Goal: Task Accomplishment & Management: Complete application form

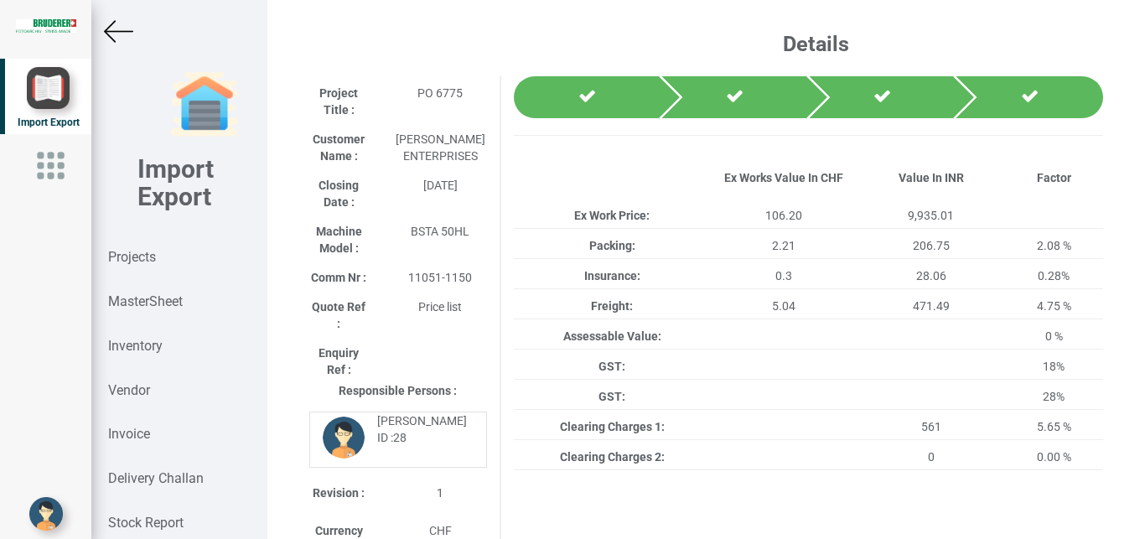
scroll to position [17, 0]
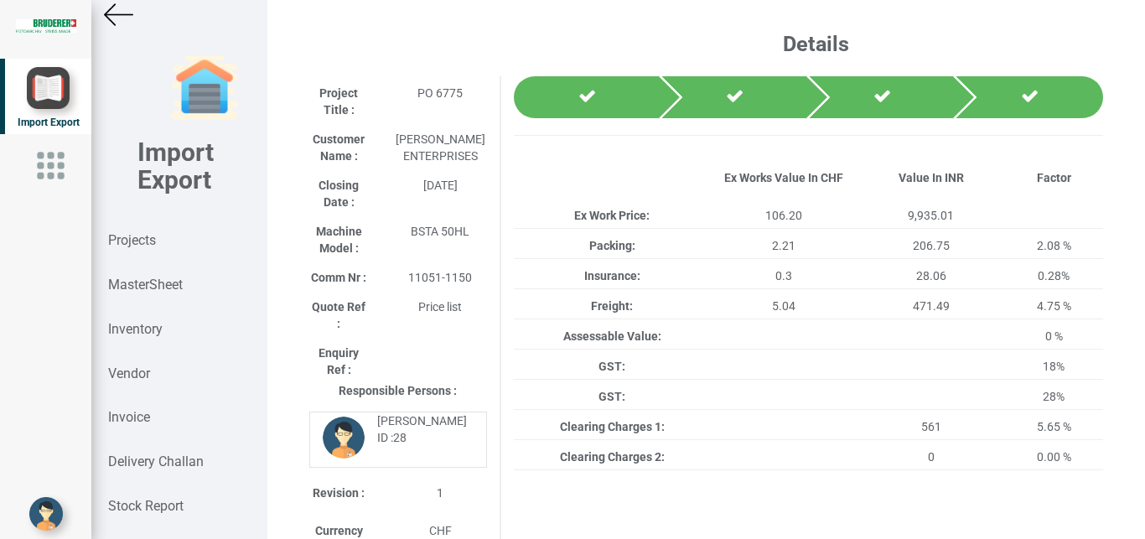
click at [102, 12] on div at bounding box center [178, 14] width 175 height 29
click at [129, 9] on img at bounding box center [118, 14] width 29 height 29
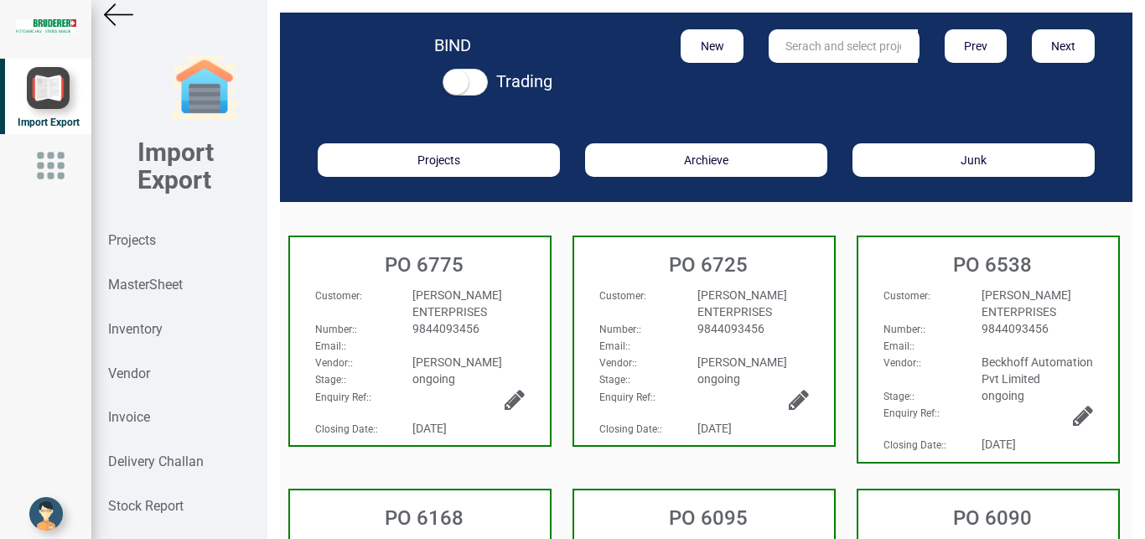
click at [104, 1] on div at bounding box center [178, 14] width 175 height 29
click at [107, 5] on img at bounding box center [118, 14] width 29 height 29
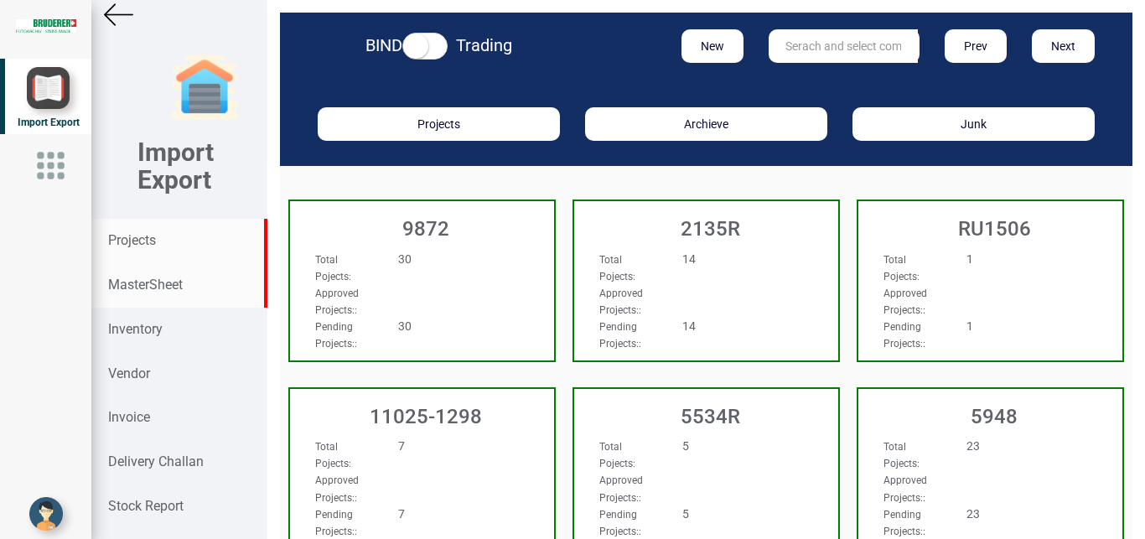
click at [152, 288] on strong "MasterSheet" at bounding box center [145, 285] width 75 height 16
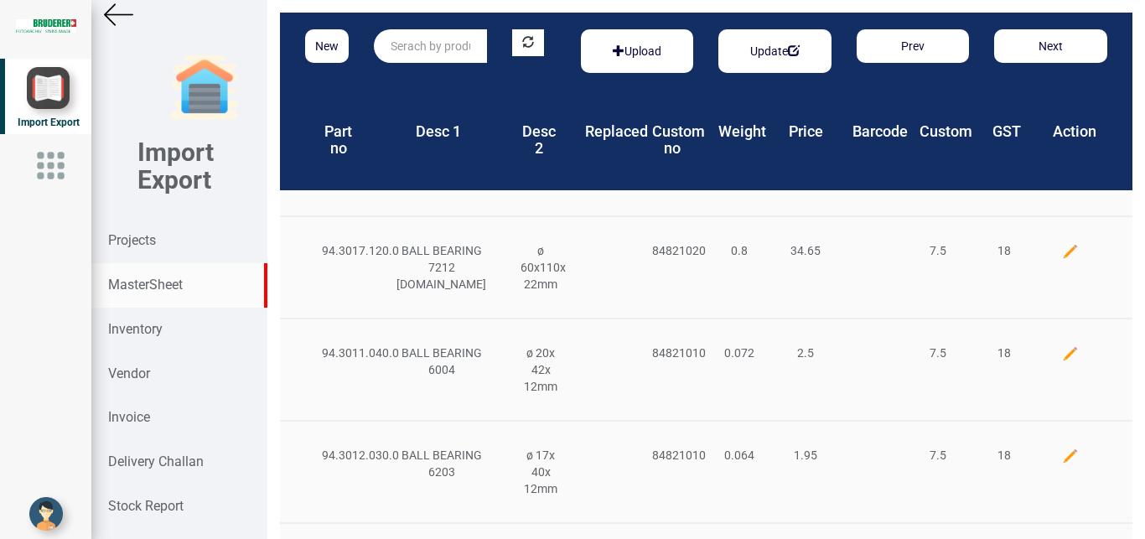
click at [432, 44] on input "text" at bounding box center [430, 46] width 113 height 34
click at [426, 80] on link "EL33 56-0010" at bounding box center [441, 81] width 132 height 22
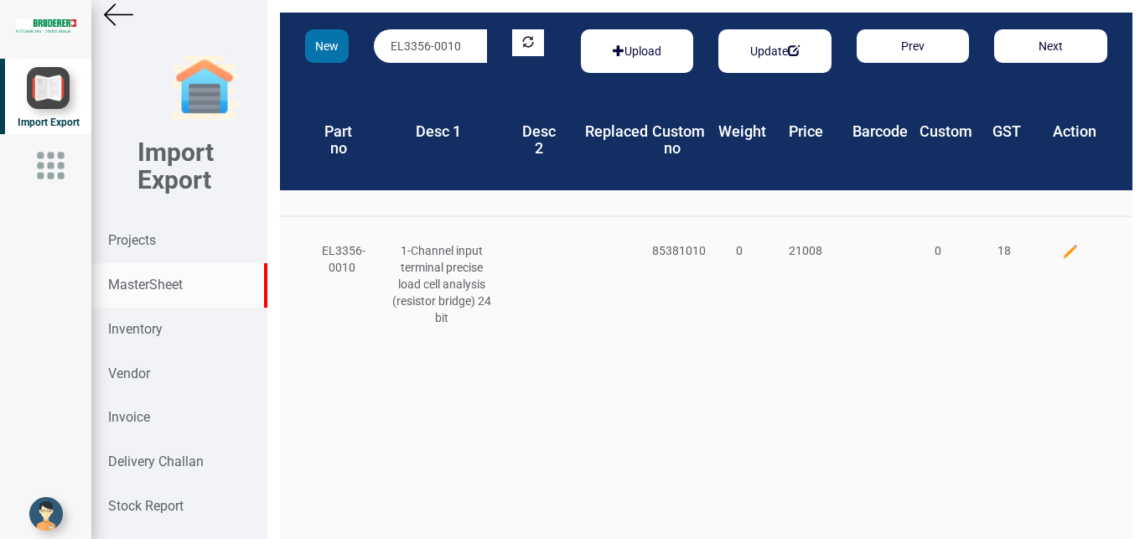
drag, startPoint x: 472, startPoint y: 39, endPoint x: 319, endPoint y: 44, distance: 152.7
click at [319, 44] on div "New EL3356-0010 Upload Update Prev Next" at bounding box center [706, 51] width 852 height 77
type input "E"
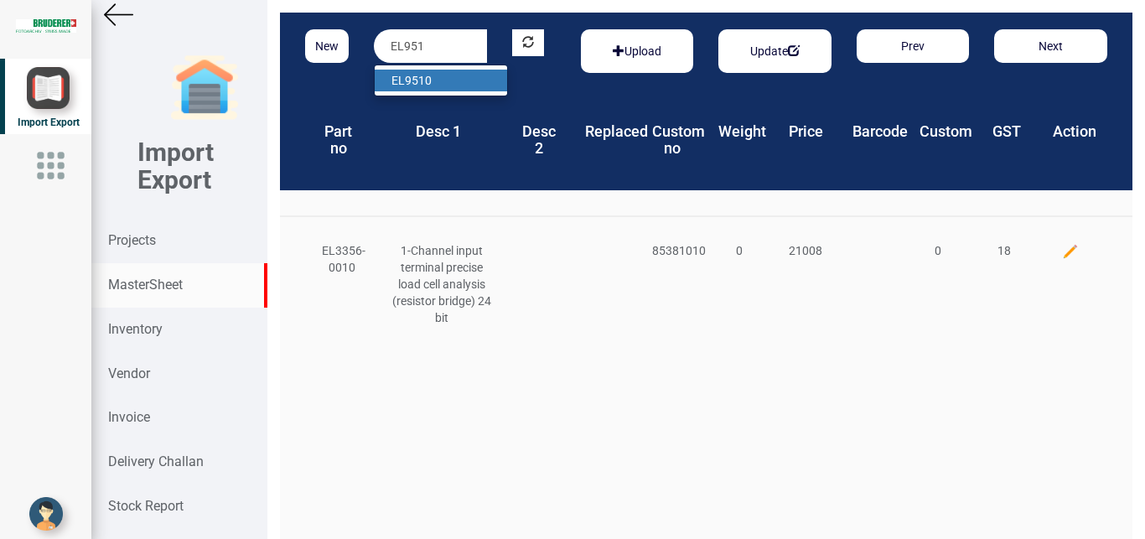
click at [417, 75] on strong "EL951" at bounding box center [408, 80] width 34 height 13
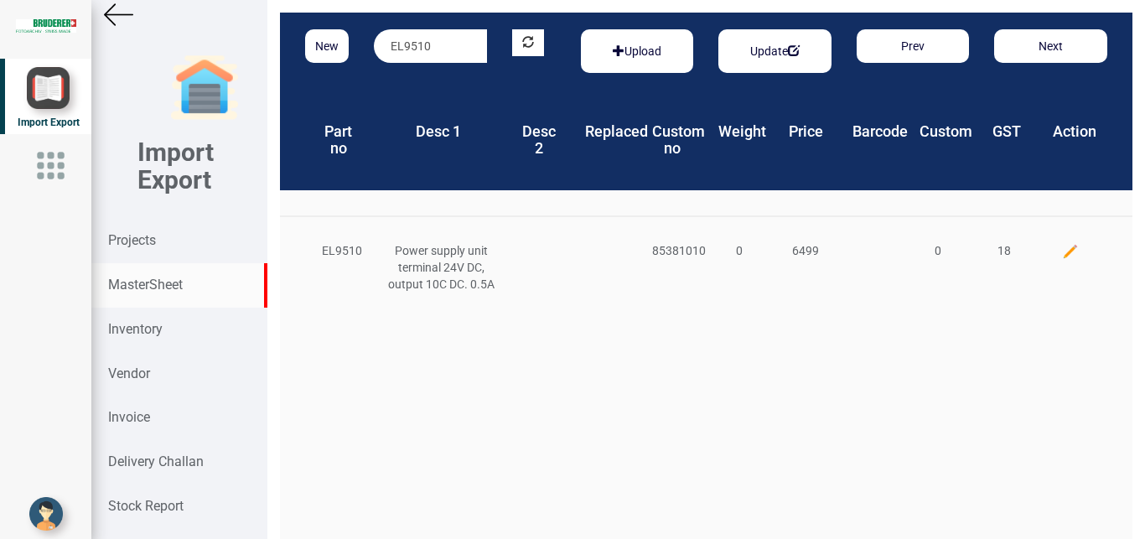
drag, startPoint x: 452, startPoint y: 44, endPoint x: 331, endPoint y: 39, distance: 120.8
click at [374, 39] on input "EL9510" at bounding box center [430, 46] width 113 height 34
click at [425, 81] on link "EL515 1" at bounding box center [441, 81] width 132 height 22
type input "EL5151"
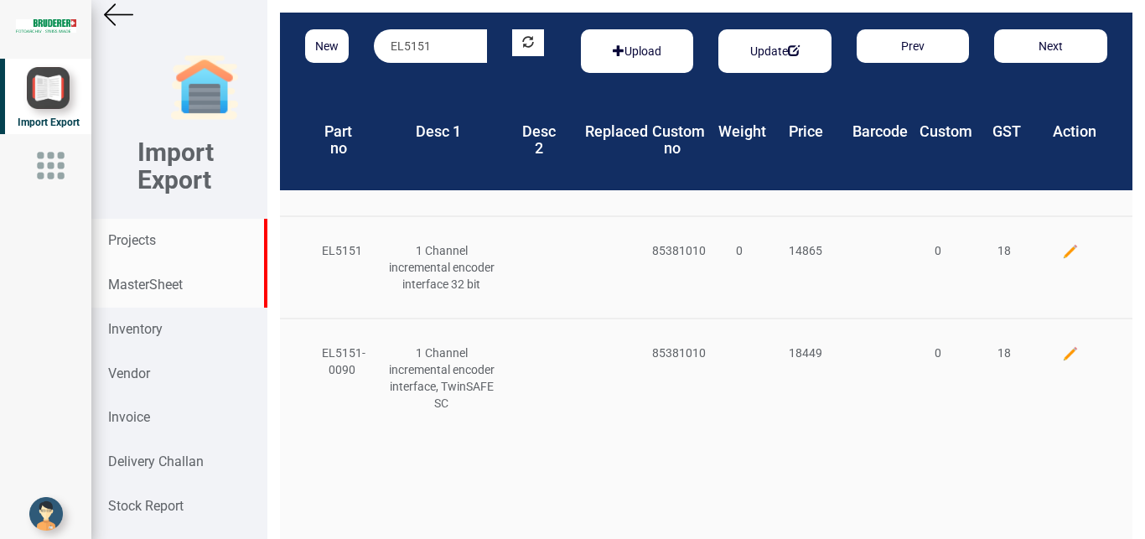
click at [137, 238] on strong "Projects" at bounding box center [132, 240] width 48 height 16
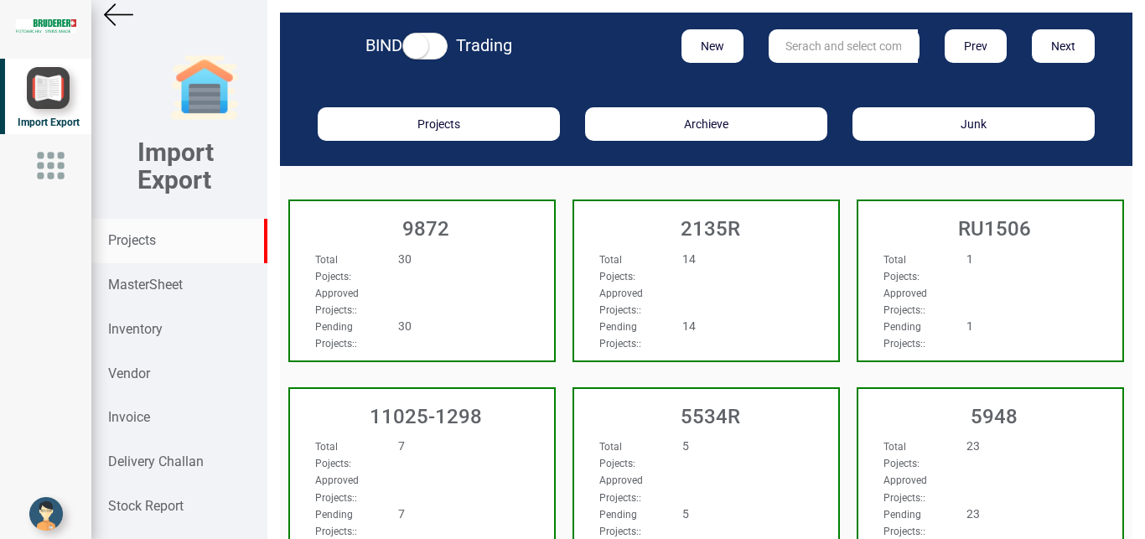
click at [821, 37] on input "text" at bounding box center [843, 46] width 149 height 34
click at [800, 45] on input "text" at bounding box center [843, 46] width 149 height 34
type input "9927"
click at [805, 78] on link "9927" at bounding box center [835, 81] width 132 height 22
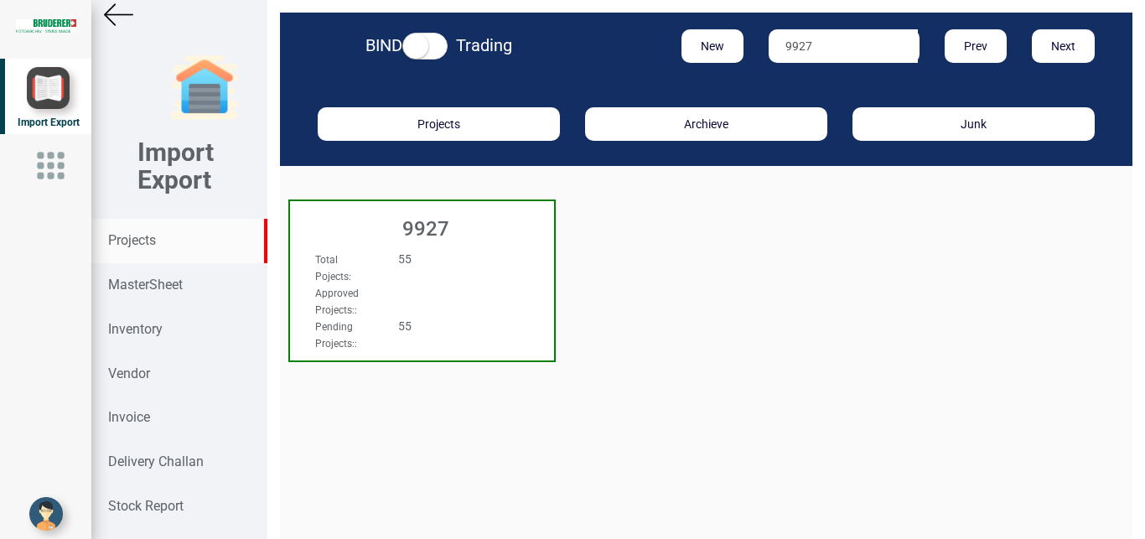
click at [482, 243] on div "9927" at bounding box center [422, 224] width 264 height 47
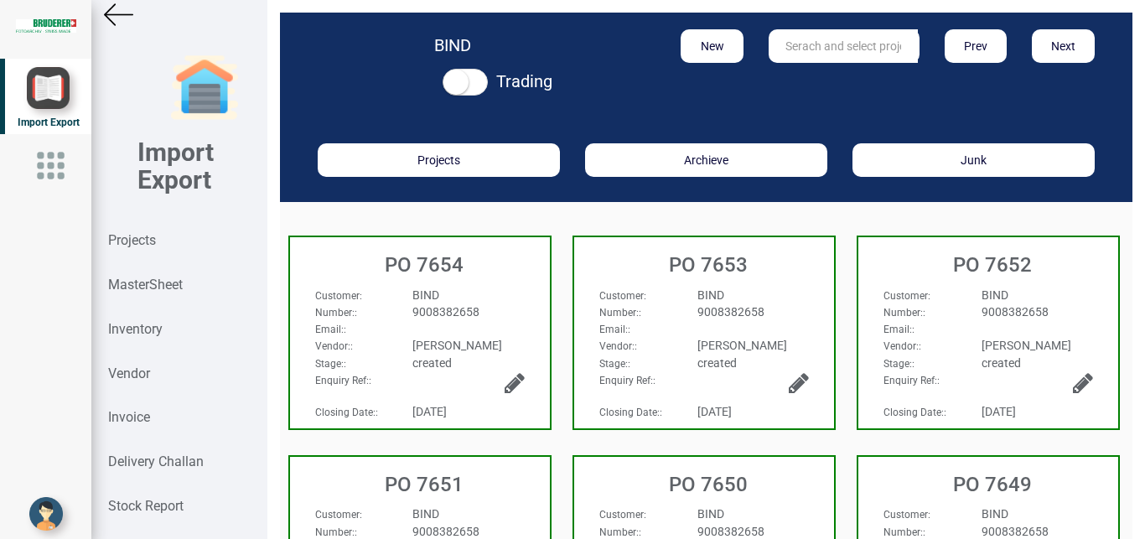
click at [496, 318] on div "9008382658" at bounding box center [468, 311] width 137 height 17
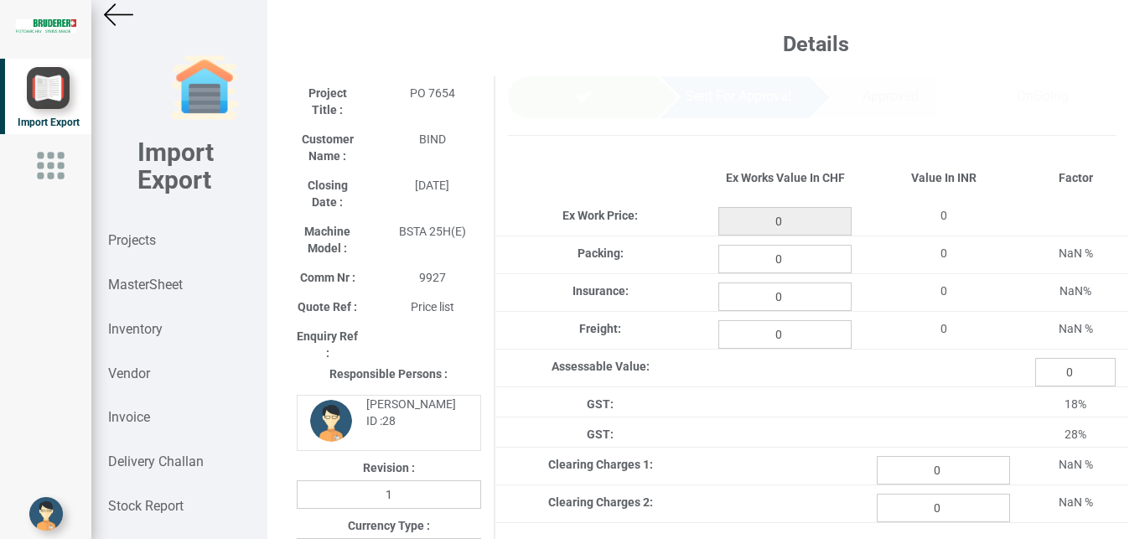
type input "1850.2499999999998"
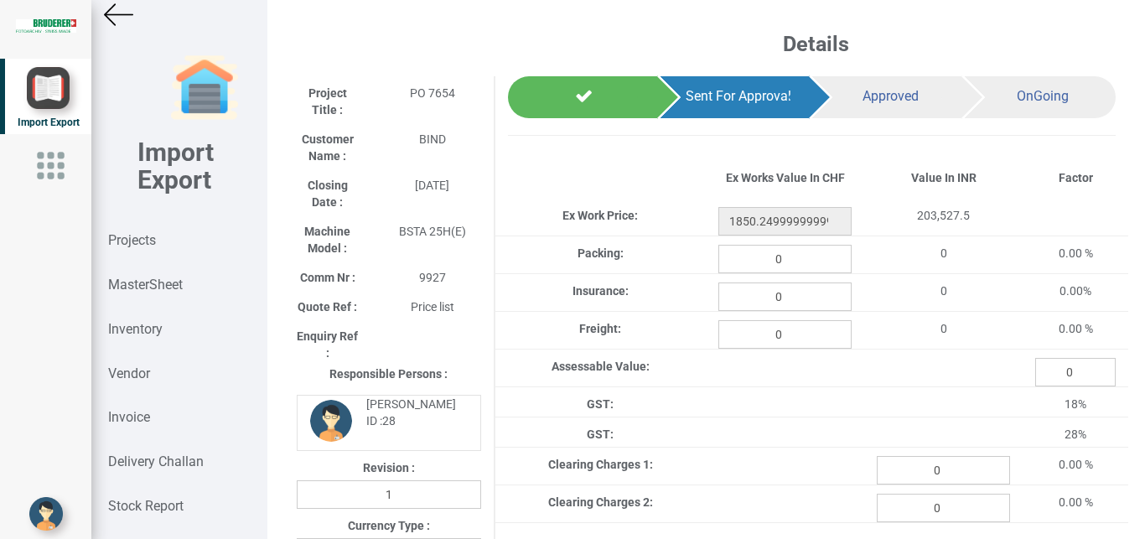
click at [113, 13] on img at bounding box center [118, 14] width 29 height 29
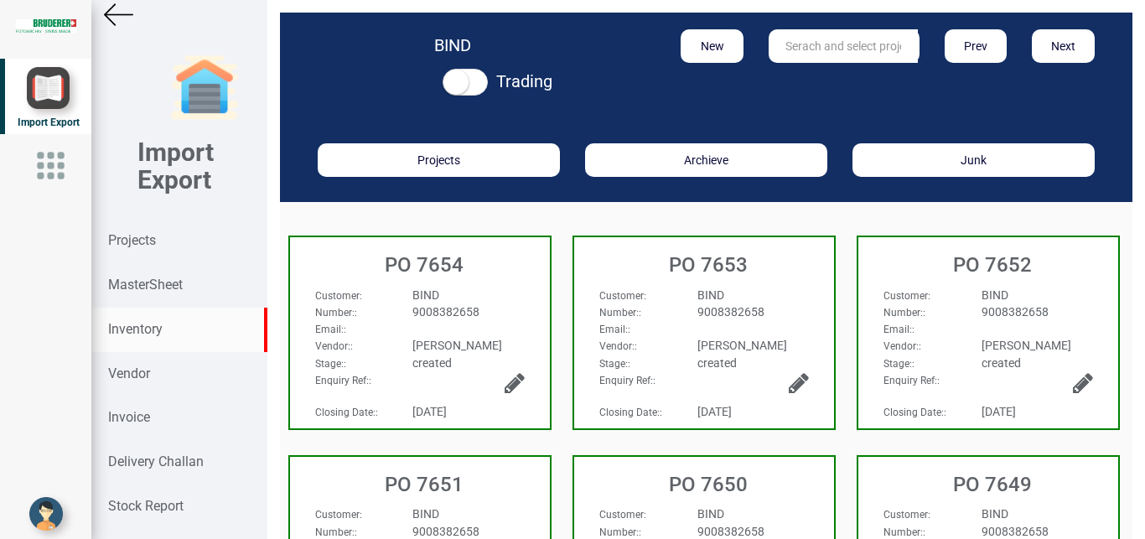
click at [154, 330] on strong "Inventory" at bounding box center [135, 329] width 54 height 16
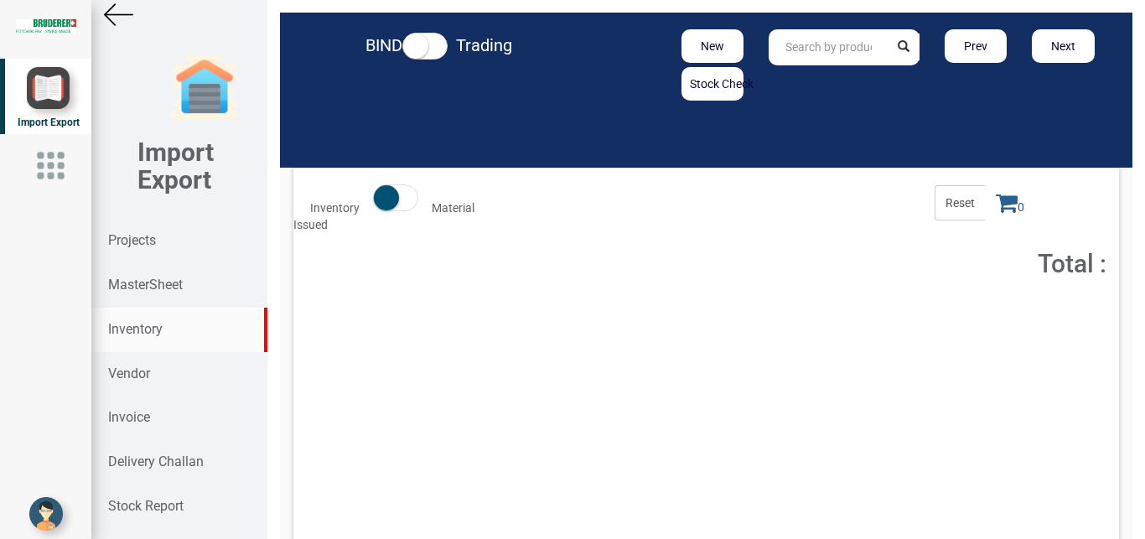
click at [794, 45] on input "text" at bounding box center [828, 47] width 119 height 36
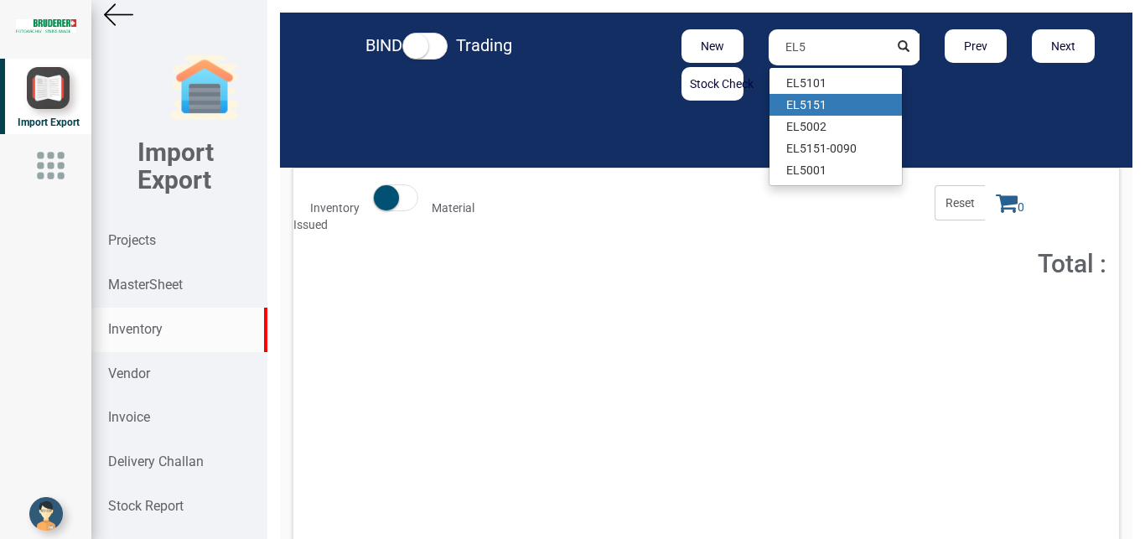
click at [805, 100] on link "EL5 151" at bounding box center [835, 105] width 132 height 22
type input "EL5151"
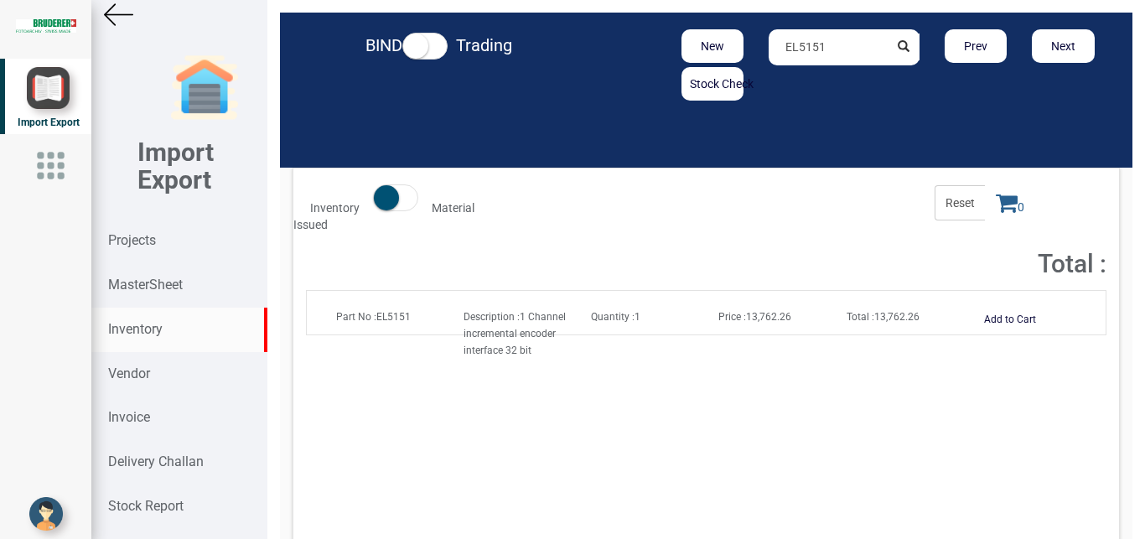
click at [112, 17] on img at bounding box center [118, 14] width 29 height 29
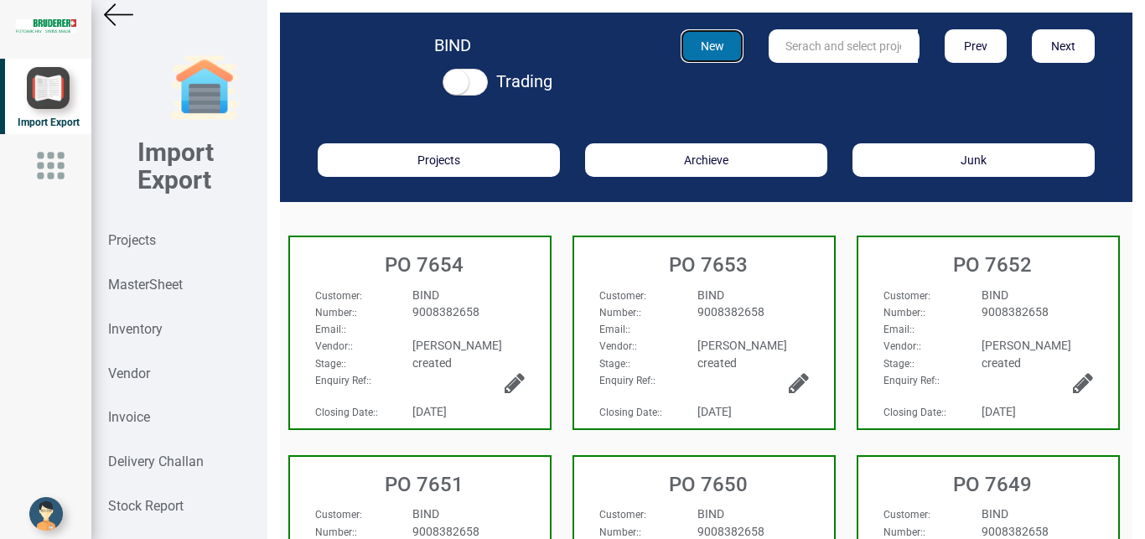
click at [695, 50] on button "New" at bounding box center [712, 46] width 63 height 34
click at [138, 235] on strong "Projects" at bounding box center [132, 240] width 48 height 16
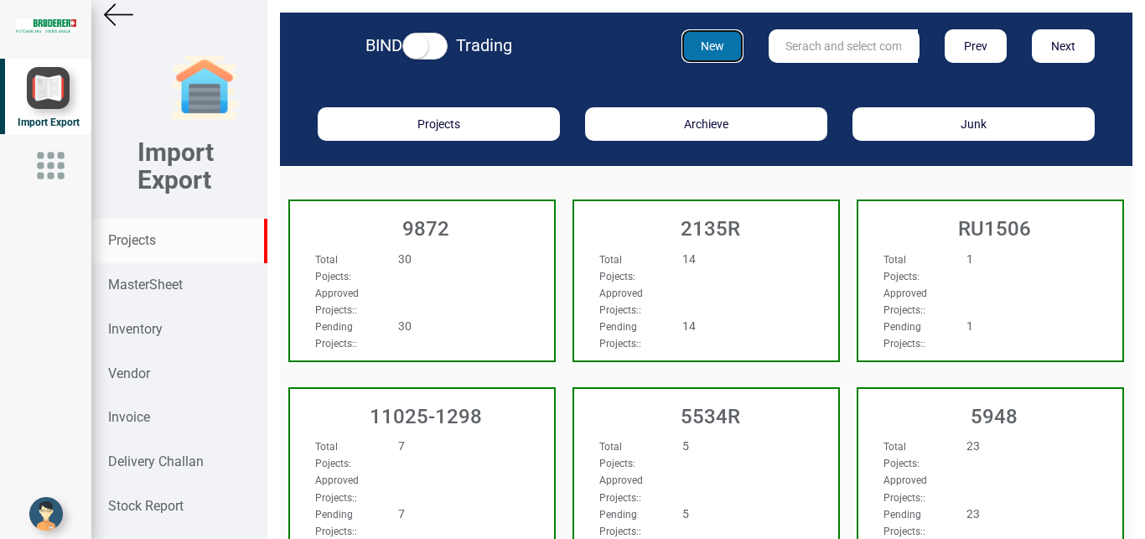
click at [702, 46] on button "New" at bounding box center [712, 46] width 63 height 34
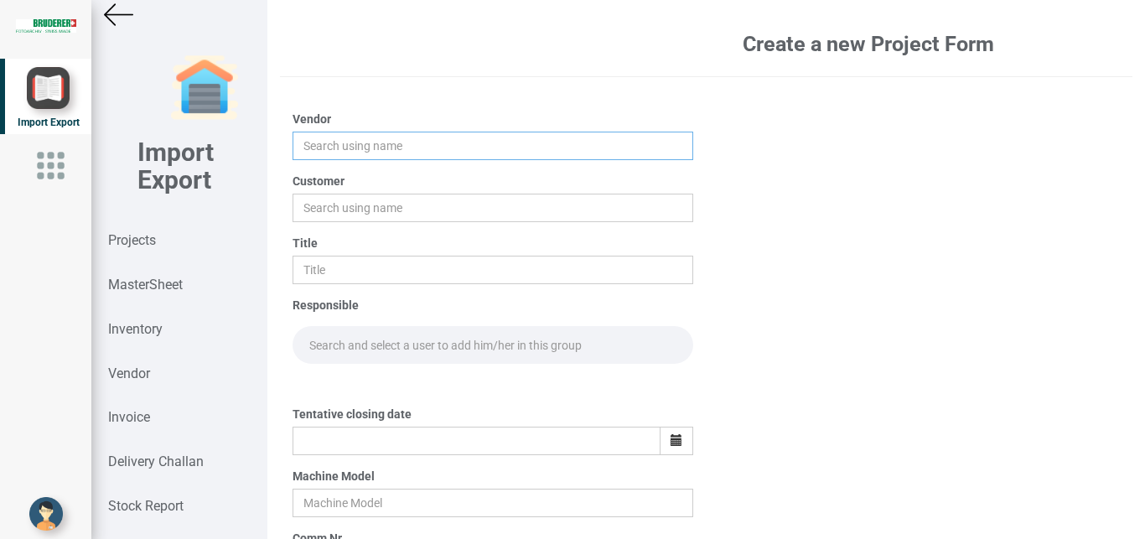
click at [339, 151] on input "text" at bounding box center [493, 146] width 401 height 28
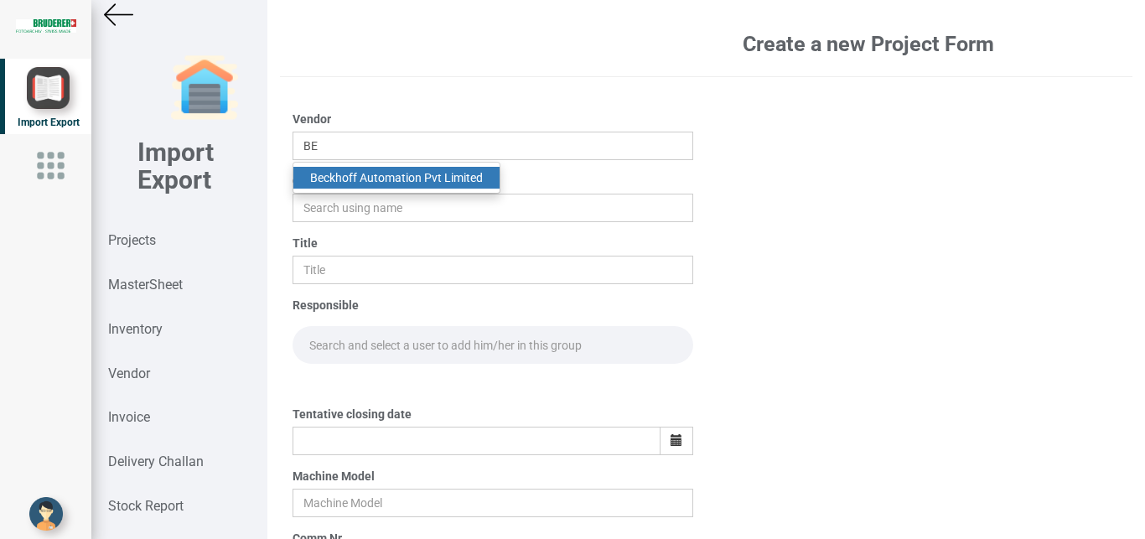
click at [365, 173] on link "Be ckhoff Automation Pvt Limited" at bounding box center [396, 178] width 206 height 22
type input "Beckhoff Automation Pvt Limited"
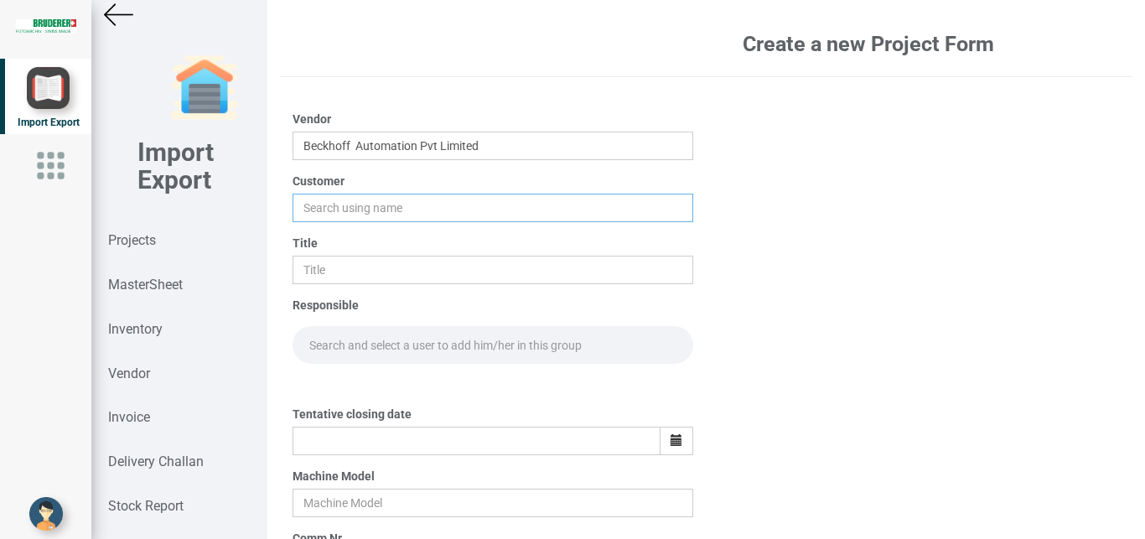
click at [337, 205] on input "text" at bounding box center [493, 208] width 401 height 28
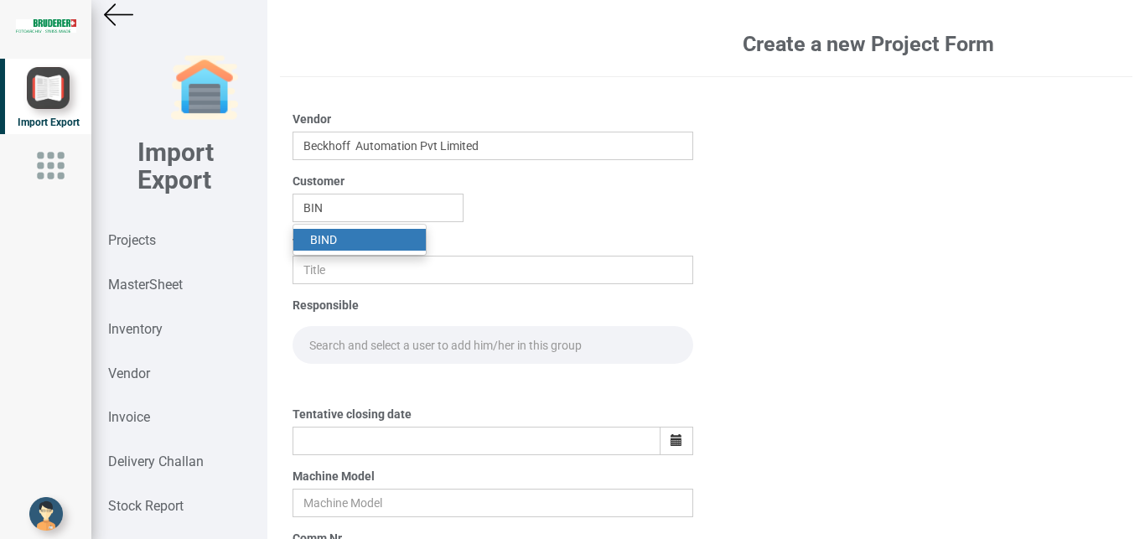
click at [336, 236] on link "BIN D" at bounding box center [359, 240] width 132 height 22
type input "BIND"
drag, startPoint x: 331, startPoint y: 267, endPoint x: 361, endPoint y: 266, distance: 30.2
click at [331, 267] on input "text" at bounding box center [493, 270] width 401 height 28
type input "PO 7655"
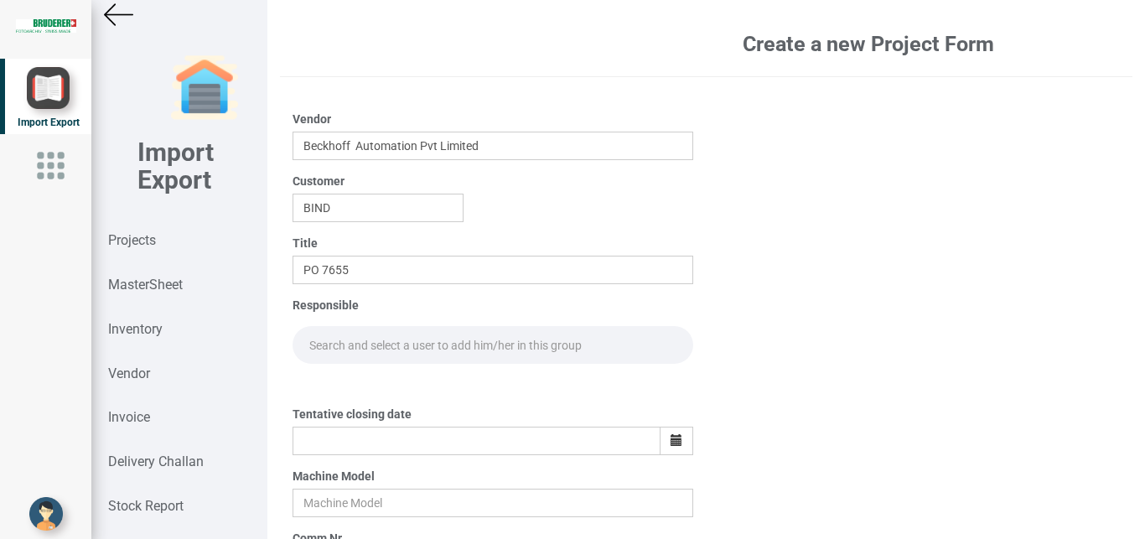
click at [349, 339] on input "text" at bounding box center [493, 345] width 401 height 38
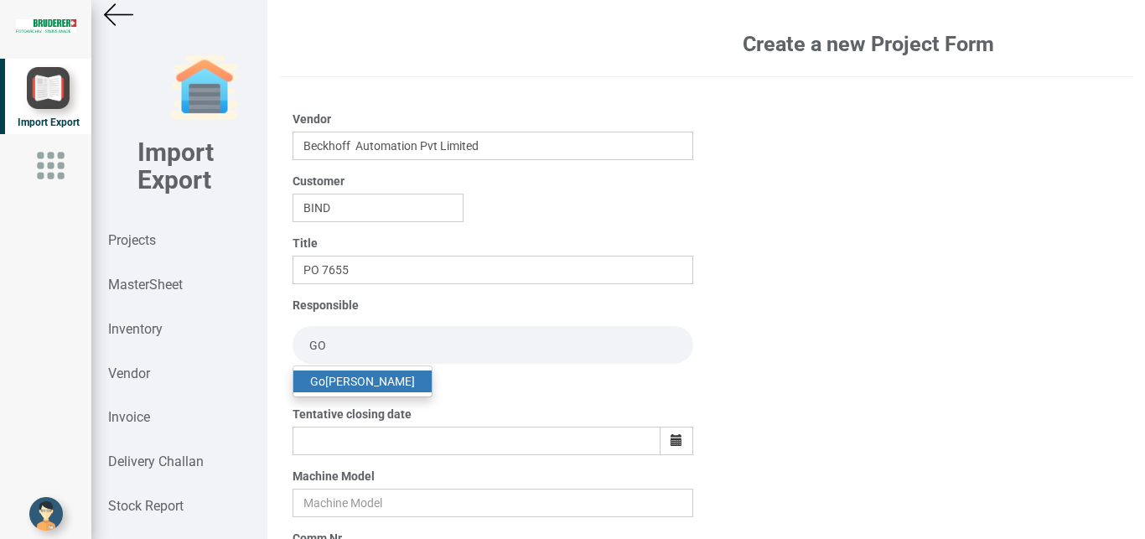
type input "GO"
click at [368, 383] on link "Go [PERSON_NAME]" at bounding box center [362, 381] width 138 height 22
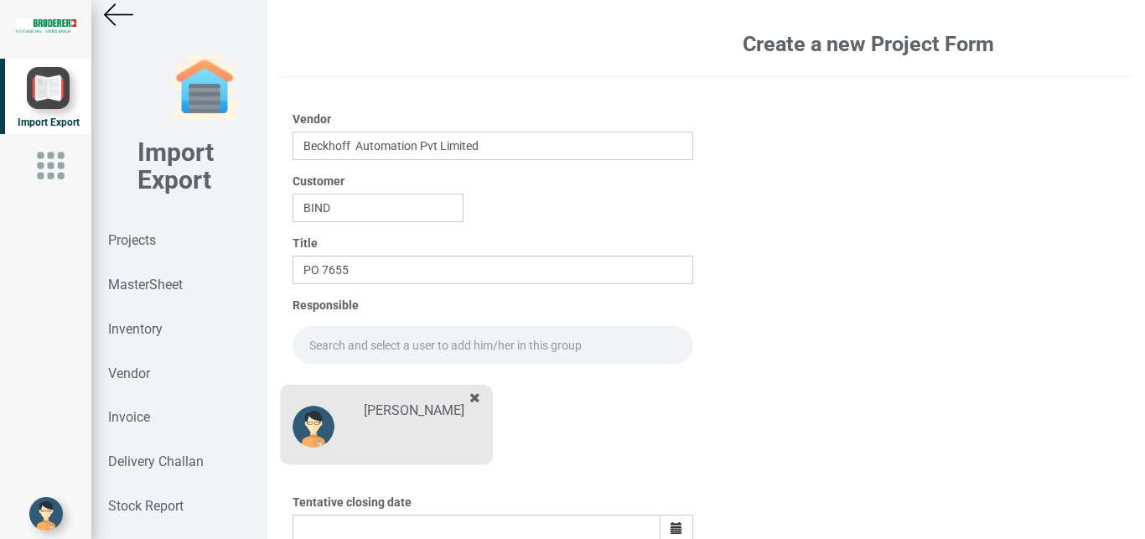
click at [315, 343] on input "text" at bounding box center [493, 345] width 401 height 38
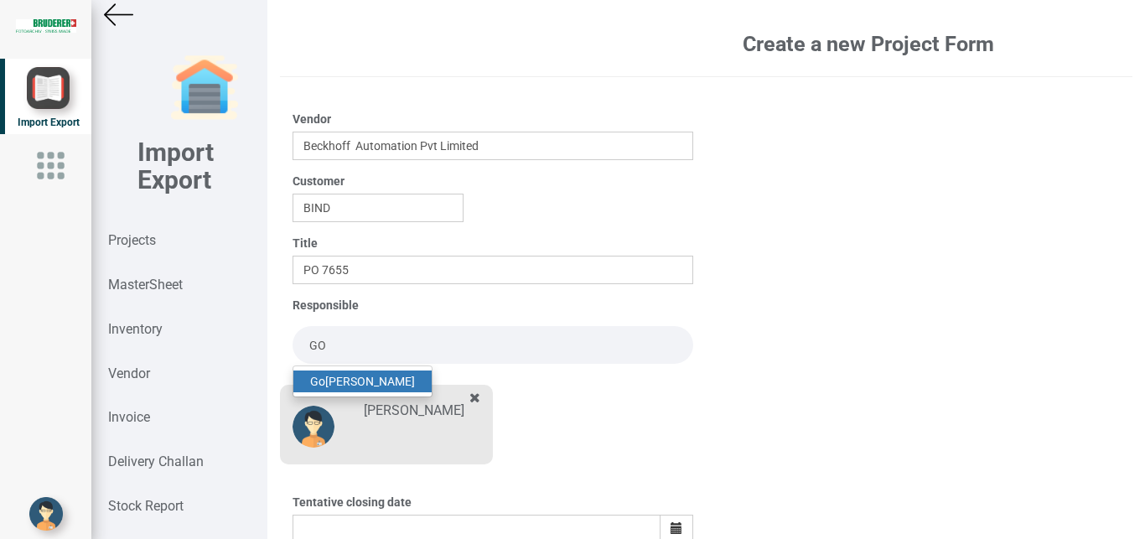
click at [342, 382] on link "Go [PERSON_NAME]" at bounding box center [362, 381] width 138 height 22
type input "[PERSON_NAME]"
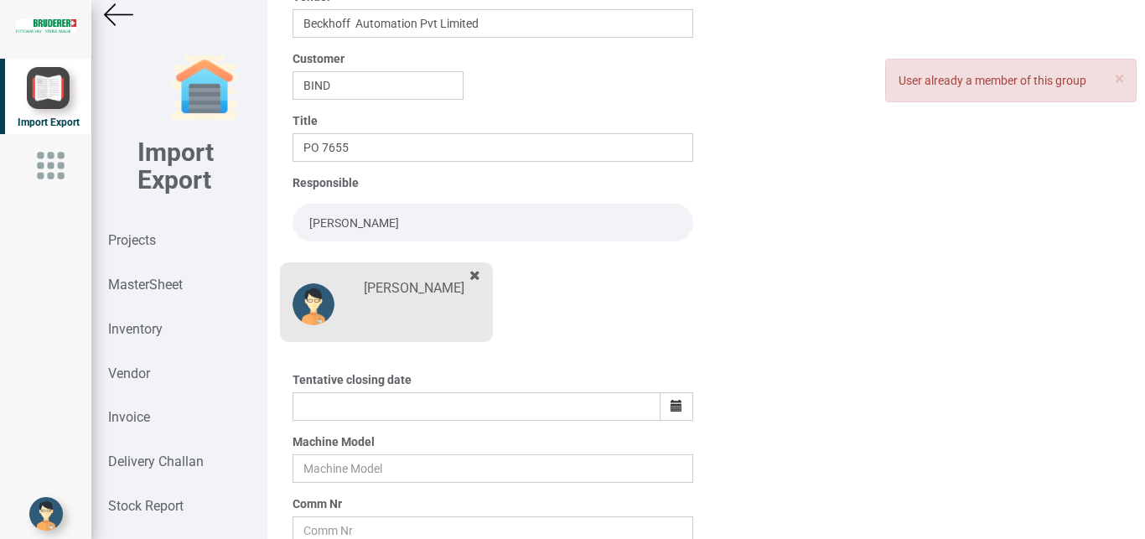
scroll to position [93, 0]
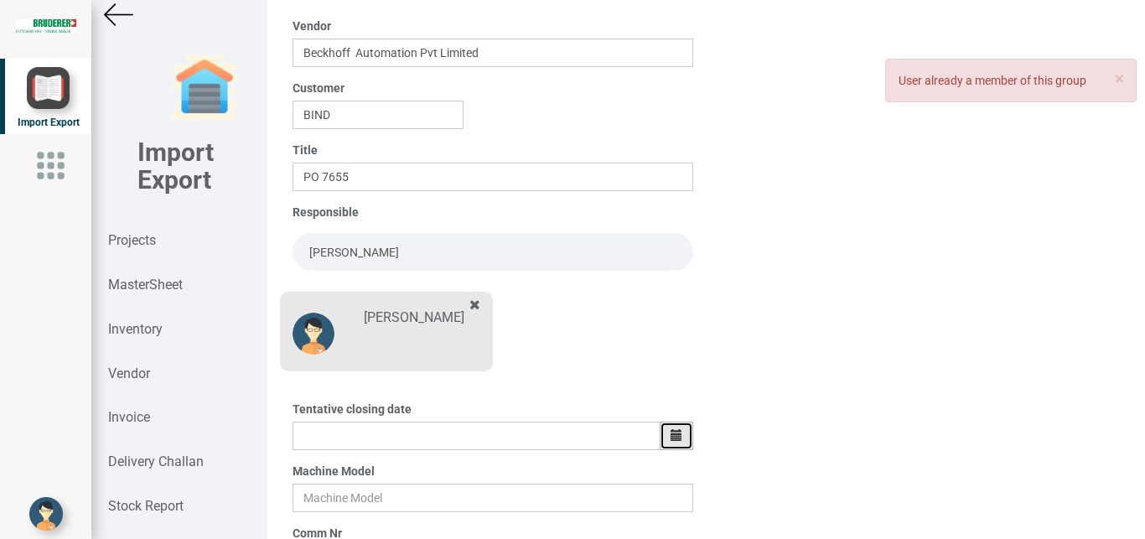
click at [661, 432] on button "button" at bounding box center [677, 436] width 34 height 28
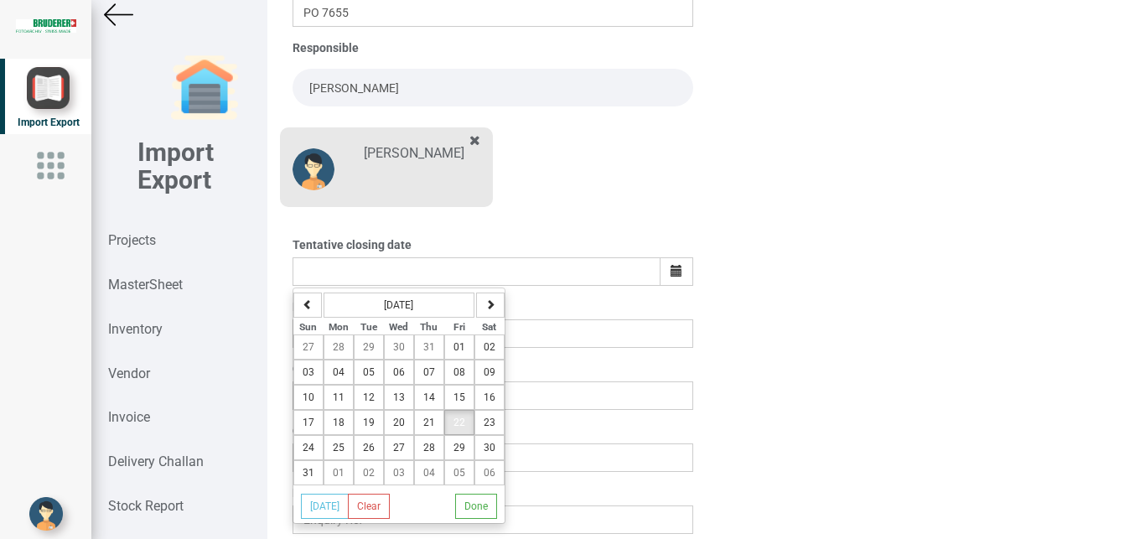
scroll to position [293, 0]
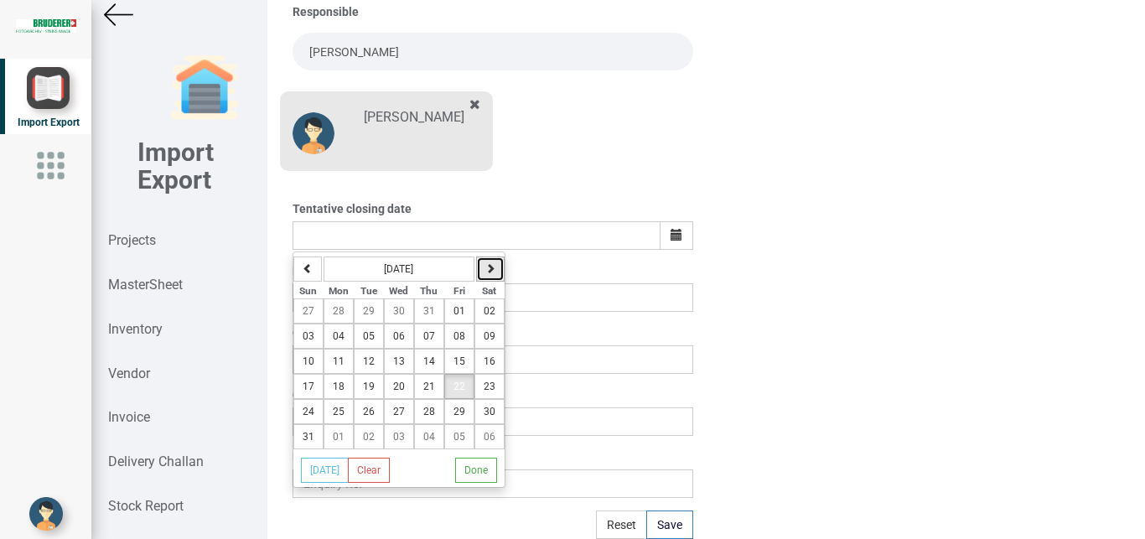
click at [486, 263] on icon "button" at bounding box center [490, 268] width 10 height 10
click at [437, 303] on button "04" at bounding box center [429, 310] width 30 height 25
type input "[DATE]"
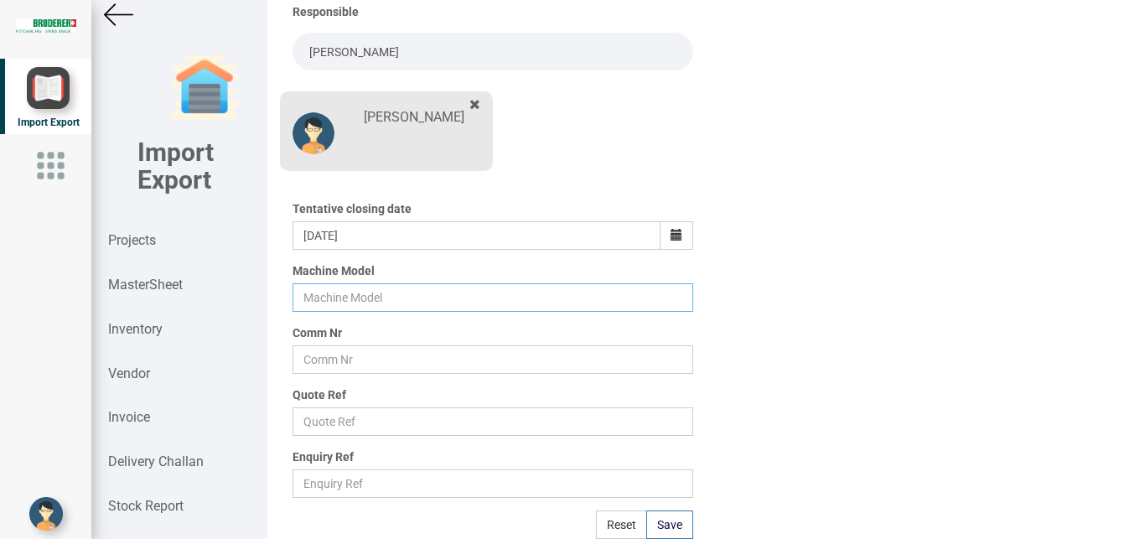
click at [330, 300] on input "text" at bounding box center [493, 297] width 401 height 28
type input "BSTA 25H(E)"
click at [316, 353] on input "text" at bounding box center [493, 359] width 401 height 28
type input "9927"
click at [317, 422] on input "text" at bounding box center [493, 421] width 401 height 28
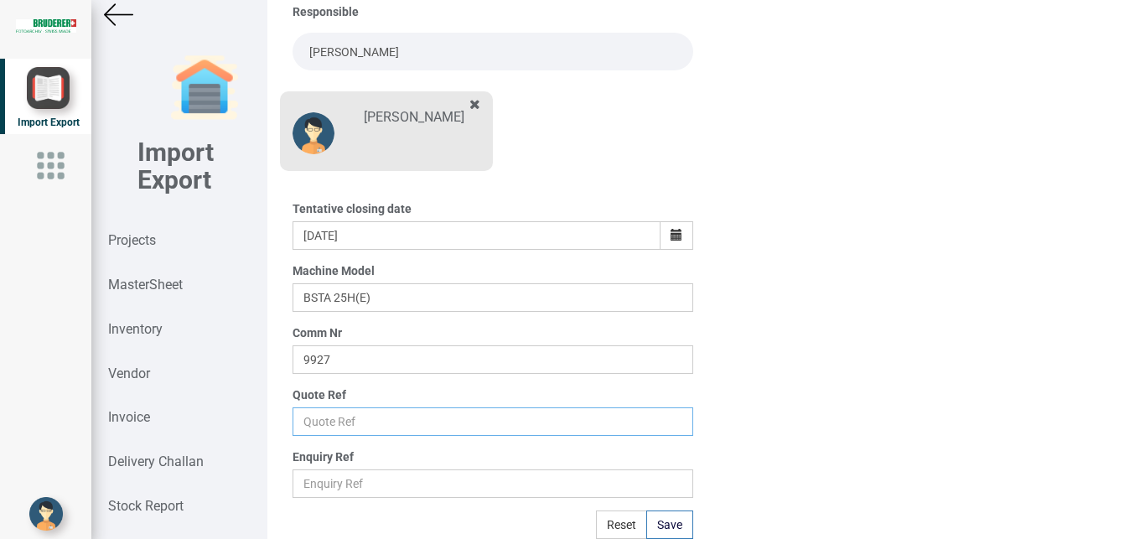
type input "p"
type input "Price list"
click at [675, 523] on button "Save" at bounding box center [669, 524] width 47 height 28
type input "[DATE]"
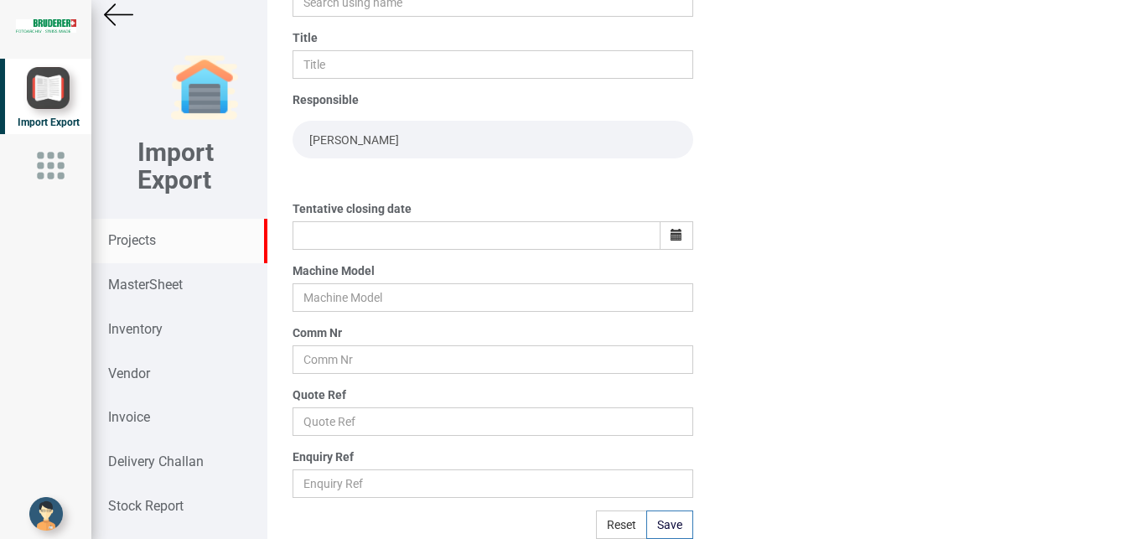
click at [134, 246] on strong "Projects" at bounding box center [132, 240] width 48 height 16
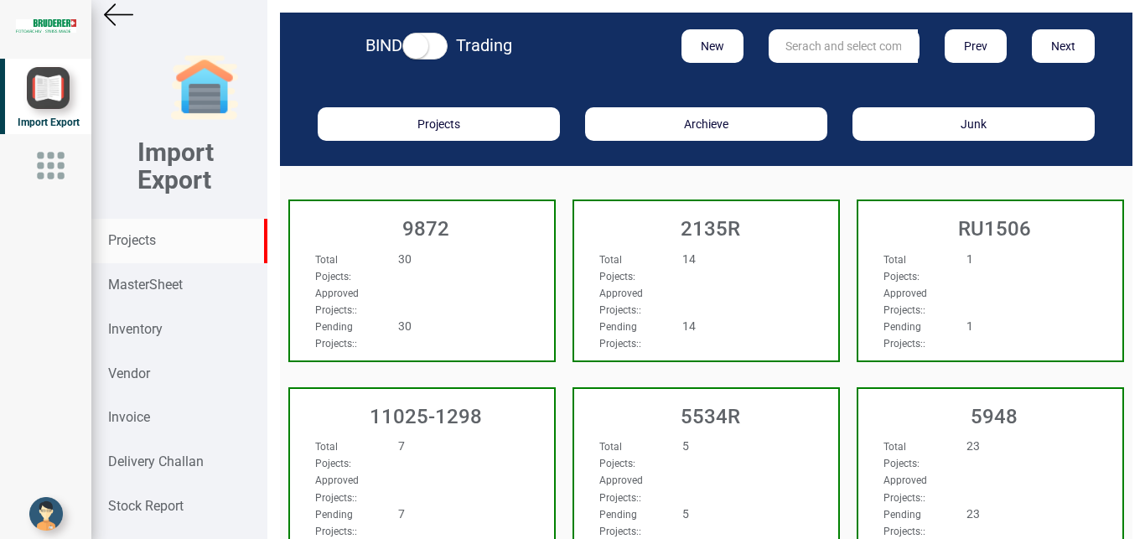
click at [817, 49] on input "text" at bounding box center [843, 46] width 149 height 34
type input "9927"
click at [814, 79] on link "9927" at bounding box center [835, 81] width 132 height 22
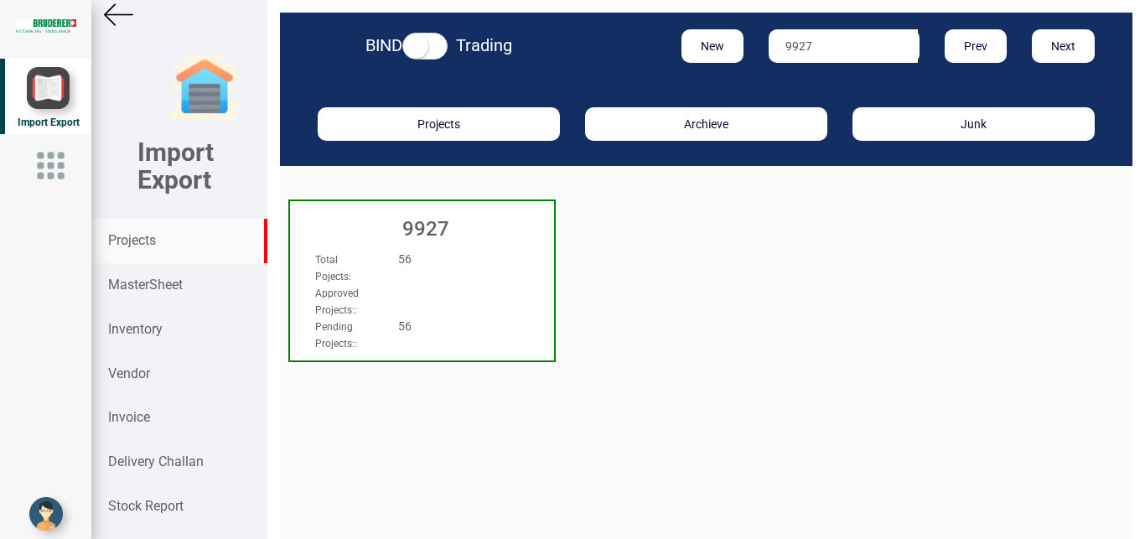
click at [505, 266] on div "Total Pojects : 56 Approved Projects: : Pending Projects: : 56" at bounding box center [422, 266] width 264 height 65
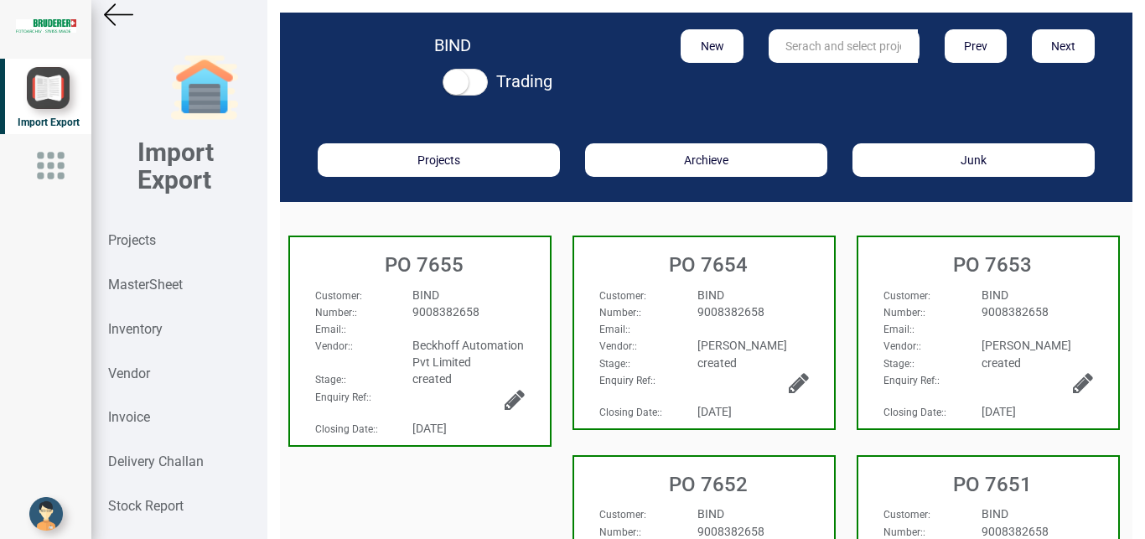
click at [467, 298] on div "BIND" at bounding box center [468, 295] width 137 height 17
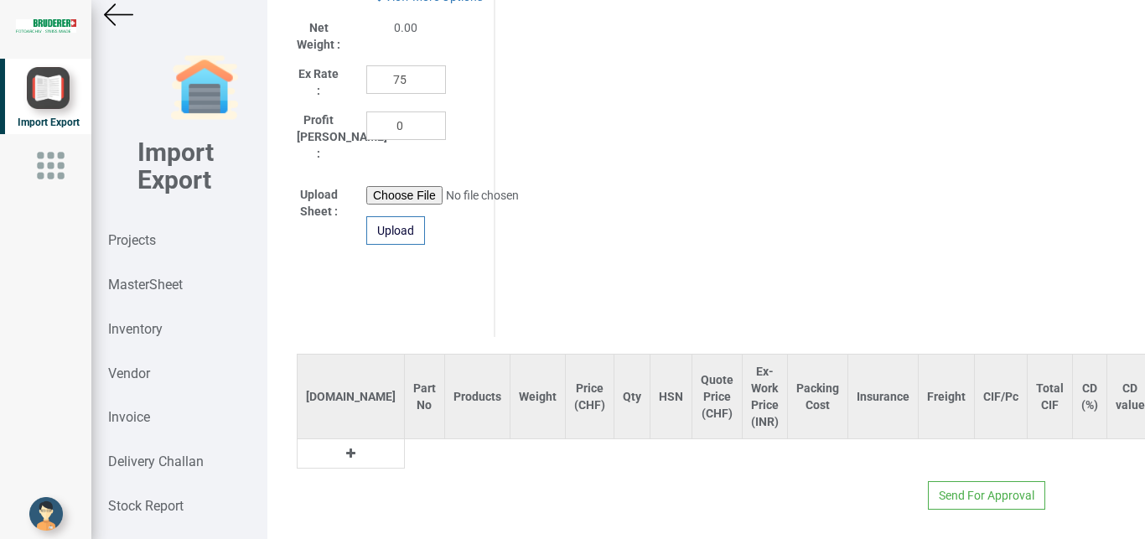
scroll to position [911, 0]
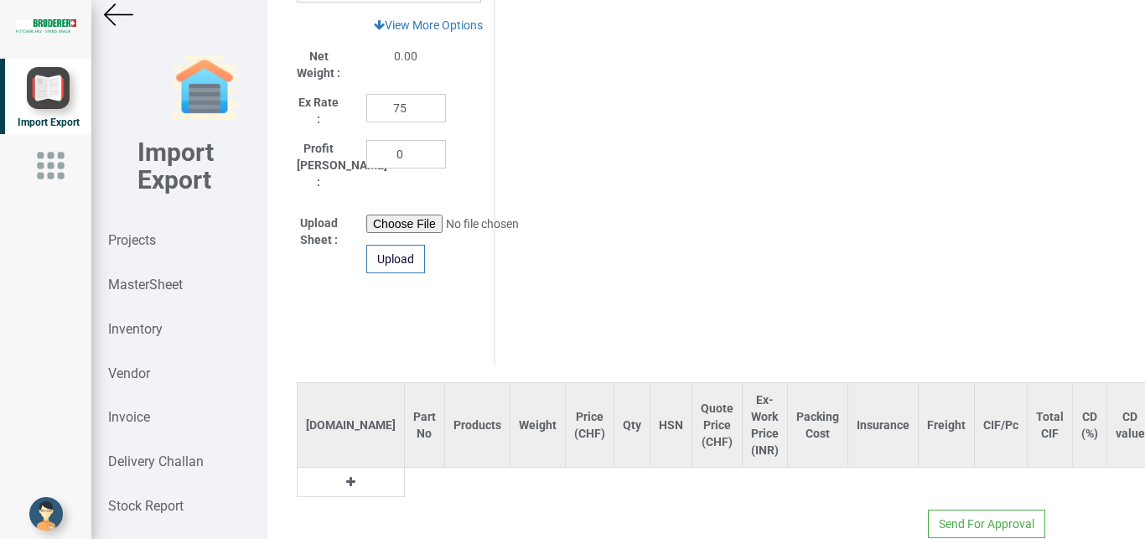
click at [346, 476] on icon at bounding box center [350, 482] width 9 height 12
click at [405, 469] on input "text" at bounding box center [424, 482] width 39 height 28
type input "e"
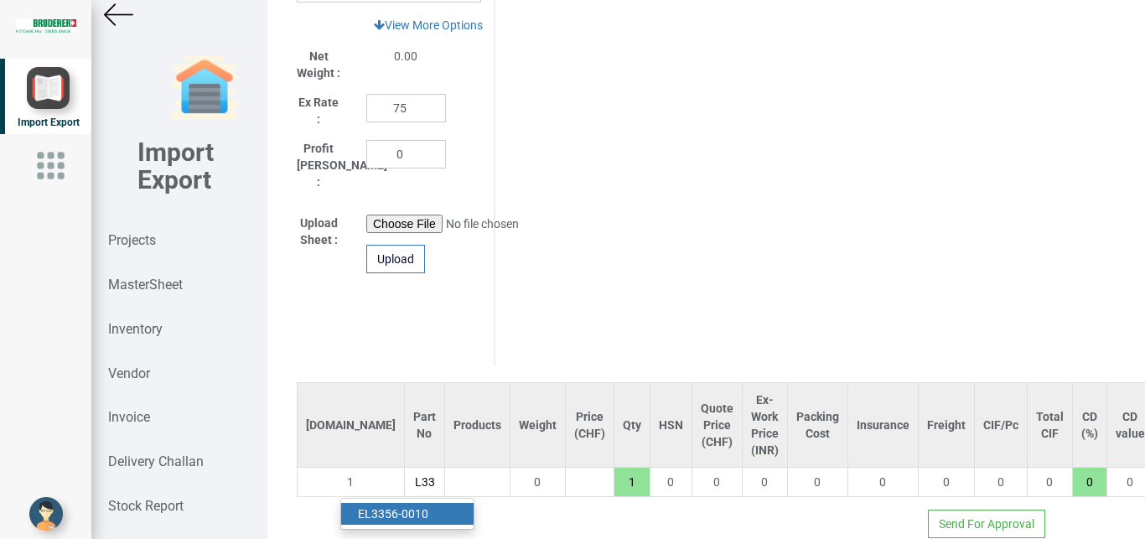
type input "EL33"
click at [397, 504] on link "EL33 56-0010" at bounding box center [407, 514] width 132 height 22
type input "21008"
type input "EL3356-0010"
type input "18"
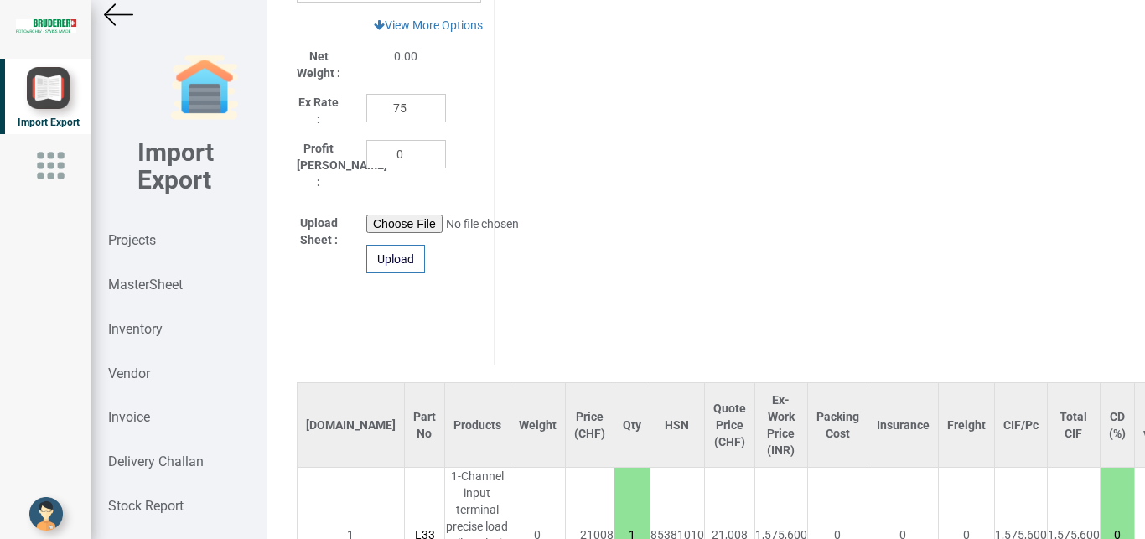
scroll to position [917, 0]
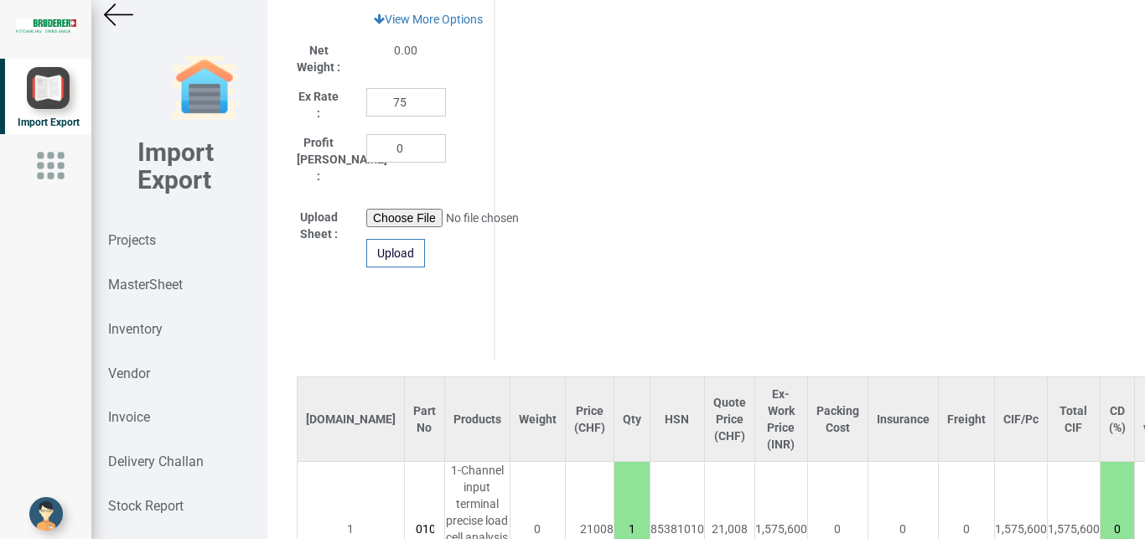
drag, startPoint x: 557, startPoint y: 514, endPoint x: 582, endPoint y: 521, distance: 25.4
click at [614, 521] on input "1" at bounding box center [631, 529] width 35 height 28
type input "42016"
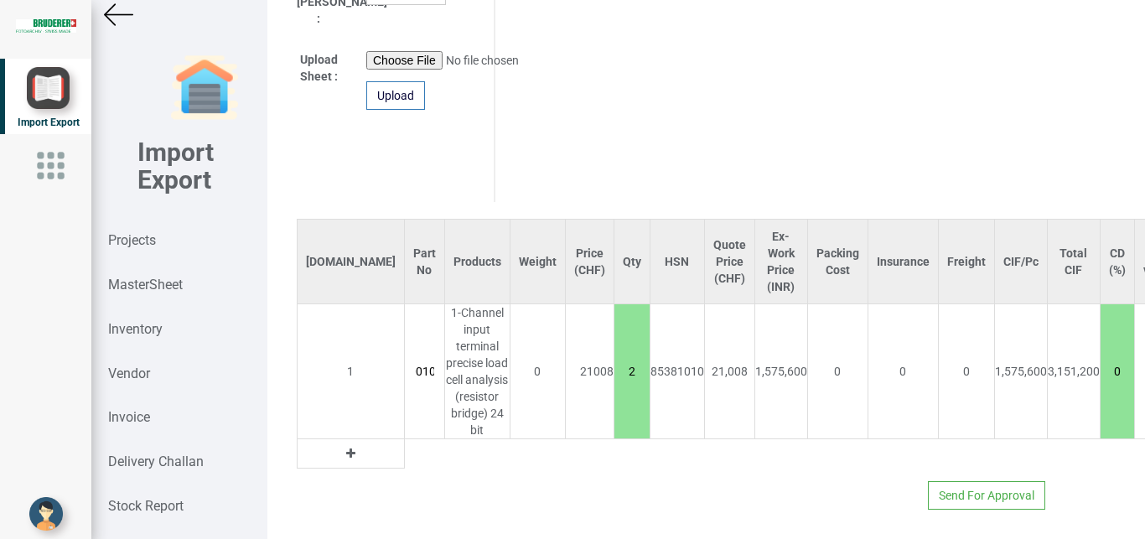
scroll to position [1056, 0]
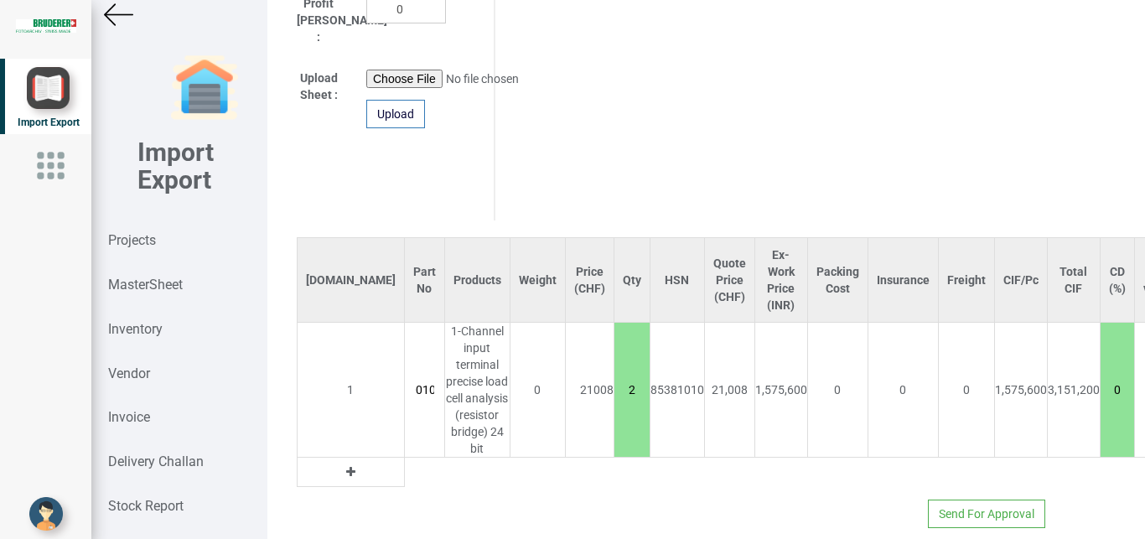
type input "2"
click at [341, 463] on button at bounding box center [350, 472] width 19 height 18
click at [405, 464] on input "text" at bounding box center [424, 472] width 39 height 28
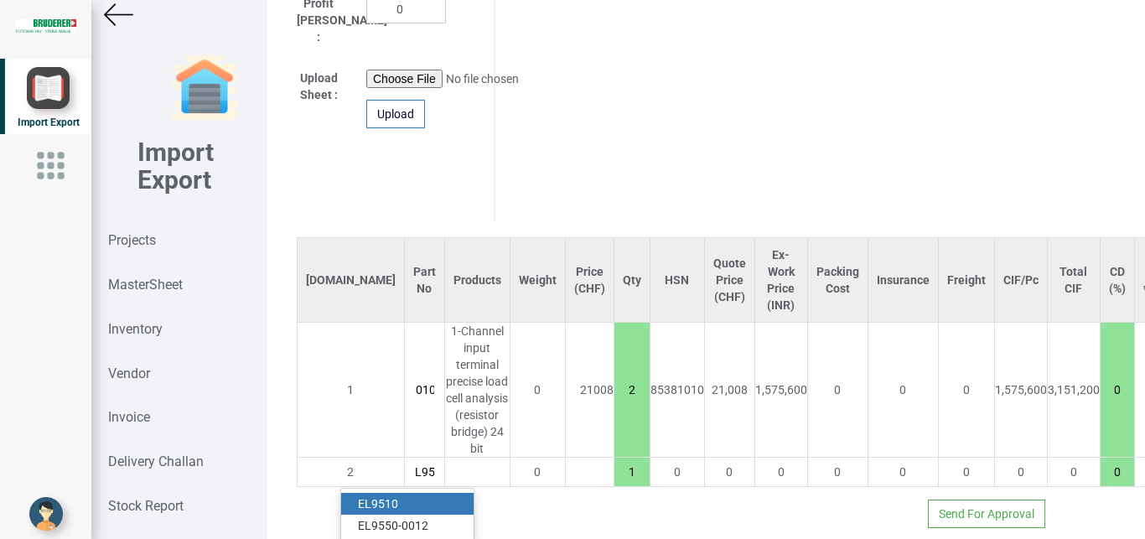
scroll to position [0, 13]
type input "EL951"
click at [377, 497] on strong "EL951" at bounding box center [375, 503] width 34 height 13
type input "48515"
type input "EL9510"
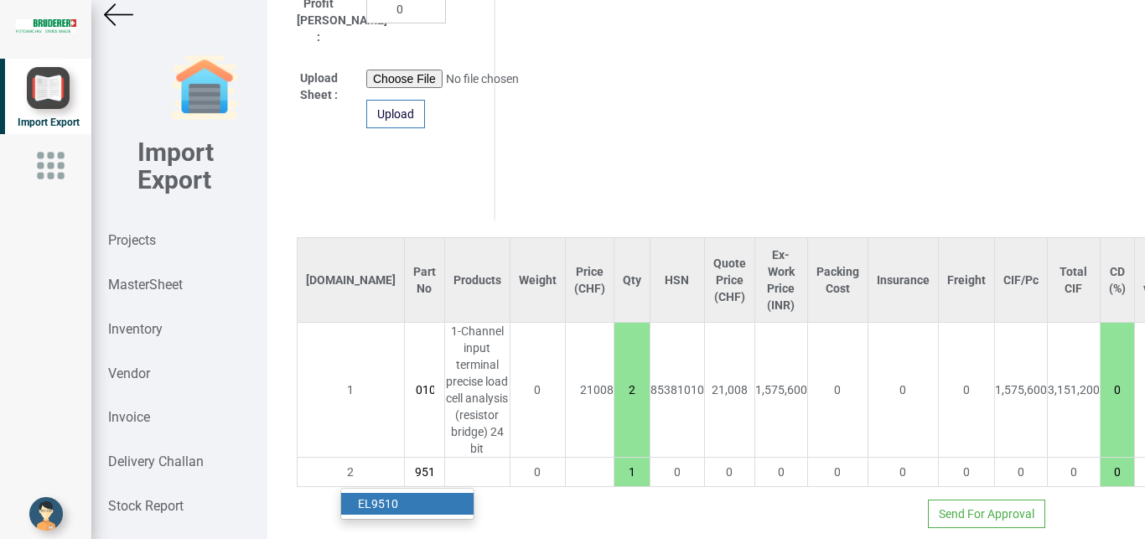
type input "18"
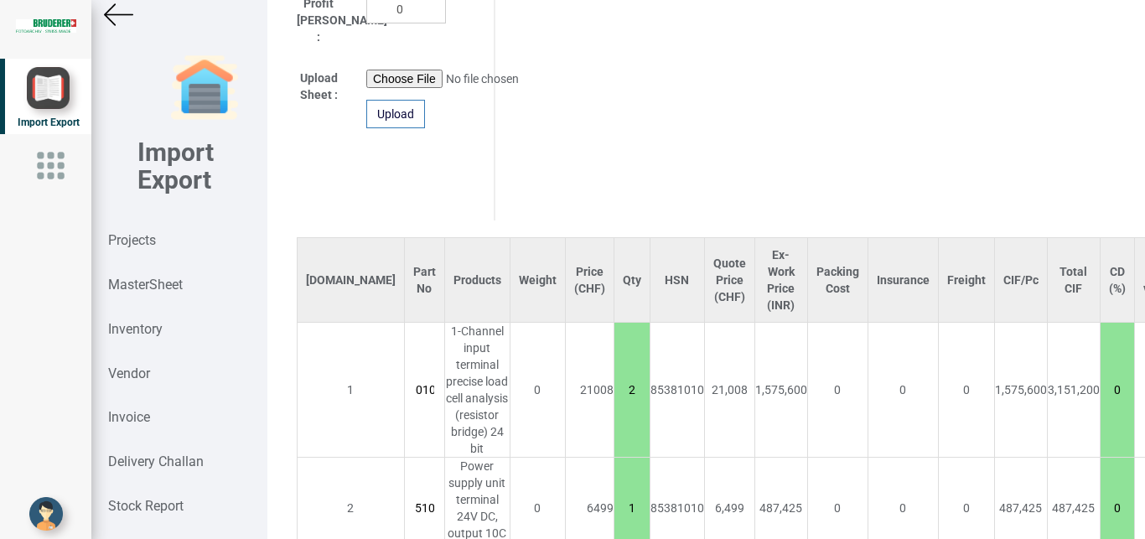
scroll to position [1178, 0]
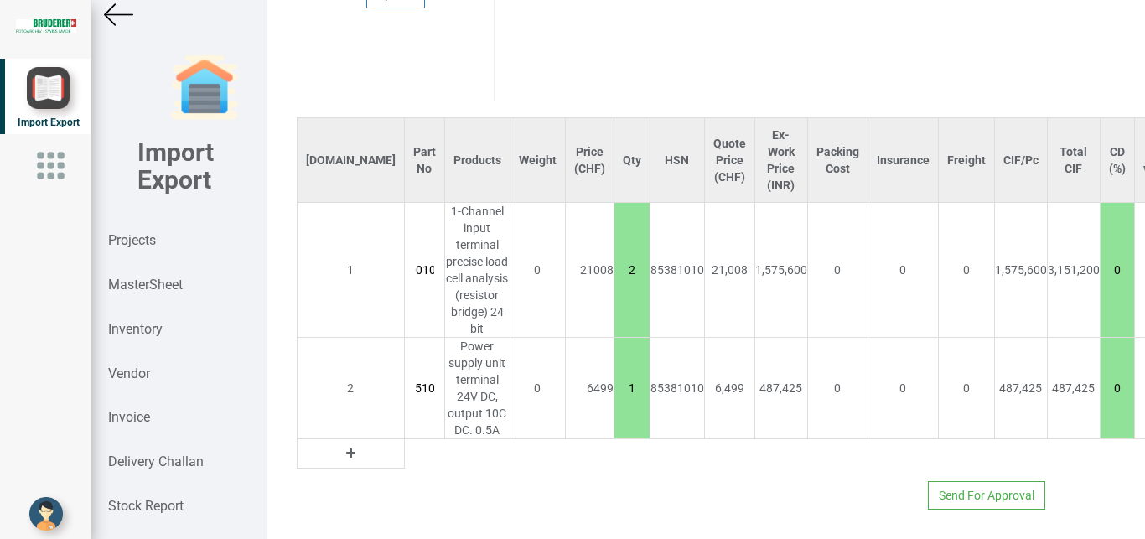
click at [346, 448] on icon at bounding box center [350, 454] width 9 height 12
click at [405, 439] on input "text" at bounding box center [424, 453] width 39 height 28
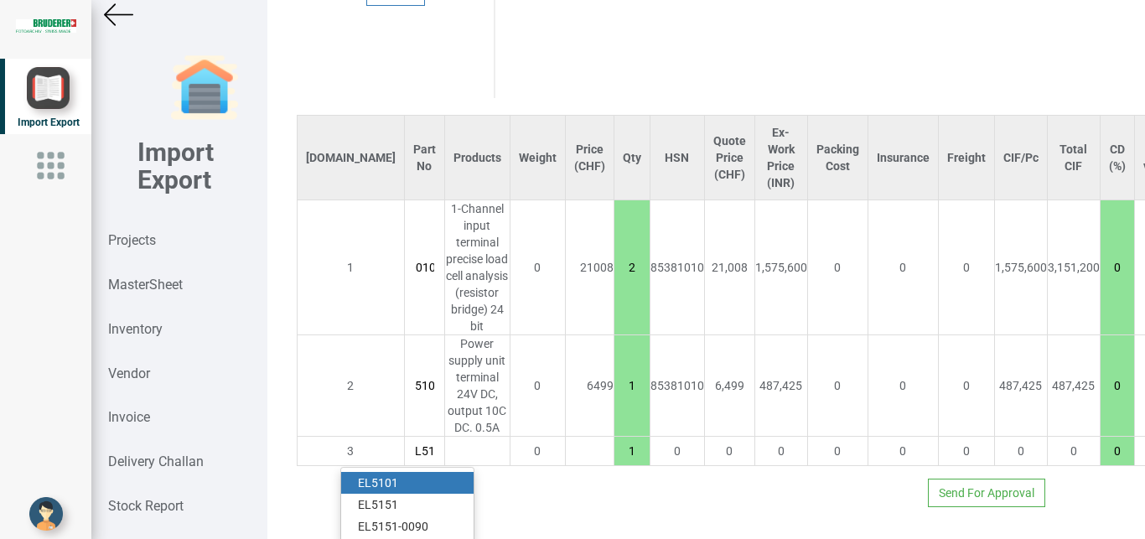
scroll to position [0, 13]
type input "EL515"
click at [374, 479] on strong "EL515" at bounding box center [375, 485] width 34 height 13
type input "63380"
type input "EL5151"
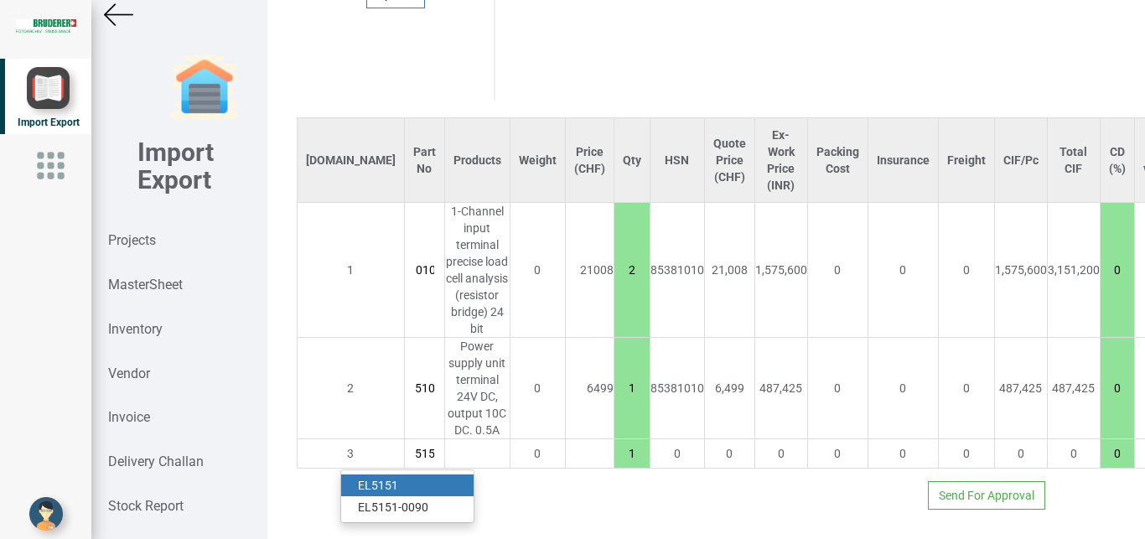
type input "18"
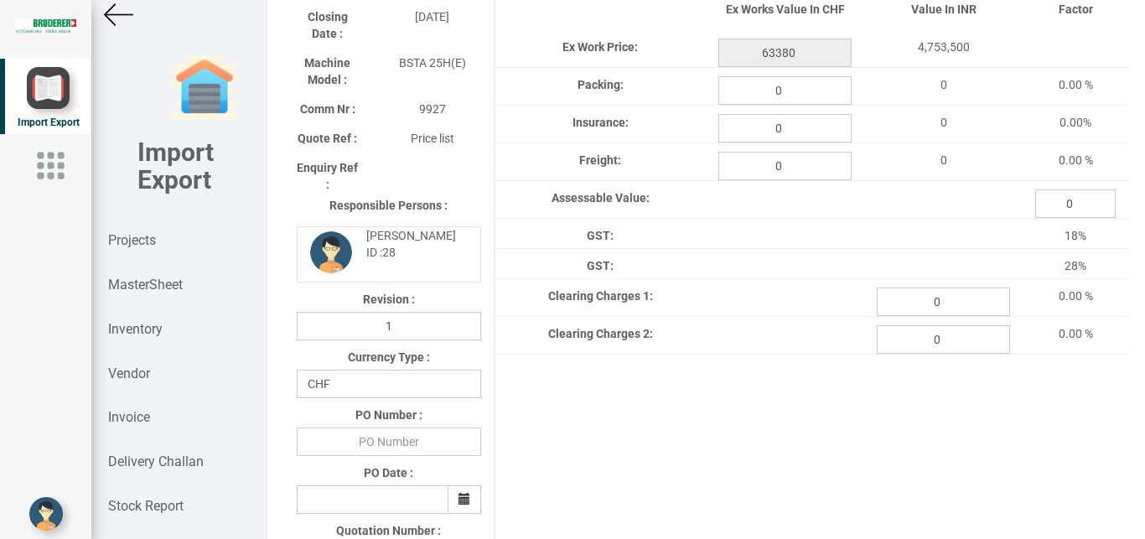
scroll to position [165, 0]
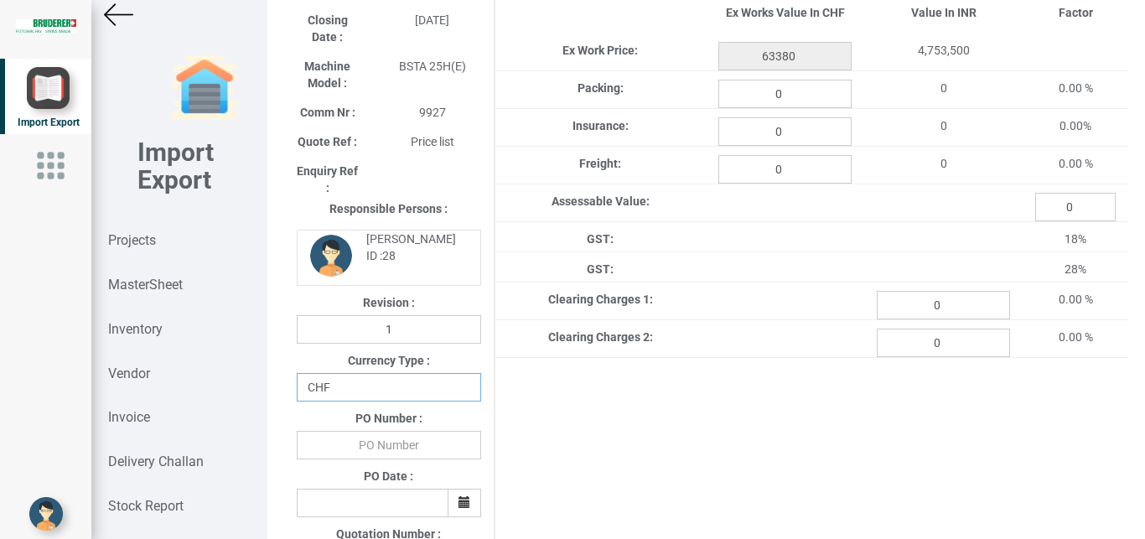
select select "INR"
click option "INR" at bounding box center [0, 0] width 0 height 0
click at [393, 457] on input "text" at bounding box center [389, 445] width 184 height 28
type input "BPIPL/PO/7655?25-26"
click at [463, 503] on icon "button" at bounding box center [464, 502] width 12 height 12
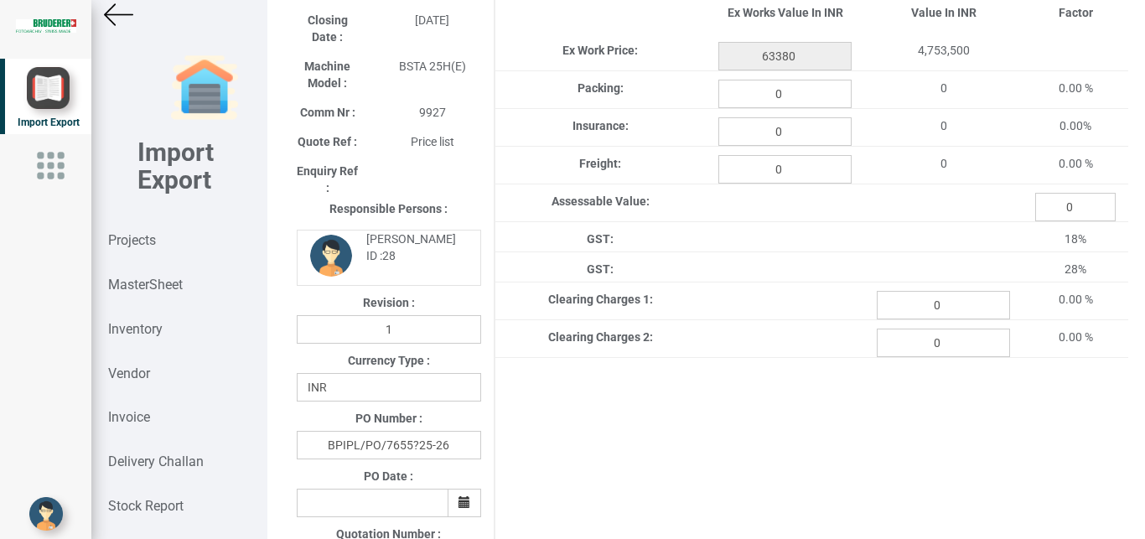
scroll to position [527, 0]
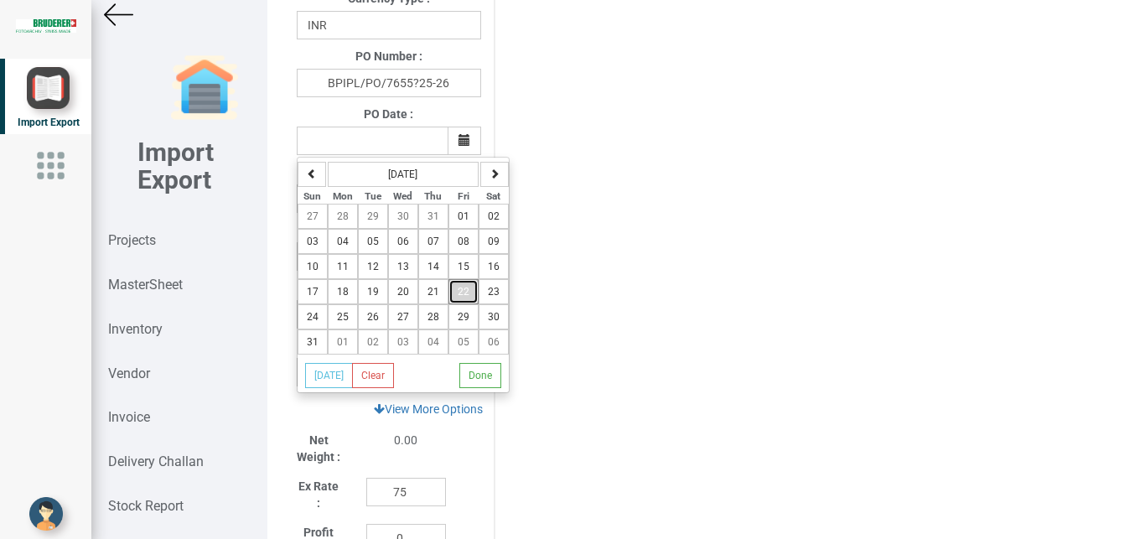
click at [464, 292] on span "22" at bounding box center [464, 292] width 12 height 12
type input "[DATE]"
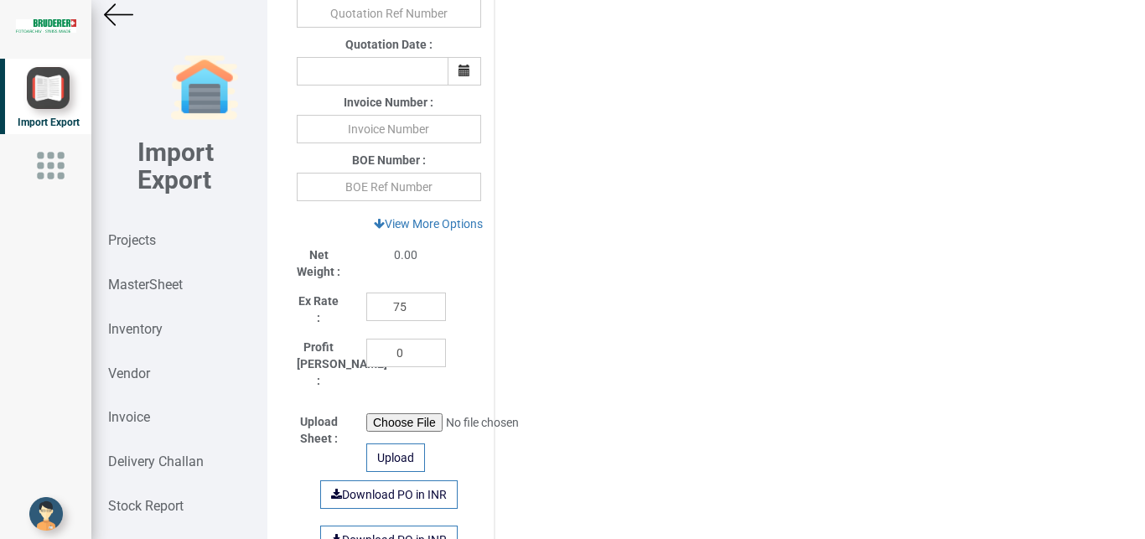
scroll to position [571, 0]
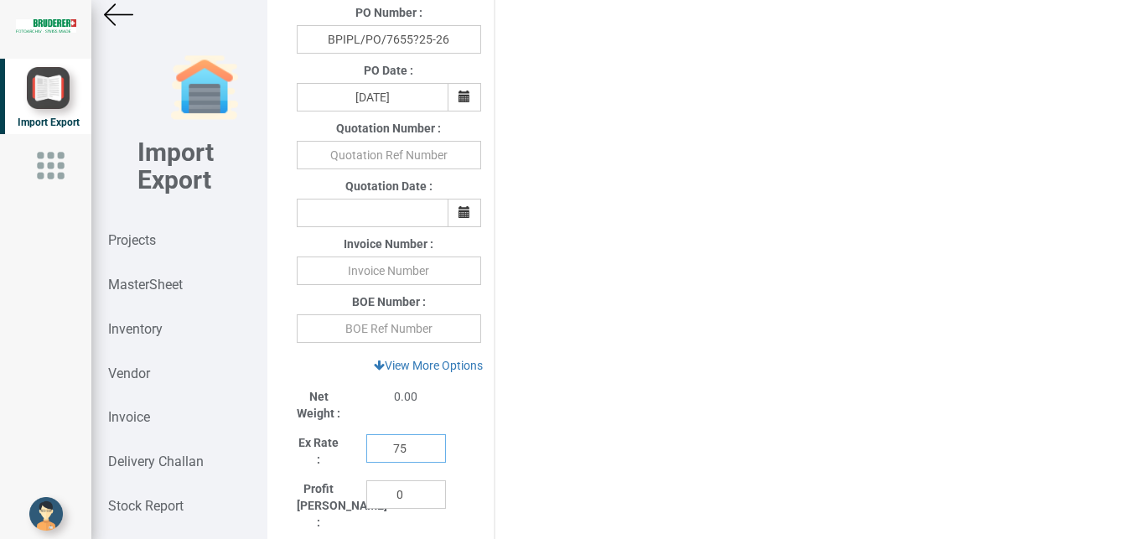
drag, startPoint x: 413, startPoint y: 450, endPoint x: 325, endPoint y: 448, distance: 88.0
click at [366, 448] on input "75" at bounding box center [406, 448] width 80 height 28
type input "1"
click at [435, 365] on link "View More Options" at bounding box center [428, 365] width 131 height 28
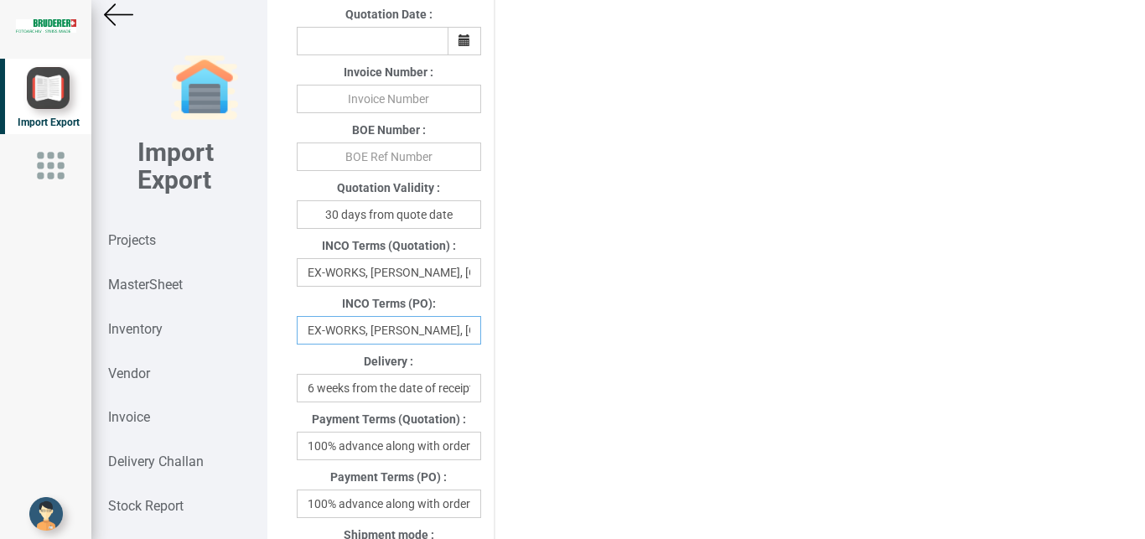
scroll to position [0, 46]
drag, startPoint x: 370, startPoint y: 330, endPoint x: 491, endPoint y: 334, distance: 121.6
click at [481, 334] on input "EX-WORKS, [PERSON_NAME], [GEOGRAPHIC_DATA]" at bounding box center [389, 330] width 184 height 28
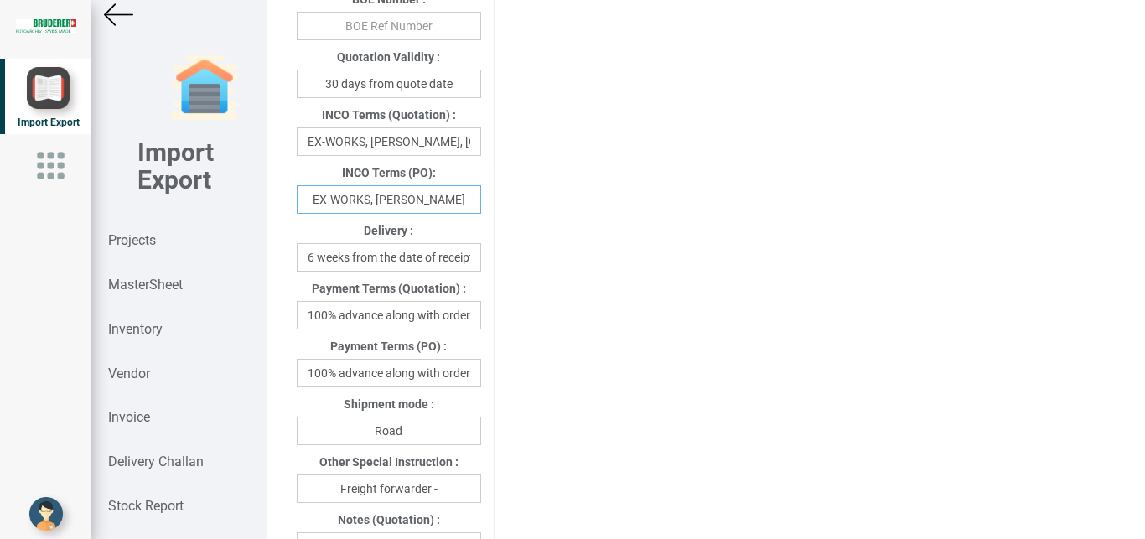
scroll to position [869, 0]
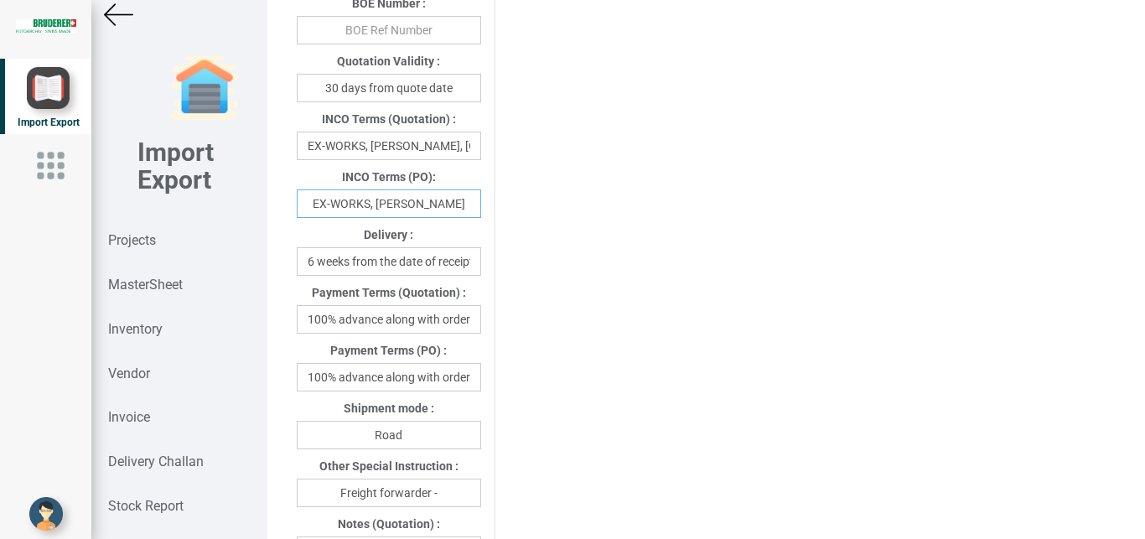
type input "EX-WORKS, [PERSON_NAME]"
click at [355, 382] on input "100% advance along with order" at bounding box center [389, 377] width 184 height 28
drag, startPoint x: 303, startPoint y: 379, endPoint x: 504, endPoint y: 386, distance: 200.5
click at [504, 386] on div "Project Title : PO 7655 Customer Name : BIND Closing Date : [DATE] Machine Mode…" at bounding box center [706, 220] width 844 height 2027
type input "w"
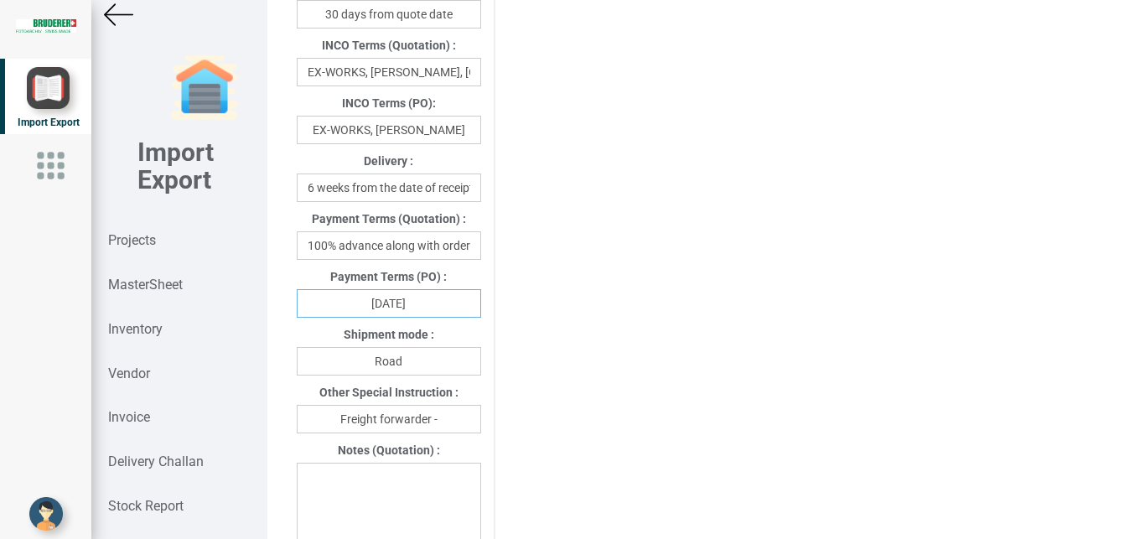
scroll to position [951, 0]
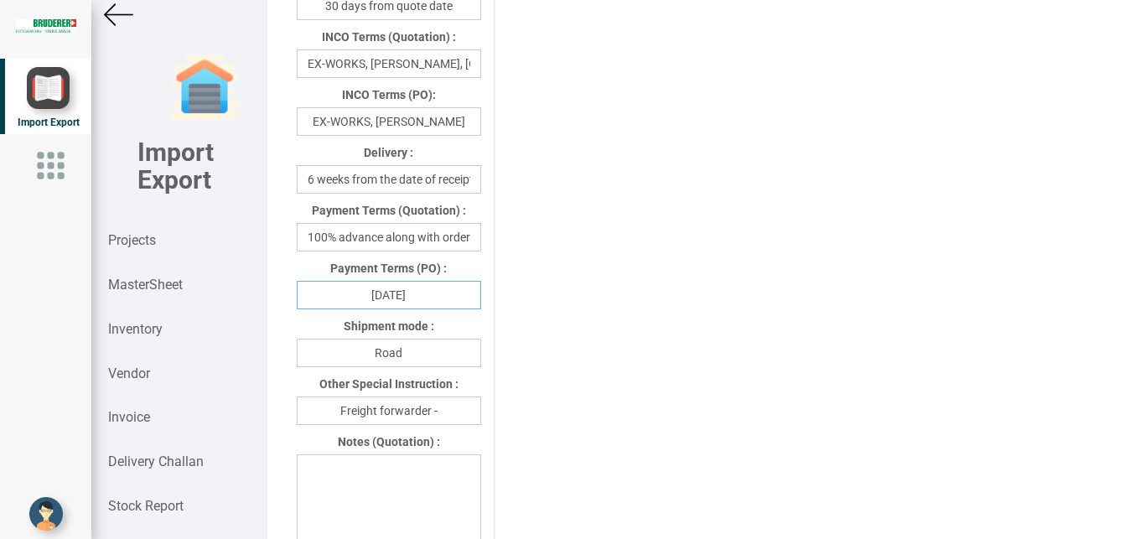
type input "[DATE]"
click at [437, 408] on input "Freight forwarder -" at bounding box center [389, 410] width 184 height 28
type input "Freight forwarder -Your preferred Transport"
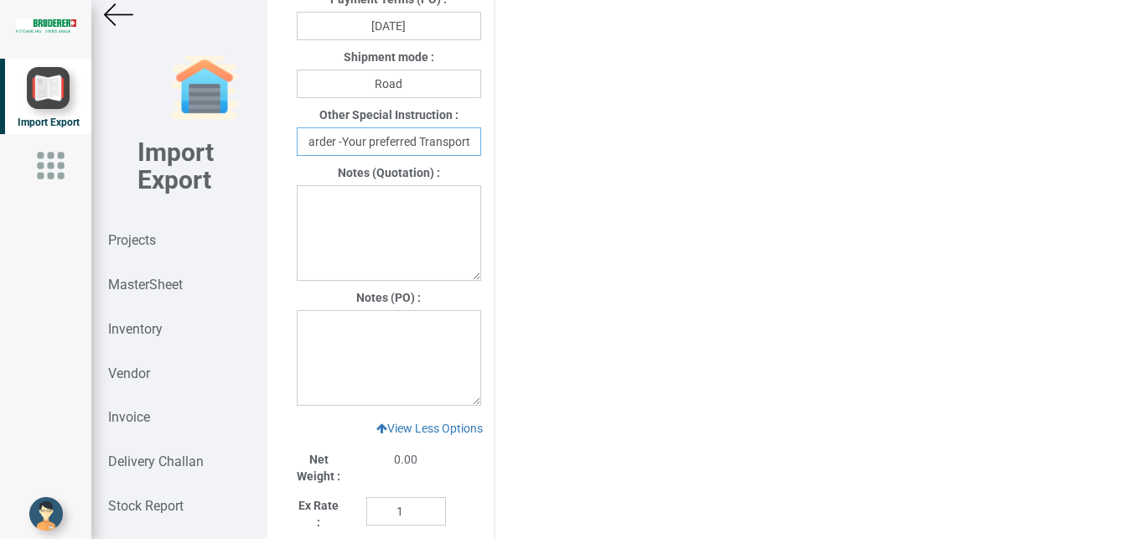
scroll to position [1242, 0]
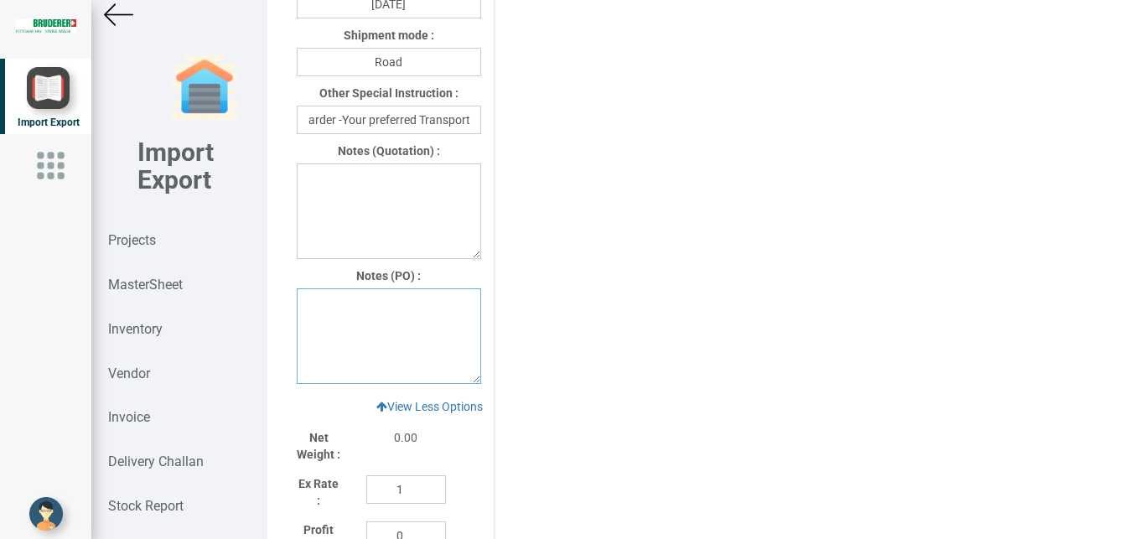
paste textarea "1. GST : Extra as per actual 2 Warranty: 12 months from the date of dispatch fr…"
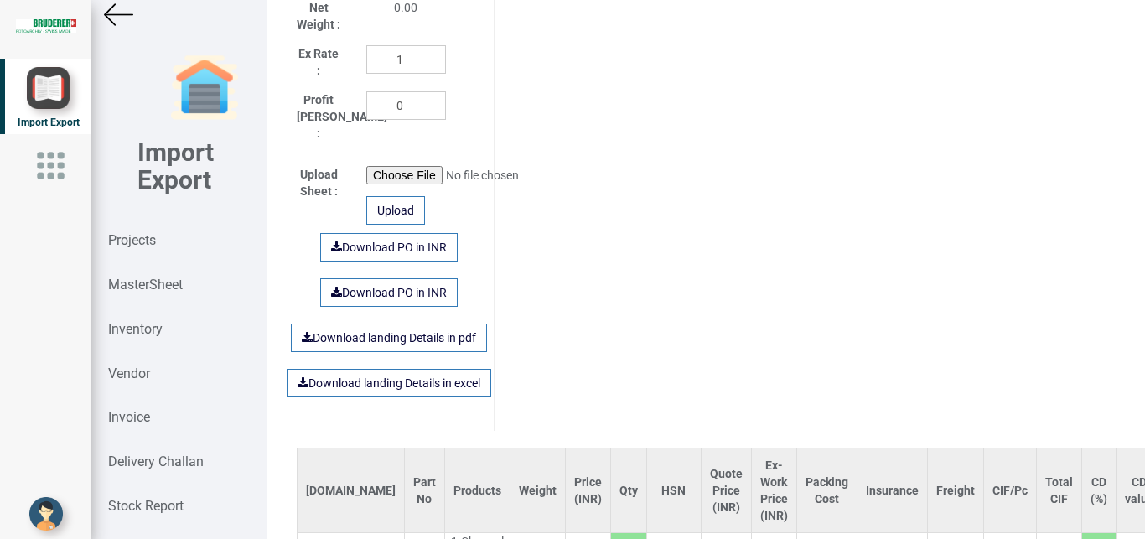
scroll to position [1668, 0]
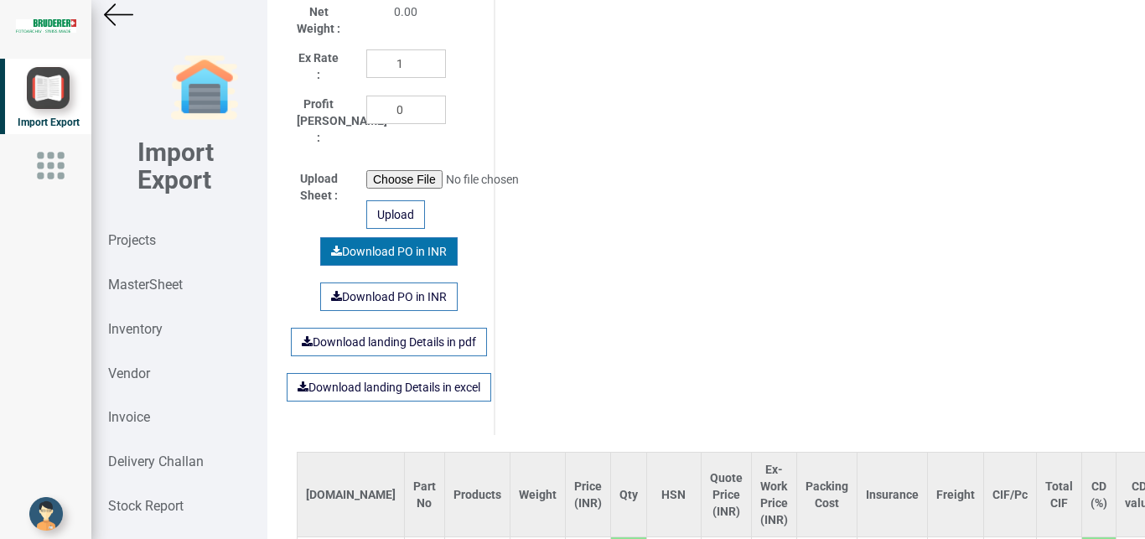
type textarea "1. GST : Extra as per actual 2 Warranty: 12 months from the date of dispatch fr…"
click at [382, 241] on link "Download PO in INR" at bounding box center [388, 251] width 137 height 28
drag, startPoint x: 123, startPoint y: 241, endPoint x: 1144, endPoint y: 158, distance: 1024.2
click at [124, 241] on strong "Projects" at bounding box center [132, 240] width 48 height 16
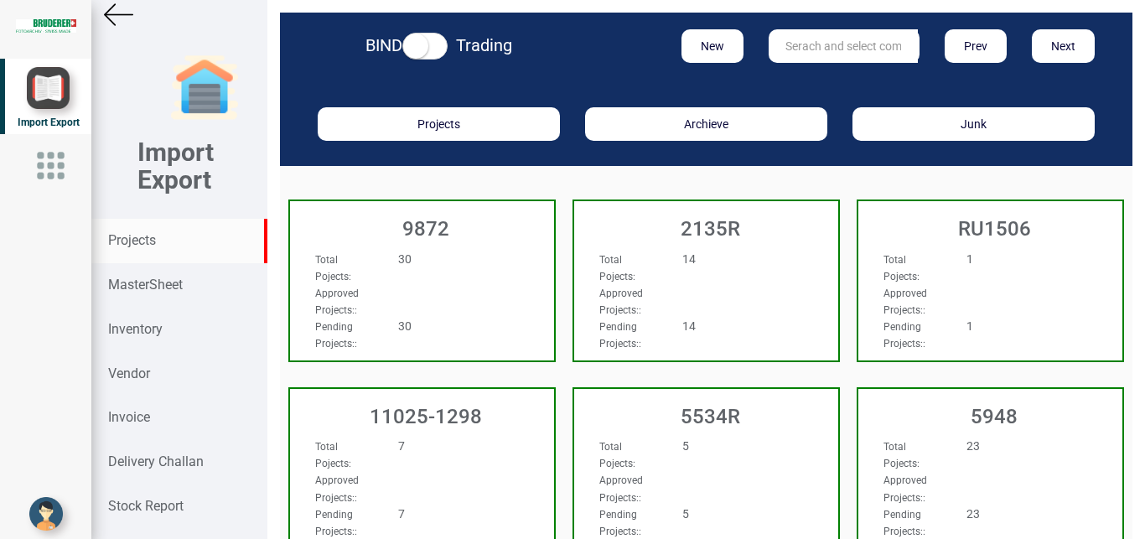
click at [820, 39] on input "text" at bounding box center [843, 46] width 149 height 34
click at [836, 84] on link "11025-11 43" at bounding box center [835, 81] width 132 height 22
type input "11025-1143"
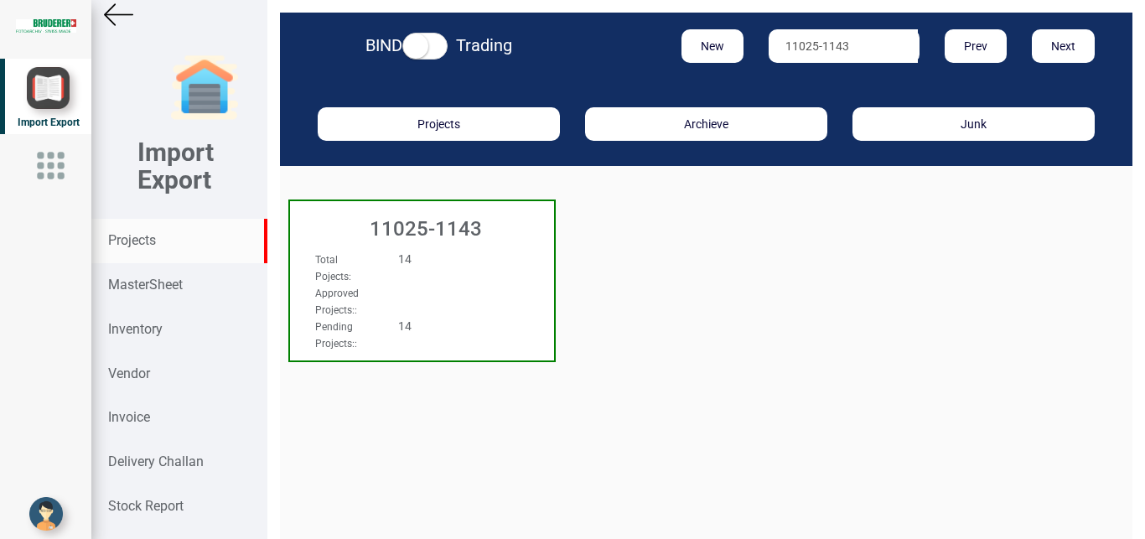
click at [408, 293] on div "Approved Projects: :" at bounding box center [402, 301] width 199 height 34
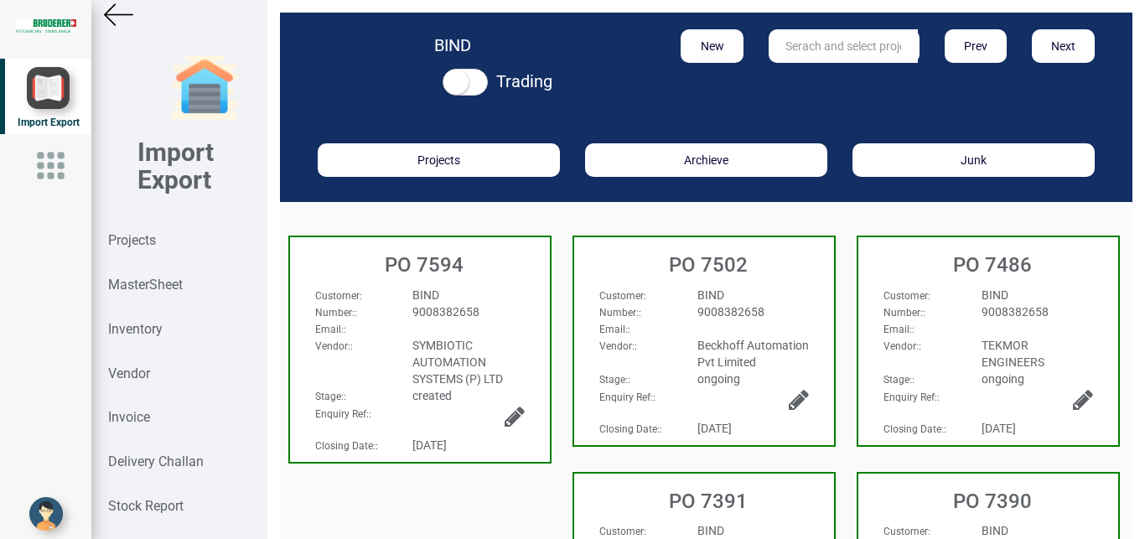
click at [516, 319] on div "9008382658" at bounding box center [468, 311] width 137 height 17
select select "INR"
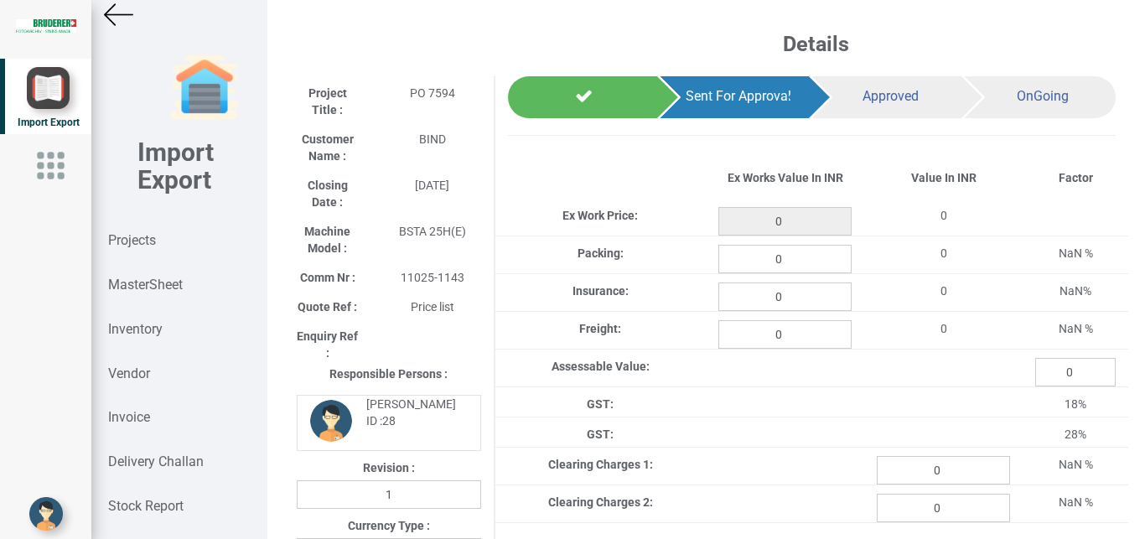
type input "204813.08"
click at [117, 14] on img at bounding box center [118, 14] width 29 height 29
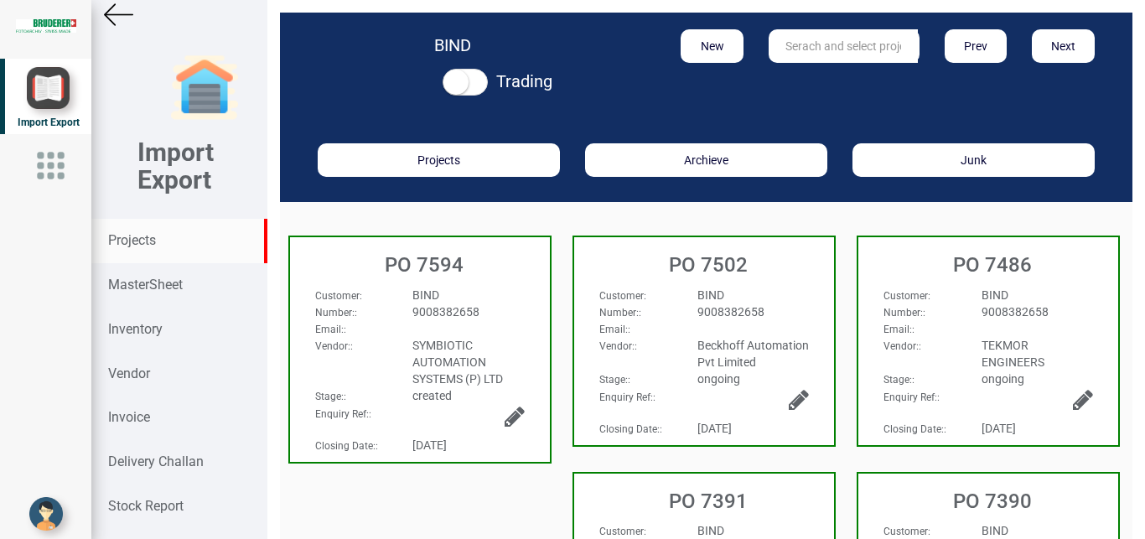
click at [133, 230] on div "Projects" at bounding box center [178, 241] width 175 height 44
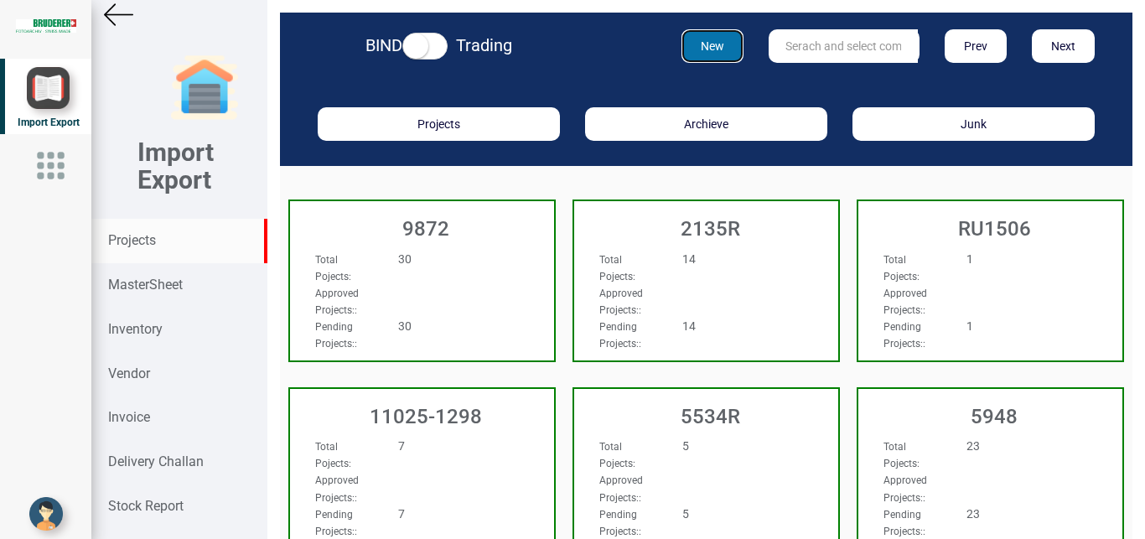
click at [691, 39] on button "New" at bounding box center [712, 46] width 63 height 34
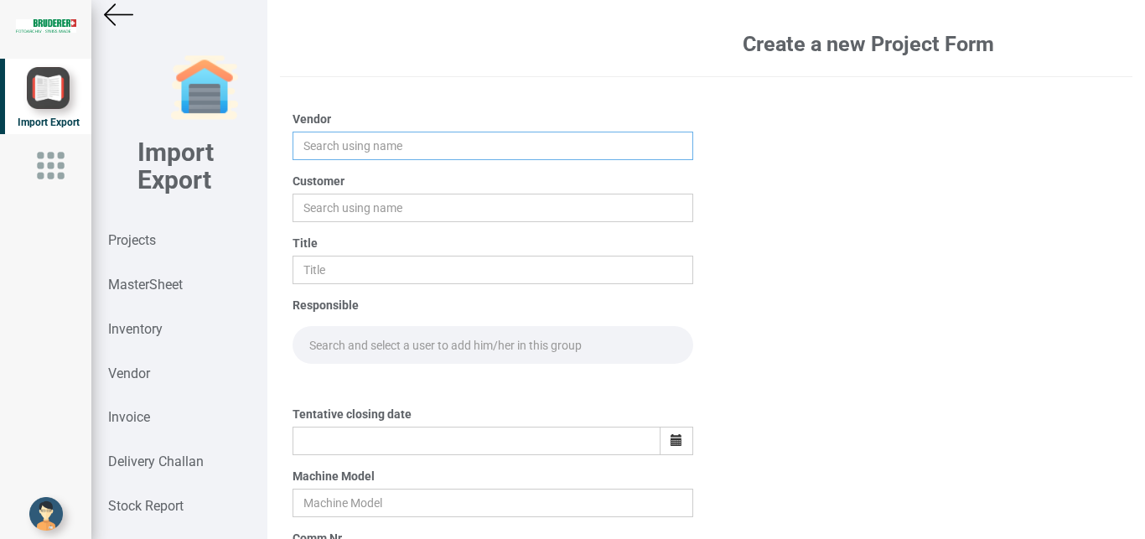
drag, startPoint x: 305, startPoint y: 145, endPoint x: 385, endPoint y: 152, distance: 79.9
click at [306, 145] on input "text" at bounding box center [493, 146] width 401 height 28
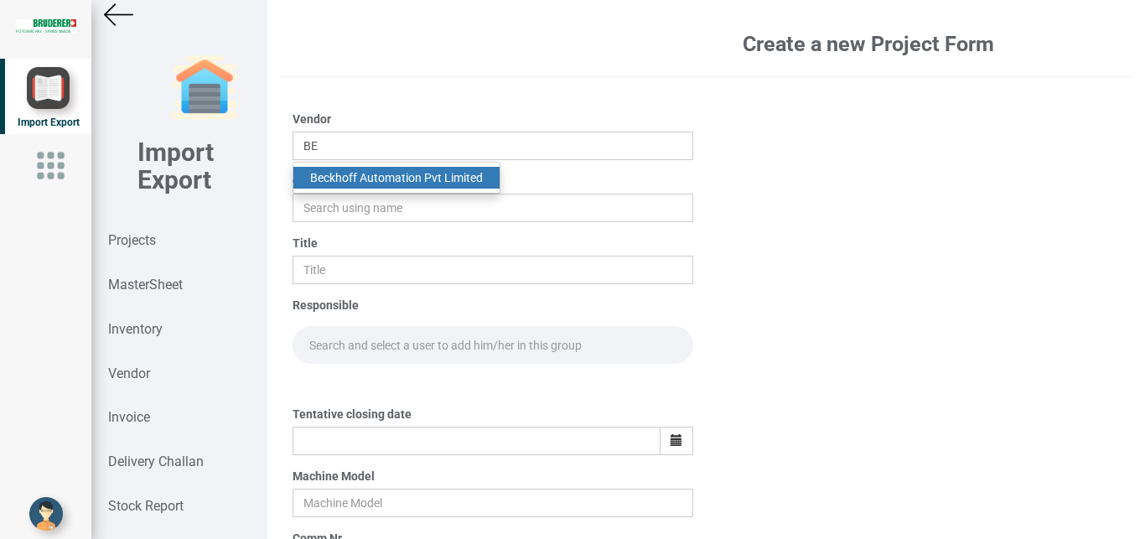
click at [401, 176] on link "Be ckhoff Automation Pvt Limited" at bounding box center [396, 178] width 206 height 22
type input "Beckhoff Automation Pvt Limited"
click at [401, 176] on div "Customer" at bounding box center [493, 197] width 401 height 49
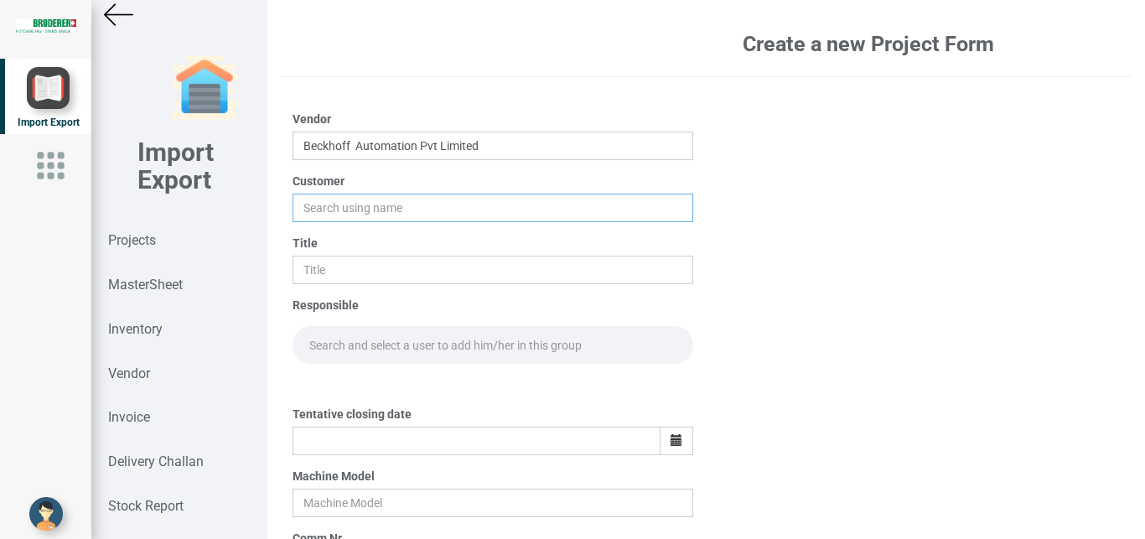
click at [324, 212] on input "text" at bounding box center [493, 208] width 401 height 28
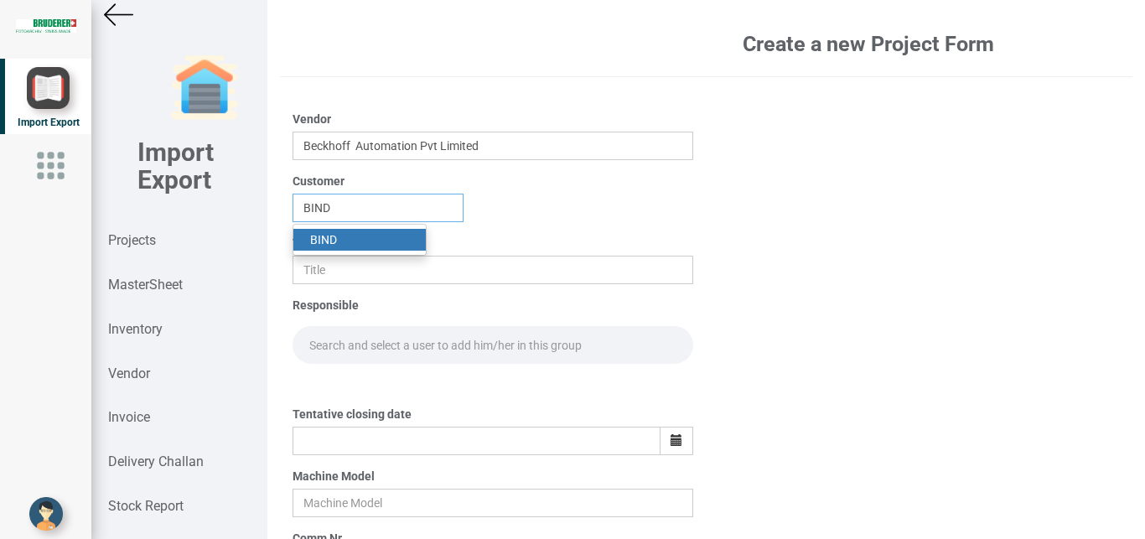
type input "BIND"
click at [338, 243] on link "BIND" at bounding box center [359, 240] width 132 height 22
click at [338, 243] on div "Title" at bounding box center [493, 259] width 401 height 49
click at [319, 264] on input "text" at bounding box center [493, 270] width 401 height 28
type input "PO 7656"
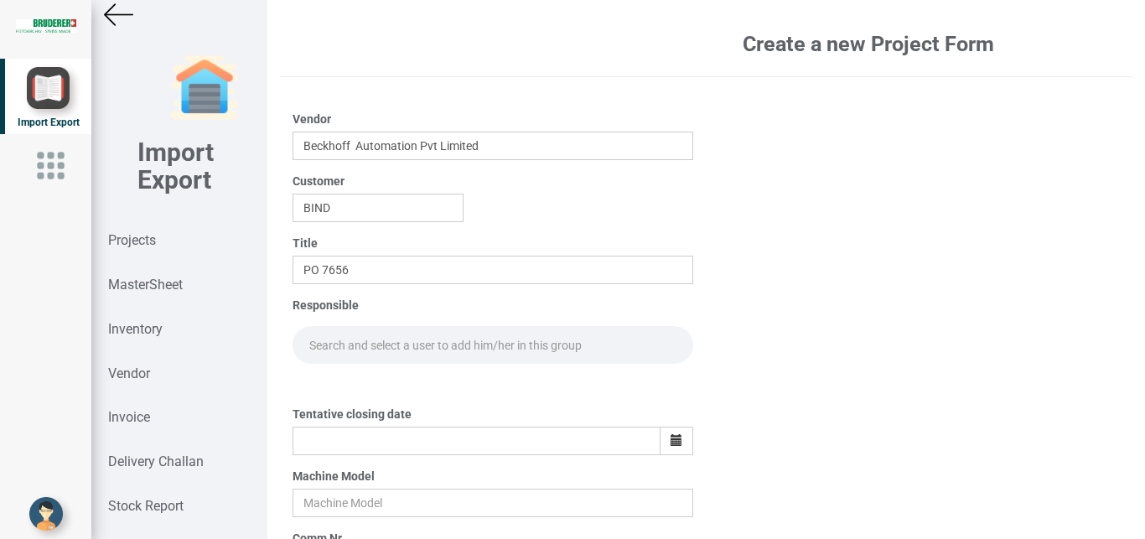
click at [319, 353] on input "text" at bounding box center [493, 345] width 401 height 38
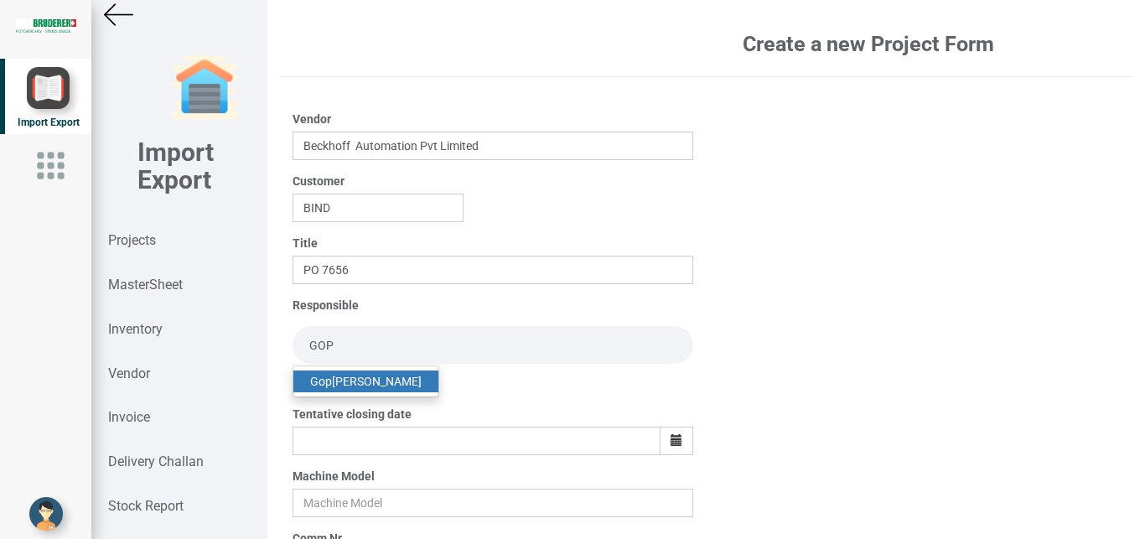
type input "GOP"
click at [339, 385] on link "Gop [PERSON_NAME]" at bounding box center [365, 381] width 145 height 22
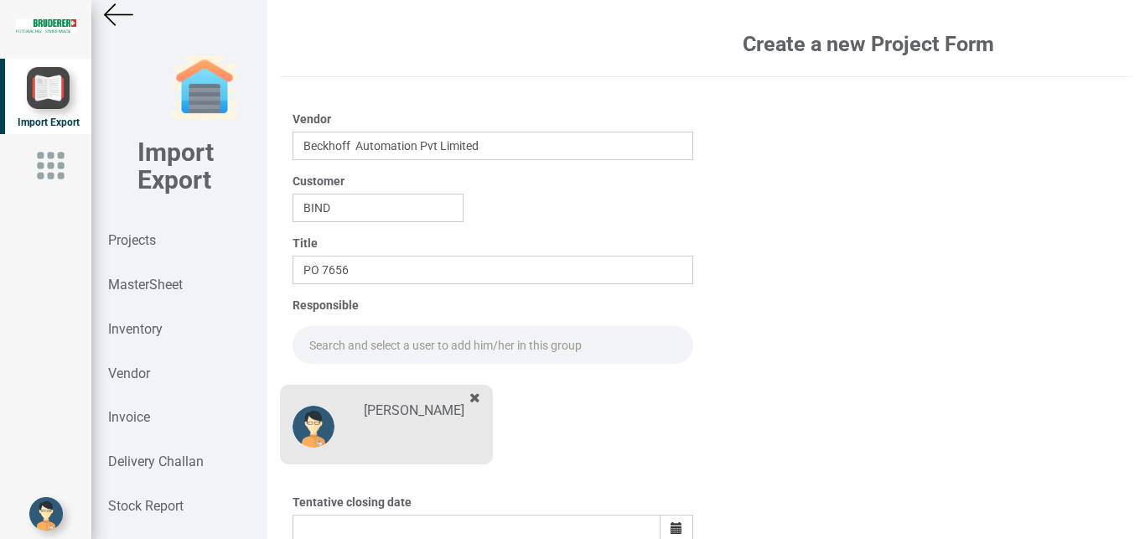
click at [329, 352] on input "text" at bounding box center [493, 345] width 401 height 38
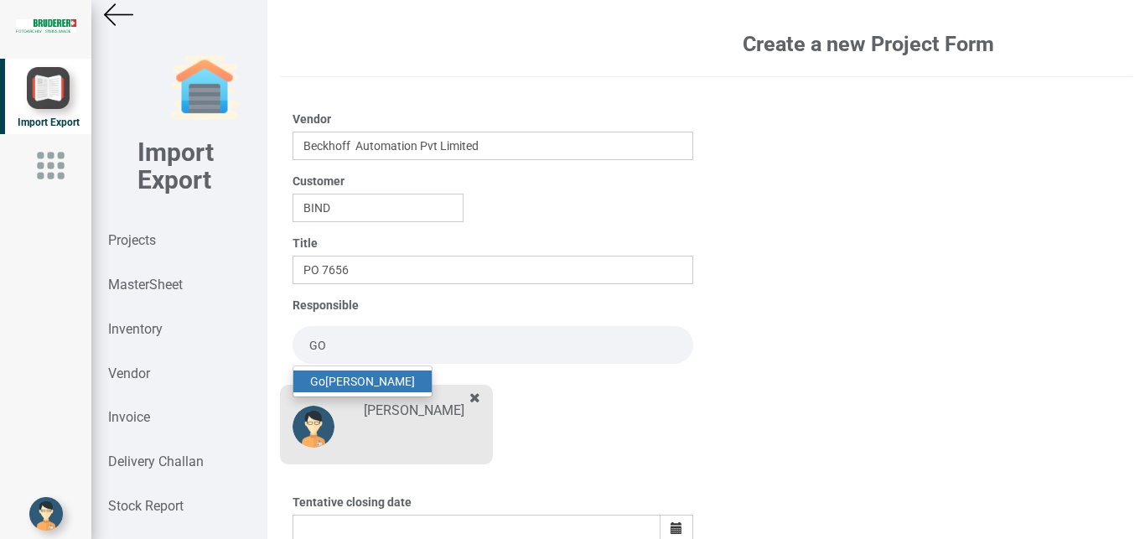
click at [329, 381] on link "Go [PERSON_NAME]" at bounding box center [362, 381] width 138 height 22
type input "[PERSON_NAME]"
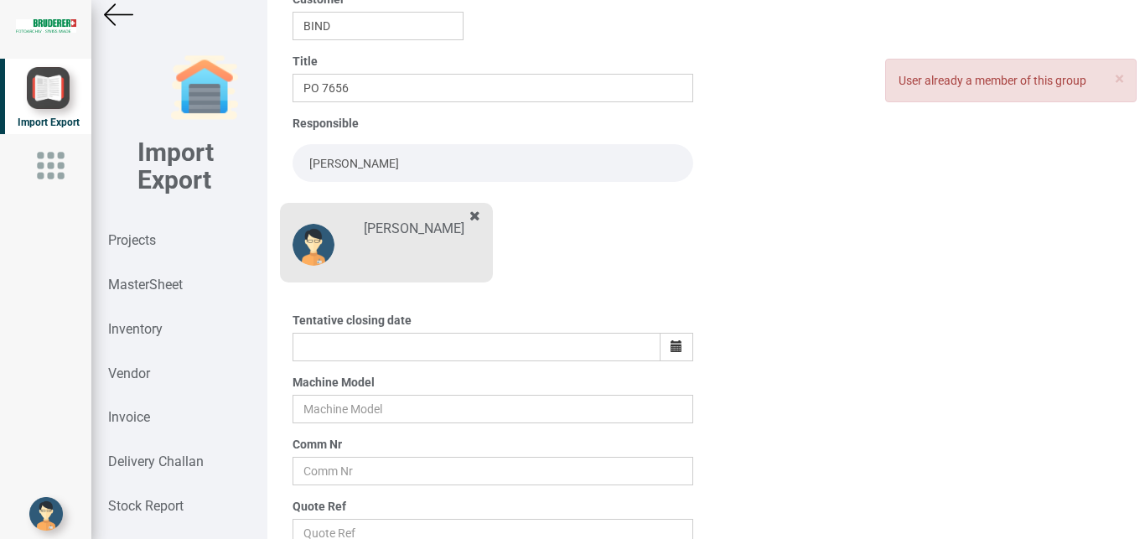
scroll to position [187, 0]
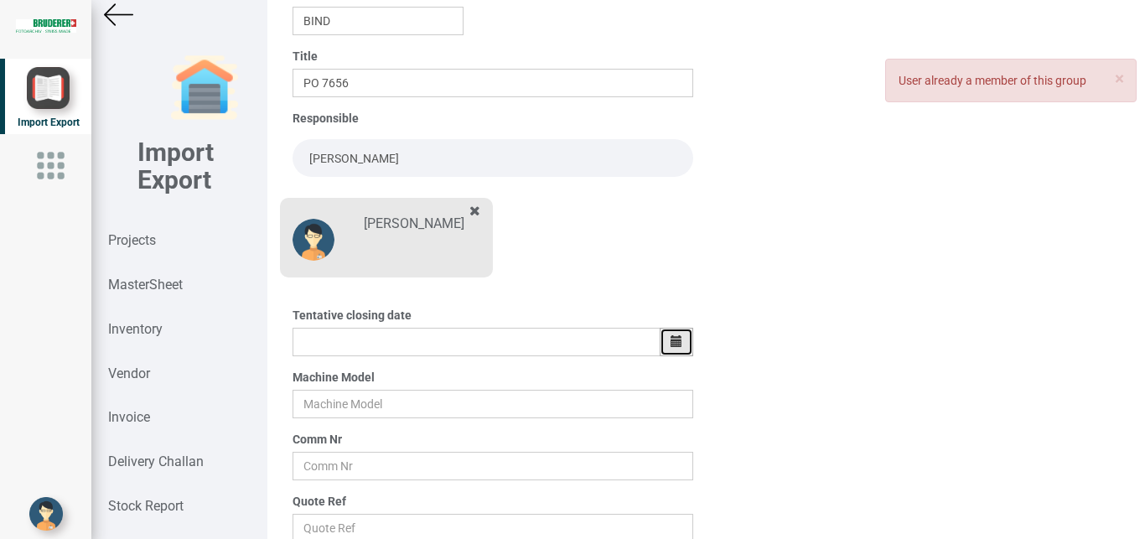
click at [661, 341] on button "button" at bounding box center [677, 342] width 34 height 28
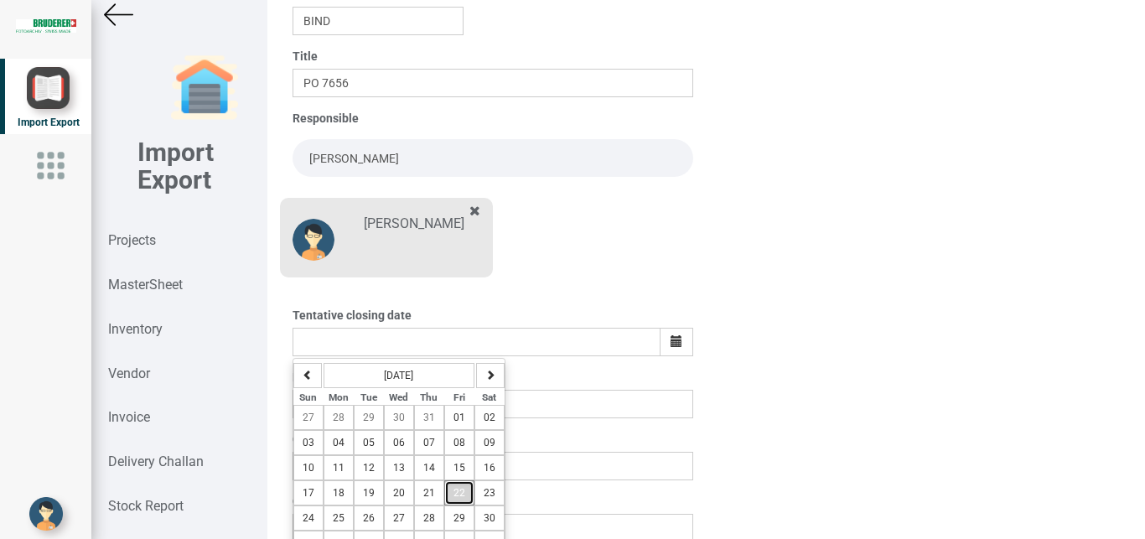
click at [453, 495] on span "22" at bounding box center [459, 493] width 12 height 12
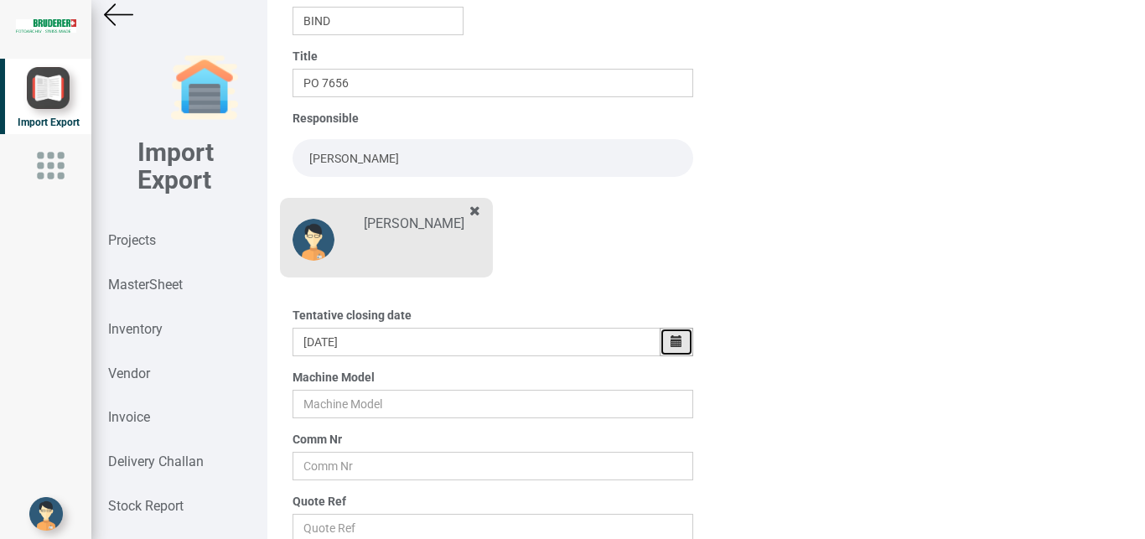
click at [671, 335] on icon "button" at bounding box center [677, 341] width 12 height 12
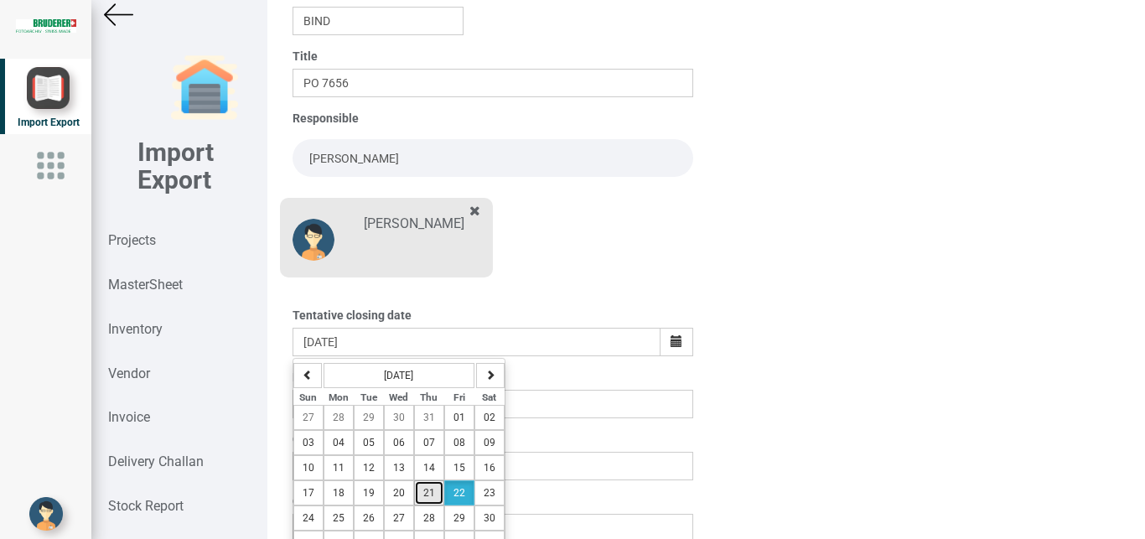
click at [429, 492] on span "21" at bounding box center [429, 493] width 12 height 12
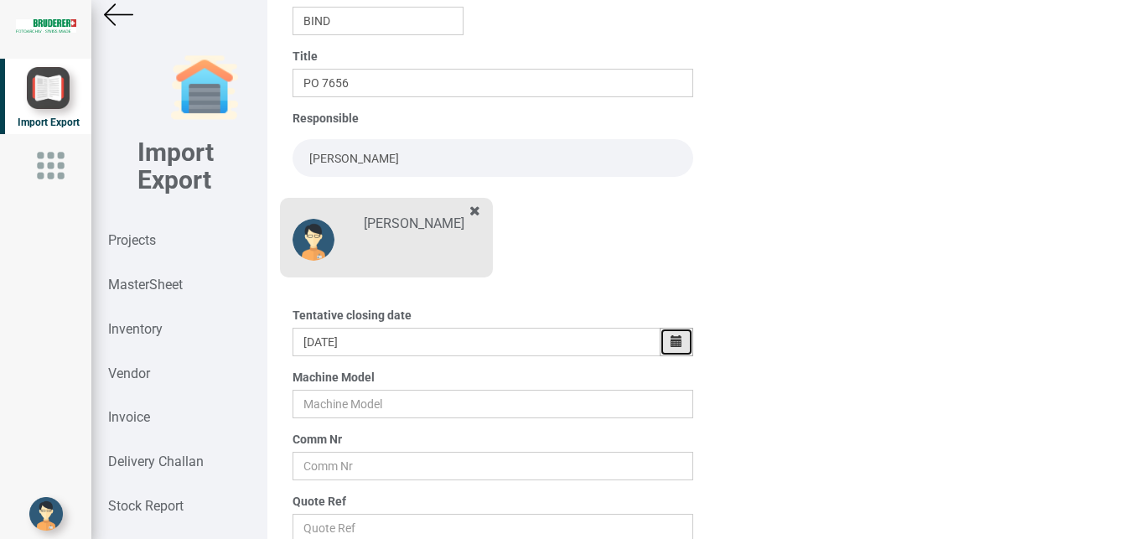
click at [671, 335] on icon "button" at bounding box center [677, 341] width 12 height 12
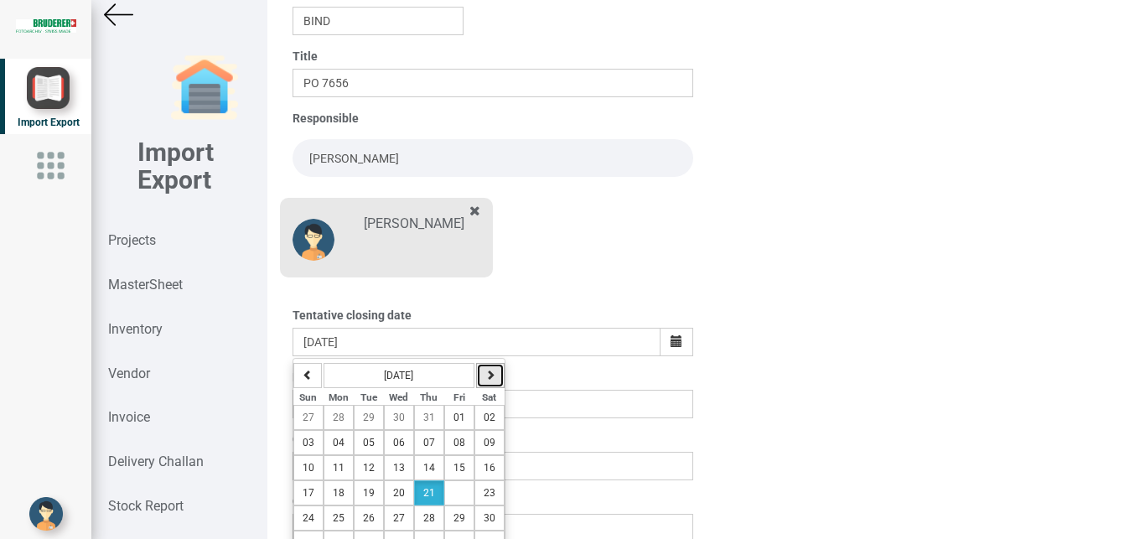
click at [485, 373] on icon "button" at bounding box center [490, 375] width 10 height 10
click at [423, 416] on span "04" at bounding box center [429, 418] width 12 height 12
type input "[DATE]"
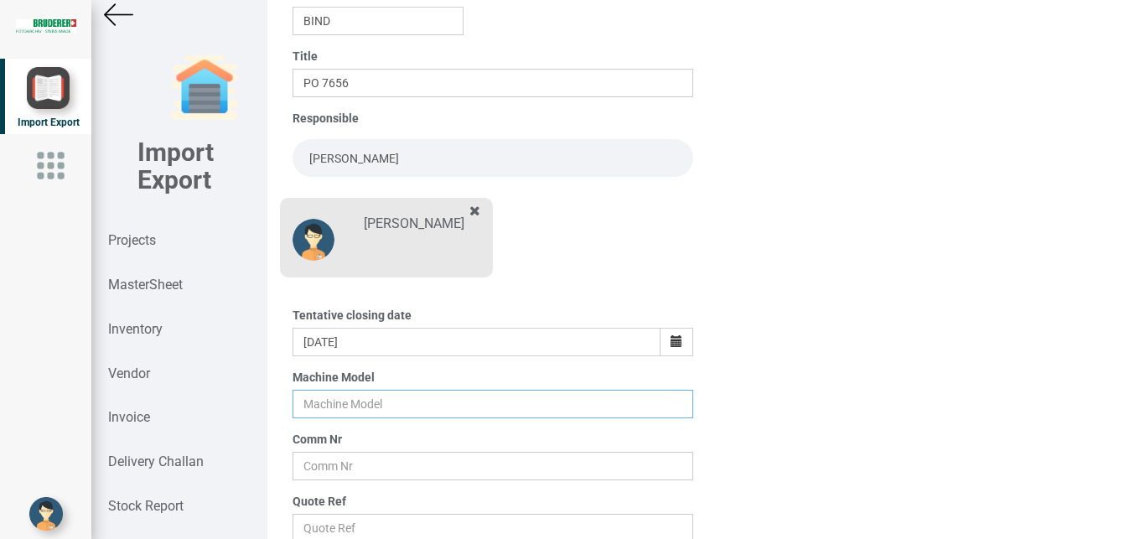
click at [320, 407] on input "text" at bounding box center [493, 404] width 401 height 28
type input "BSTA 25H(E)"
click at [329, 466] on input "text" at bounding box center [493, 466] width 401 height 28
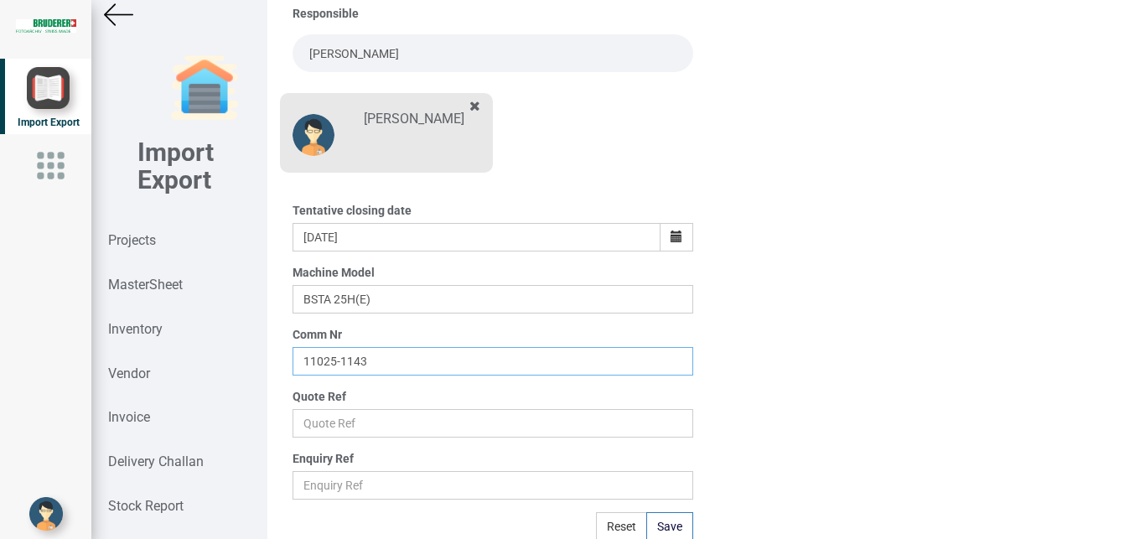
scroll to position [293, 0]
type input "11025-1143"
click at [312, 417] on input "text" at bounding box center [493, 421] width 401 height 28
type input "Price list"
click at [670, 520] on button "Save" at bounding box center [669, 524] width 47 height 28
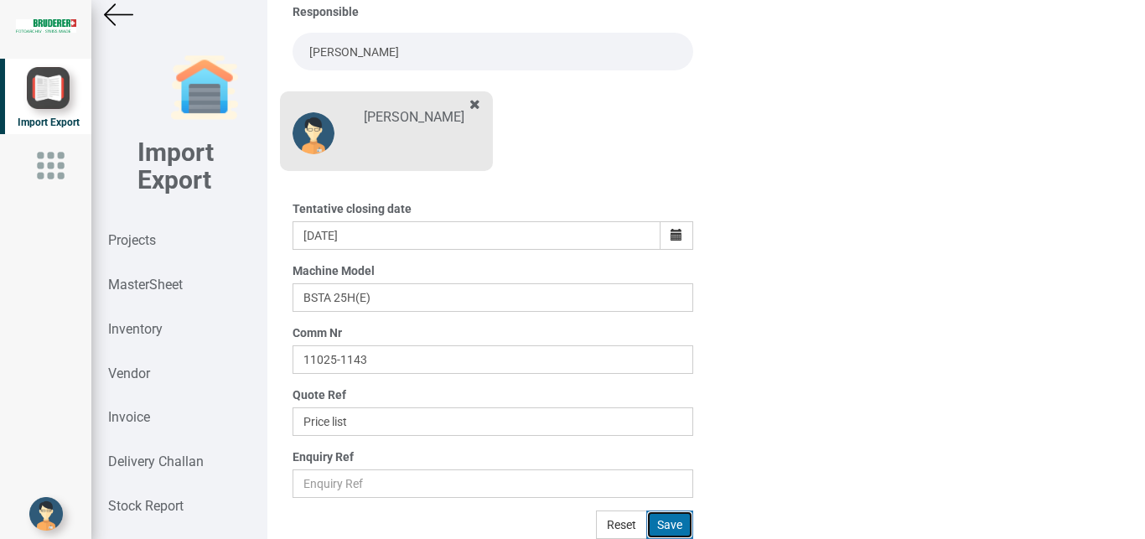
type input "[DATE]"
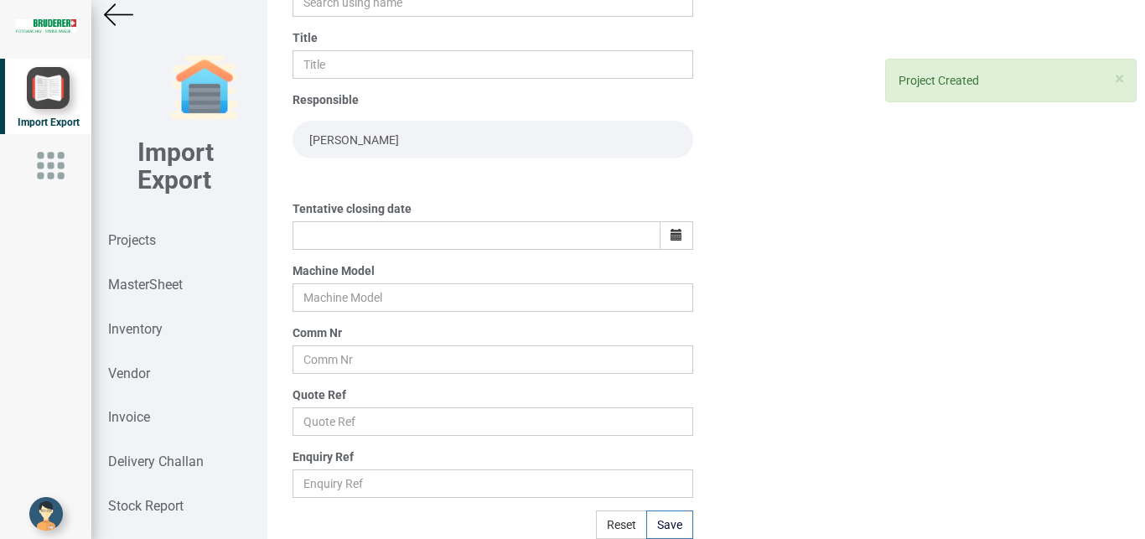
click at [112, 17] on img at bounding box center [118, 14] width 29 height 29
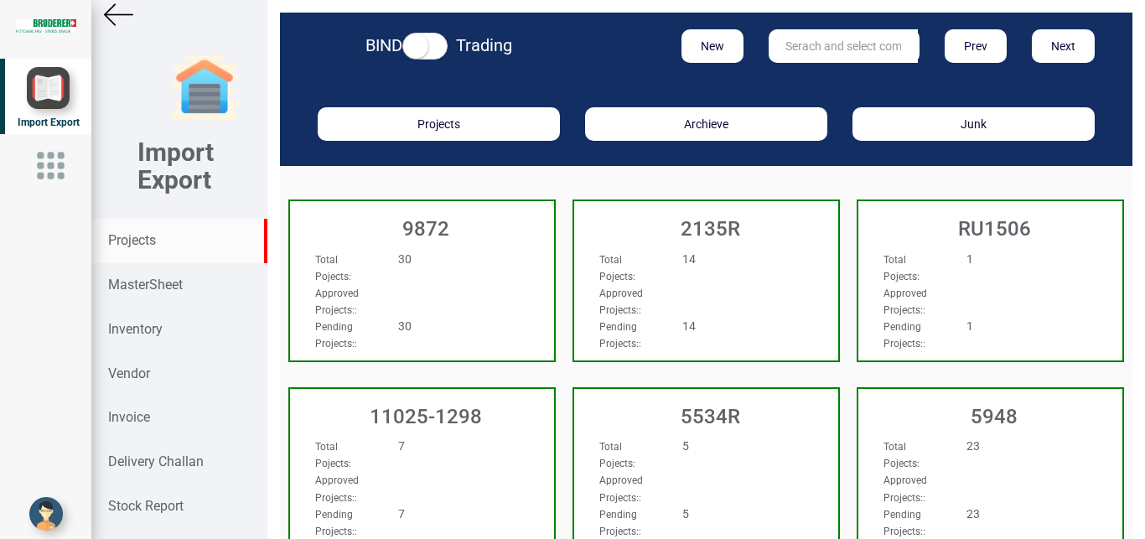
click at [824, 38] on input "text" at bounding box center [843, 46] width 149 height 34
type input "9927"
click at [817, 80] on link "9927" at bounding box center [835, 81] width 132 height 22
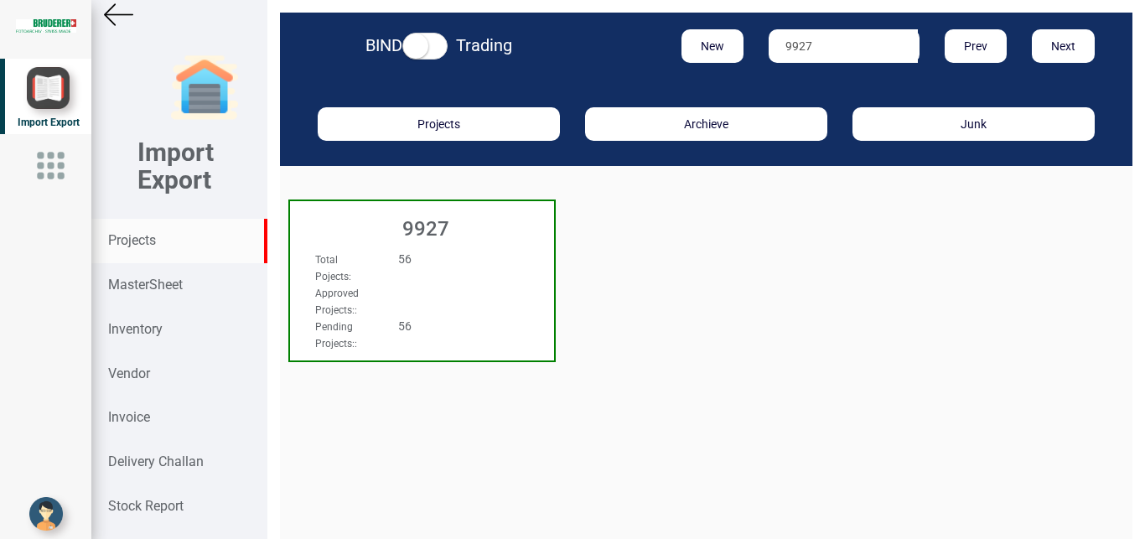
click at [453, 271] on div "Total Pojects : 56" at bounding box center [402, 268] width 199 height 34
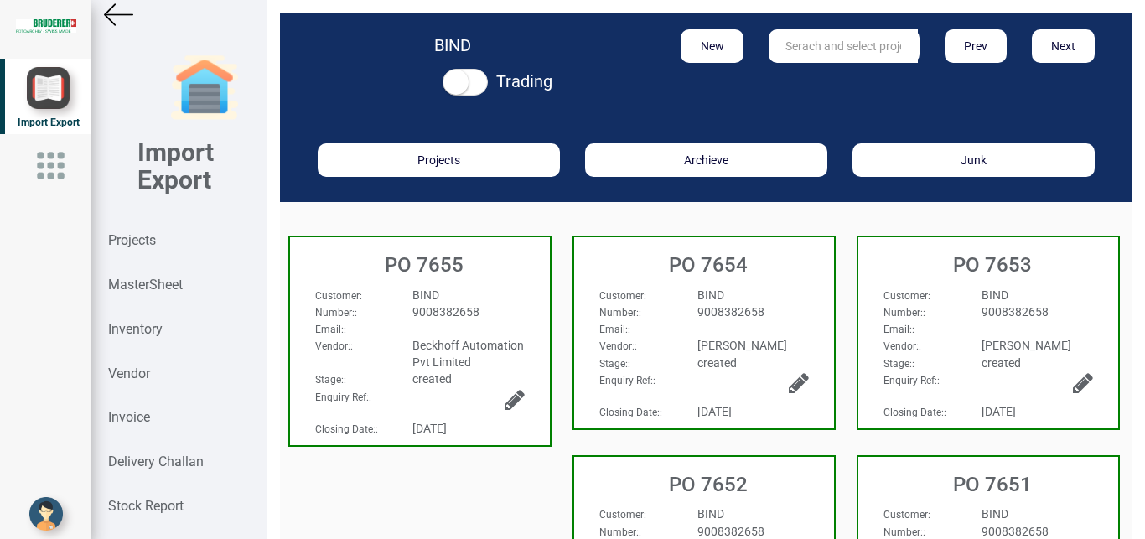
click at [492, 295] on div "BIND" at bounding box center [468, 295] width 137 height 17
select select "INR"
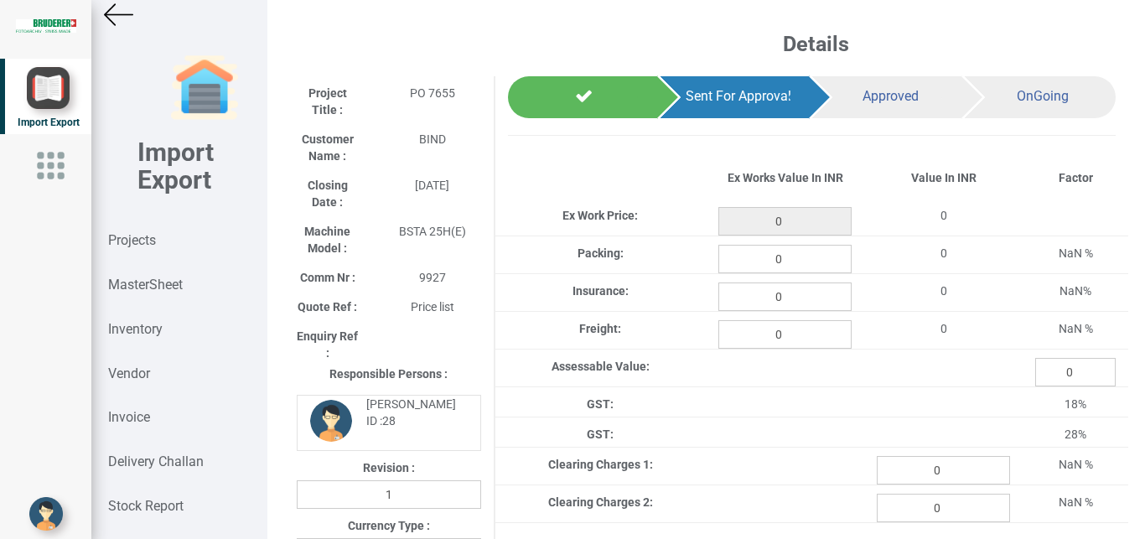
type input "63380"
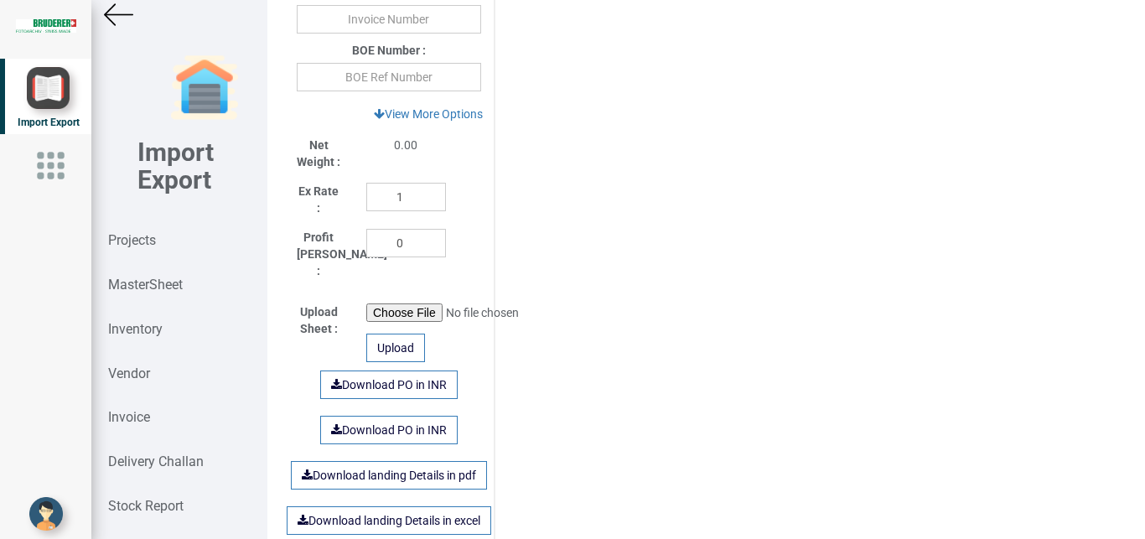
scroll to position [797, 0]
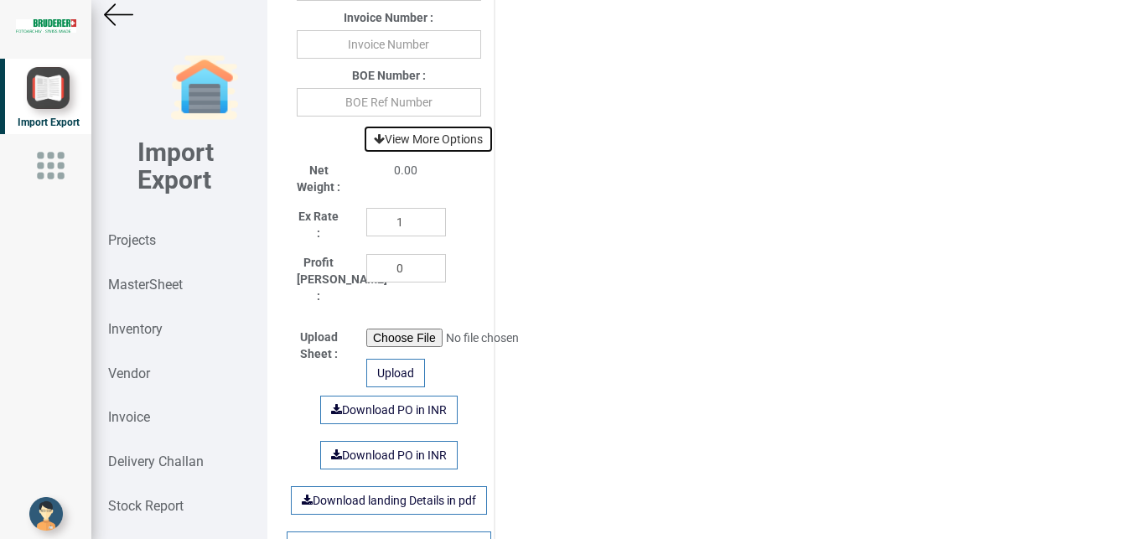
click at [435, 142] on link "View More Options" at bounding box center [428, 139] width 131 height 28
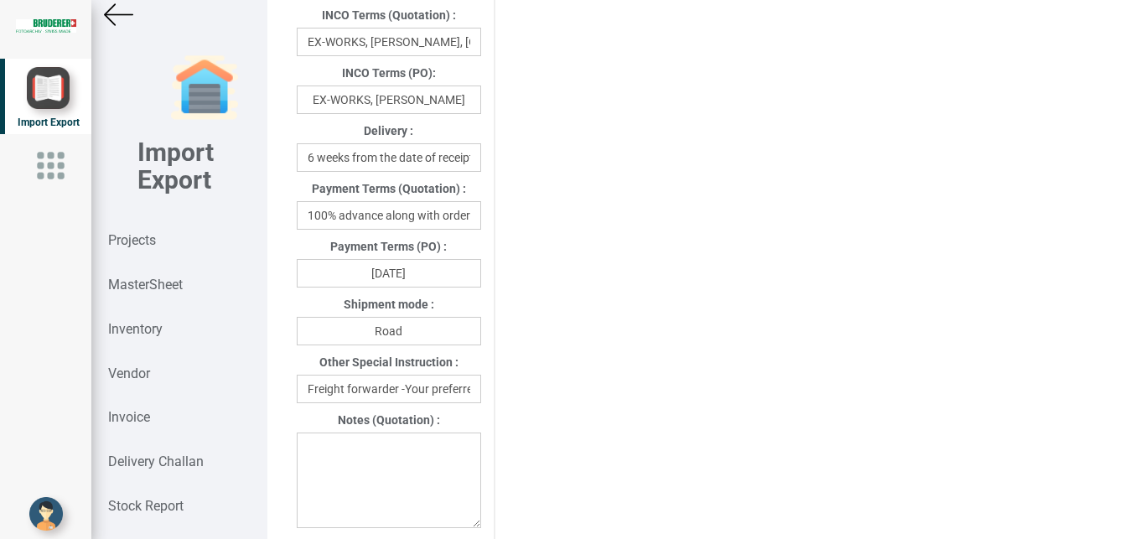
scroll to position [886, 0]
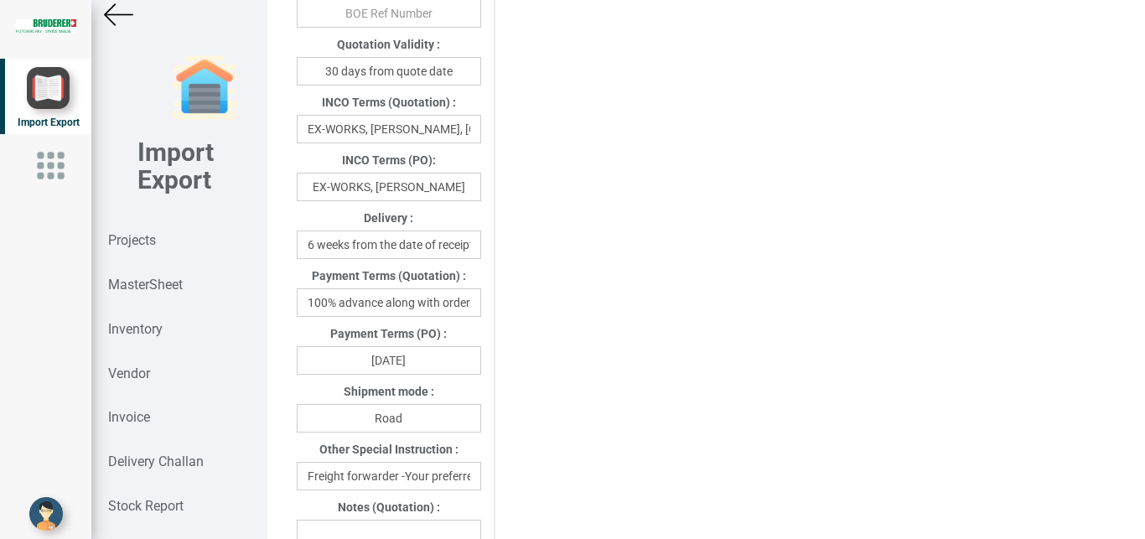
click at [110, 16] on img at bounding box center [118, 14] width 29 height 29
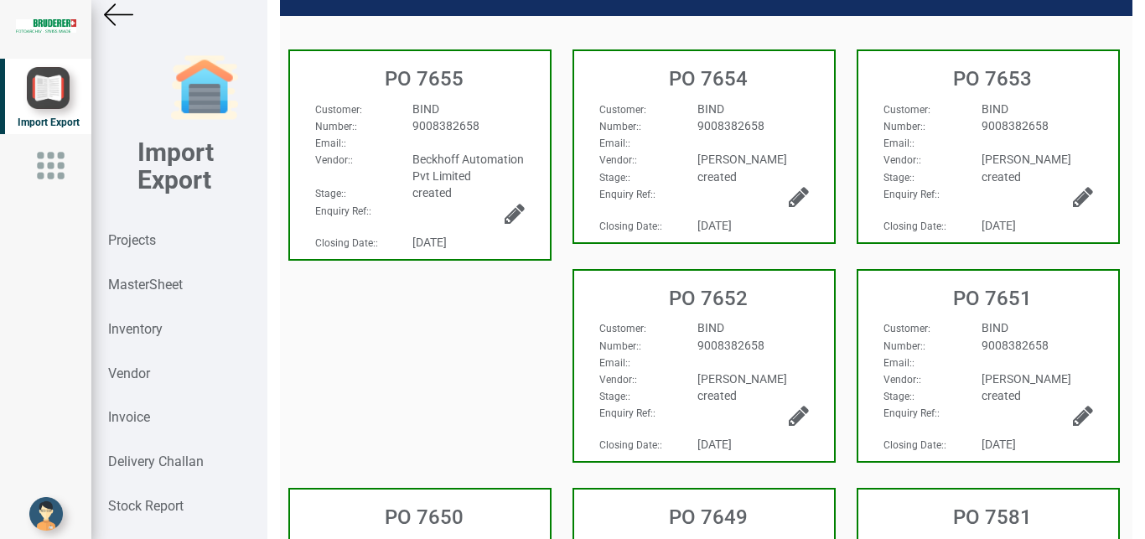
scroll to position [68, 0]
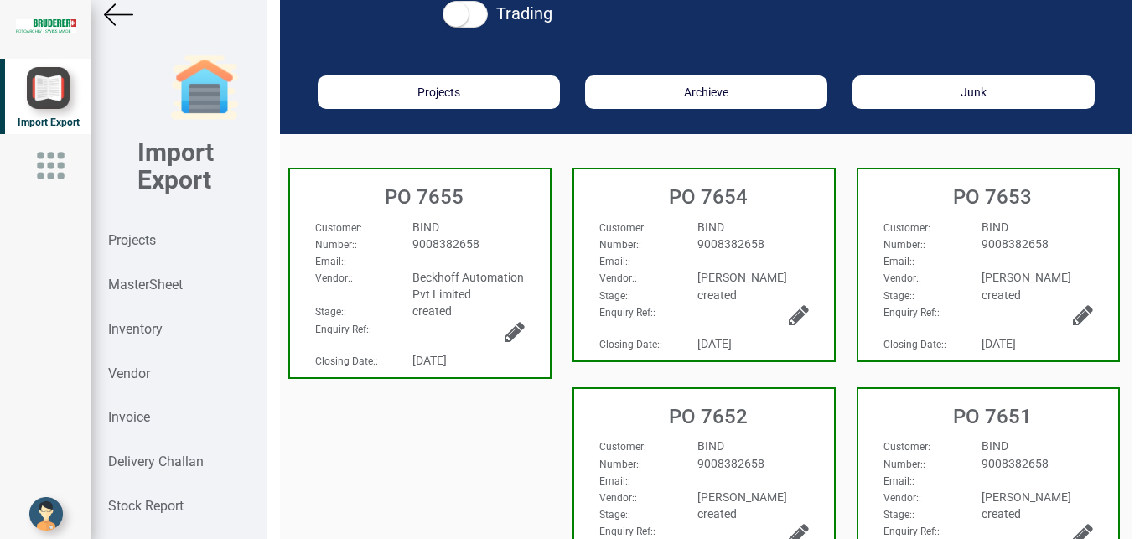
click at [117, 12] on img at bounding box center [118, 14] width 29 height 29
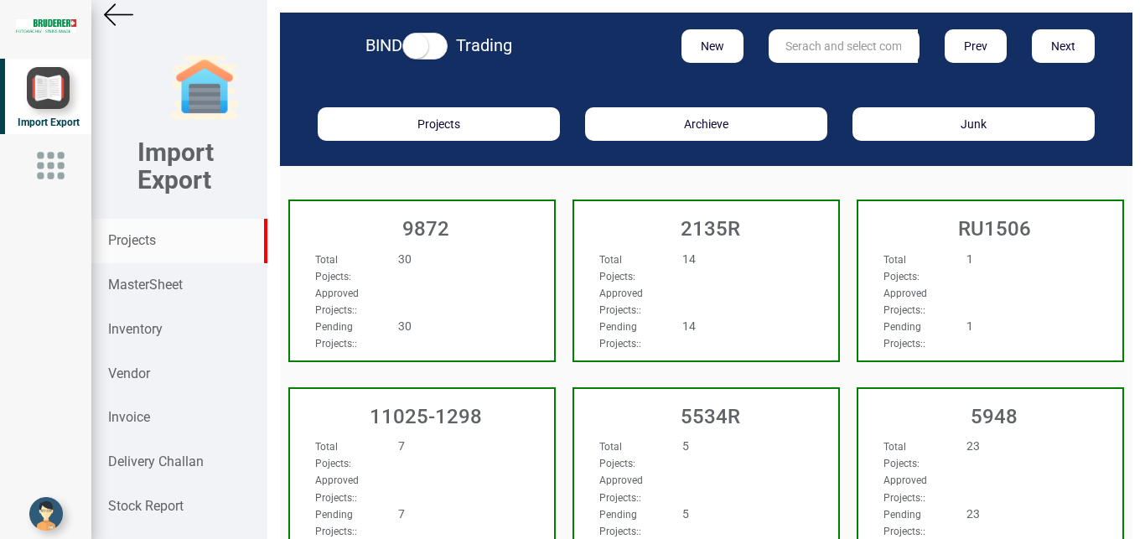
click at [863, 43] on input "text" at bounding box center [843, 46] width 149 height 34
type input "11025-1143"
click at [857, 78] on link "11025-1143" at bounding box center [835, 81] width 132 height 22
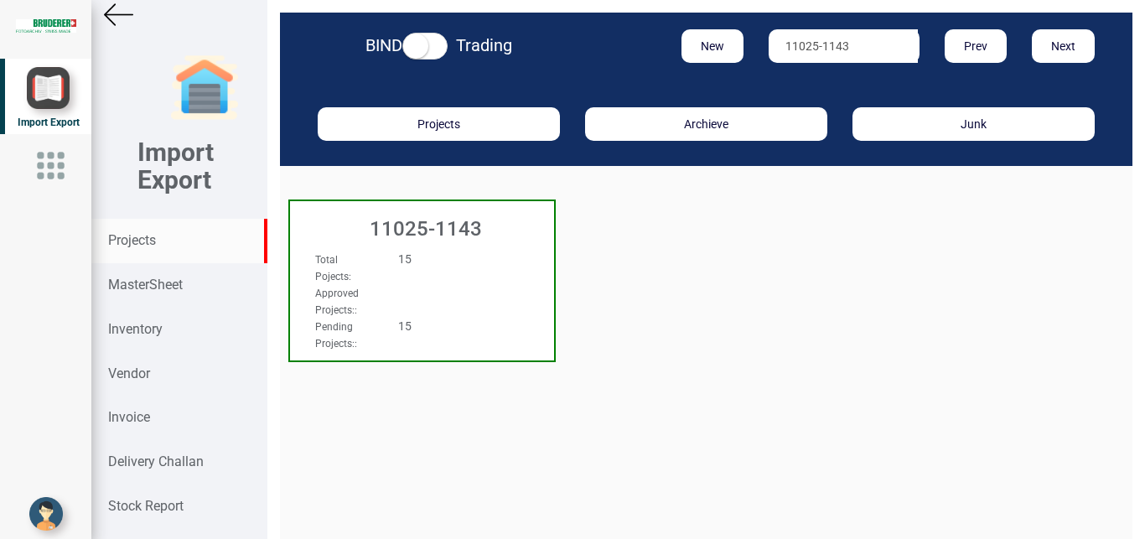
click at [503, 303] on div "11025-1143 Total Pojects : 15 Approved Projects: : Pending Projects: : 15" at bounding box center [421, 280] width 267 height 162
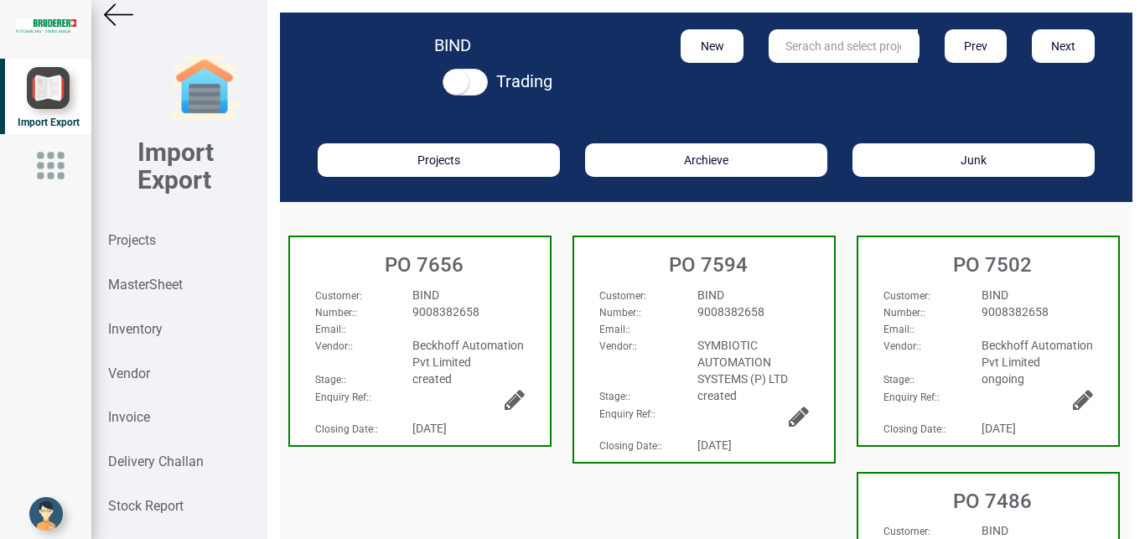
click at [499, 293] on div "BIND" at bounding box center [468, 295] width 137 height 17
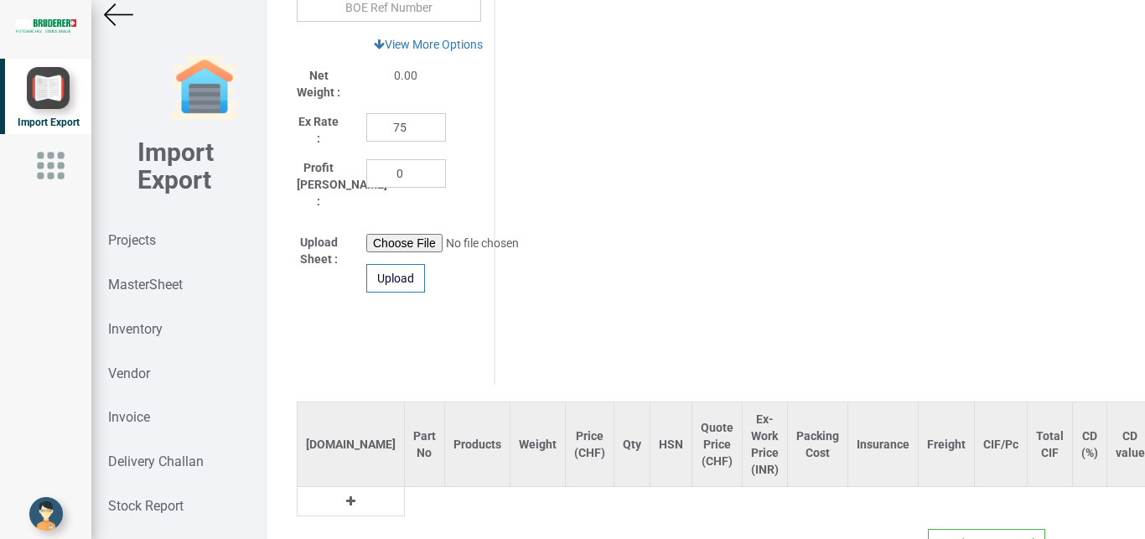
scroll to position [942, 0]
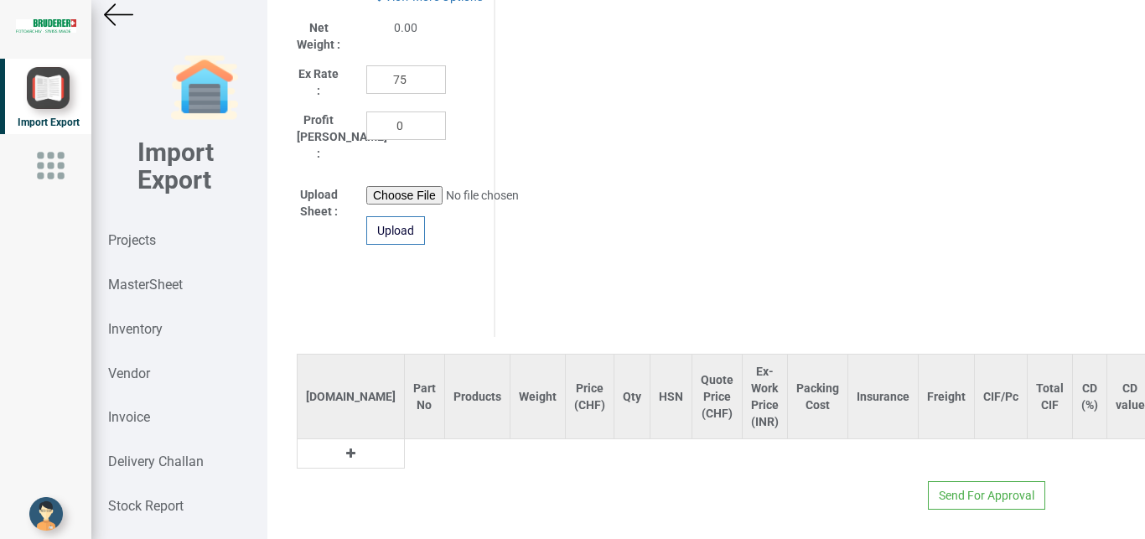
click at [346, 448] on icon at bounding box center [350, 454] width 9 height 12
click at [405, 443] on input "text" at bounding box center [424, 453] width 39 height 28
type input "z"
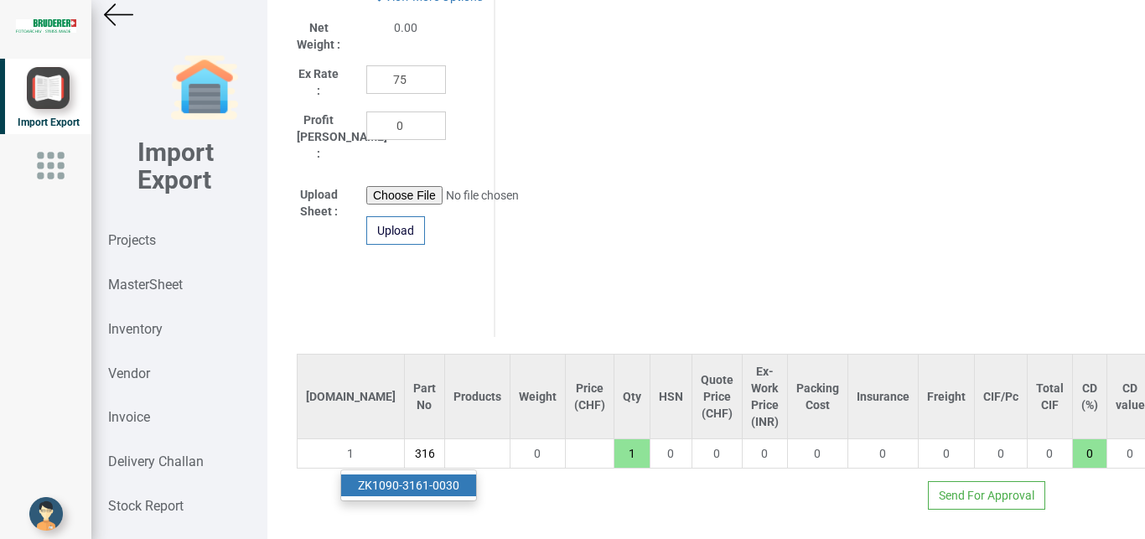
scroll to position [0, 51]
type input "ZK1090-3161"
click at [463, 474] on link "ZK1090-3161 -0030" at bounding box center [408, 485] width 135 height 22
type input "3105"
type input "ZK1090-3161-0030"
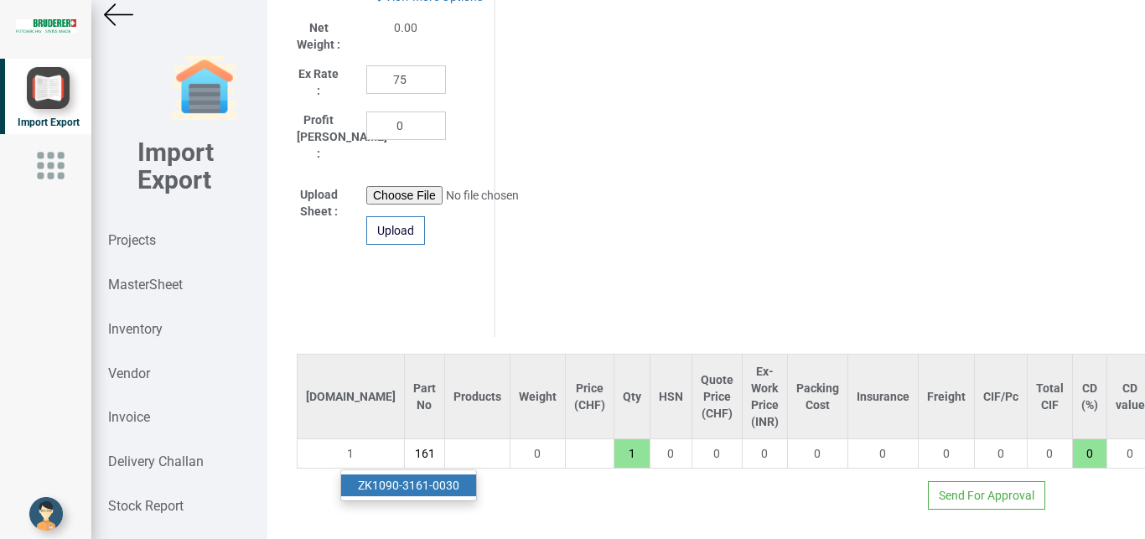
type input "18"
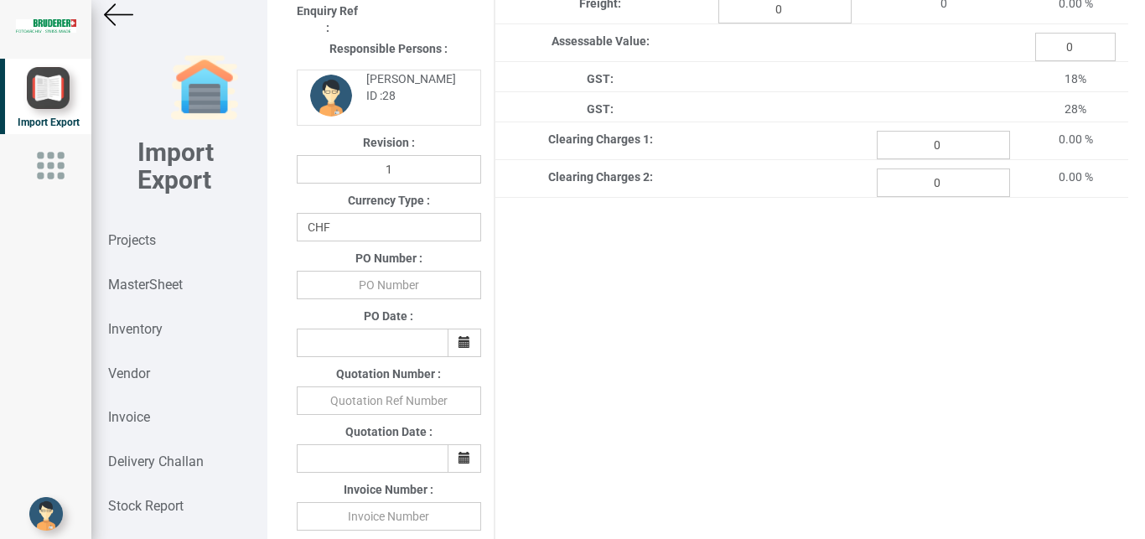
scroll to position [298, 0]
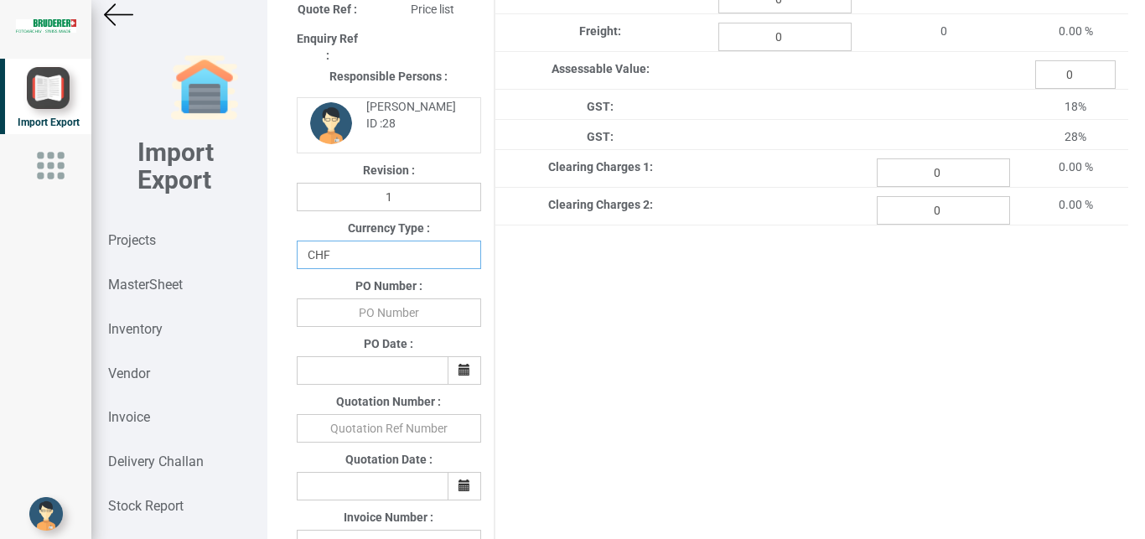
click at [297, 241] on select "CHF INR EUR USD JPY GBP AUD CAD ZAR" at bounding box center [389, 255] width 184 height 28
select select "INR"
click option "INR" at bounding box center [0, 0] width 0 height 0
click at [407, 318] on input "text" at bounding box center [389, 312] width 184 height 28
type input "BPIPL/PO/7656/25-26"
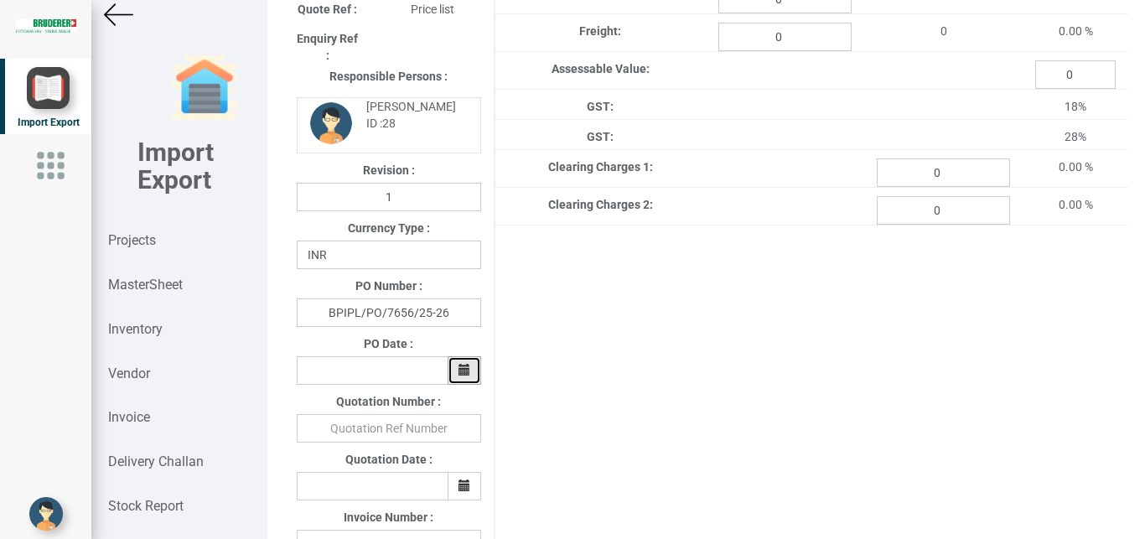
click at [460, 373] on icon "button" at bounding box center [464, 370] width 12 height 12
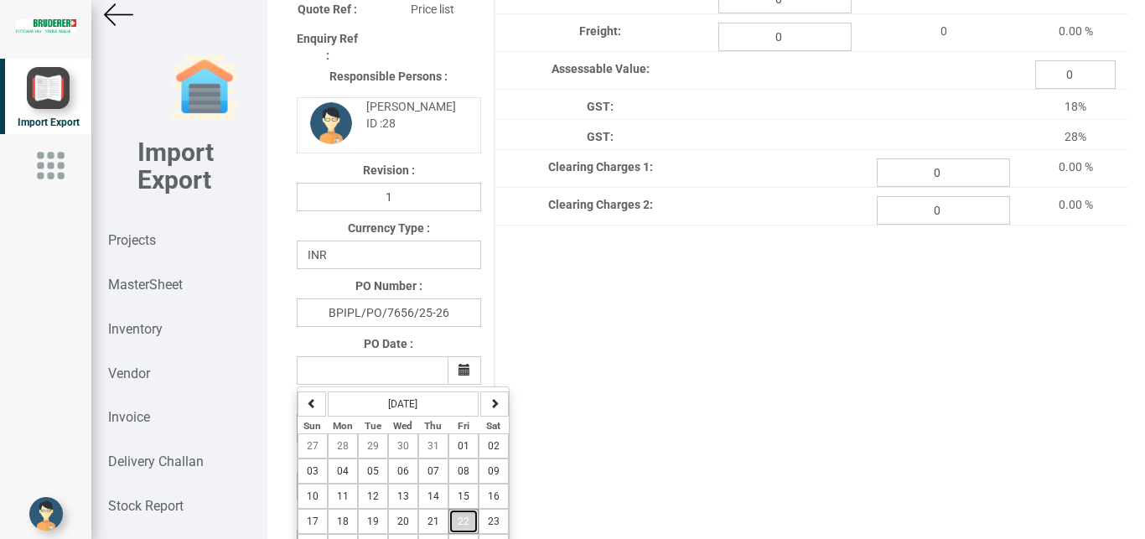
click at [465, 518] on button "22" at bounding box center [463, 521] width 30 height 25
type input "[DATE]"
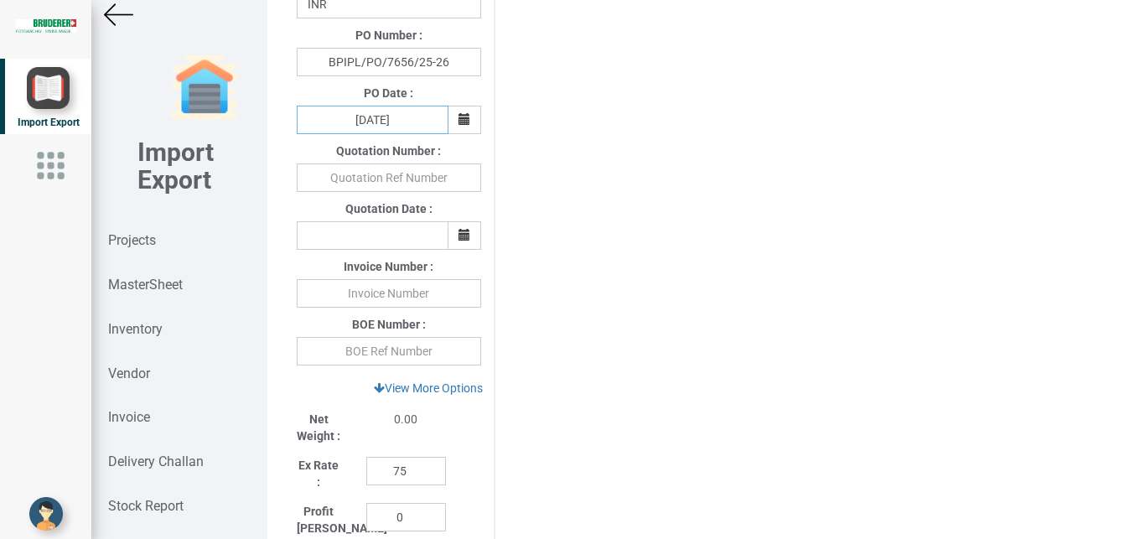
scroll to position [593, 0]
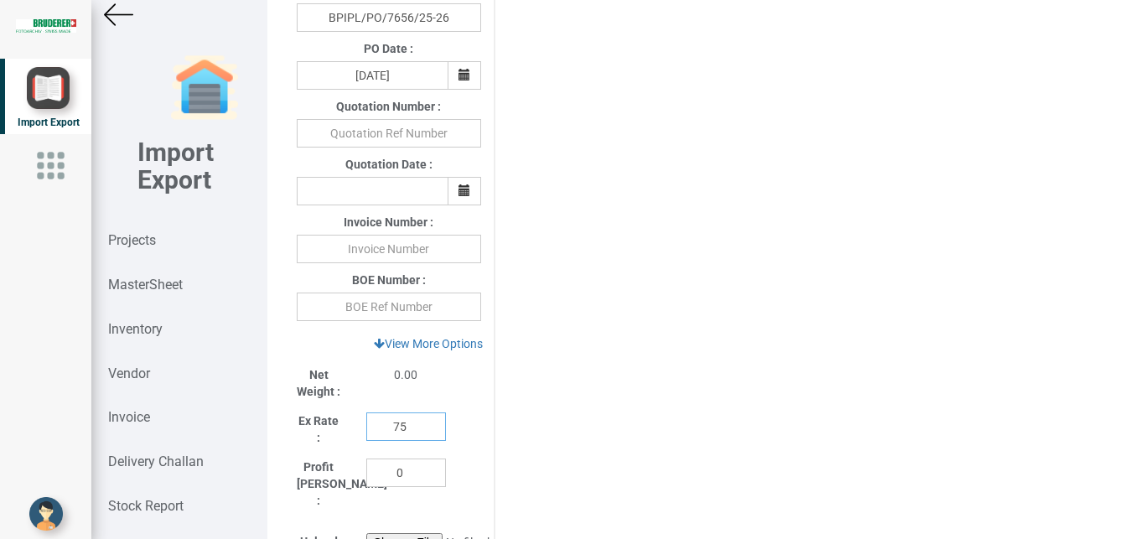
drag, startPoint x: 406, startPoint y: 429, endPoint x: 323, endPoint y: 426, distance: 83.0
click at [366, 426] on input "75" at bounding box center [406, 426] width 80 height 28
type input "1"
click at [420, 345] on link "View More Options" at bounding box center [428, 343] width 131 height 28
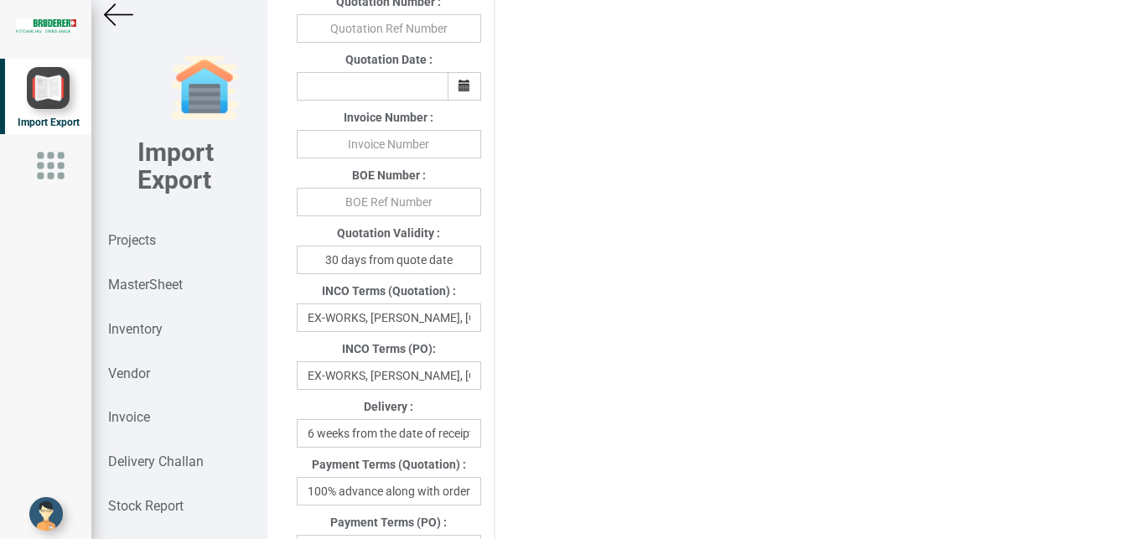
scroll to position [702, 0]
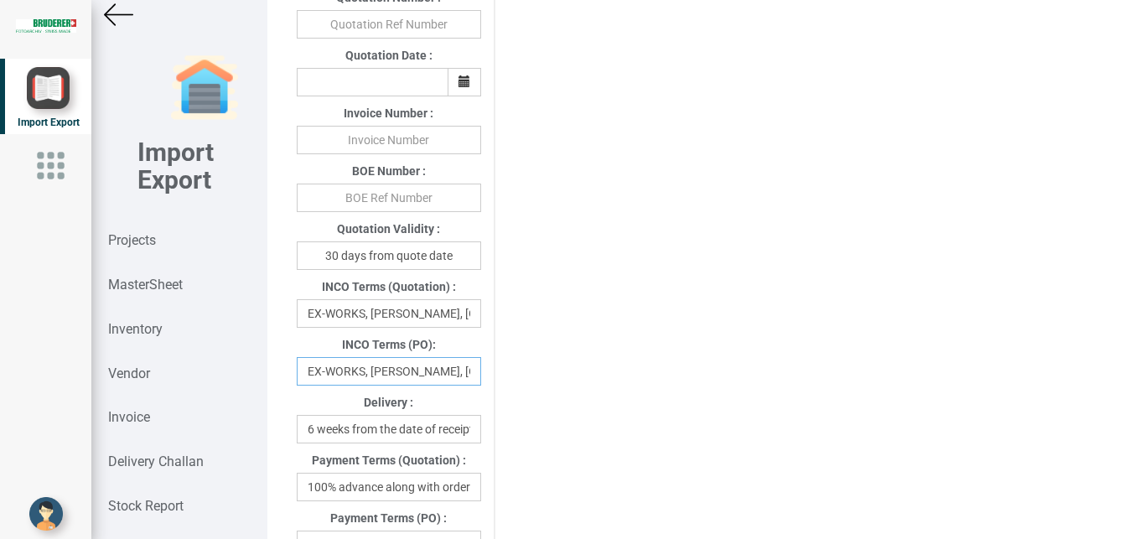
drag, startPoint x: 365, startPoint y: 375, endPoint x: 419, endPoint y: 375, distance: 53.6
click at [419, 375] on input "EX-WORKS, [PERSON_NAME], [GEOGRAPHIC_DATA]" at bounding box center [389, 371] width 184 height 28
click at [375, 376] on input "EX-WORKS, [PERSON_NAME], [GEOGRAPHIC_DATA]" at bounding box center [389, 371] width 184 height 28
drag, startPoint x: 370, startPoint y: 375, endPoint x: 495, endPoint y: 376, distance: 124.1
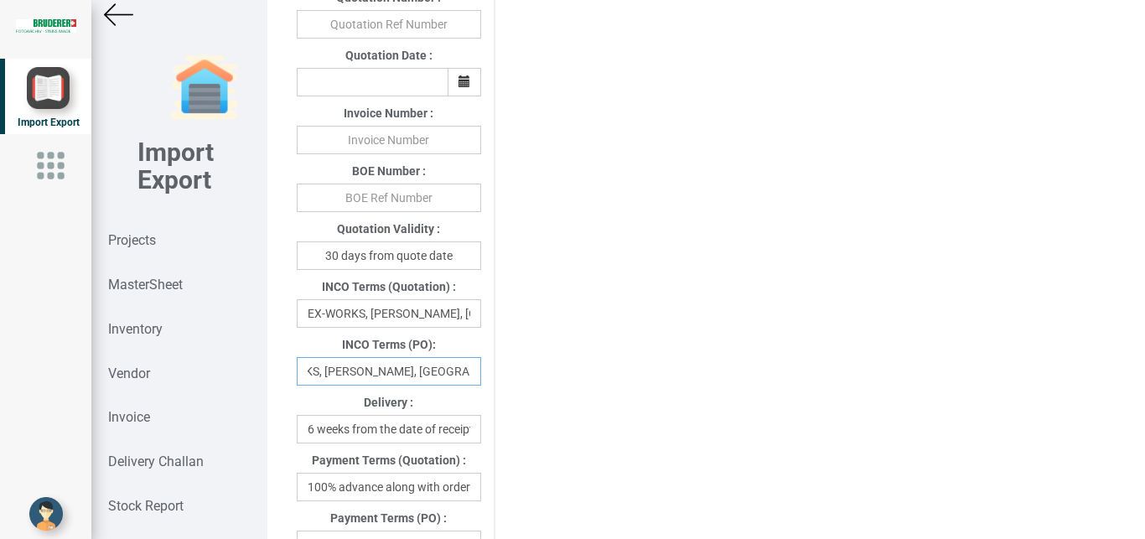
click at [481, 376] on input "EX-WORKS, [PERSON_NAME], [GEOGRAPHIC_DATA]" at bounding box center [389, 371] width 184 height 28
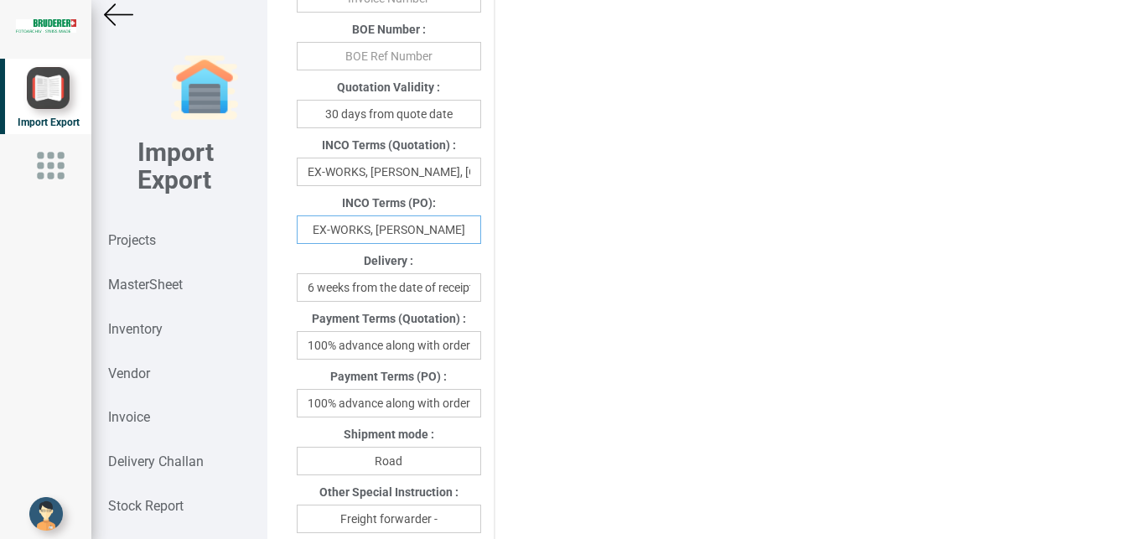
type input "EX-WORKS, [PERSON_NAME]"
drag, startPoint x: 308, startPoint y: 407, endPoint x: 514, endPoint y: 419, distance: 206.6
click at [481, 417] on input "100% advance along with order" at bounding box center [389, 403] width 184 height 28
type input "w"
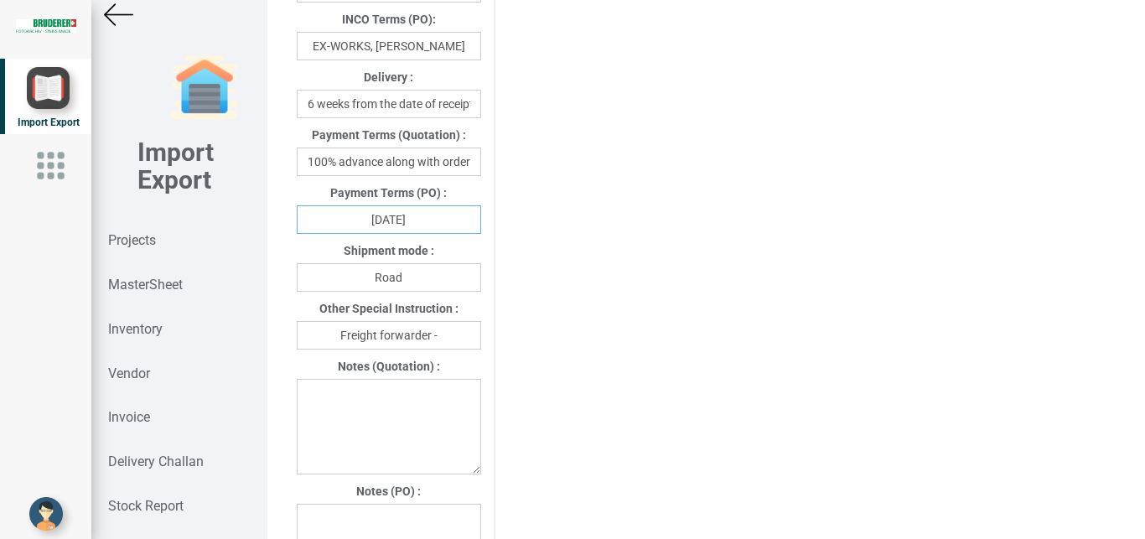
scroll to position [1031, 0]
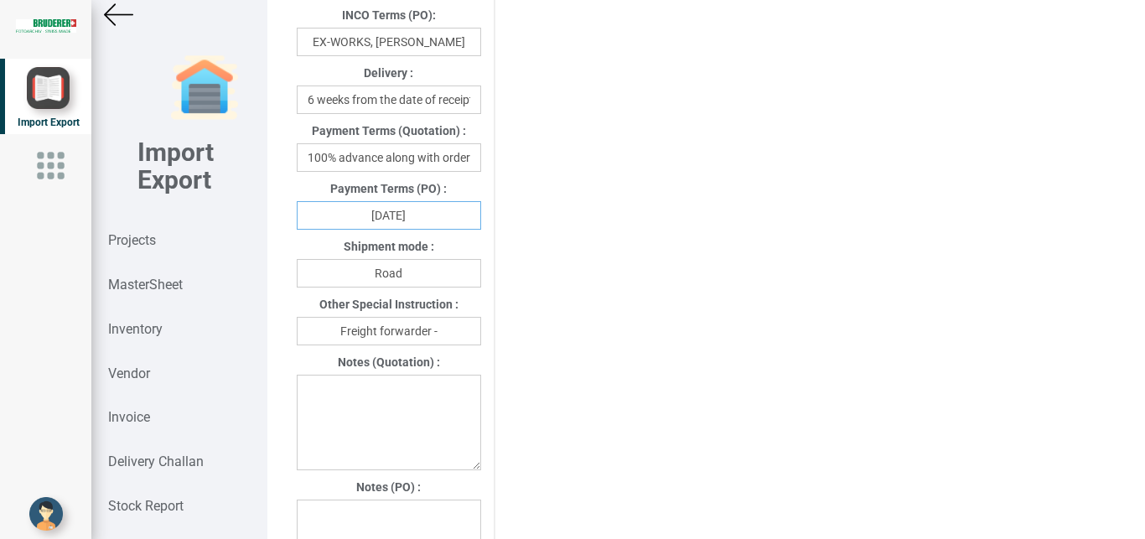
type input "[DATE]"
drag, startPoint x: 432, startPoint y: 281, endPoint x: 350, endPoint y: 277, distance: 83.0
click at [350, 277] on input "Road" at bounding box center [389, 273] width 184 height 28
type input "A"
type input "r"
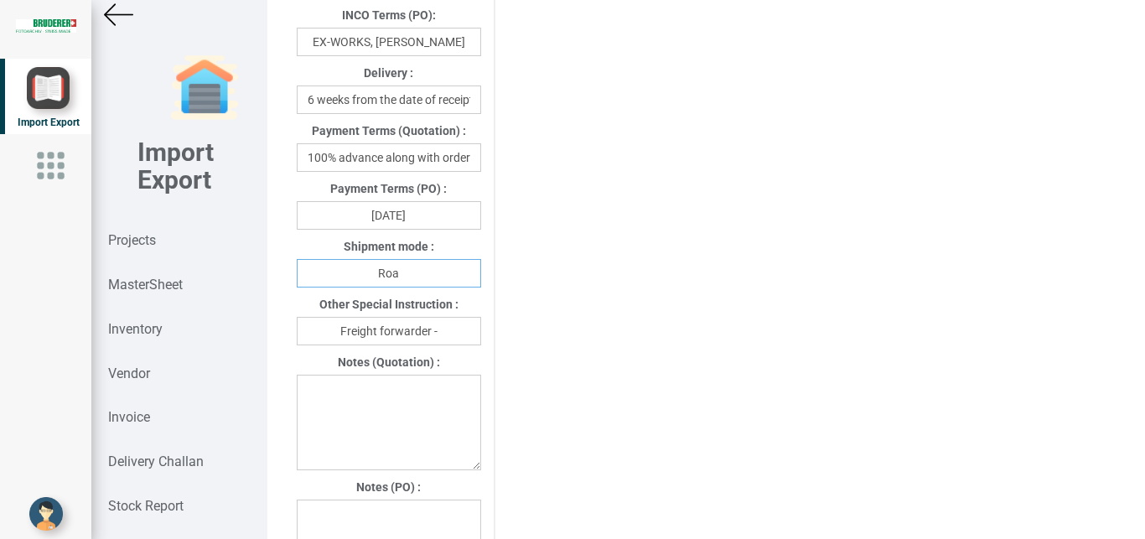
type input "Road"
click at [453, 337] on input "Freight forwarder -" at bounding box center [389, 331] width 184 height 28
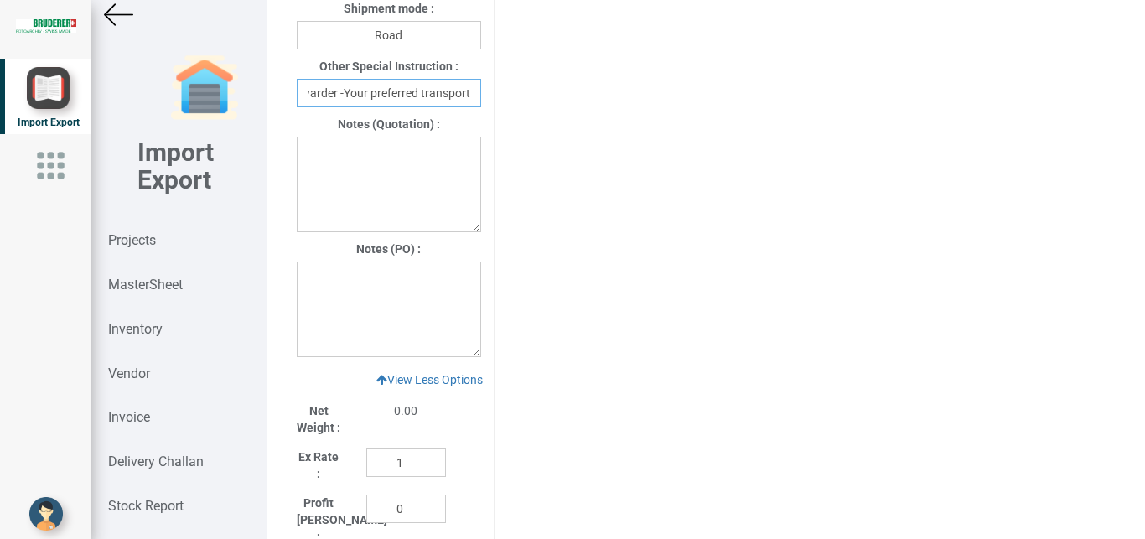
scroll to position [1235, 0]
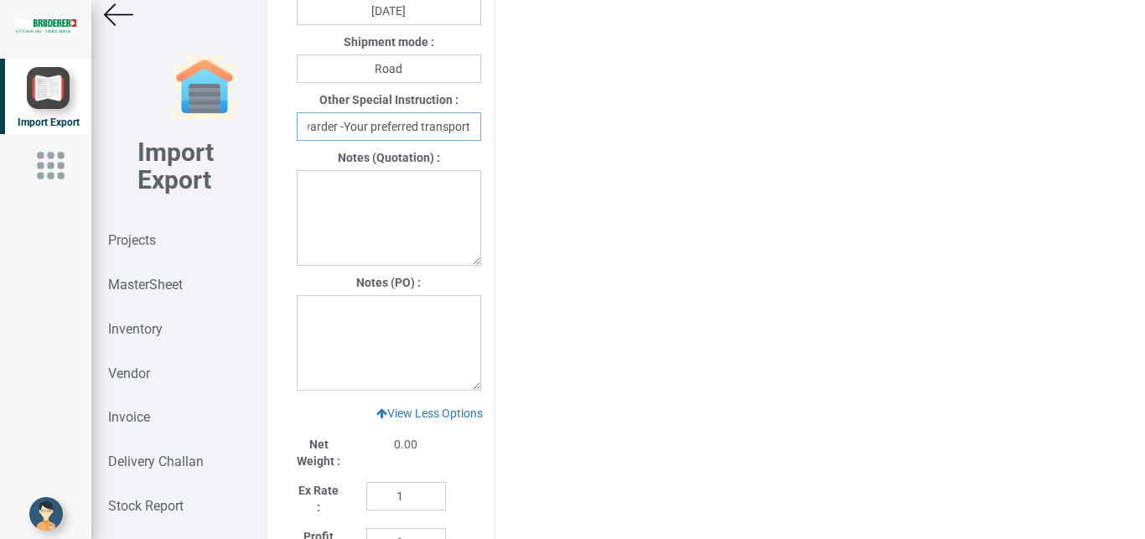
type input "Freight forwarder -Your preferred transport"
paste textarea "1. GST : Extra as per actual 2 Warranty: 12 months from the date of dispatch fr…"
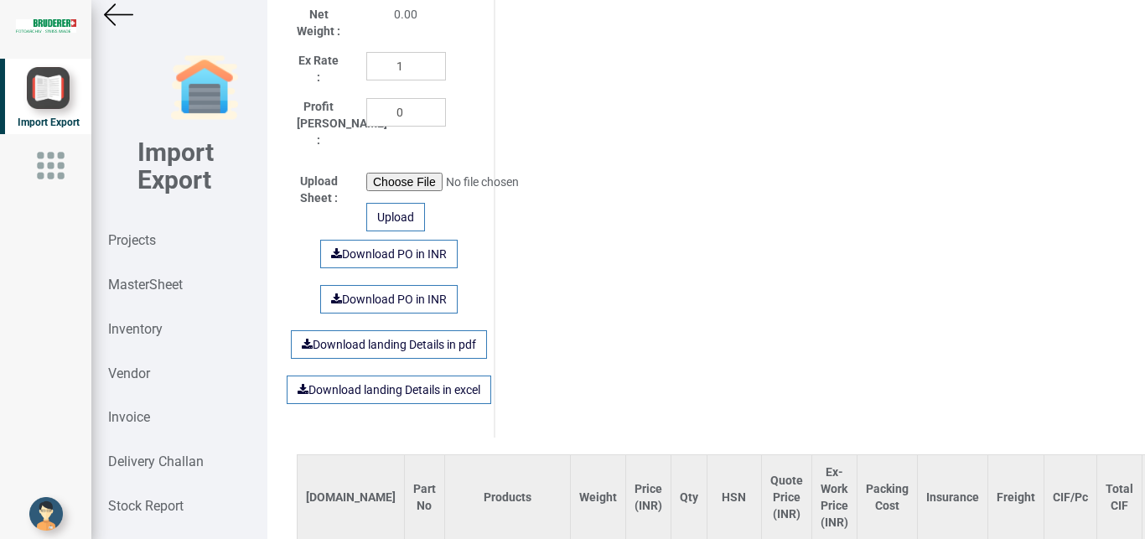
scroll to position [1654, 0]
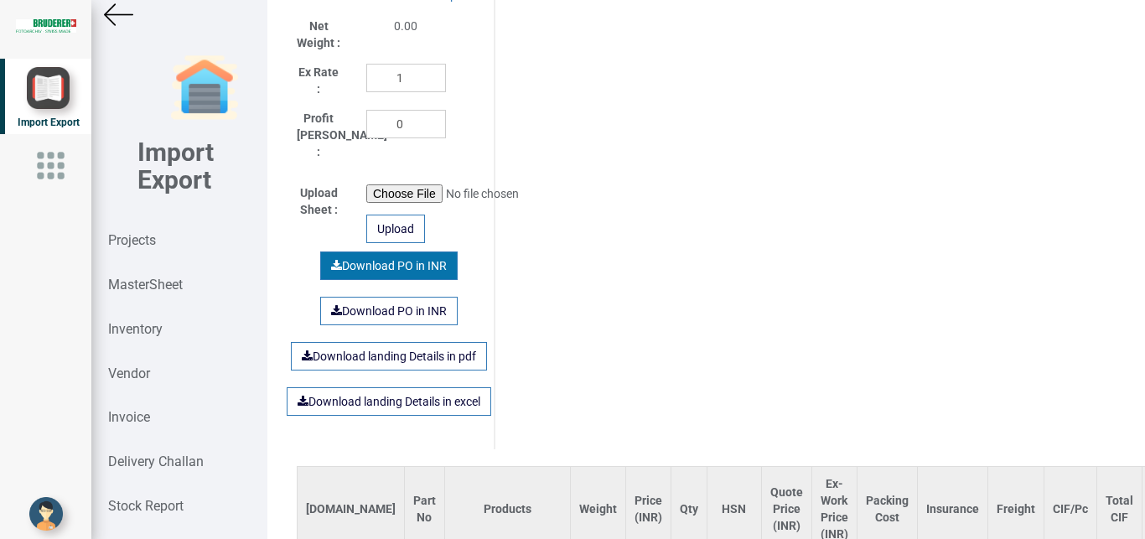
type textarea "1. GST : Extra as per actual 2 Warranty: 12 months from the date of dispatch fr…"
click at [371, 261] on link "Download PO in INR" at bounding box center [388, 265] width 137 height 28
drag, startPoint x: 131, startPoint y: 238, endPoint x: 1144, endPoint y: 169, distance: 1015.6
click at [132, 238] on strong "Projects" at bounding box center [132, 240] width 48 height 16
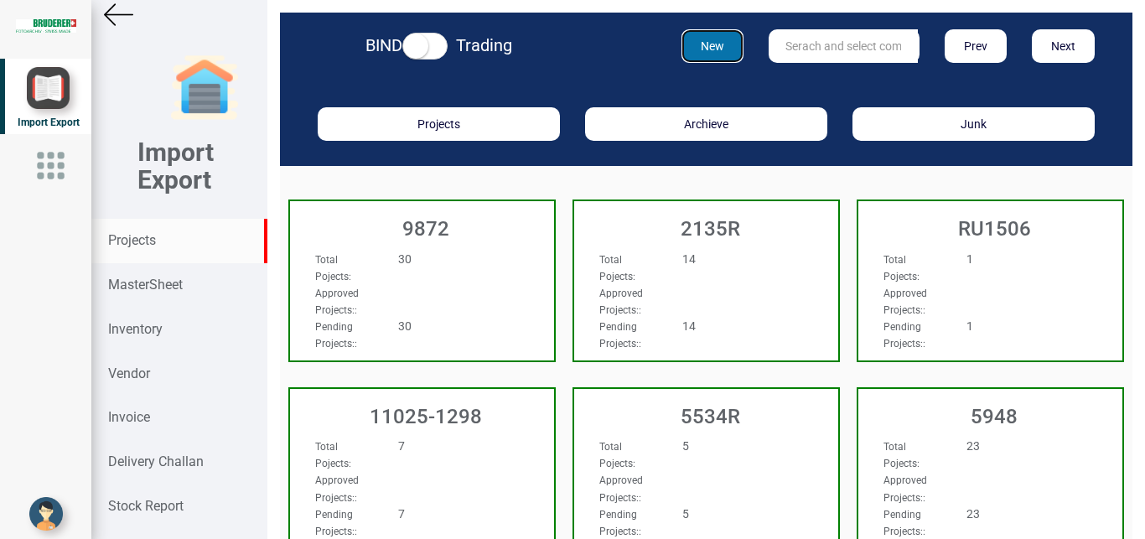
click at [696, 40] on button "New" at bounding box center [712, 46] width 63 height 34
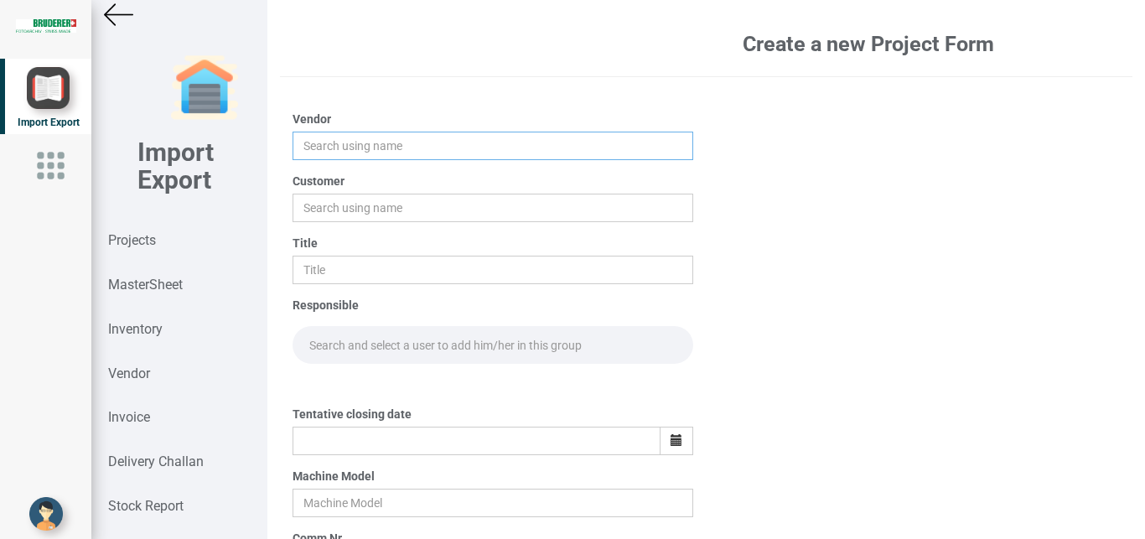
click at [324, 148] on input "text" at bounding box center [493, 146] width 401 height 28
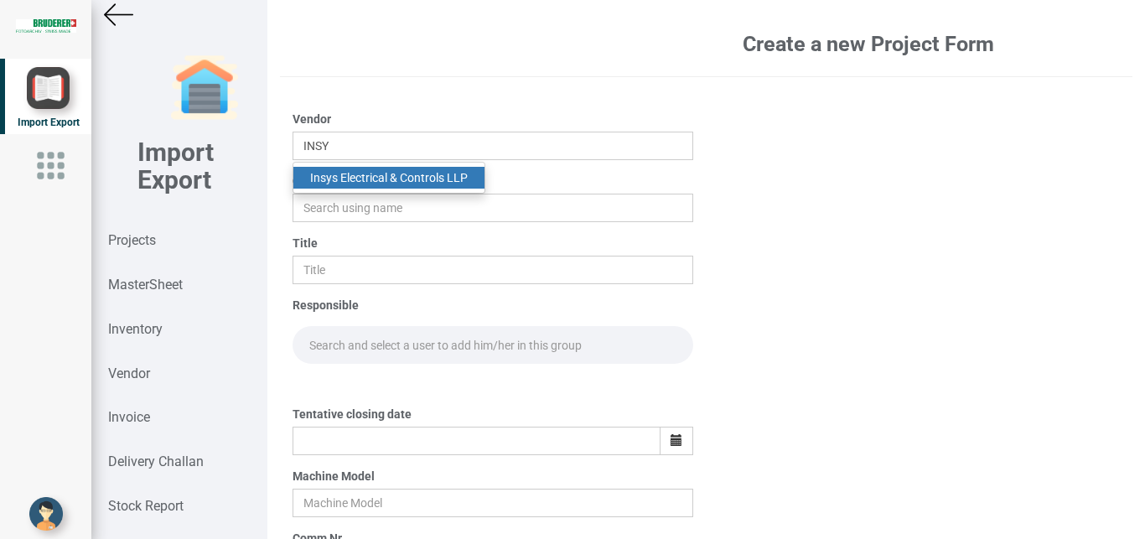
click at [340, 173] on link "Insy s Electrical & Controls LLP" at bounding box center [388, 178] width 191 height 22
type input "Insys Electrical & Controls LLP"
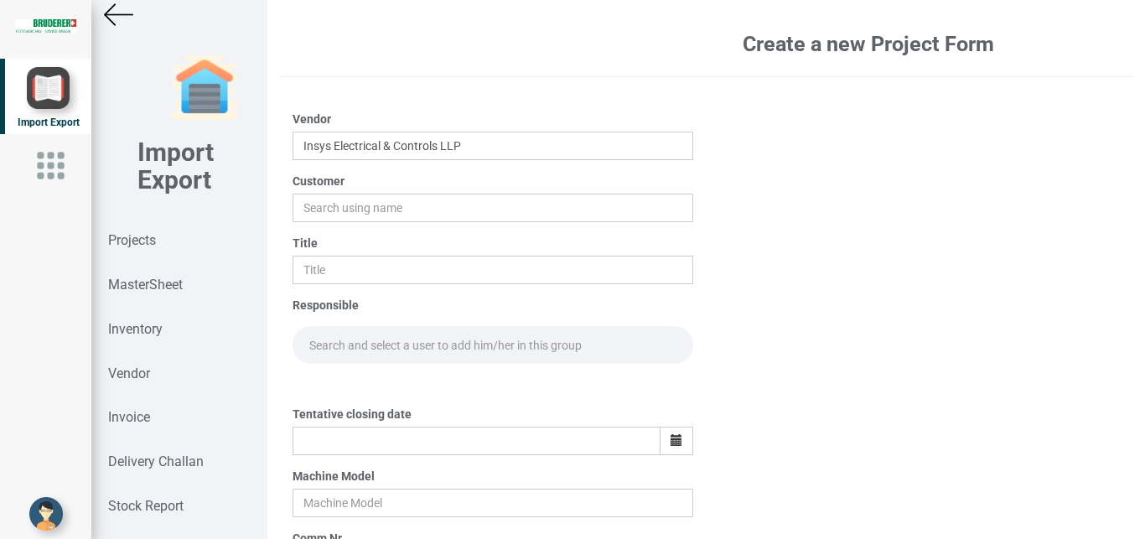
click at [315, 193] on div "Customer" at bounding box center [493, 197] width 401 height 49
click at [326, 204] on input "text" at bounding box center [493, 208] width 401 height 28
type input "BIND"
click at [318, 237] on strong "BIND" at bounding box center [323, 239] width 27 height 13
click at [315, 266] on input "text" at bounding box center [493, 270] width 401 height 28
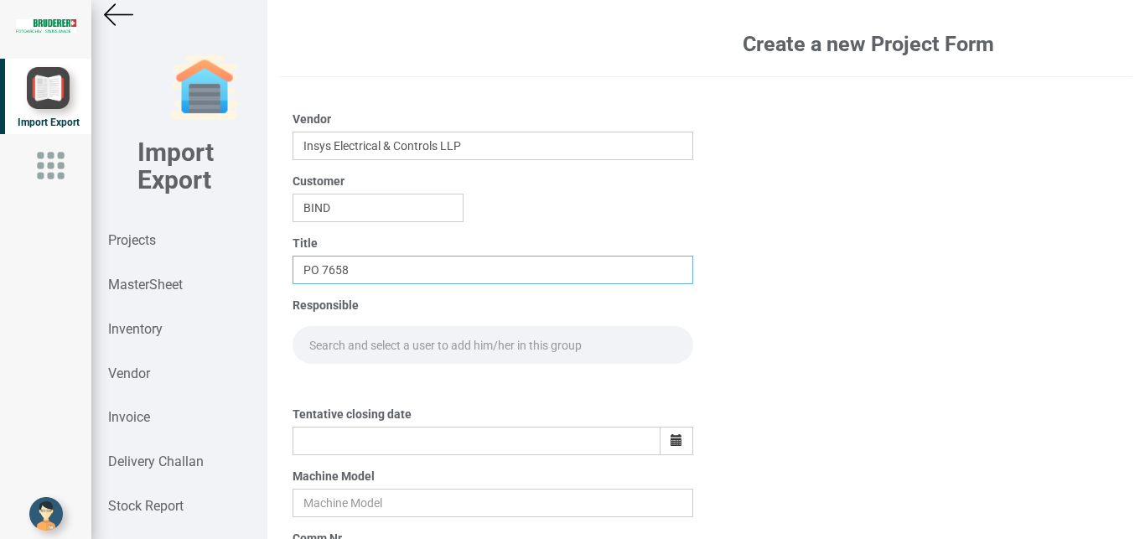
type input "PO 7658"
click at [344, 339] on input "text" at bounding box center [493, 345] width 401 height 38
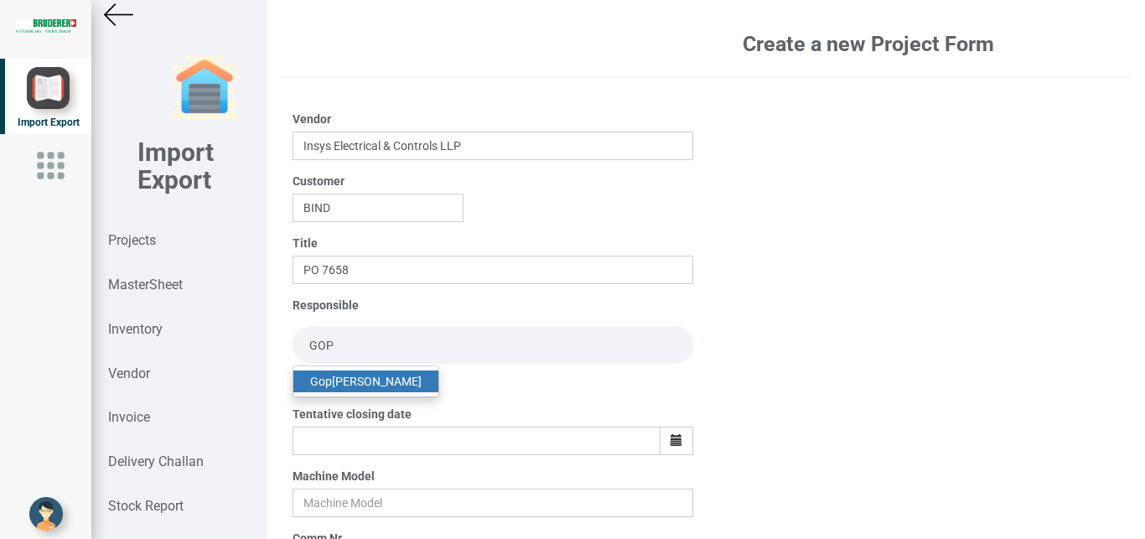
type input "GOP"
click at [351, 382] on link "Gop [PERSON_NAME]" at bounding box center [365, 381] width 145 height 22
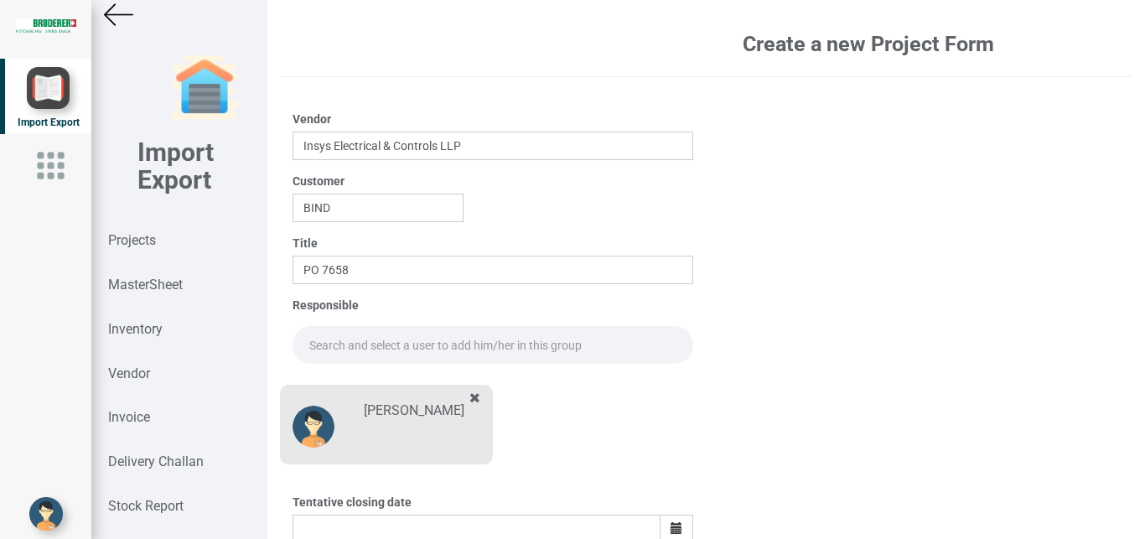
click at [329, 337] on input "text" at bounding box center [493, 345] width 401 height 38
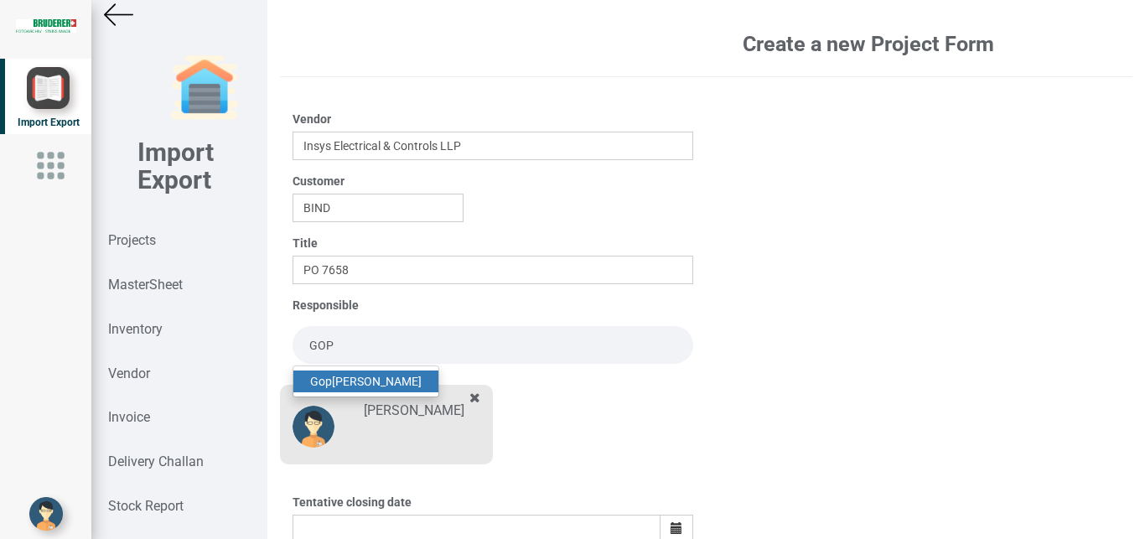
click at [341, 377] on link "Gop [PERSON_NAME]" at bounding box center [365, 381] width 145 height 22
type input "[PERSON_NAME]"
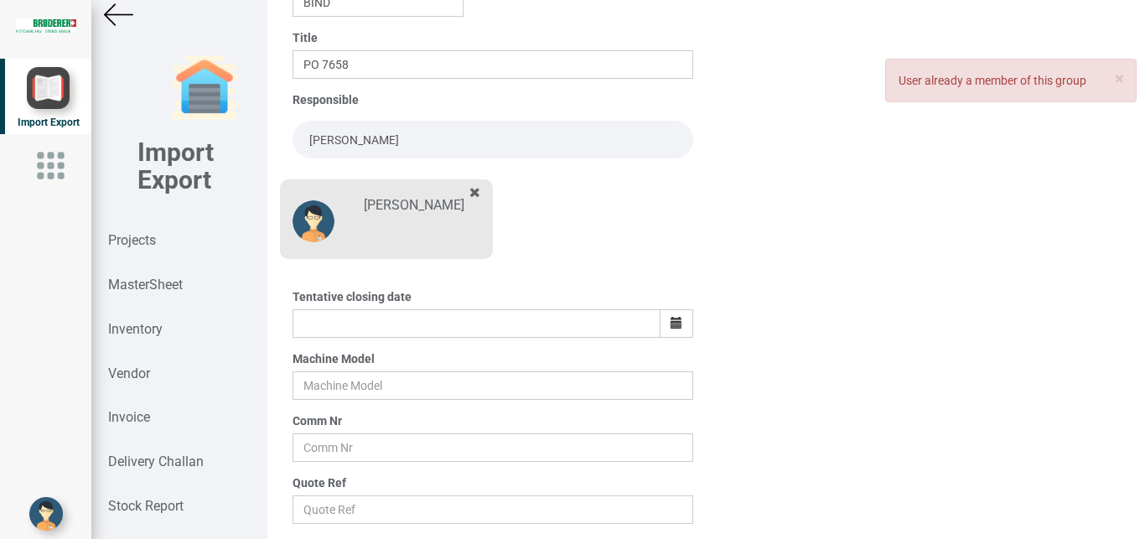
scroll to position [209, 0]
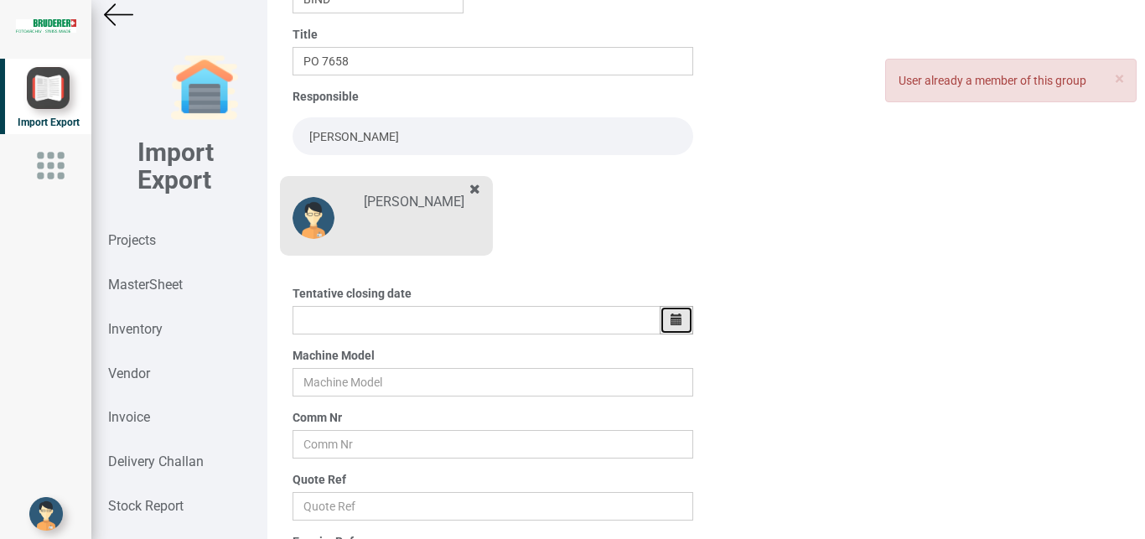
click at [671, 316] on icon "button" at bounding box center [677, 319] width 12 height 12
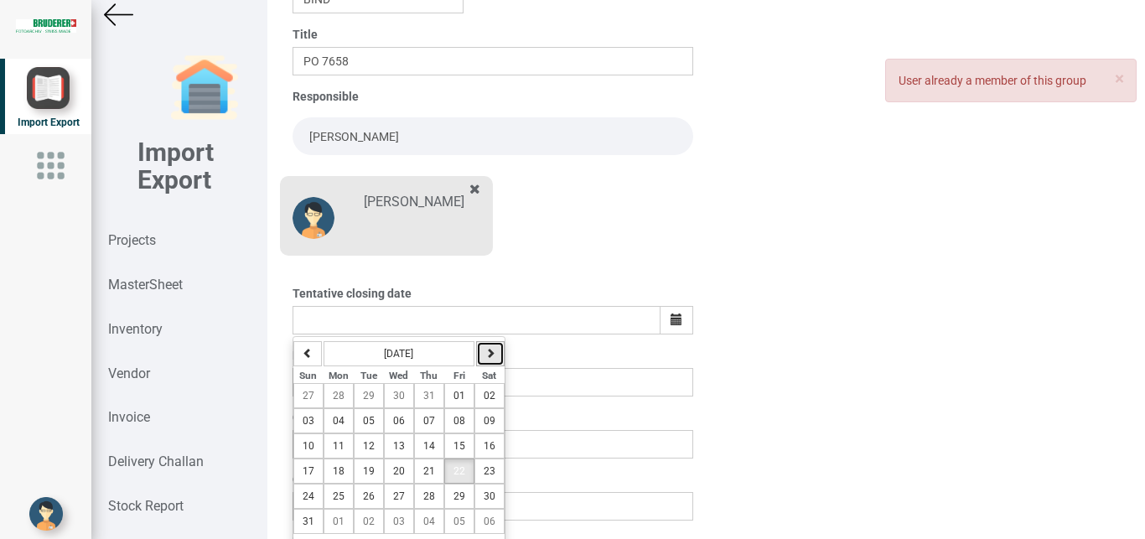
click at [490, 353] on icon "button" at bounding box center [490, 353] width 10 height 10
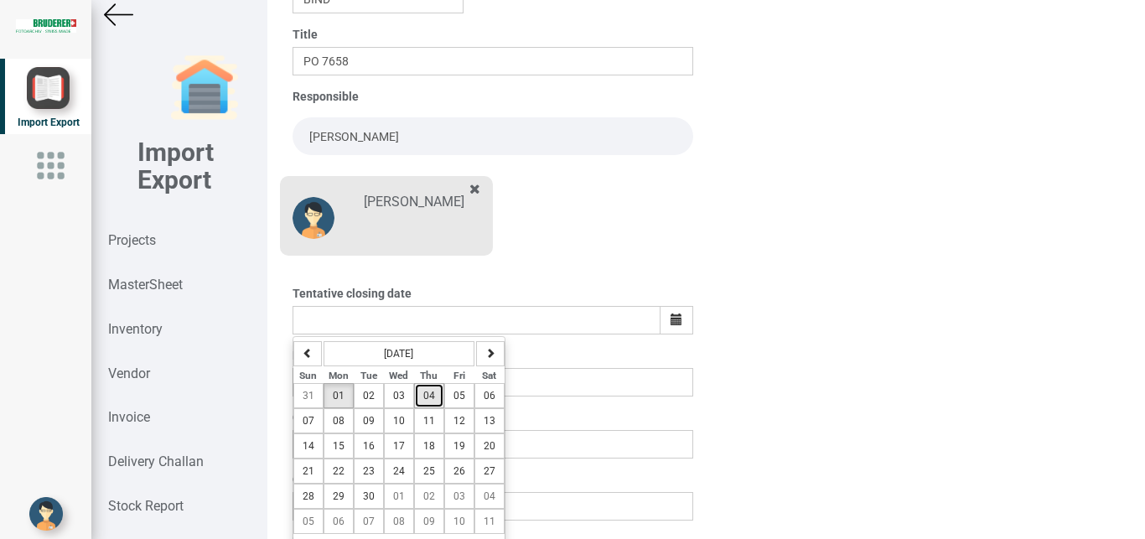
drag, startPoint x: 430, startPoint y: 399, endPoint x: 567, endPoint y: 399, distance: 136.6
click at [431, 399] on span "04" at bounding box center [429, 396] width 12 height 12
type input "[DATE]"
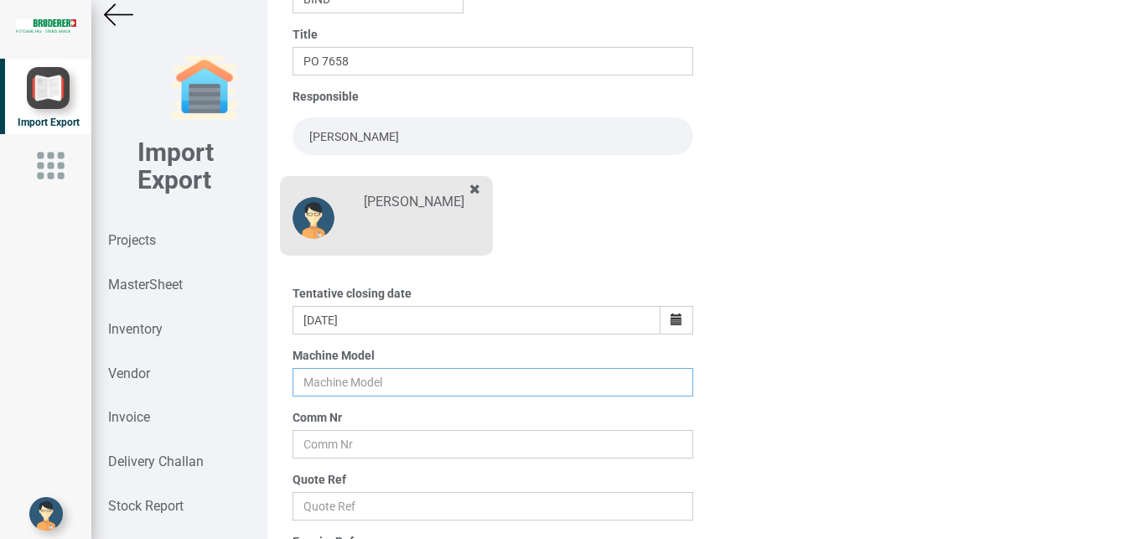
click at [330, 380] on input "text" at bounding box center [493, 382] width 401 height 28
type input "BSTA 25H(E)"
click at [322, 429] on div "Comm Nr" at bounding box center [493, 433] width 401 height 49
click at [326, 440] on input "text" at bounding box center [493, 444] width 401 height 28
type input "9927"
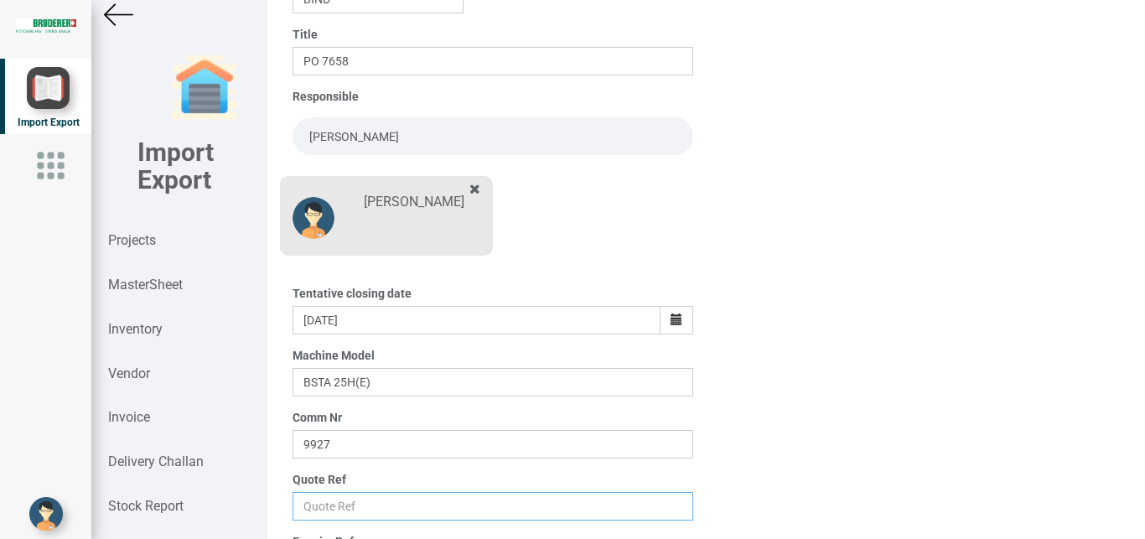
click at [308, 505] on input "text" at bounding box center [493, 506] width 401 height 28
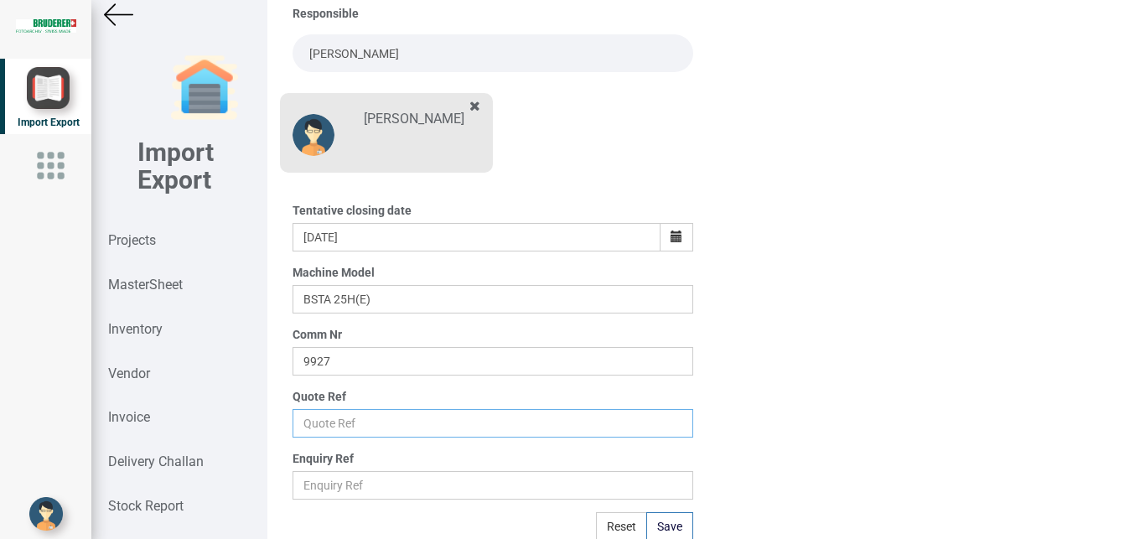
scroll to position [293, 0]
type input "Price list"
click at [671, 521] on button "Save" at bounding box center [669, 524] width 47 height 28
type input "[DATE]"
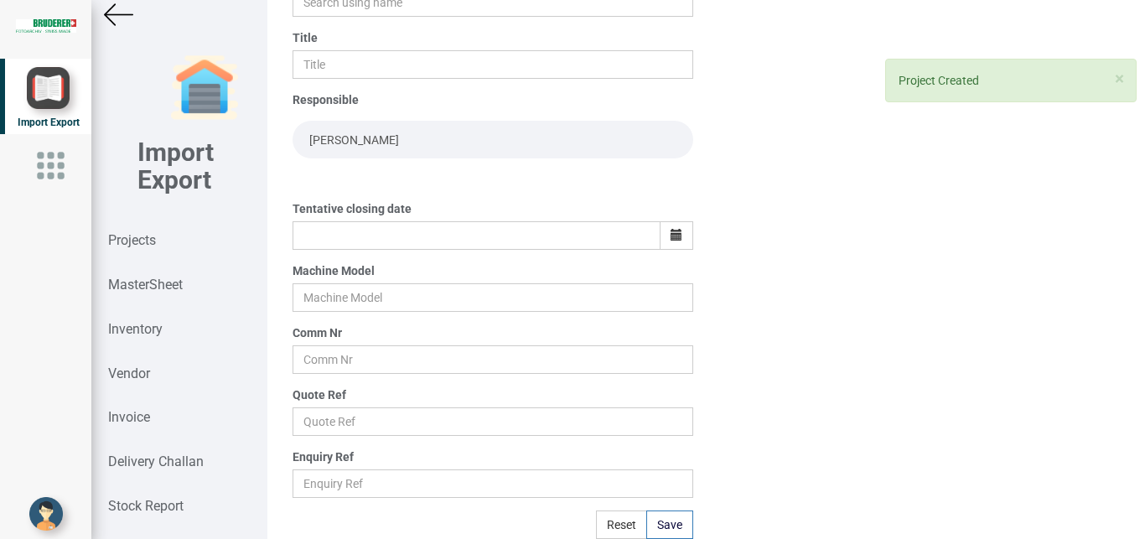
click at [109, 16] on img at bounding box center [118, 14] width 29 height 29
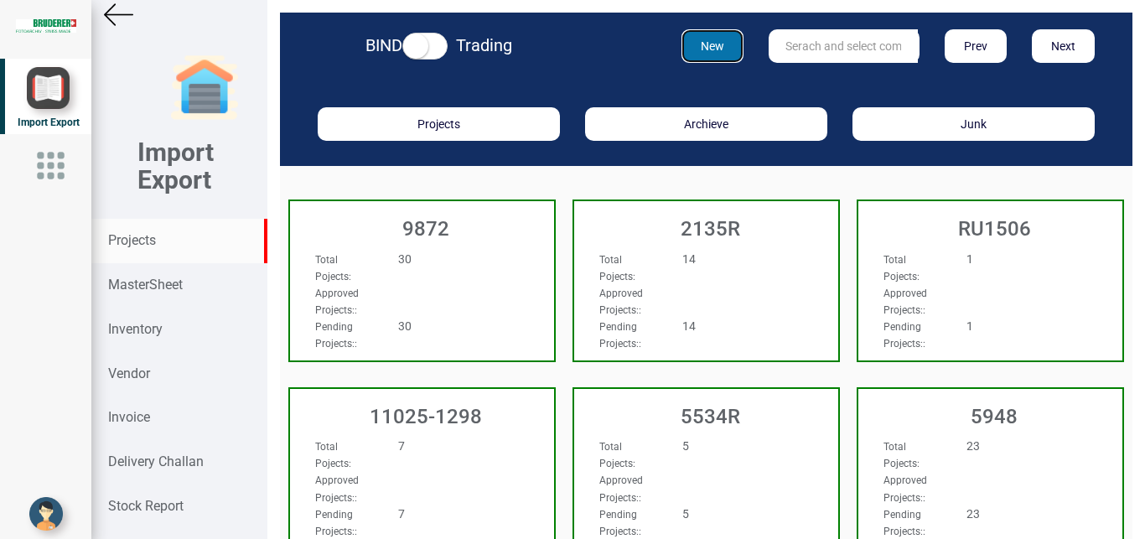
click at [728, 37] on button "New" at bounding box center [712, 46] width 63 height 34
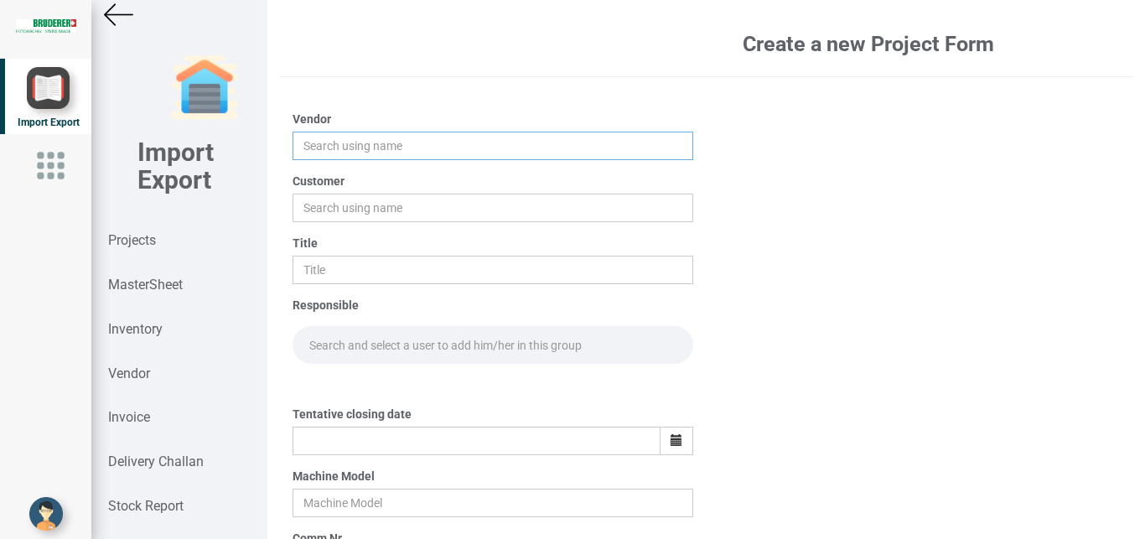
click at [321, 151] on input "text" at bounding box center [493, 146] width 401 height 28
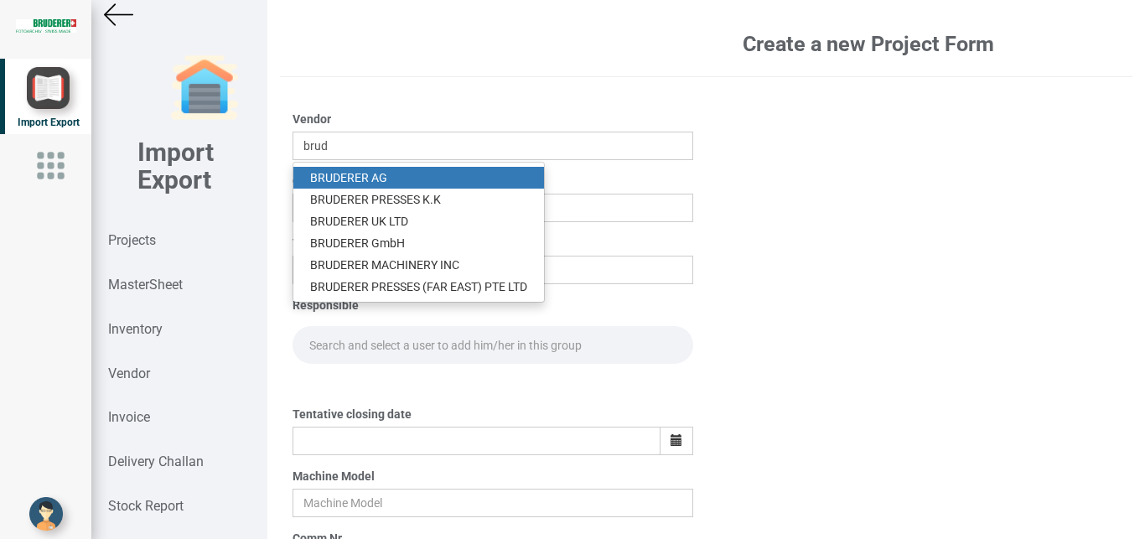
click at [324, 174] on strong "BRUD" at bounding box center [325, 177] width 30 height 13
type input "[PERSON_NAME]"
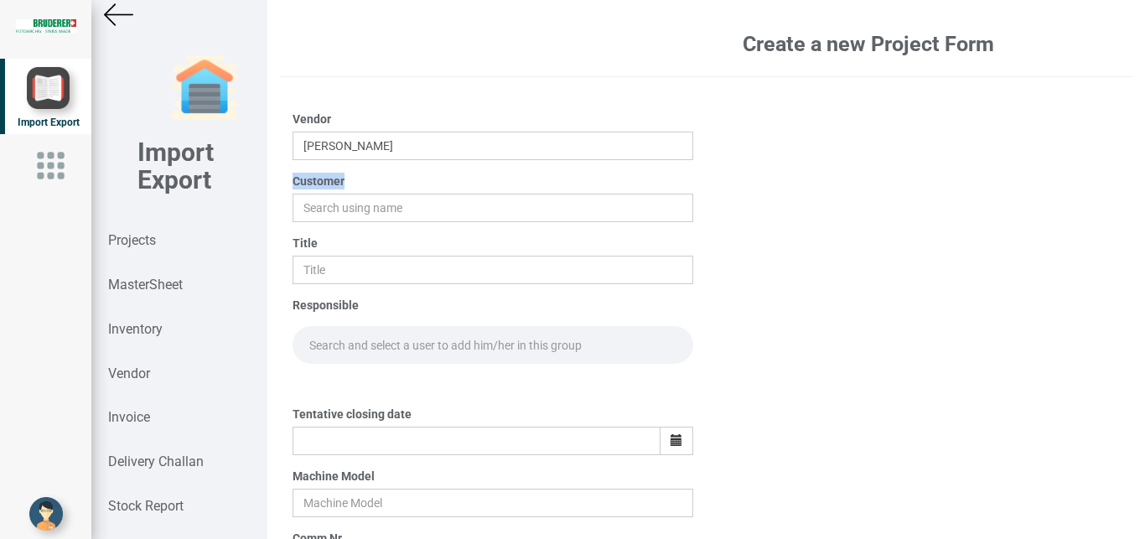
click at [324, 174] on label "Customer" at bounding box center [319, 181] width 52 height 17
click at [318, 202] on input "text" at bounding box center [493, 208] width 401 height 28
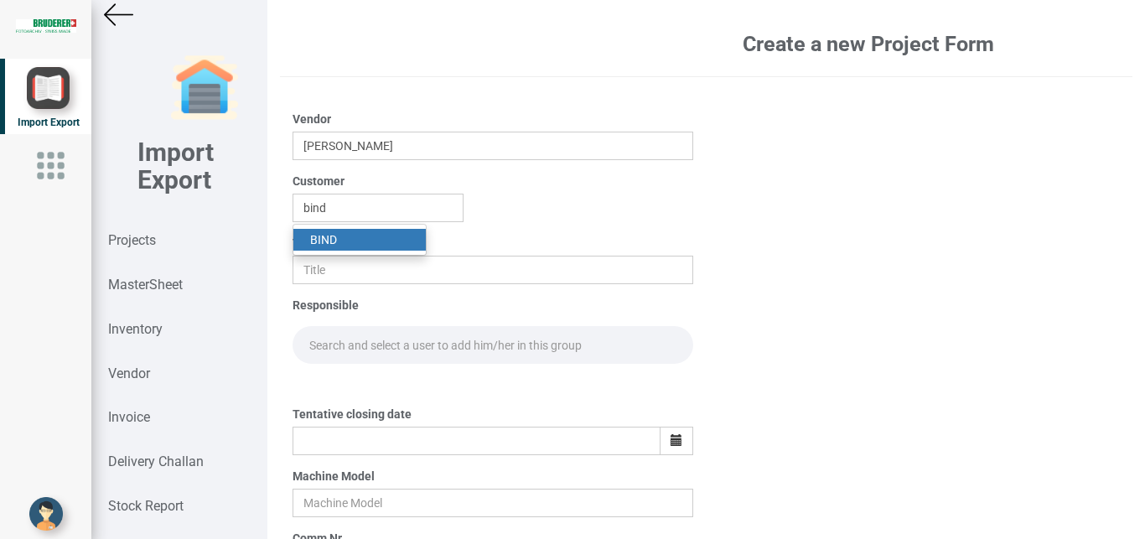
click at [320, 238] on strong "BIND" at bounding box center [323, 239] width 27 height 13
type input "BIND"
click at [320, 238] on div "Title" at bounding box center [493, 259] width 401 height 49
click at [308, 277] on input "text" at bounding box center [493, 270] width 401 height 28
type input "p"
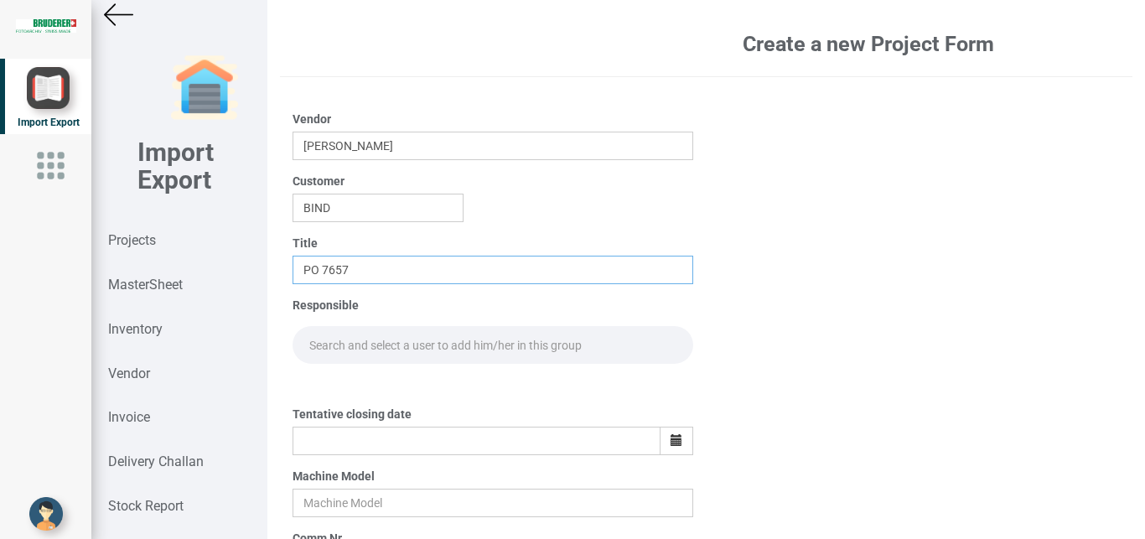
type input "PO 7657"
click at [316, 345] on input "text" at bounding box center [493, 345] width 401 height 38
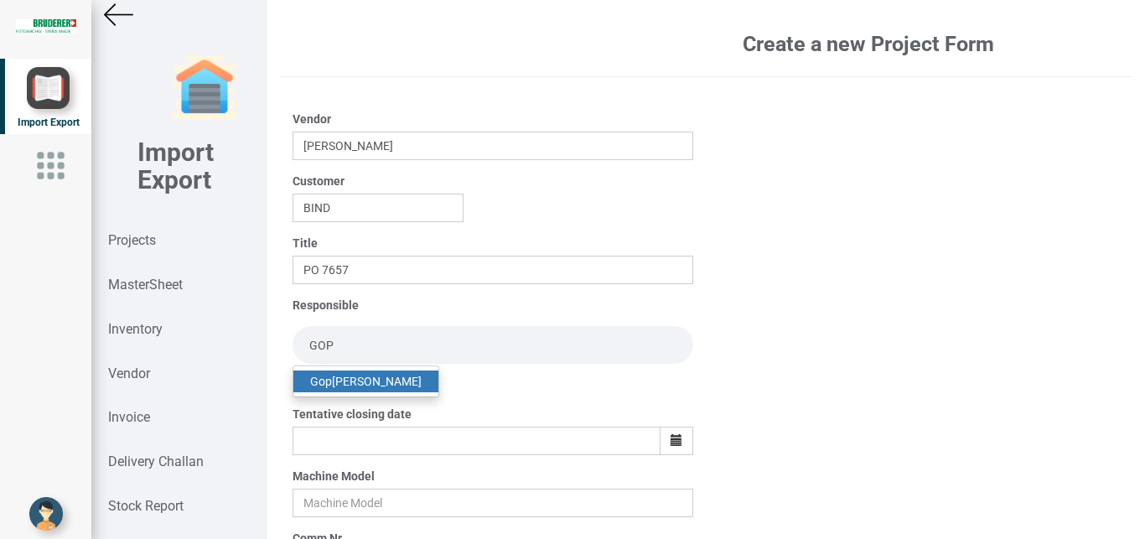
type input "GOP"
click at [330, 384] on strong "Gop" at bounding box center [321, 381] width 22 height 13
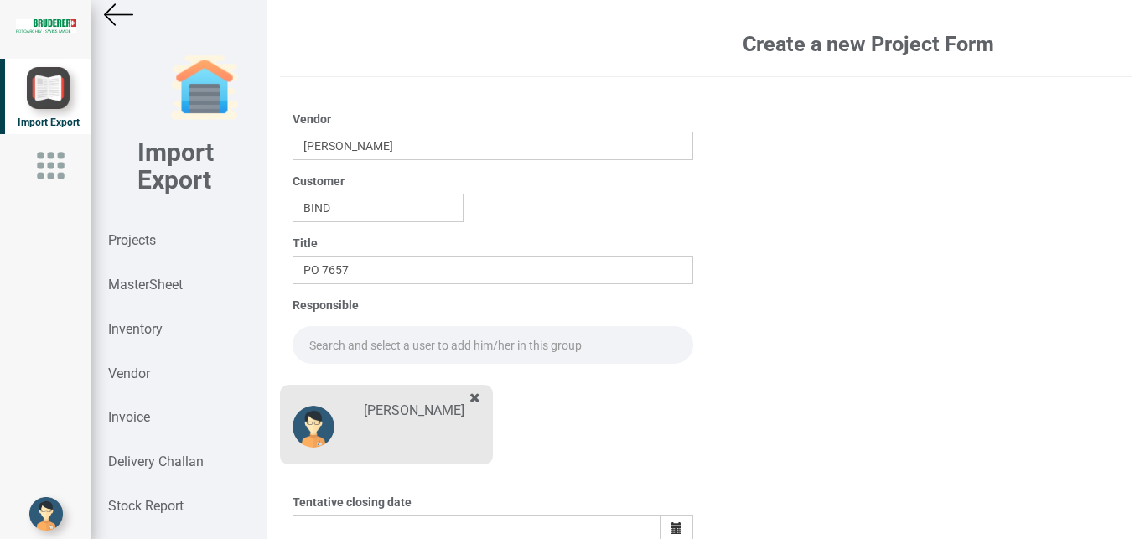
click at [329, 339] on input "text" at bounding box center [493, 345] width 401 height 38
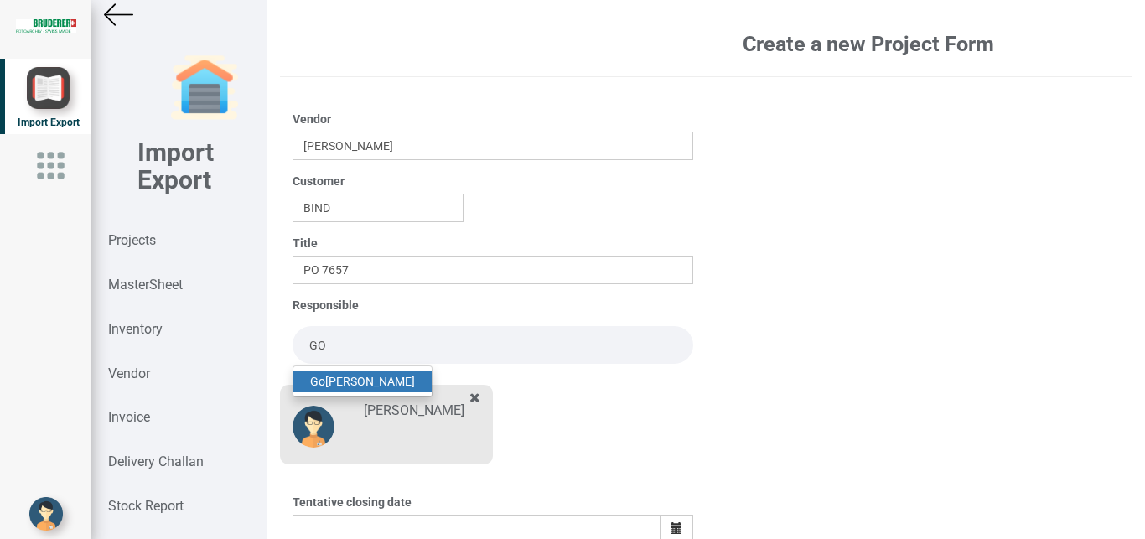
click at [366, 381] on link "Go [PERSON_NAME]" at bounding box center [362, 381] width 138 height 22
type input "[PERSON_NAME]"
click at [366, 381] on div "[PERSON_NAME]" at bounding box center [386, 420] width 213 height 88
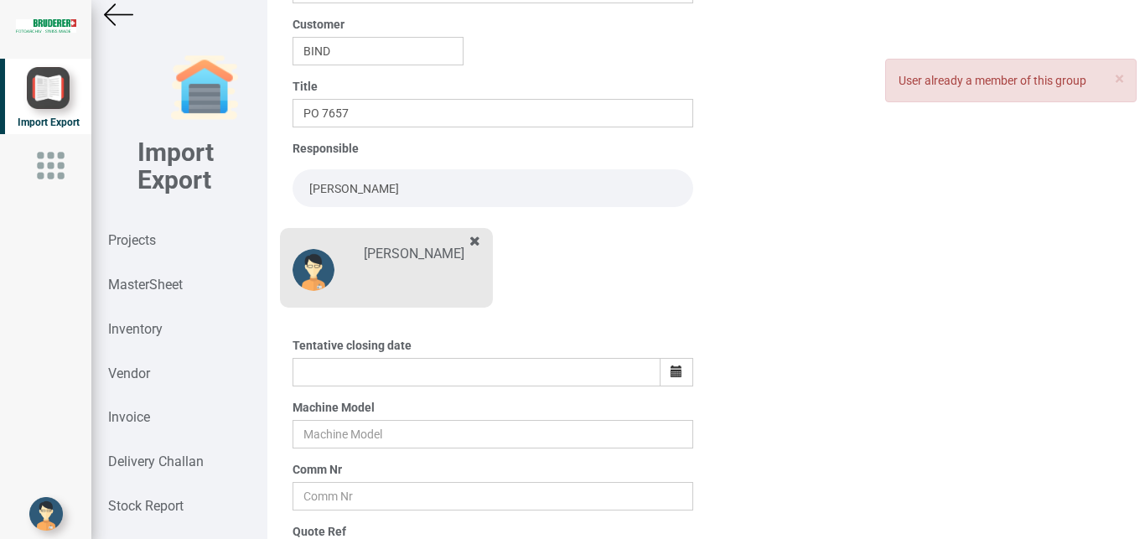
scroll to position [145, 0]
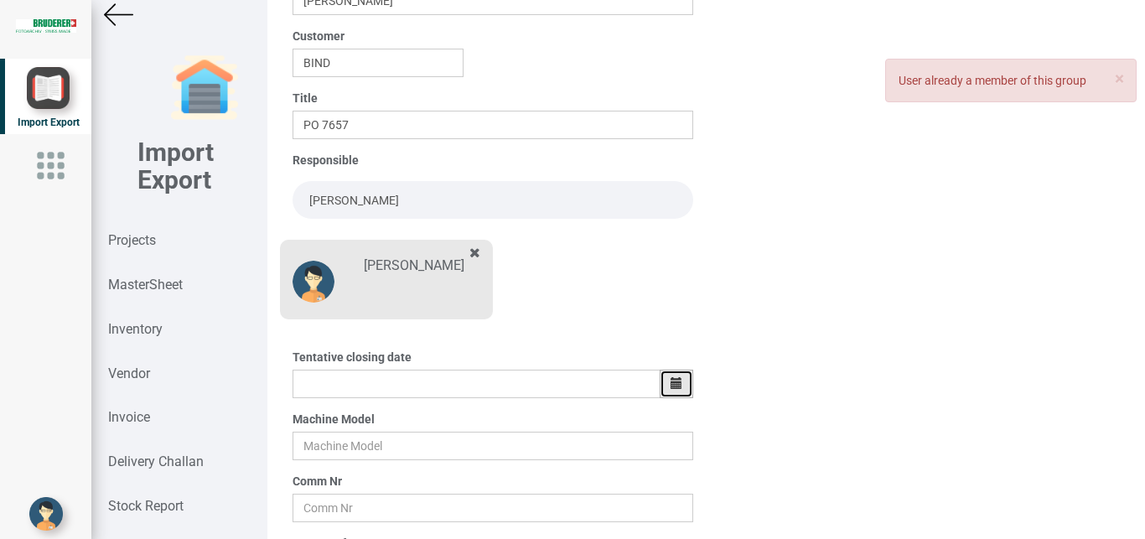
click at [671, 381] on icon "button" at bounding box center [677, 383] width 12 height 12
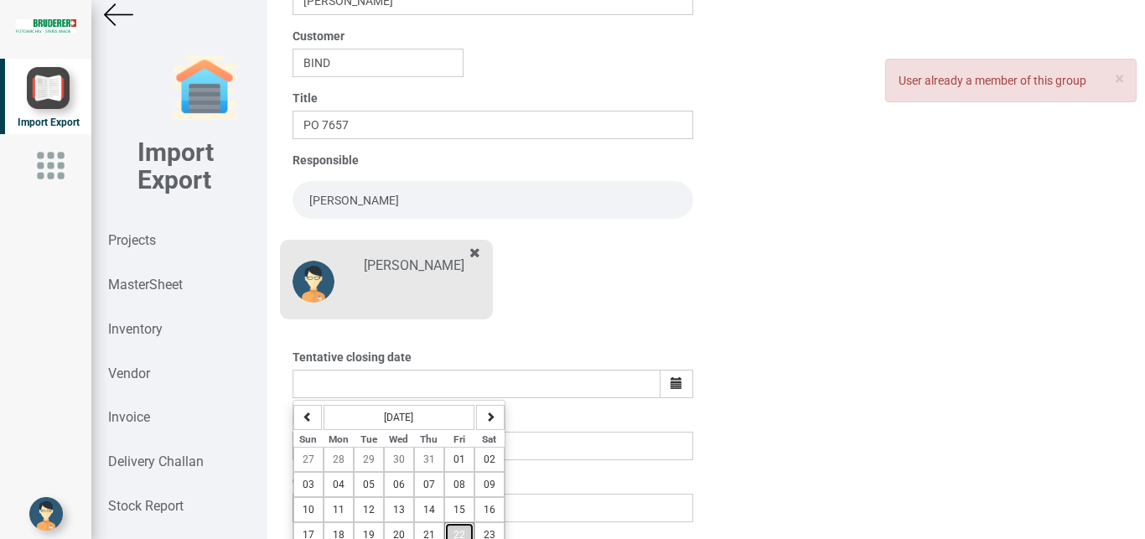
click at [458, 526] on button "22" at bounding box center [459, 534] width 30 height 25
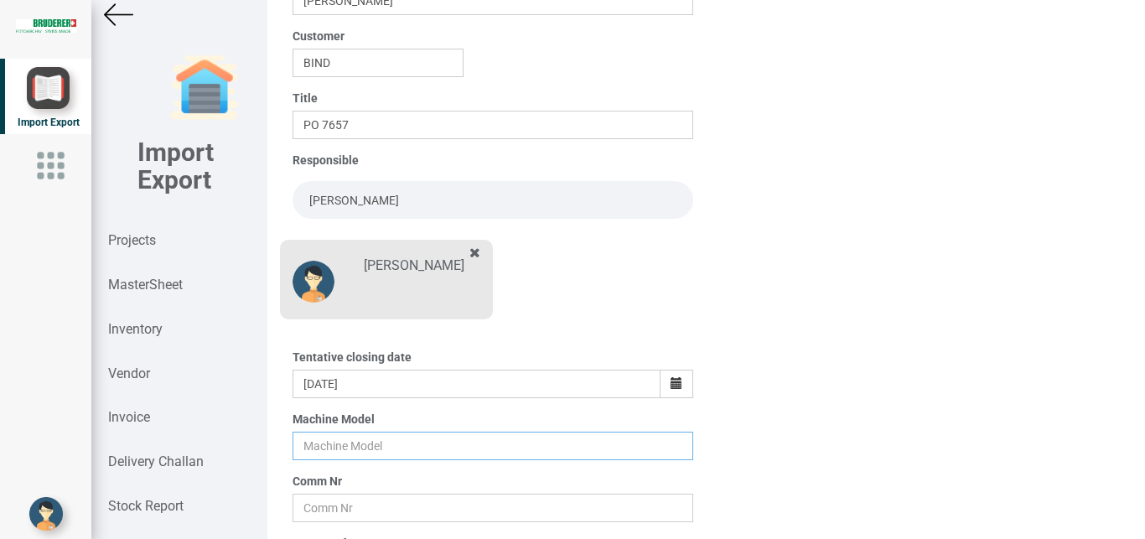
click at [335, 443] on input "text" at bounding box center [493, 446] width 401 height 28
click at [672, 389] on icon "button" at bounding box center [677, 383] width 12 height 12
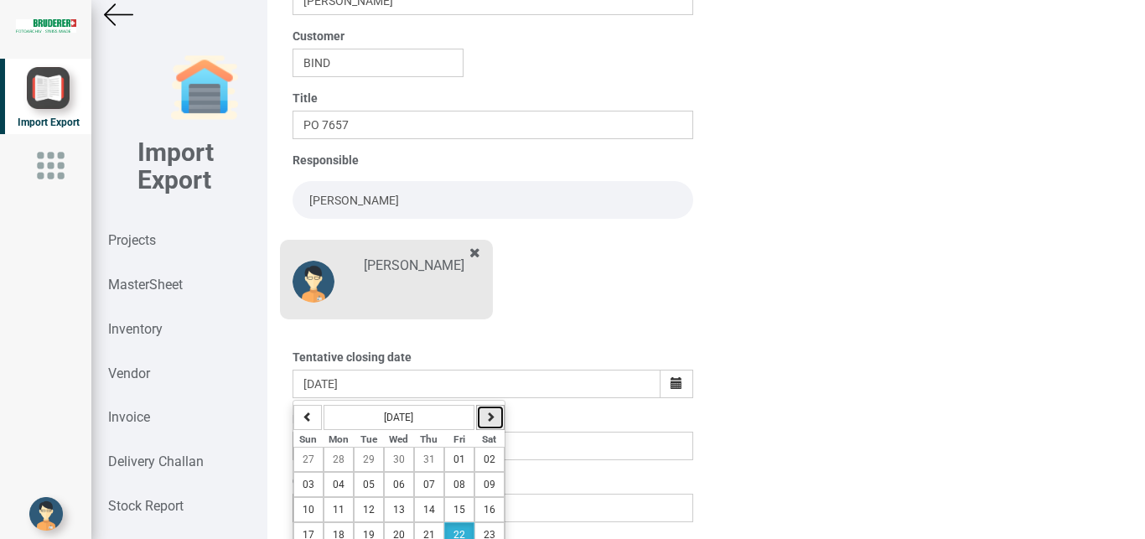
click at [490, 415] on icon "button" at bounding box center [490, 417] width 10 height 10
click at [428, 460] on span "04" at bounding box center [429, 459] width 12 height 12
type input "[DATE]"
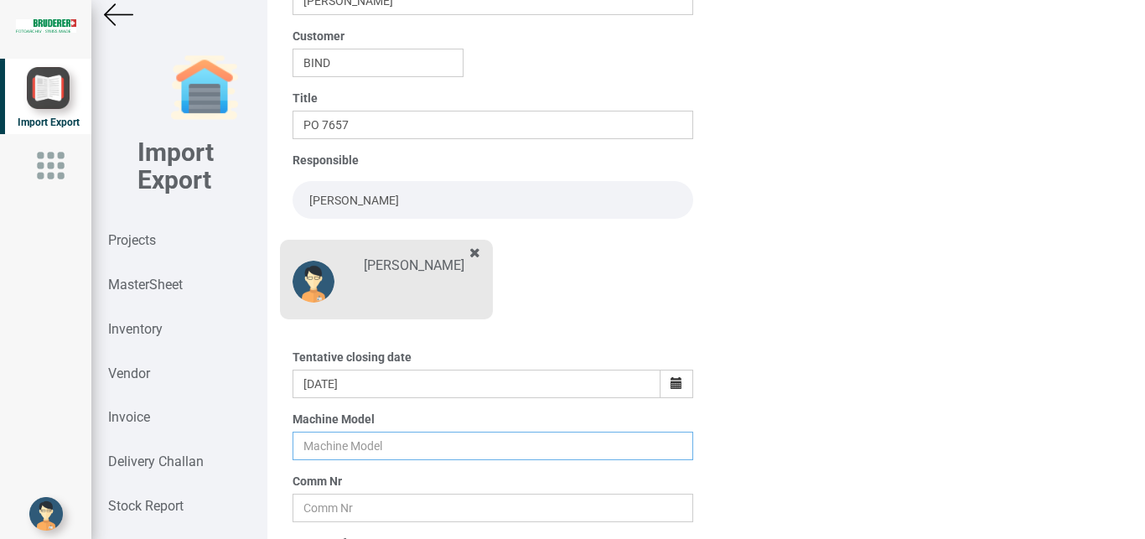
click at [306, 444] on input "text" at bounding box center [493, 446] width 401 height 28
type input "BSTA 25H(E)"
click at [348, 507] on input "text" at bounding box center [493, 508] width 401 height 28
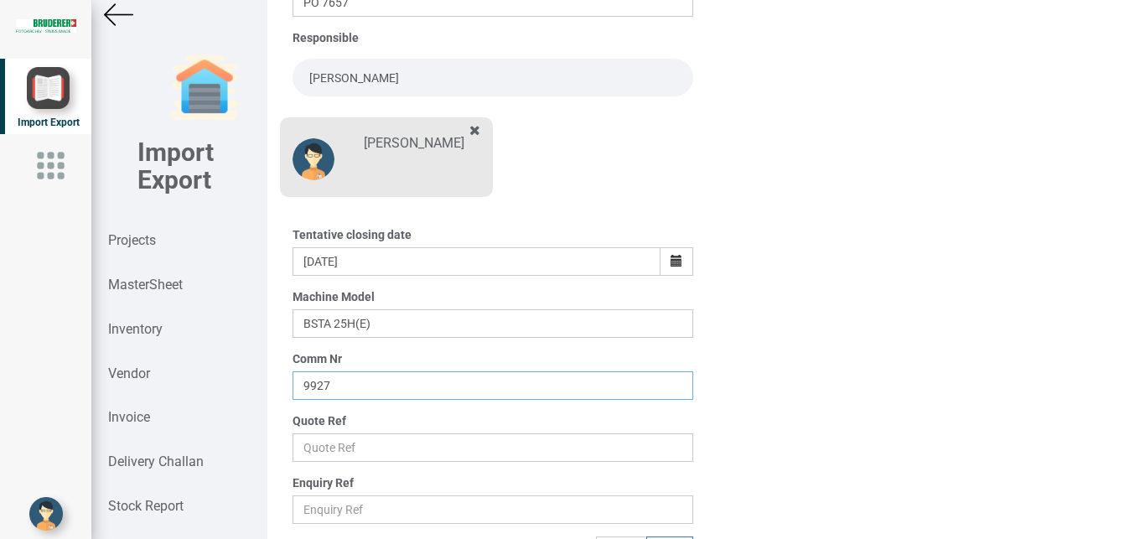
scroll to position [293, 0]
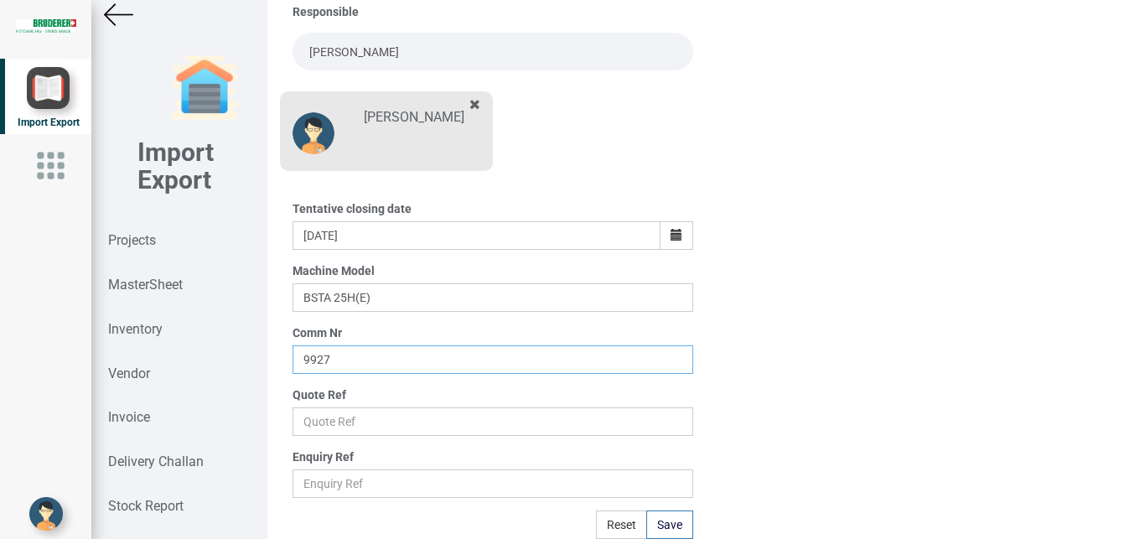
type input "9927"
click at [329, 417] on input "text" at bounding box center [493, 421] width 401 height 28
type input "Price list"
click at [663, 520] on button "Save" at bounding box center [669, 524] width 47 height 28
type input "[DATE]"
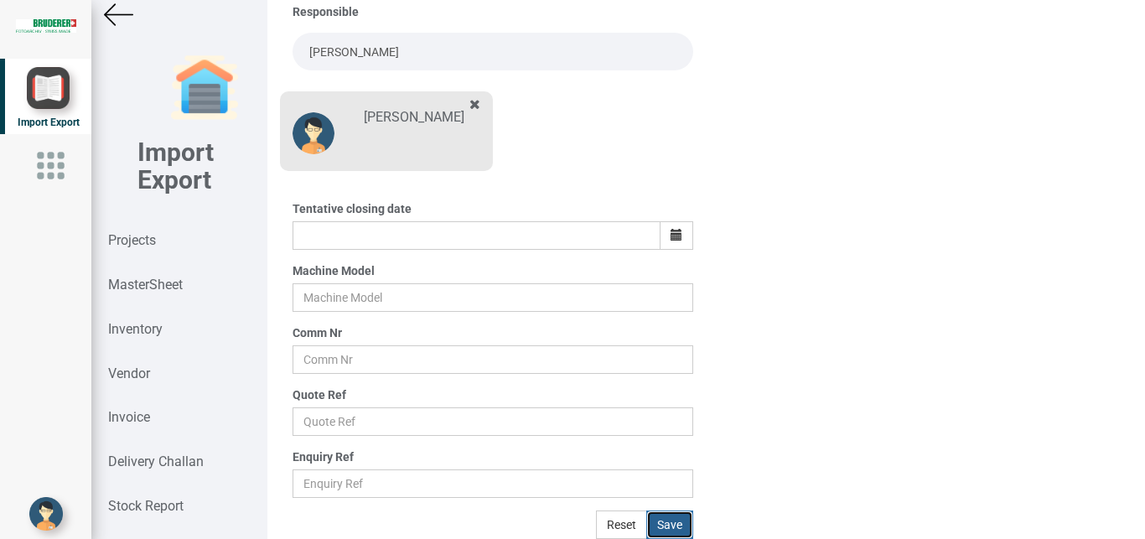
scroll to position [205, 0]
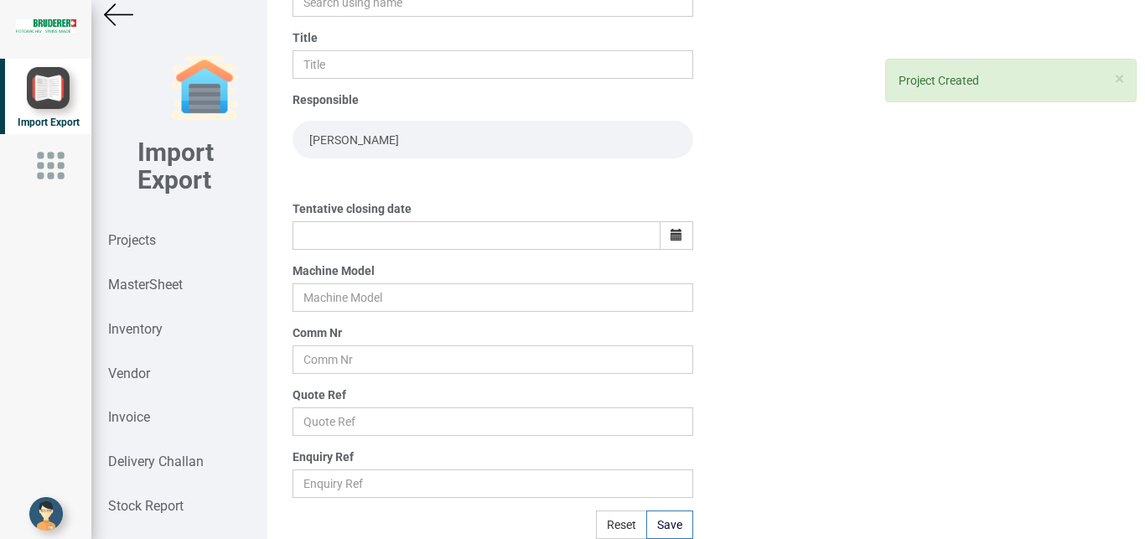
click at [117, 7] on img at bounding box center [118, 14] width 29 height 29
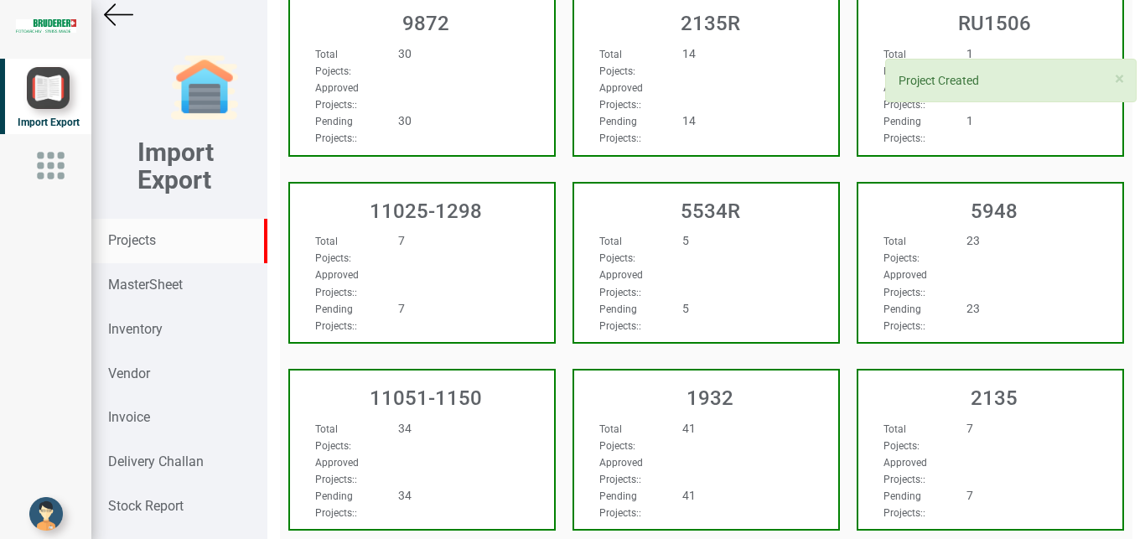
scroll to position [205, 0]
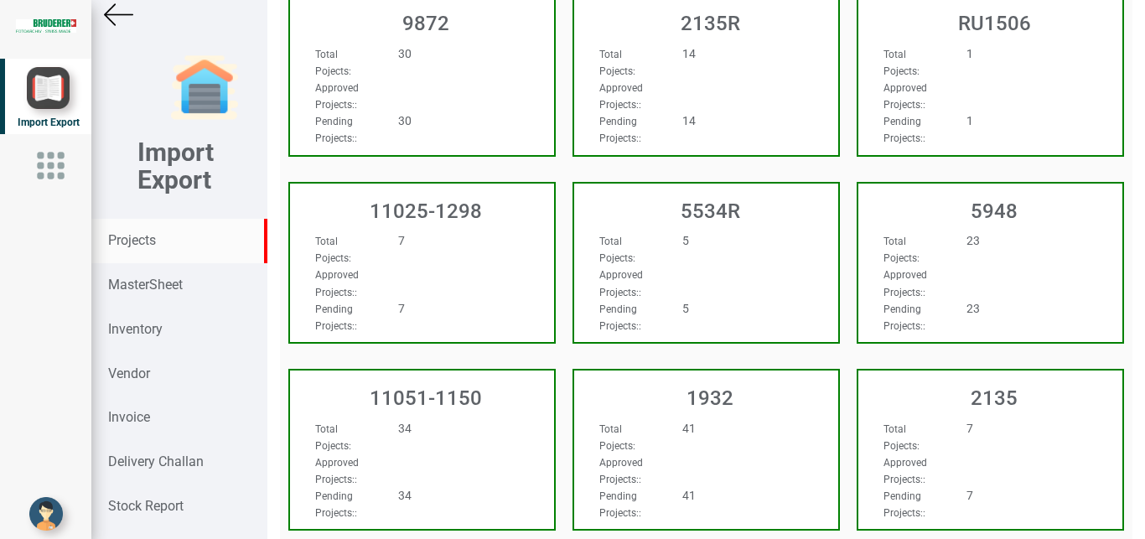
click at [122, 238] on strong "Projects" at bounding box center [132, 240] width 48 height 16
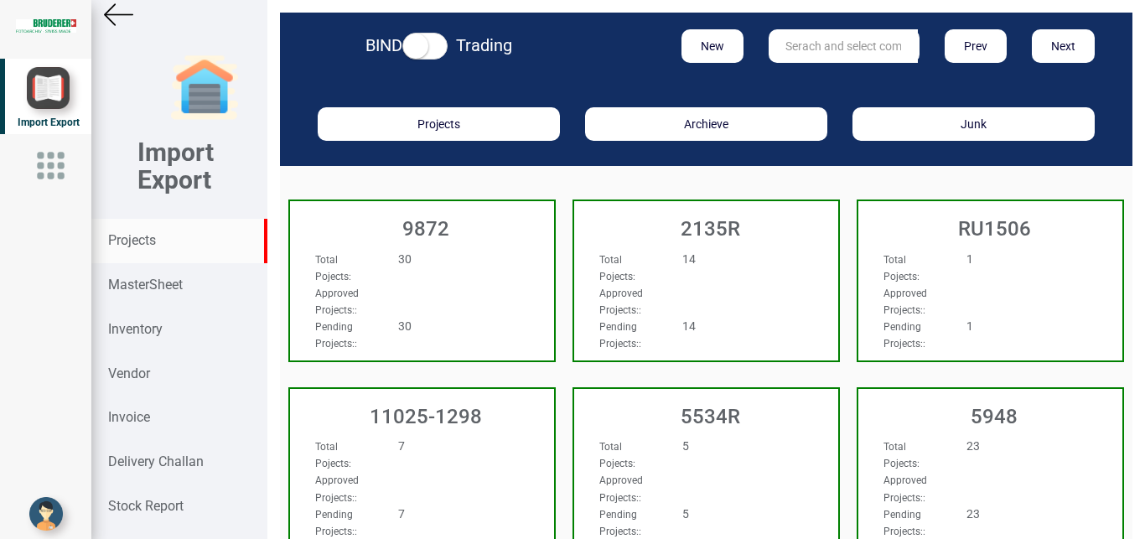
click at [816, 45] on input "text" at bounding box center [843, 46] width 149 height 34
type input "9927"
click at [833, 76] on link "9927" at bounding box center [835, 81] width 132 height 22
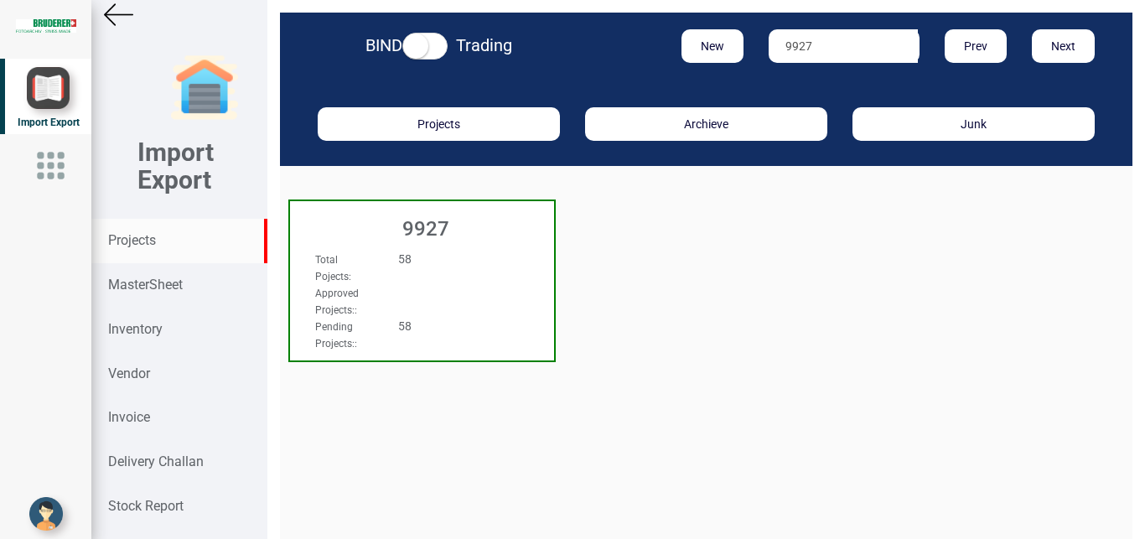
click at [479, 263] on div "58" at bounding box center [444, 259] width 117 height 17
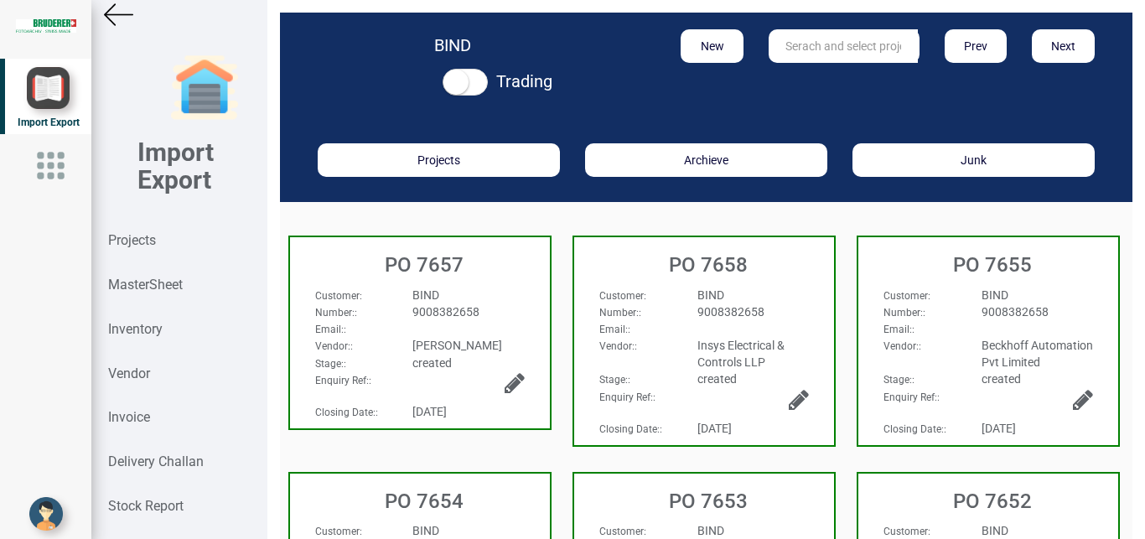
click at [769, 293] on div "BIND" at bounding box center [753, 295] width 137 height 17
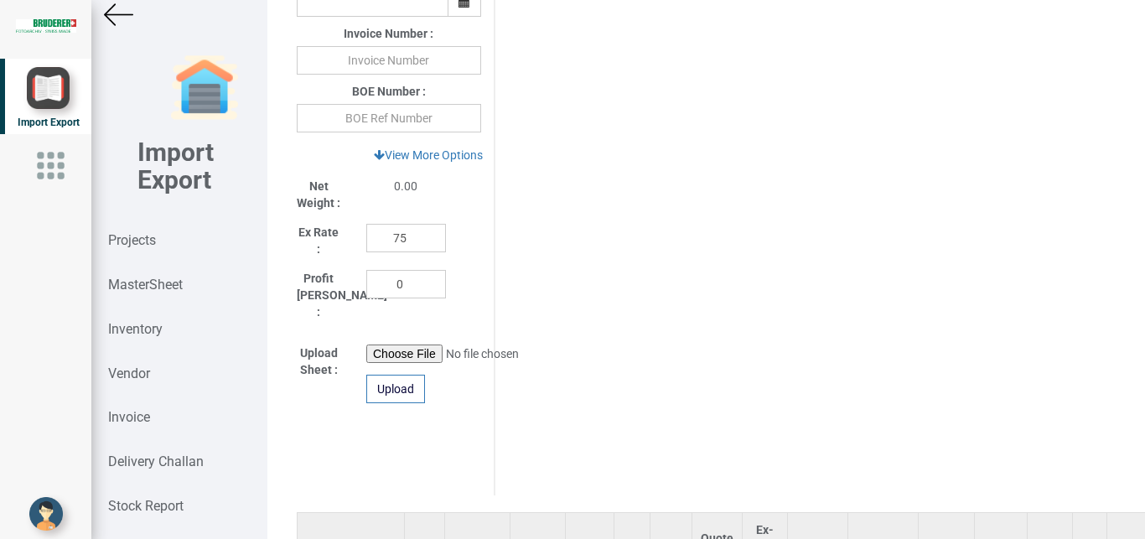
scroll to position [942, 0]
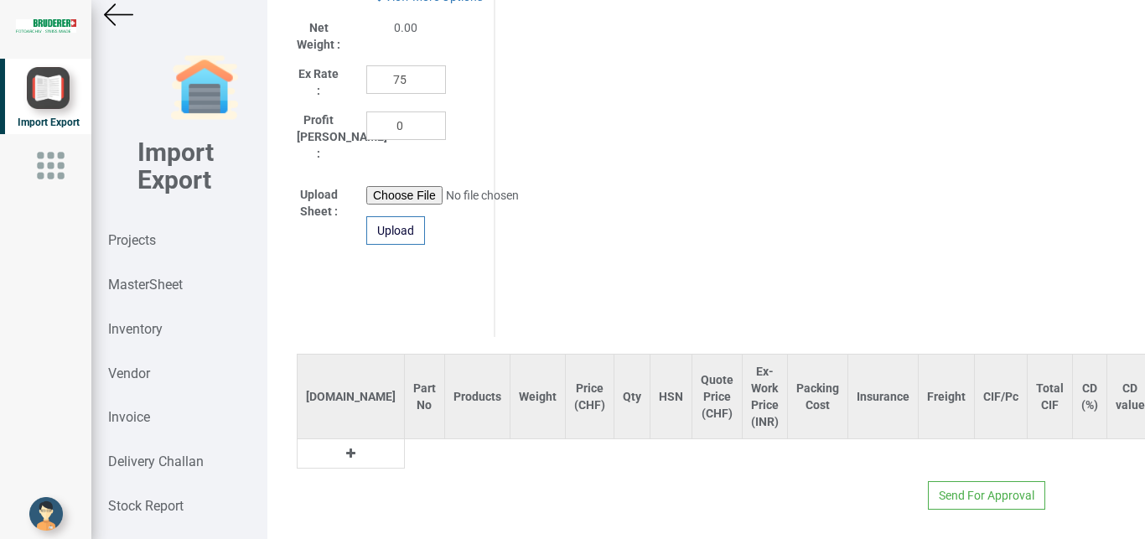
click at [341, 444] on button at bounding box center [350, 453] width 19 height 18
click at [405, 439] on input "text" at bounding box center [424, 453] width 39 height 28
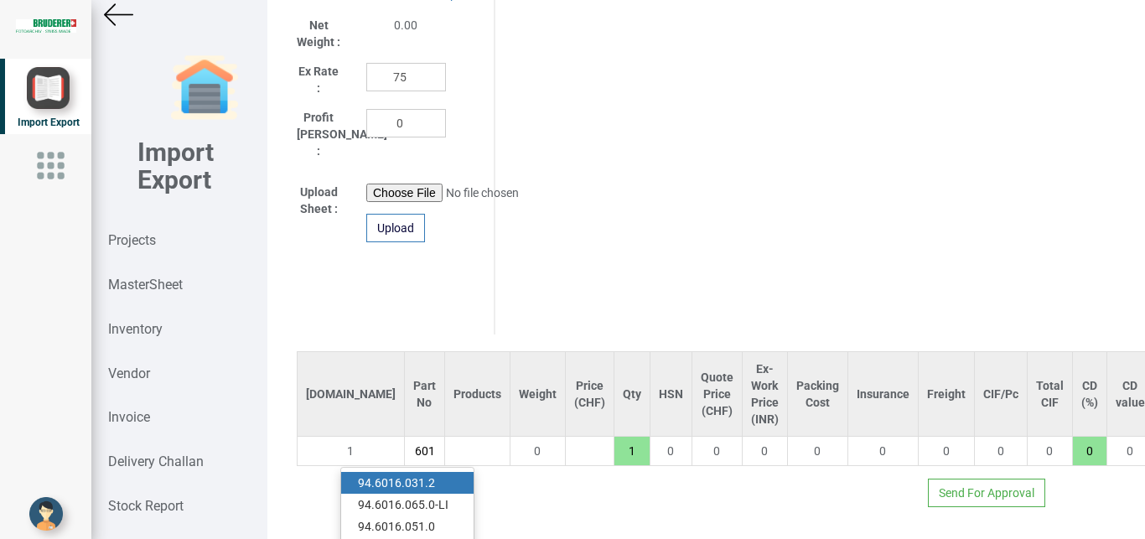
scroll to position [0, 23]
type input "94.6016"
click at [423, 498] on link "94.6016 .065.0-LI" at bounding box center [407, 505] width 132 height 22
type input "1390"
type input "94.6016.065.0-LI"
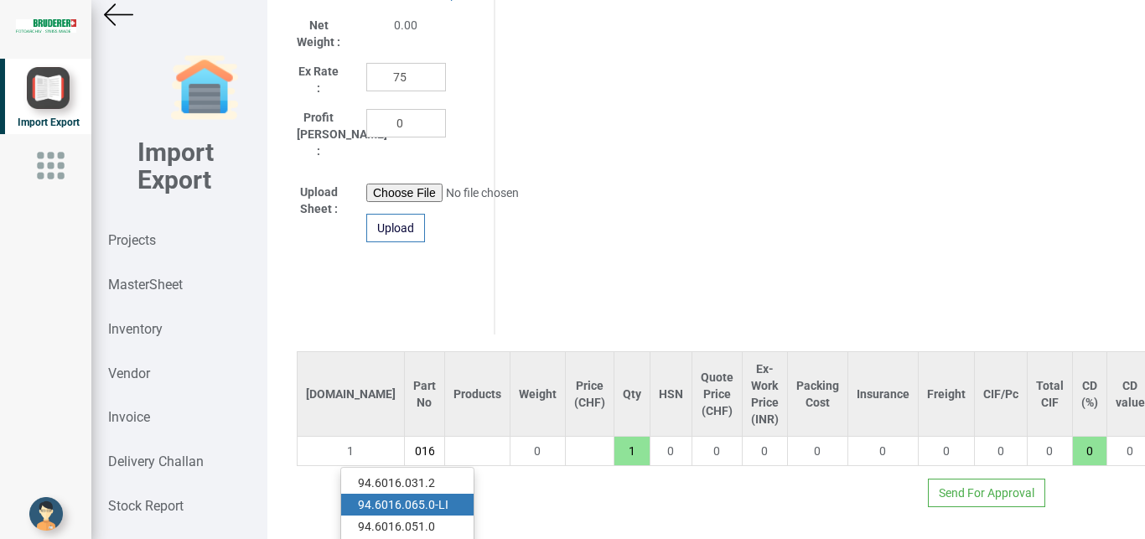
type input "18"
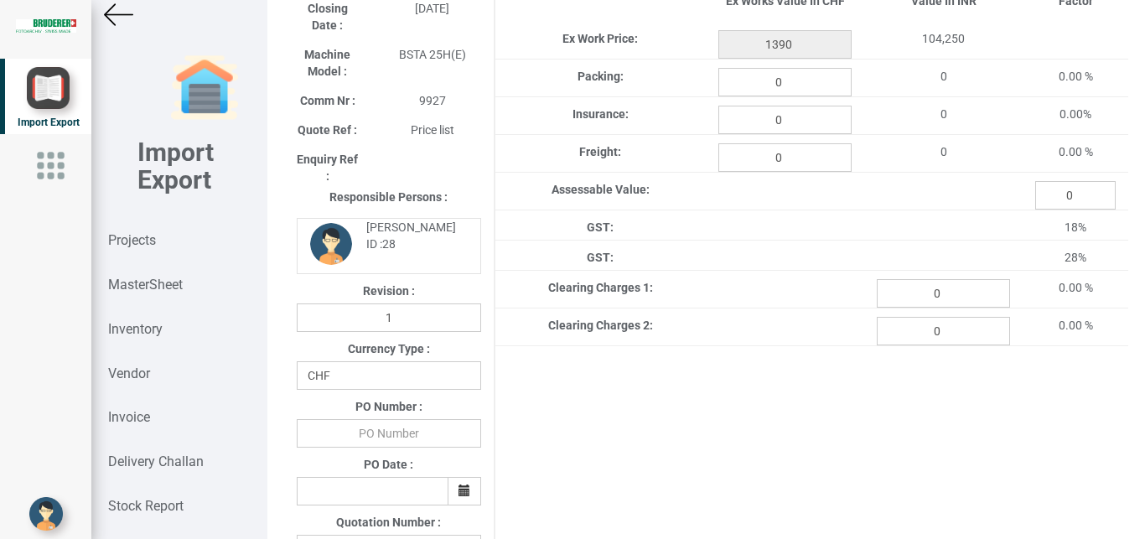
scroll to position [302, 0]
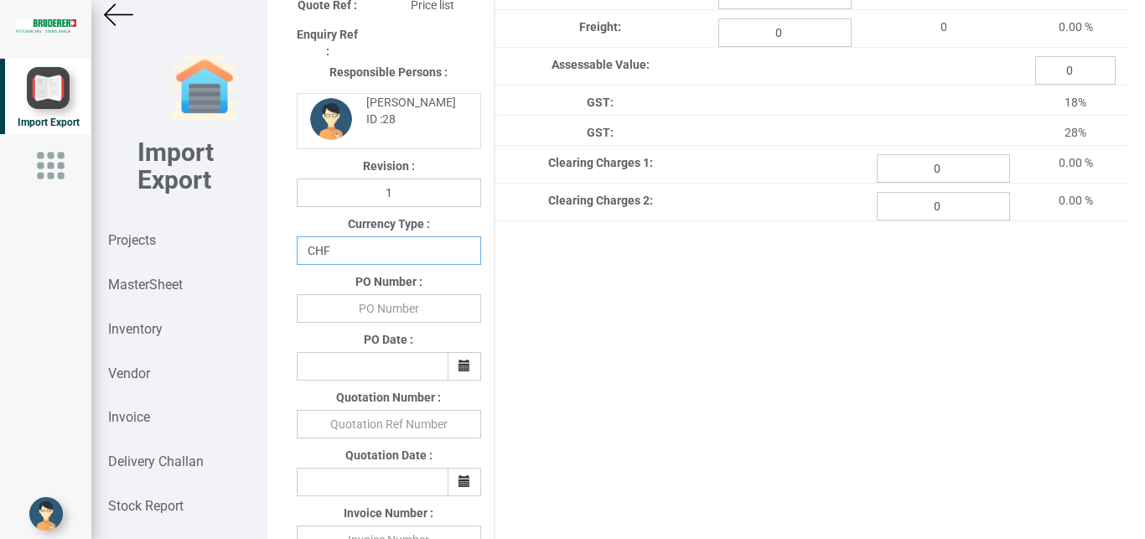
select select "INR"
click option "INR" at bounding box center [0, 0] width 0 height 0
click at [398, 316] on input "text" at bounding box center [389, 308] width 184 height 28
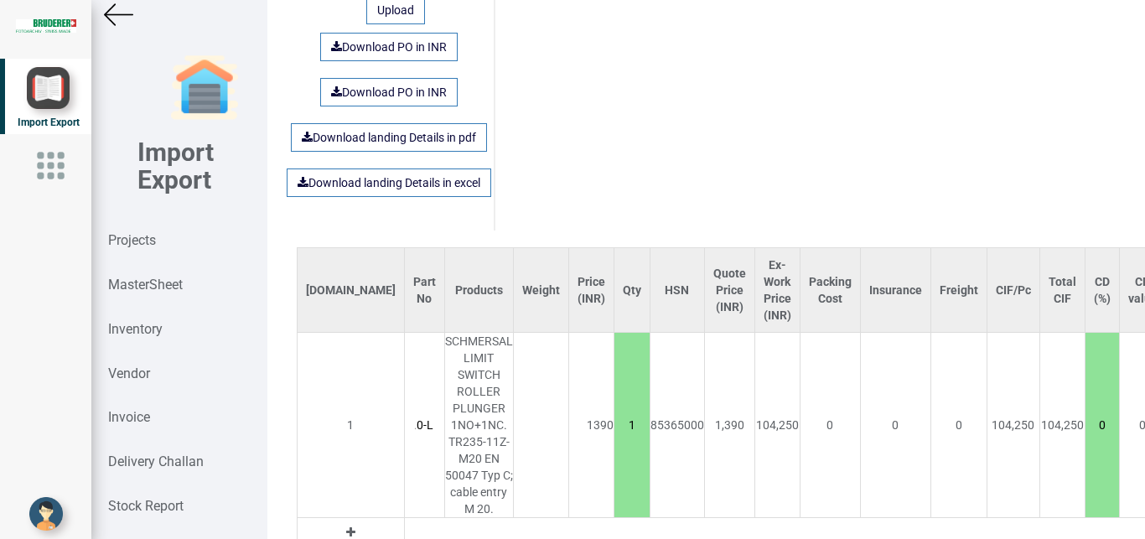
scroll to position [1157, 0]
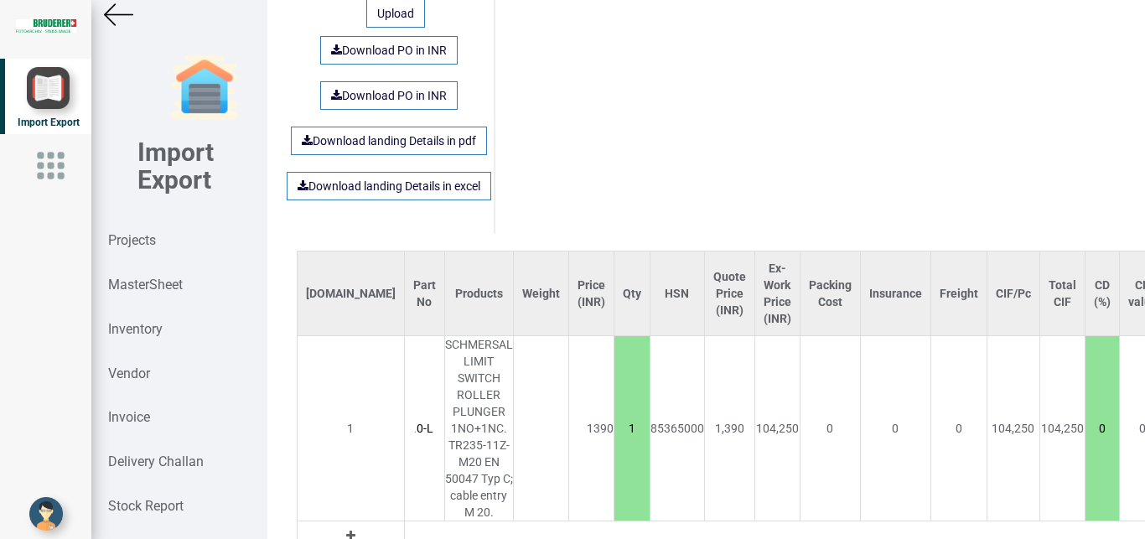
type input "b"
drag, startPoint x: 554, startPoint y: 408, endPoint x: 581, endPoint y: 420, distance: 29.3
click at [614, 420] on input "1" at bounding box center [631, 428] width 35 height 28
type input "5560"
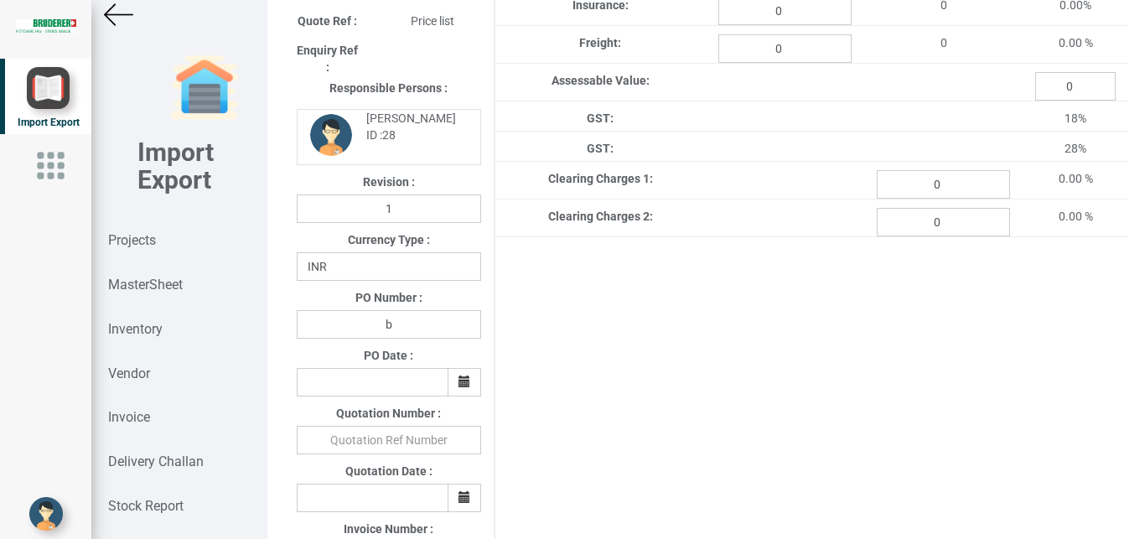
scroll to position [280, 0]
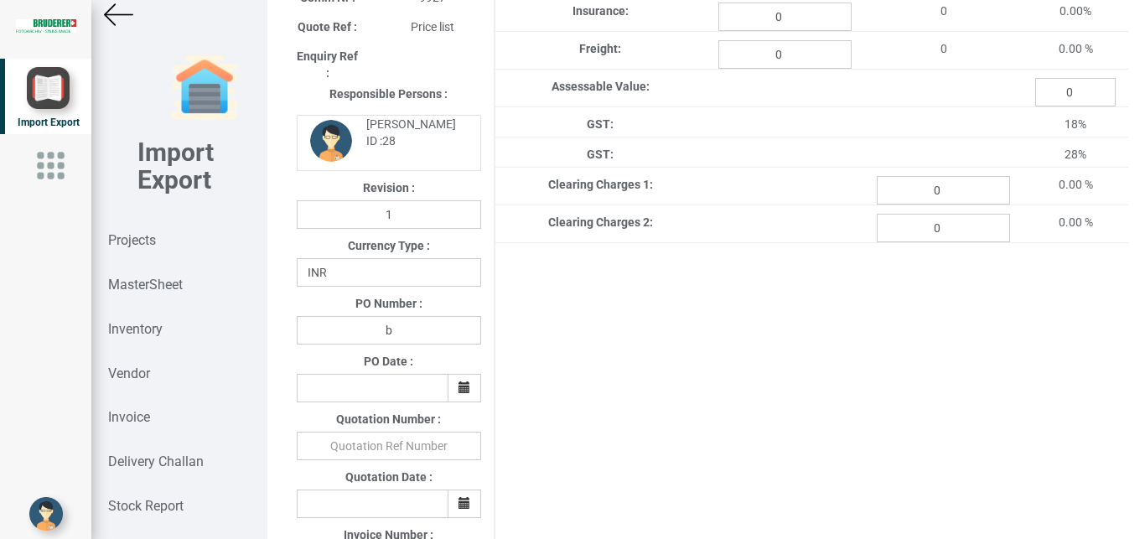
type input "4"
click at [417, 334] on input "b" at bounding box center [389, 330] width 184 height 28
type input "BPIPL/PO/7658/25-26"
click at [464, 389] on icon "button" at bounding box center [464, 387] width 12 height 12
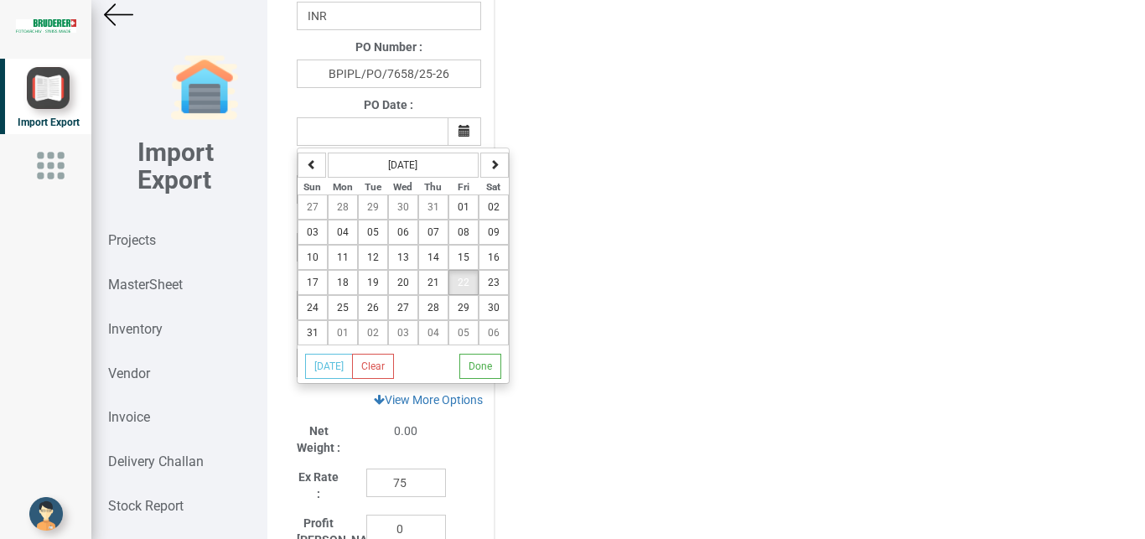
scroll to position [531, 0]
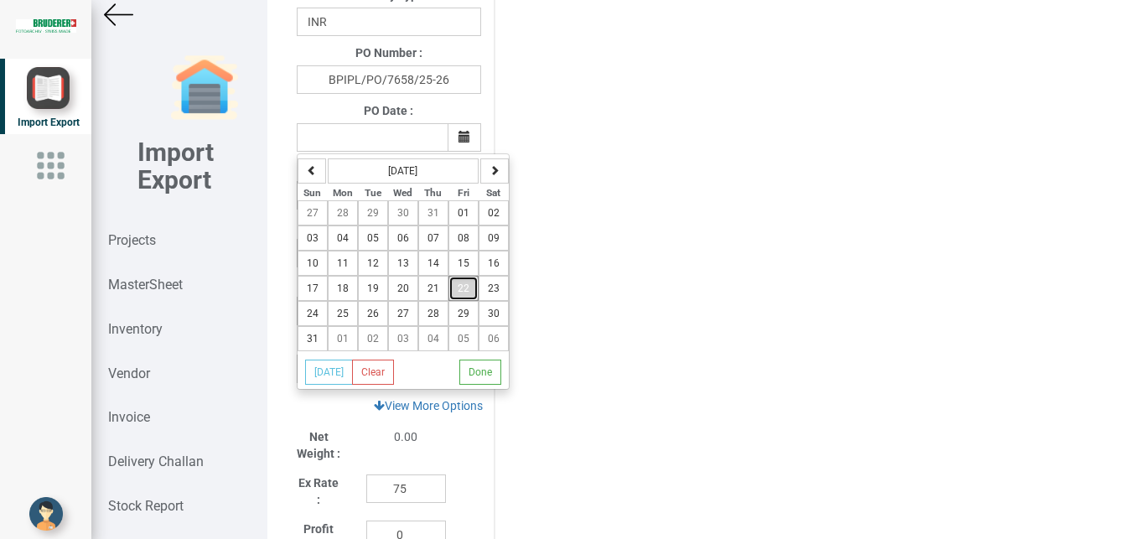
click at [453, 289] on button "22" at bounding box center [463, 288] width 30 height 25
type input "[DATE]"
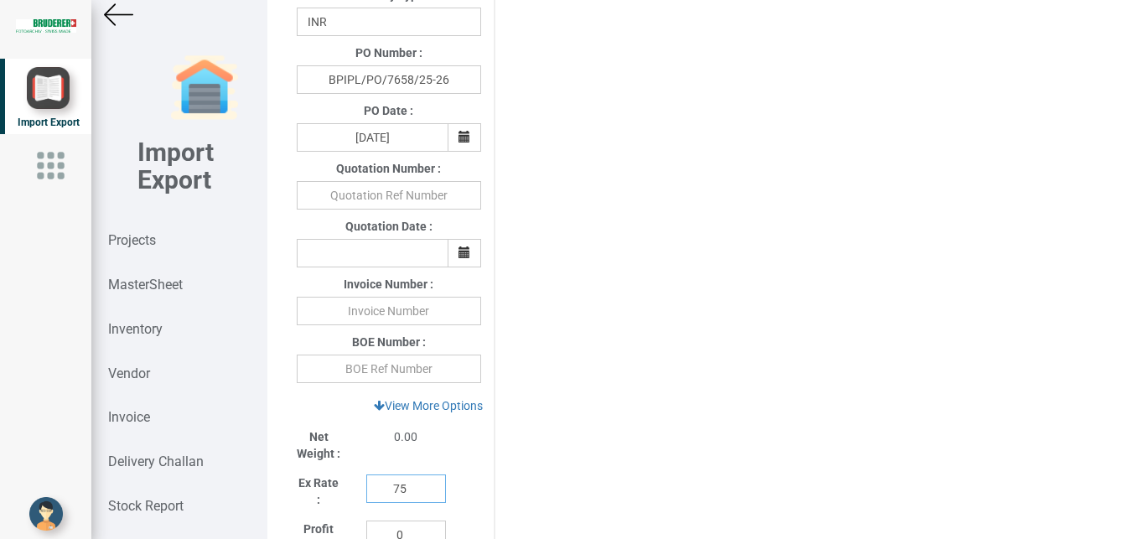
drag, startPoint x: 407, startPoint y: 489, endPoint x: 322, endPoint y: 492, distance: 85.5
click at [366, 492] on input "75" at bounding box center [406, 488] width 80 height 28
type input "1"
click at [458, 407] on link "View More Options" at bounding box center [428, 405] width 131 height 28
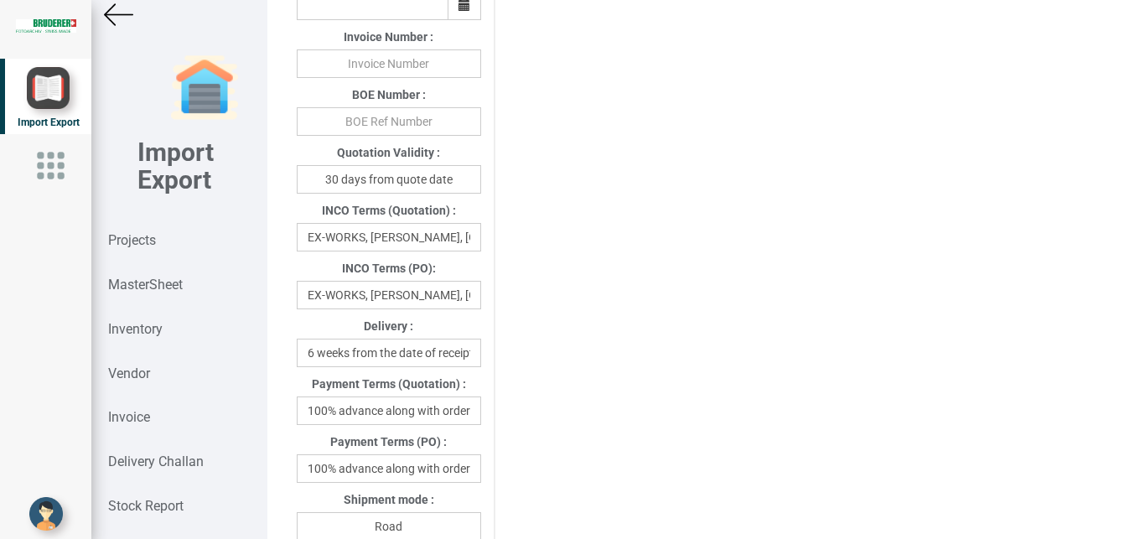
scroll to position [819, 0]
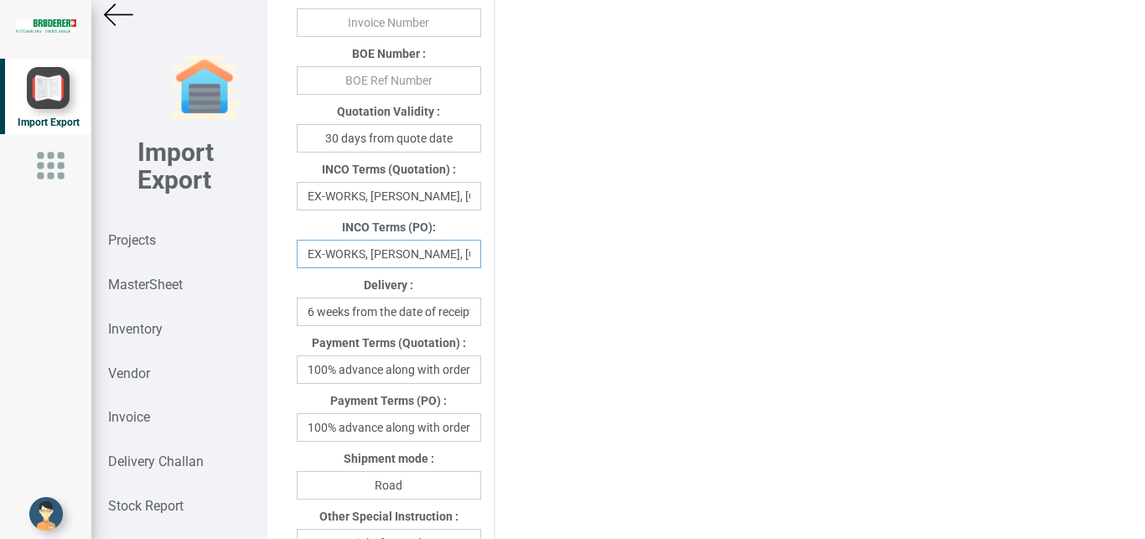
drag, startPoint x: 305, startPoint y: 259, endPoint x: 493, endPoint y: 255, distance: 187.8
click at [493, 255] on div "Project Title : PO 7658 Customer Name : BIND Closing Date : [DATE] Machine Mode…" at bounding box center [706, 270] width 844 height 2027
drag, startPoint x: 433, startPoint y: 262, endPoint x: 264, endPoint y: 254, distance: 169.5
click at [297, 254] on input "Dzerland" at bounding box center [389, 254] width 184 height 28
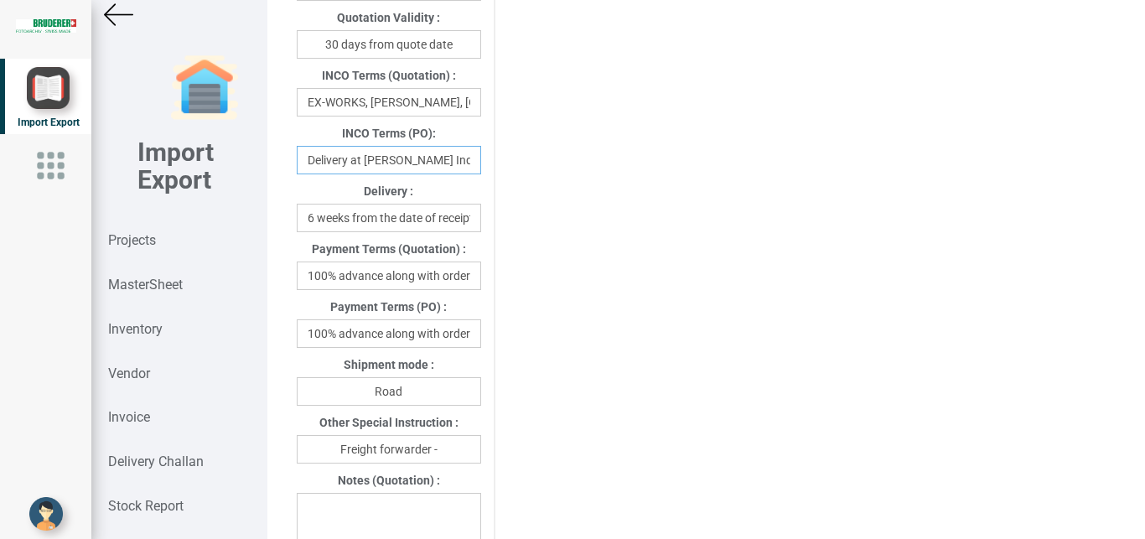
scroll to position [942, 0]
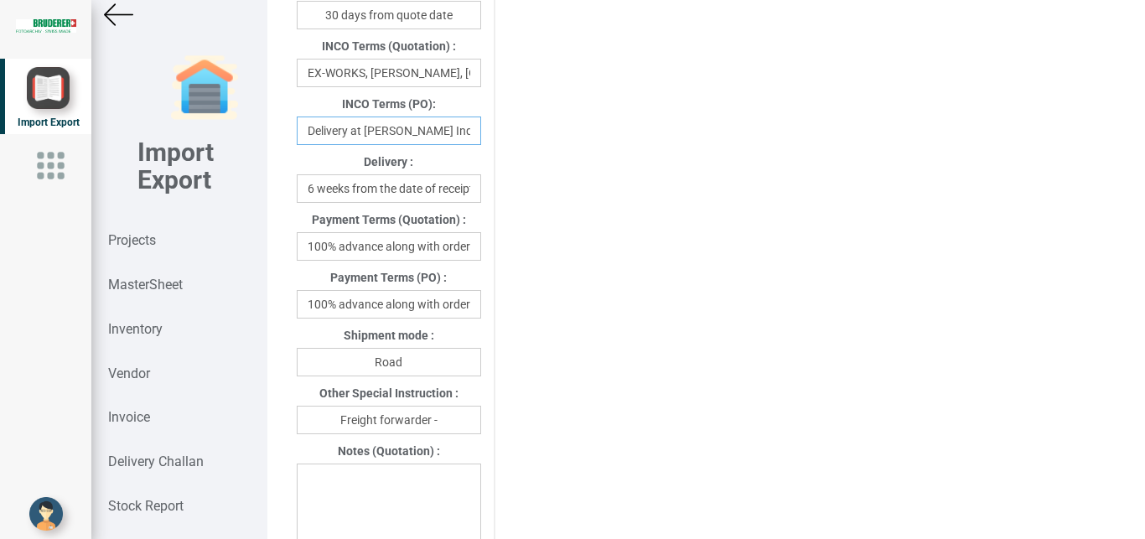
type input "Delivery at [PERSON_NAME] India"
drag, startPoint x: 386, startPoint y: 307, endPoint x: 489, endPoint y: 309, distance: 103.1
click at [481, 309] on input "100% advance along with order" at bounding box center [389, 304] width 184 height 28
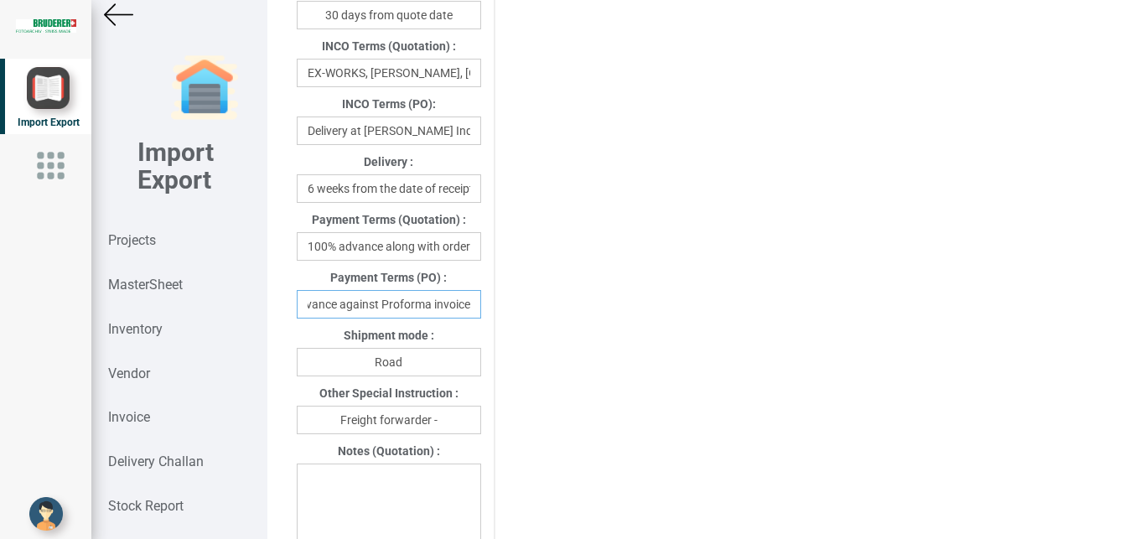
type input "100% advance against Proforma invoice"
click at [443, 421] on input "Freight forwarder -" at bounding box center [389, 420] width 184 height 28
type input "Freight forwarder -Your preferred transport"
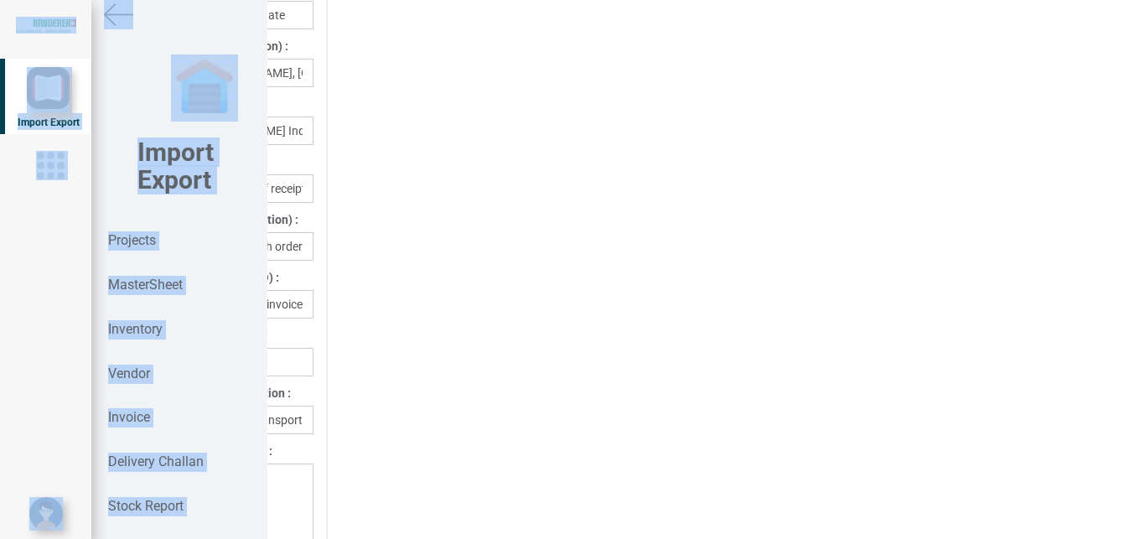
drag, startPoint x: 1131, startPoint y: 237, endPoint x: 1137, endPoint y: 325, distance: 88.2
click at [1137, 325] on div "Details Project Title : PO 7658 Customer Name : BIND Closing Date : [DATE] Mach…" at bounding box center [706, 269] width 878 height 539
drag, startPoint x: 702, startPoint y: 401, endPoint x: 793, endPoint y: 400, distance: 91.4
click at [707, 401] on div "Project Title : PO 7658 Customer Name : BIND Closing Date : [DATE] Machine Mode…" at bounding box center [531, 147] width 844 height 2027
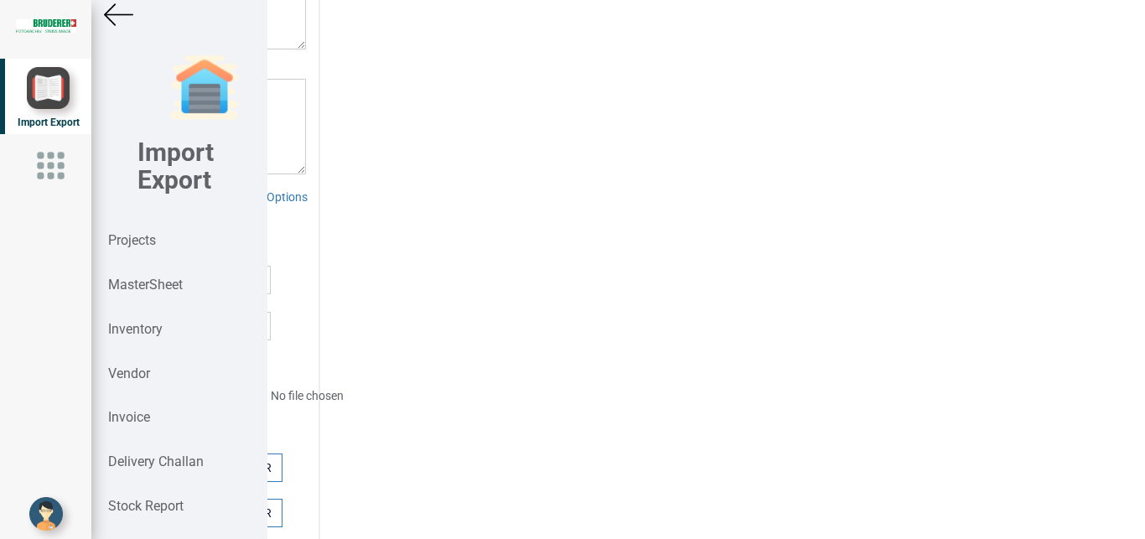
scroll to position [1452, 0]
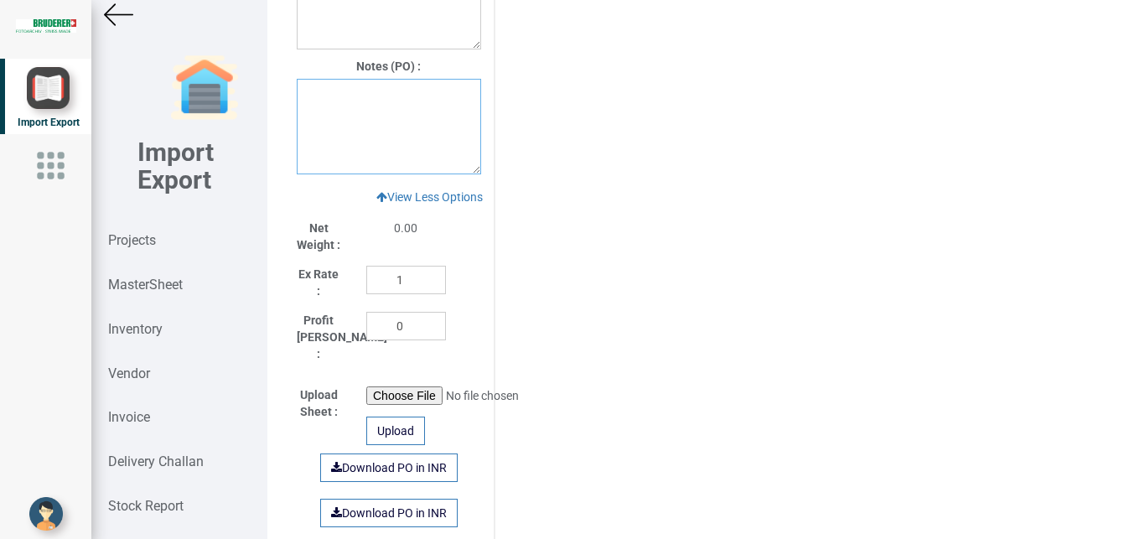
paste textarea "1.GST: Extra as per actual. 2. Price inclusive of packing . 3. Freight: Extra R…"
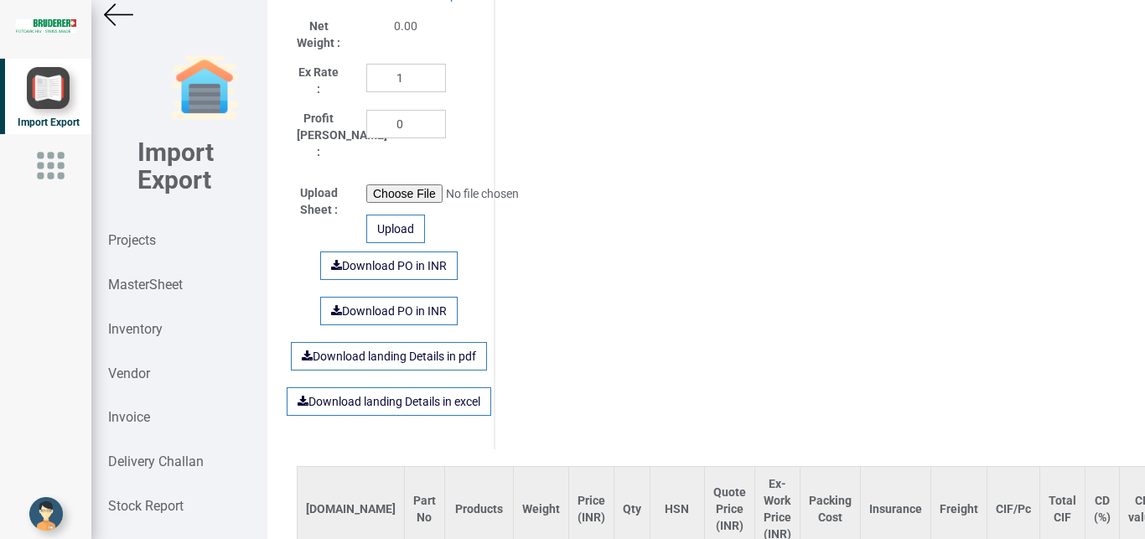
scroll to position [1654, 0]
type textarea "1.GST: Extra as per actual. 2. Price inclusive of packing . 3. Freight: Extra R…"
click at [398, 256] on link "Download PO in INR" at bounding box center [388, 265] width 137 height 28
click at [144, 242] on strong "Projects" at bounding box center [132, 240] width 48 height 16
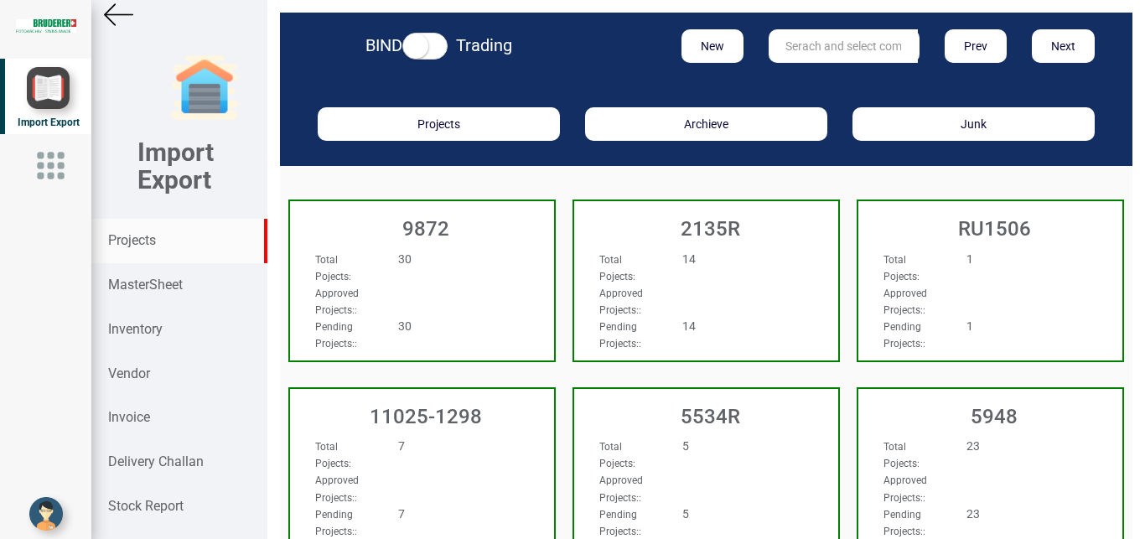
click at [781, 34] on input "text" at bounding box center [843, 46] width 149 height 34
type input "9927"
click at [803, 77] on strong "9927" at bounding box center [799, 80] width 27 height 13
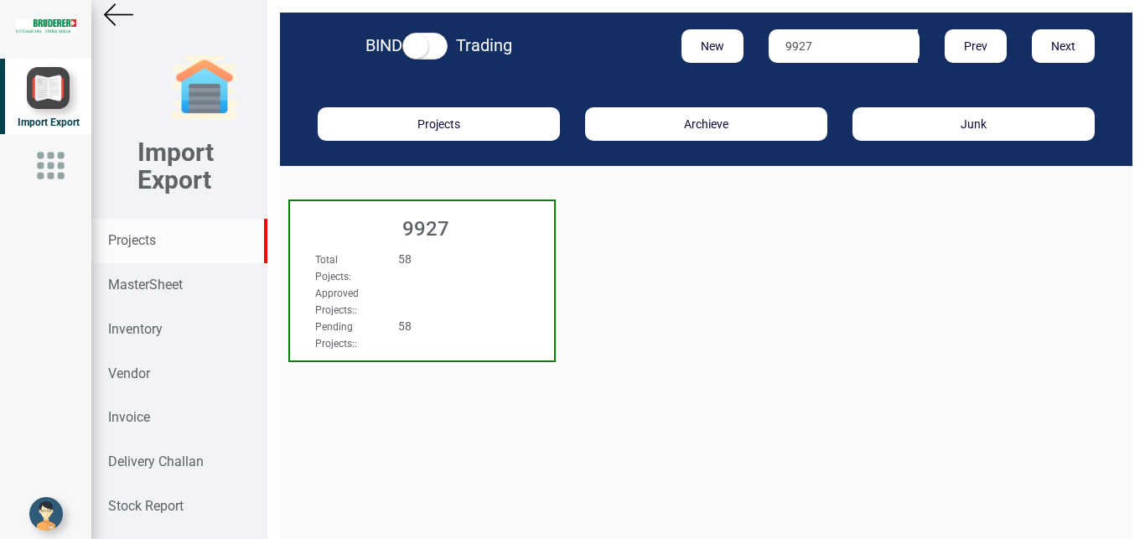
click at [476, 263] on div "58" at bounding box center [444, 259] width 117 height 17
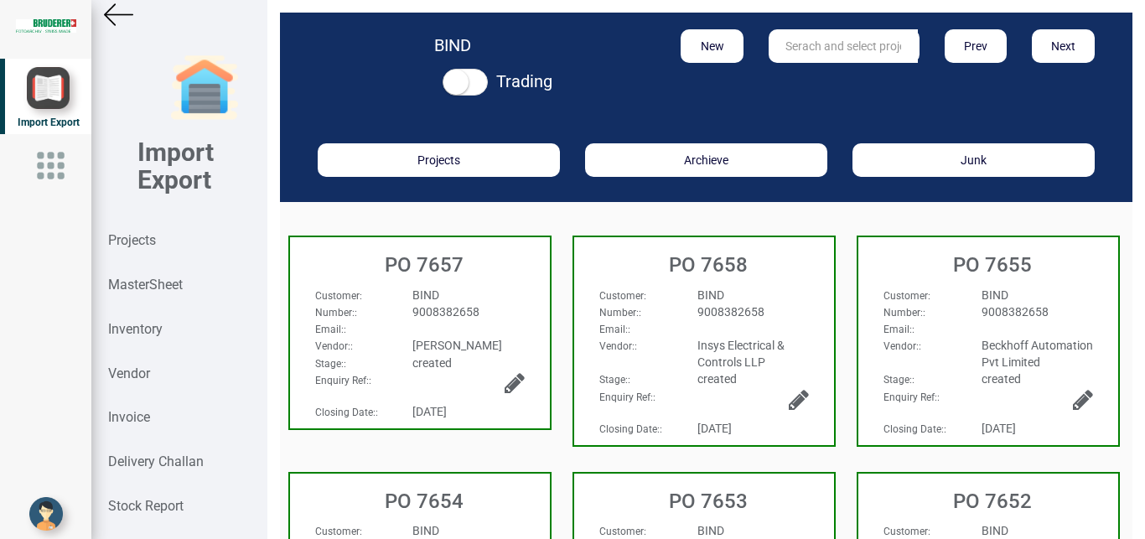
click at [463, 311] on span "9008382658" at bounding box center [445, 311] width 67 height 13
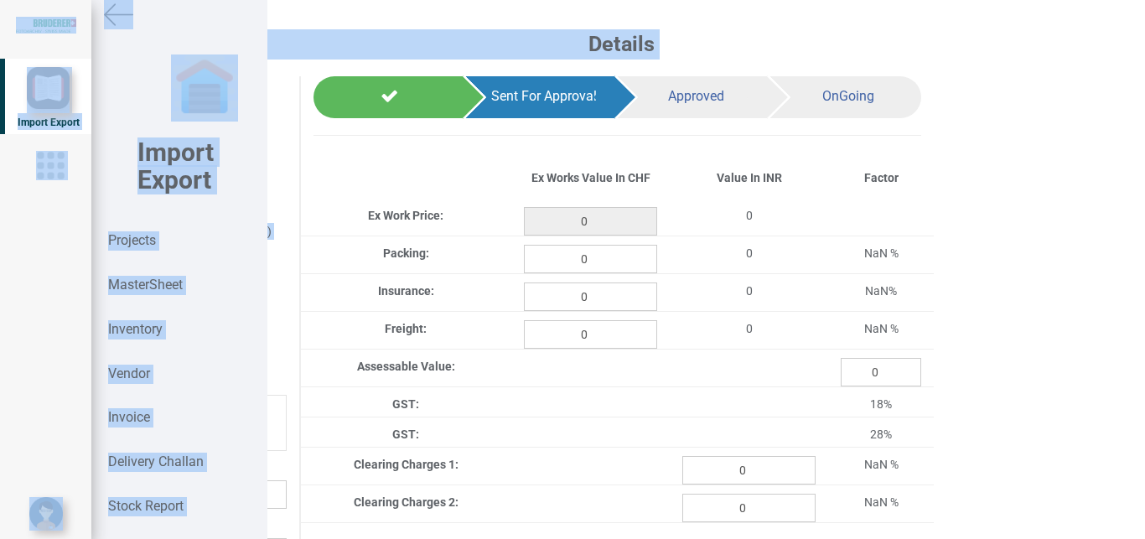
scroll to position [0, 202]
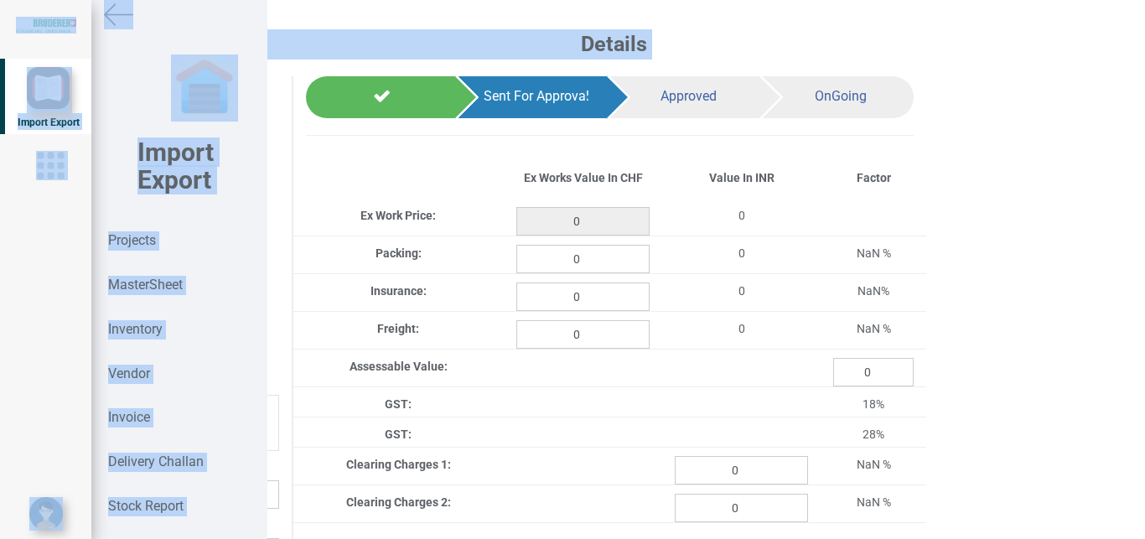
drag, startPoint x: 1130, startPoint y: 110, endPoint x: 1144, endPoint y: 194, distance: 85.8
click at [1144, 236] on div "Details Project Title : PO 7657 Customer Name : BIND Closing Date : [DATE] Mach…" at bounding box center [706, 269] width 878 height 539
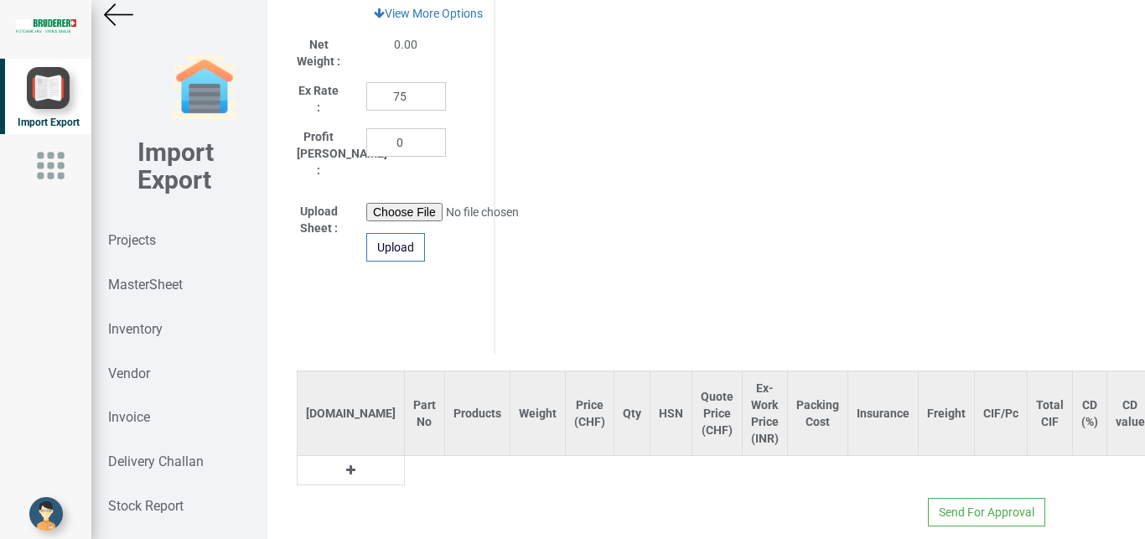
scroll to position [942, 0]
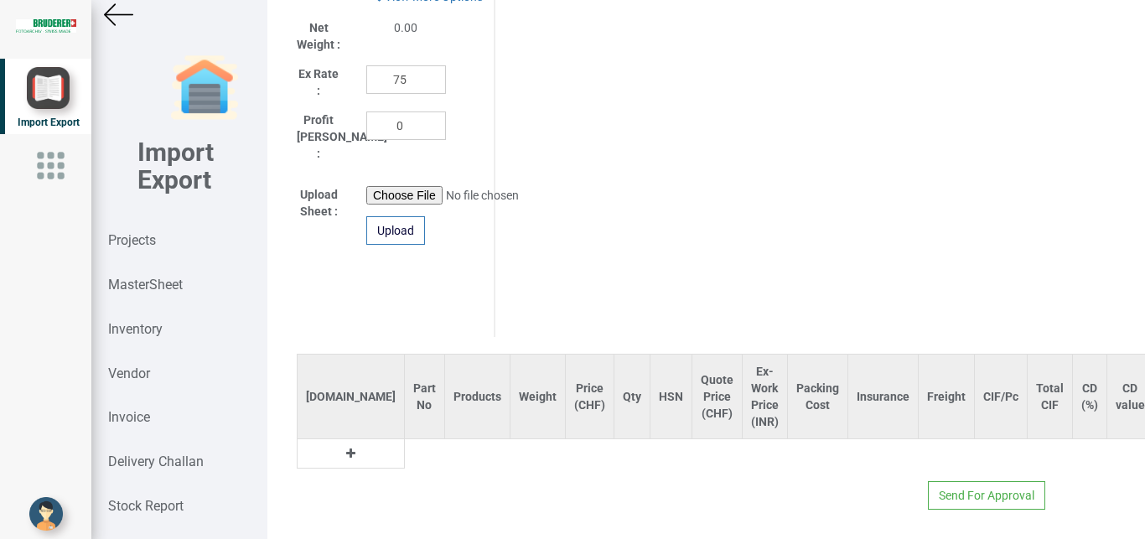
click at [346, 448] on icon at bounding box center [350, 454] width 9 height 12
click at [405, 439] on input "text" at bounding box center [424, 453] width 39 height 28
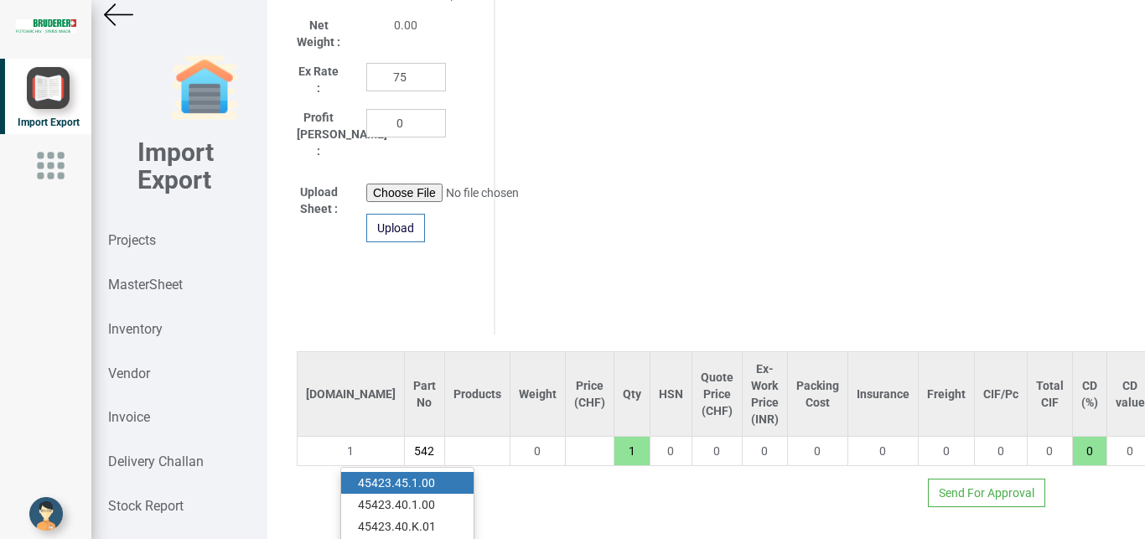
scroll to position [0, 14]
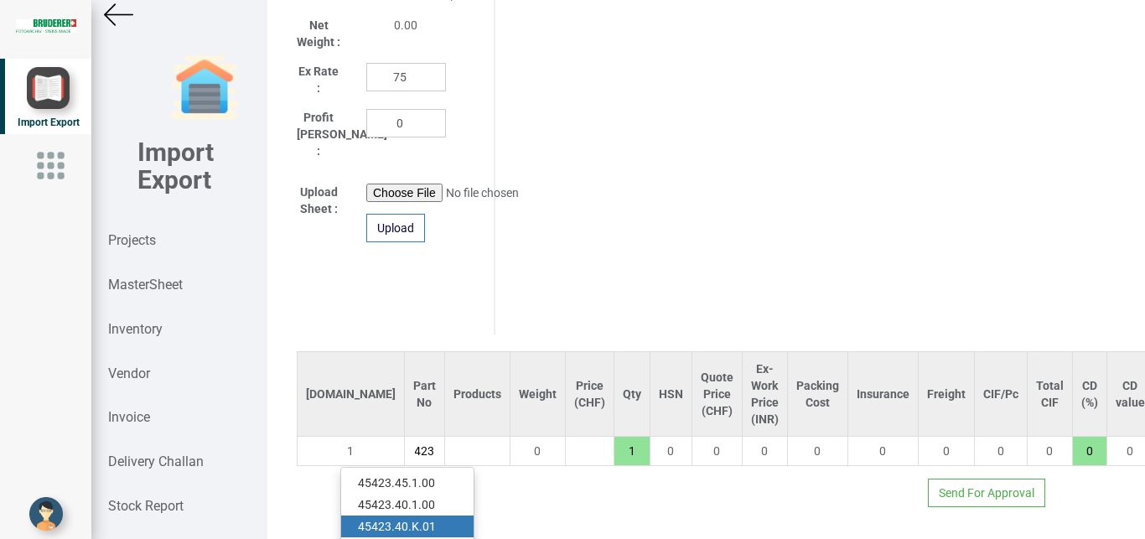
type input "45423"
click at [437, 515] on link "45423 .40.K.01" at bounding box center [407, 526] width 132 height 22
type input "110.25"
type input "45423.40.K.01"
type input "7.5"
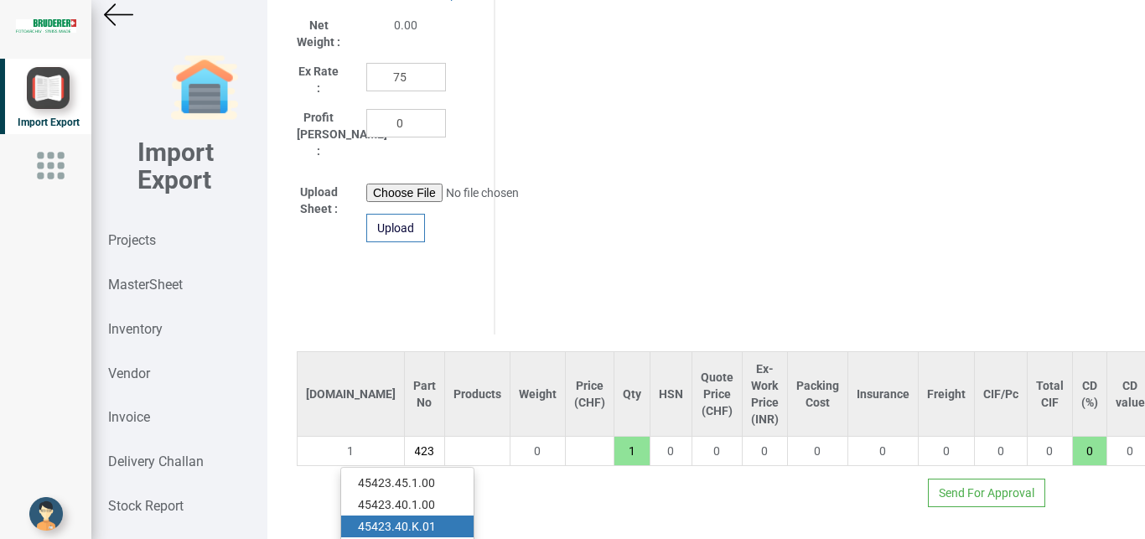
type input "18"
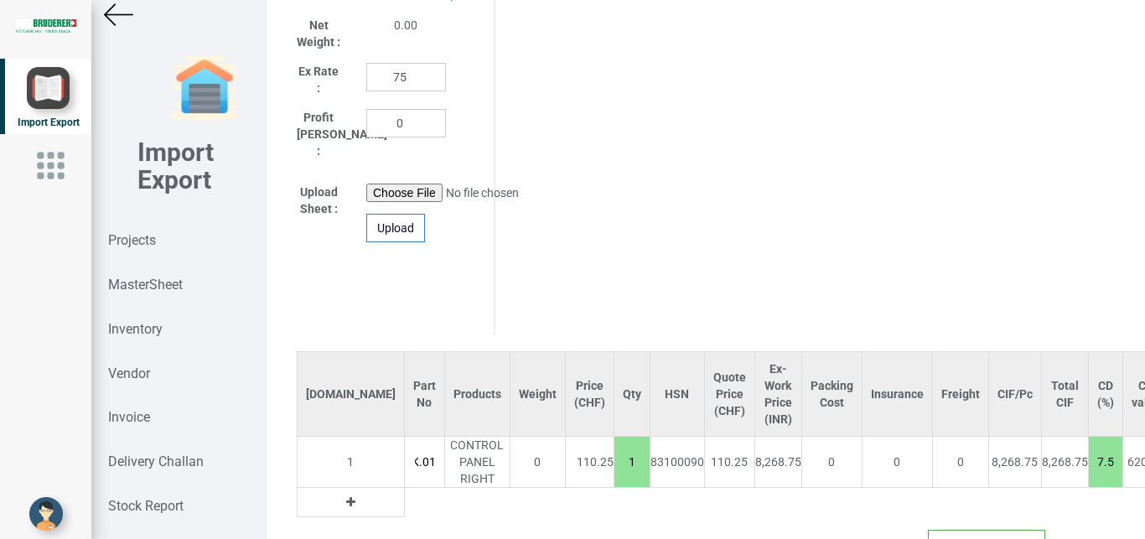
click at [341, 493] on button at bounding box center [350, 502] width 19 height 18
click at [405, 488] on input "text" at bounding box center [424, 502] width 39 height 28
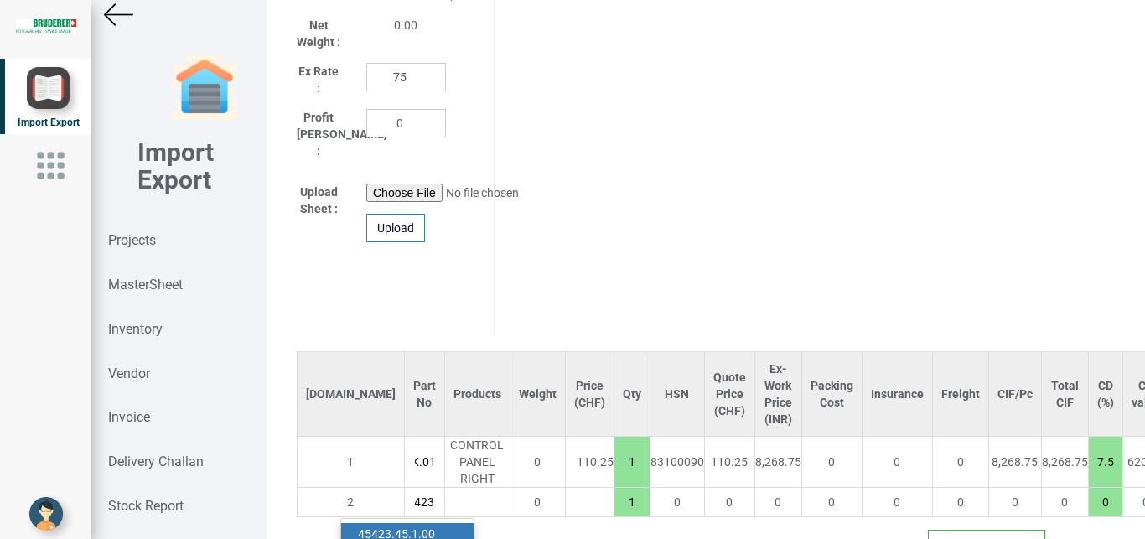
scroll to position [1021, 0]
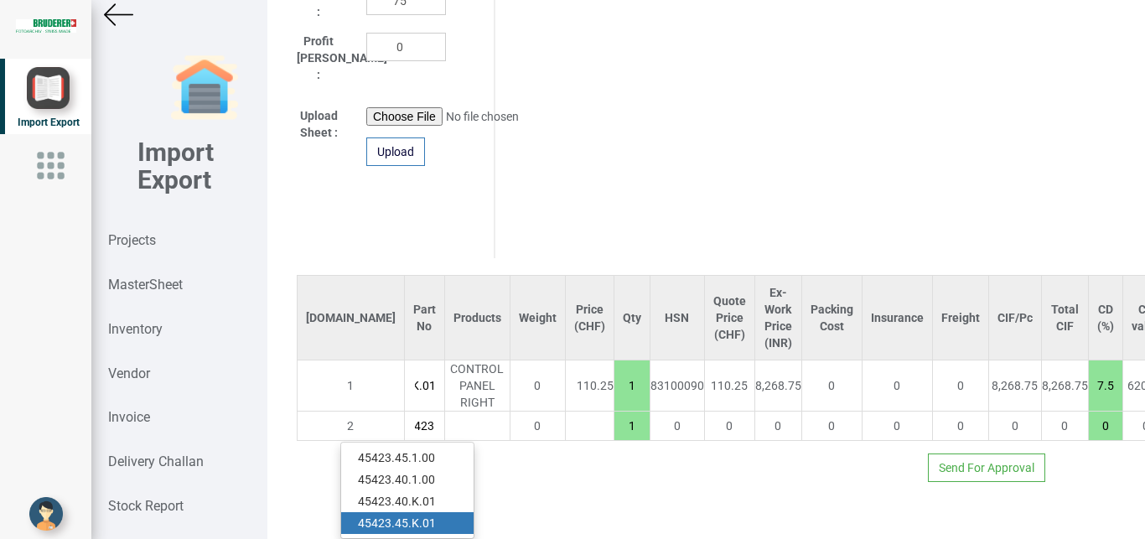
type input "45423"
click at [431, 512] on link "45423 .45.K.01" at bounding box center [407, 523] width 132 height 22
type input "220.5"
type input "45423.45.K.01"
type input "7.5"
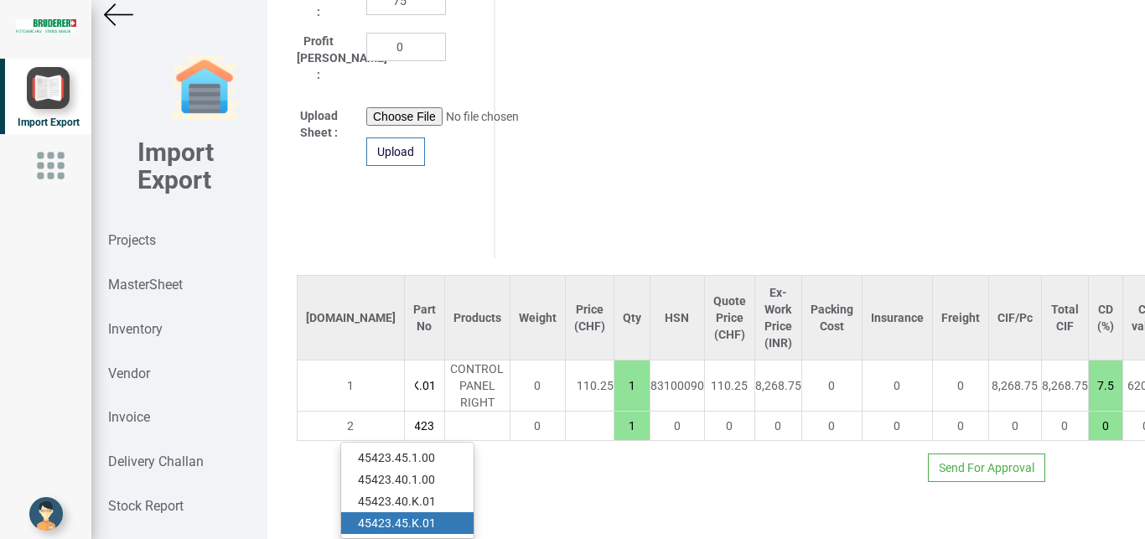
type input "18"
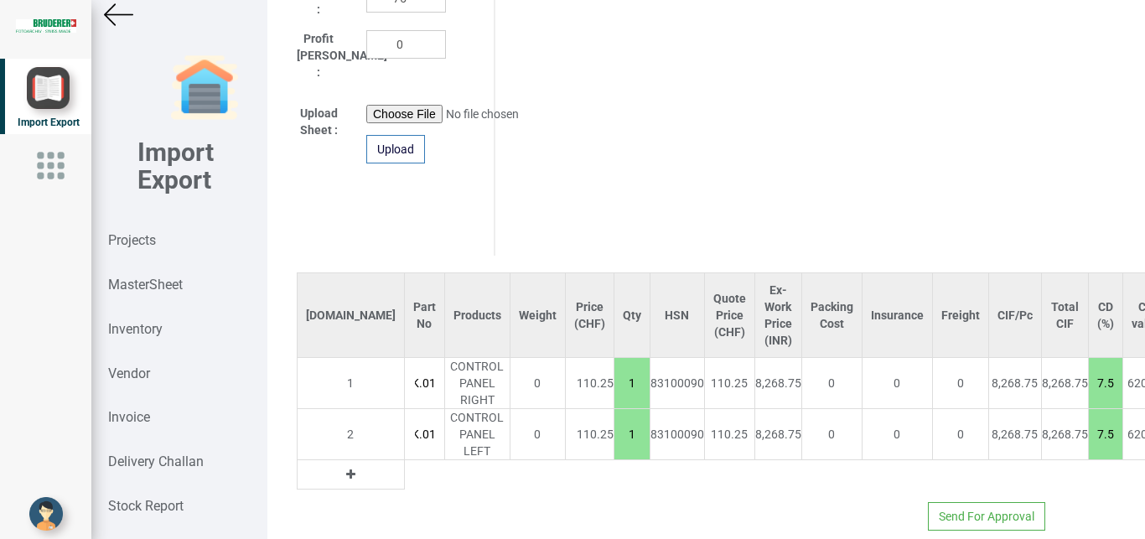
click at [341, 465] on button at bounding box center [350, 474] width 19 height 18
click at [405, 464] on input "text" at bounding box center [424, 474] width 39 height 28
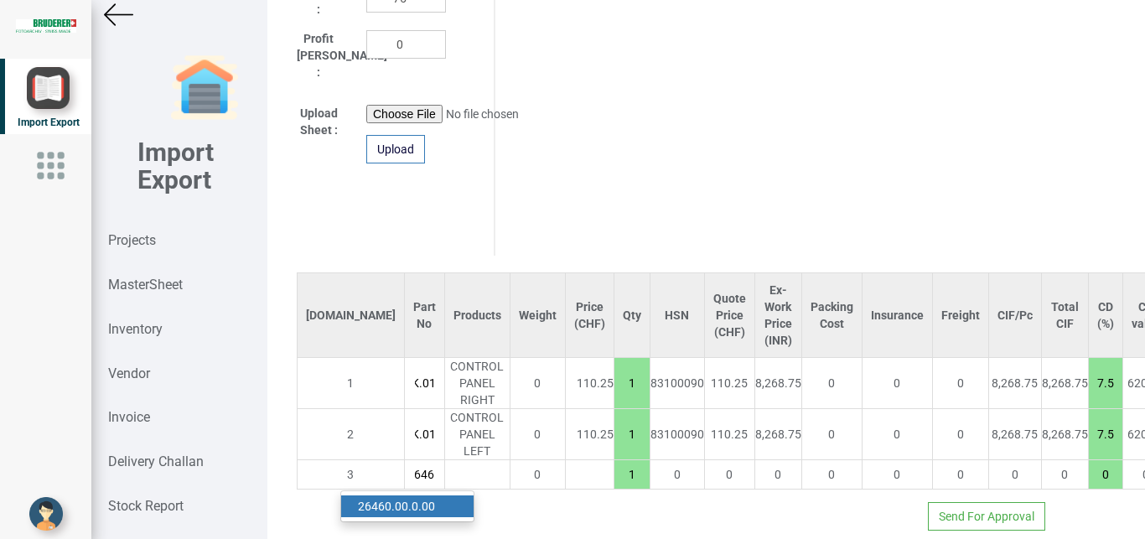
scroll to position [0, 14]
type input "26460"
click at [413, 495] on link "26460 .00.0.00" at bounding box center [407, 506] width 132 height 22
type input "257.25"
type input "26460.00.0.00"
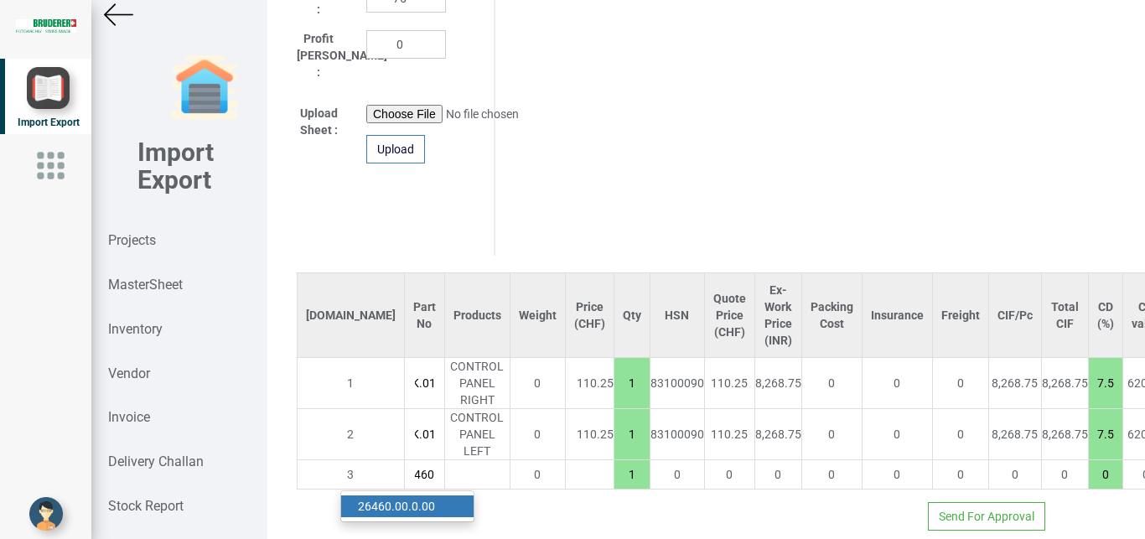
type input "7.5"
type input "18"
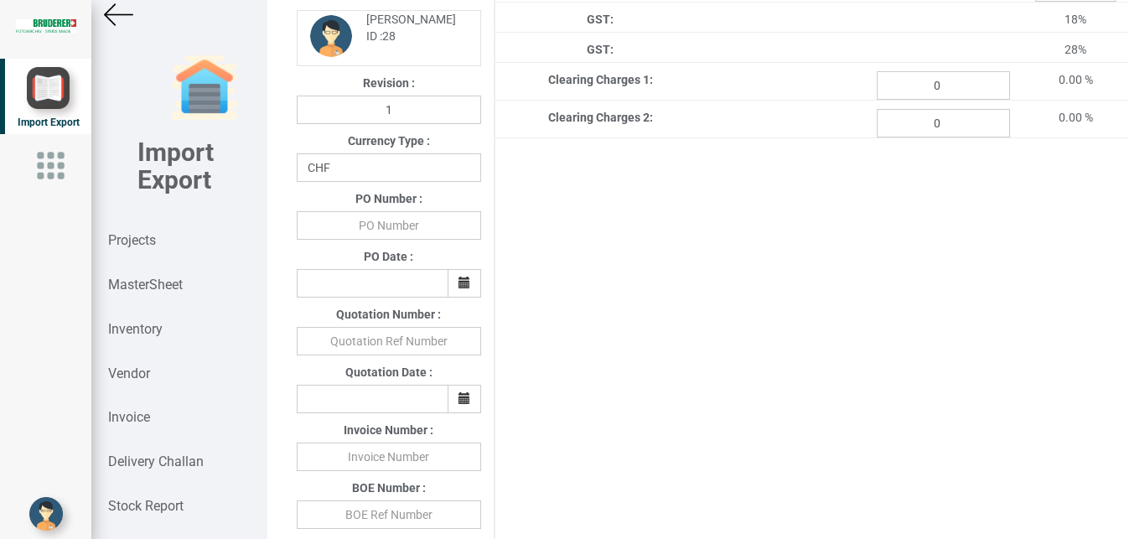
scroll to position [401, 0]
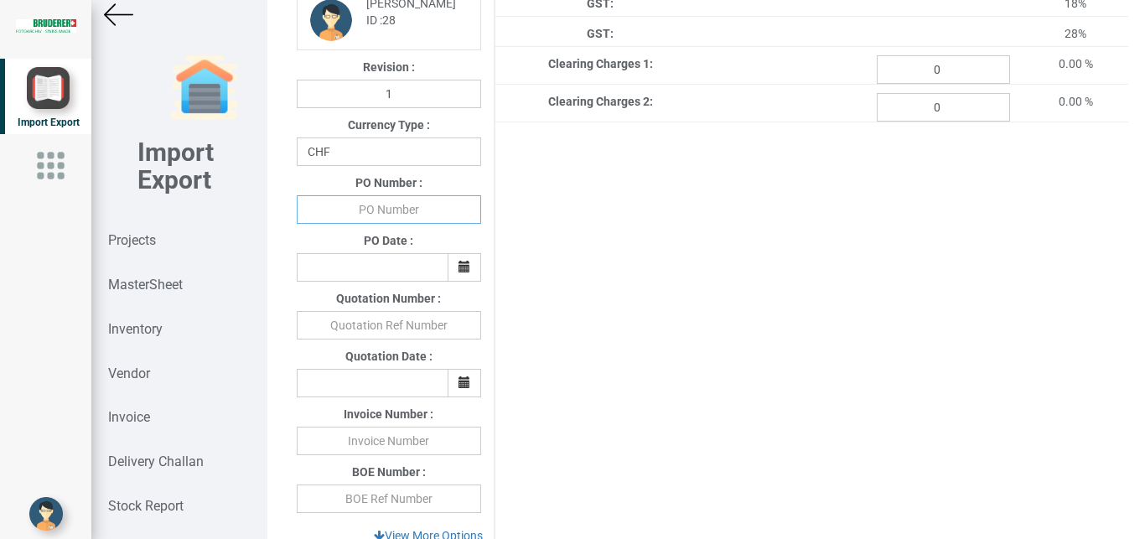
click at [383, 224] on input "text" at bounding box center [389, 209] width 184 height 28
type input "BPIPL/PO/7657/25-26"
click at [460, 271] on icon "button" at bounding box center [464, 267] width 12 height 12
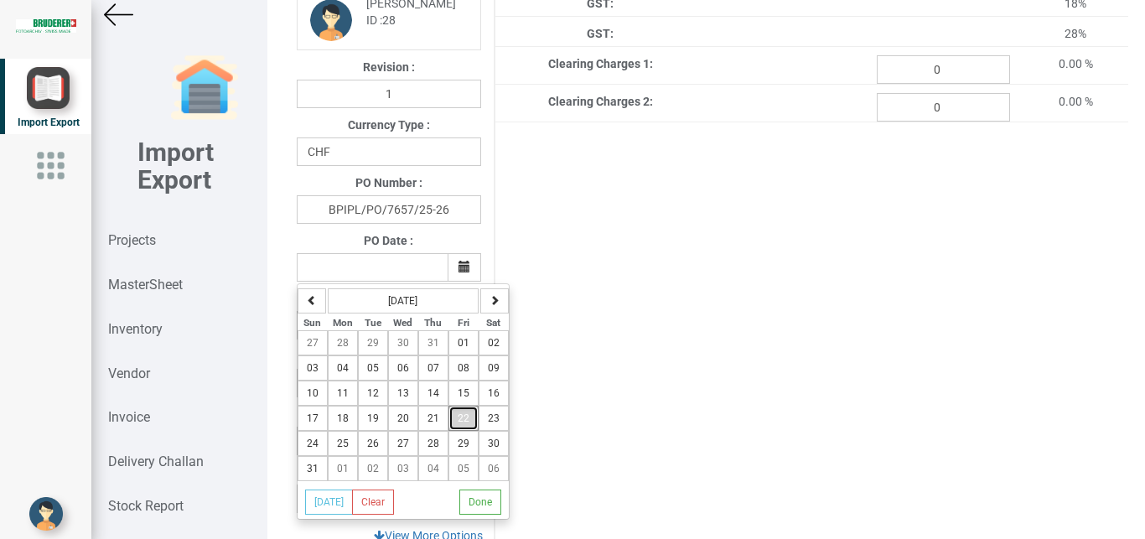
drag, startPoint x: 455, startPoint y: 426, endPoint x: 602, endPoint y: 437, distance: 147.1
click at [456, 424] on button "22" at bounding box center [463, 418] width 30 height 25
type input "[DATE]"
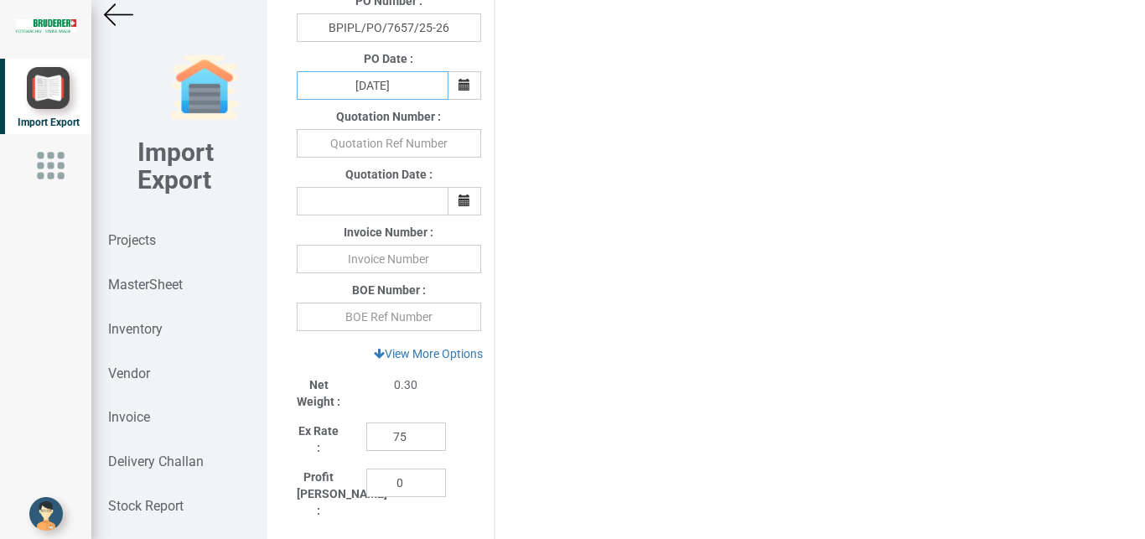
scroll to position [585, 0]
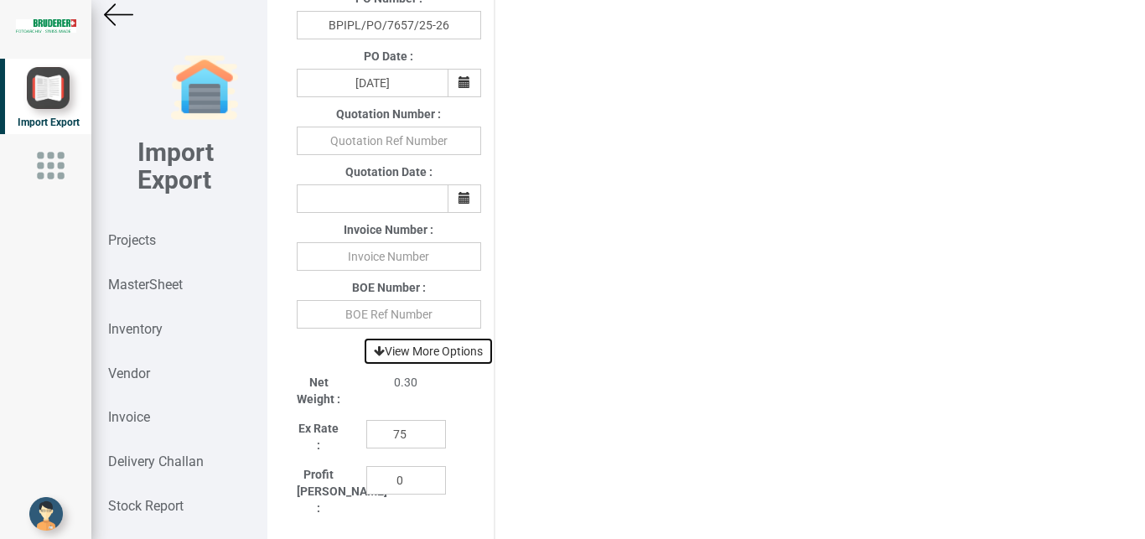
click at [435, 349] on link "View More Options" at bounding box center [428, 351] width 131 height 28
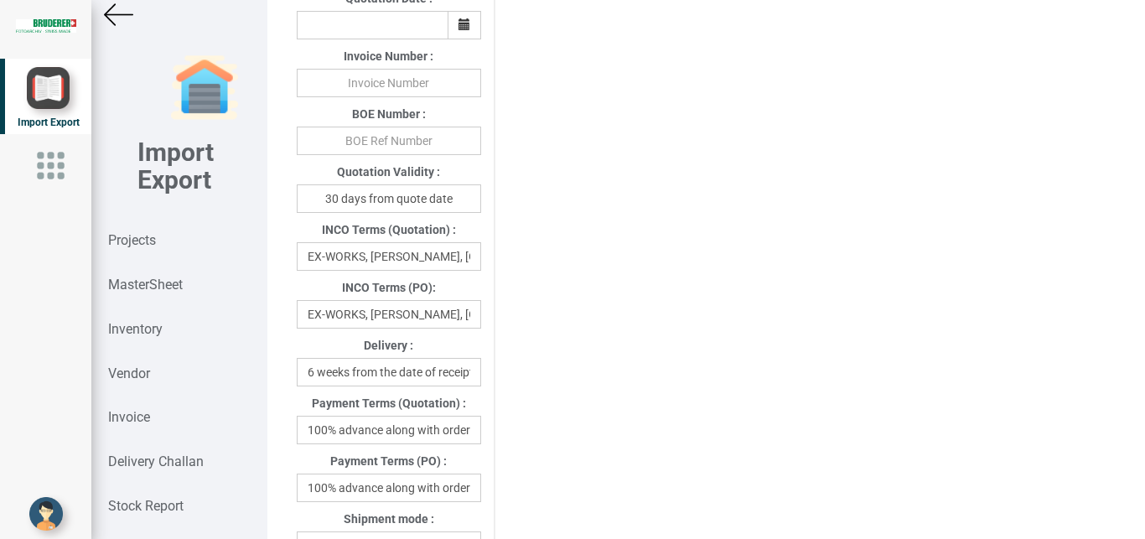
scroll to position [836, 0]
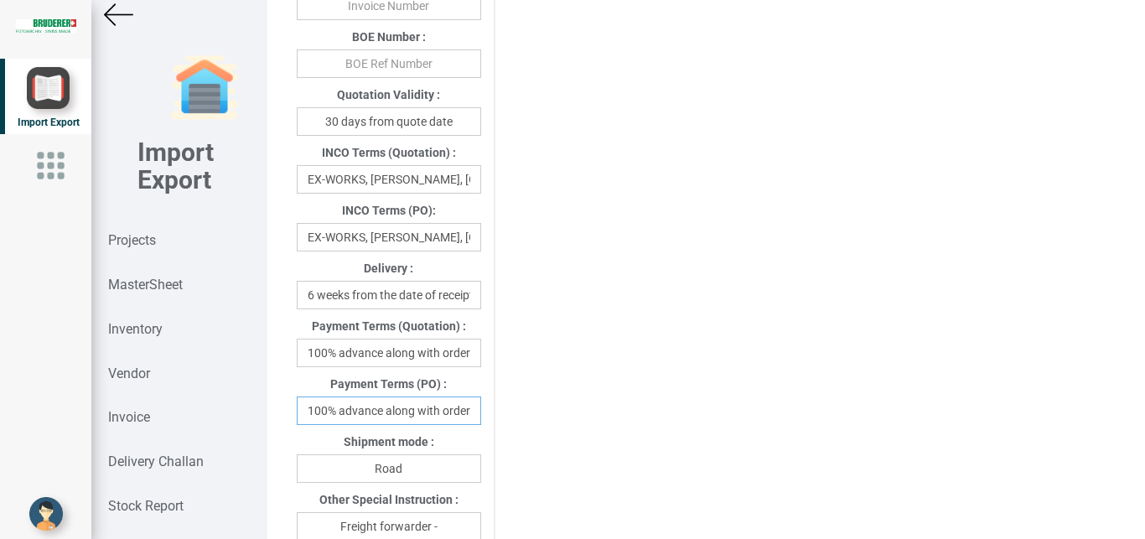
drag, startPoint x: 305, startPoint y: 417, endPoint x: 505, endPoint y: 417, distance: 199.5
click at [505, 417] on div "Project Title : PO 7657 Customer Name : BIND Closing Date : [DATE] Machine Mode…" at bounding box center [706, 254] width 844 height 2027
drag, startPoint x: 407, startPoint y: 418, endPoint x: 310, endPoint y: 410, distance: 96.8
click at [310, 410] on input "Wr" at bounding box center [389, 410] width 184 height 28
type input "w"
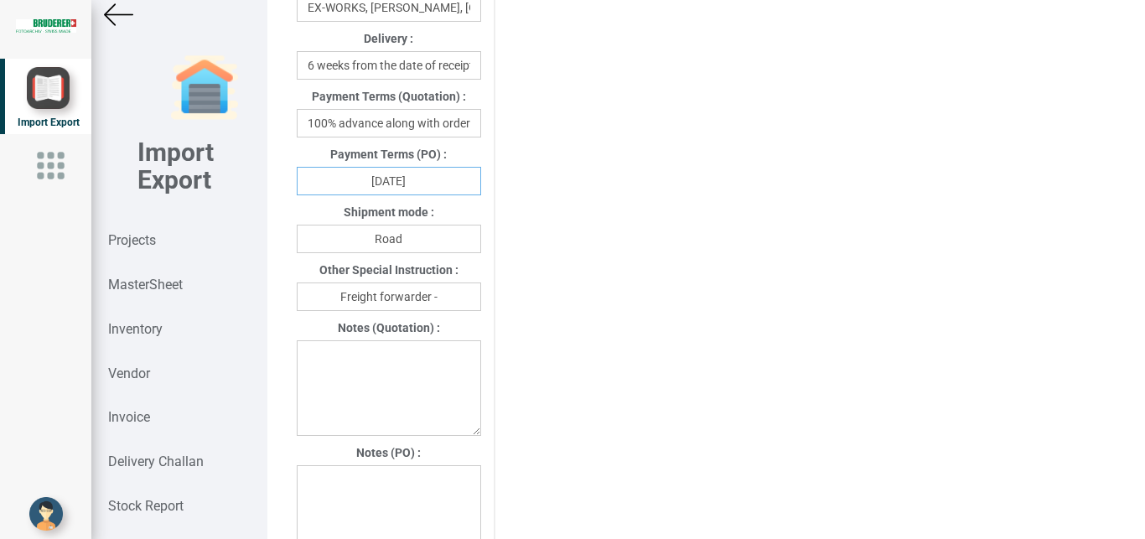
scroll to position [1058, 0]
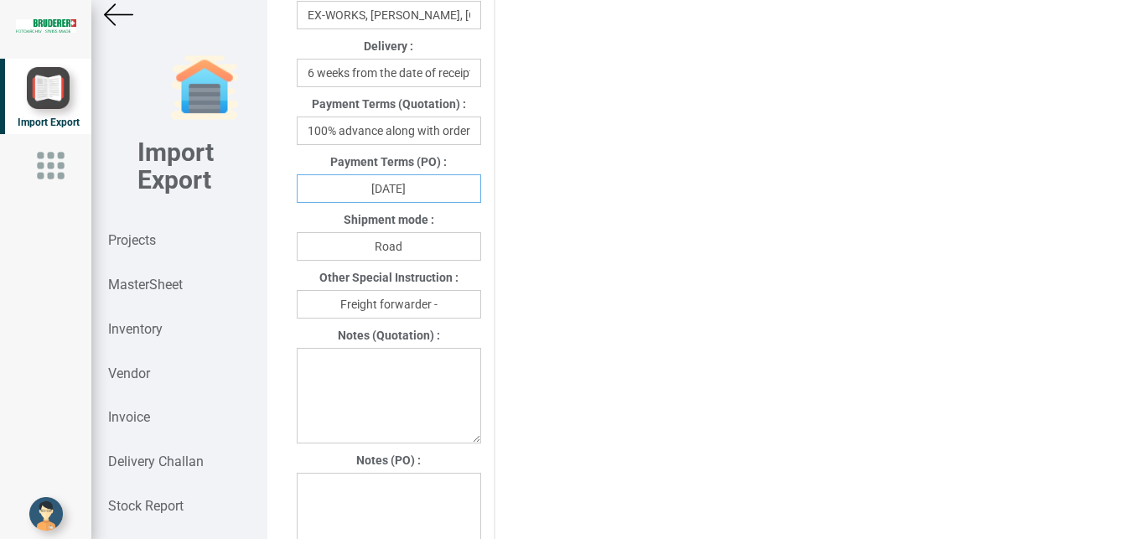
type input "[DATE]"
drag, startPoint x: 433, startPoint y: 253, endPoint x: 271, endPoint y: 254, distance: 162.6
click at [297, 254] on input "Road" at bounding box center [389, 246] width 184 height 28
type input "Air"
click at [451, 306] on input "Freight forwarder -" at bounding box center [389, 304] width 184 height 28
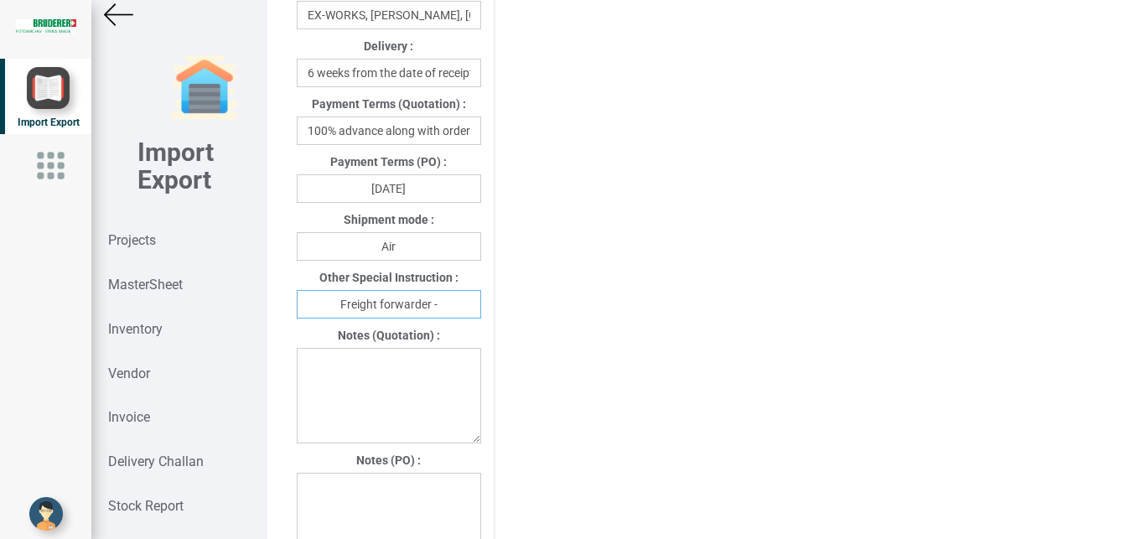
click at [447, 303] on input "Freight forwarder -" at bounding box center [389, 304] width 184 height 28
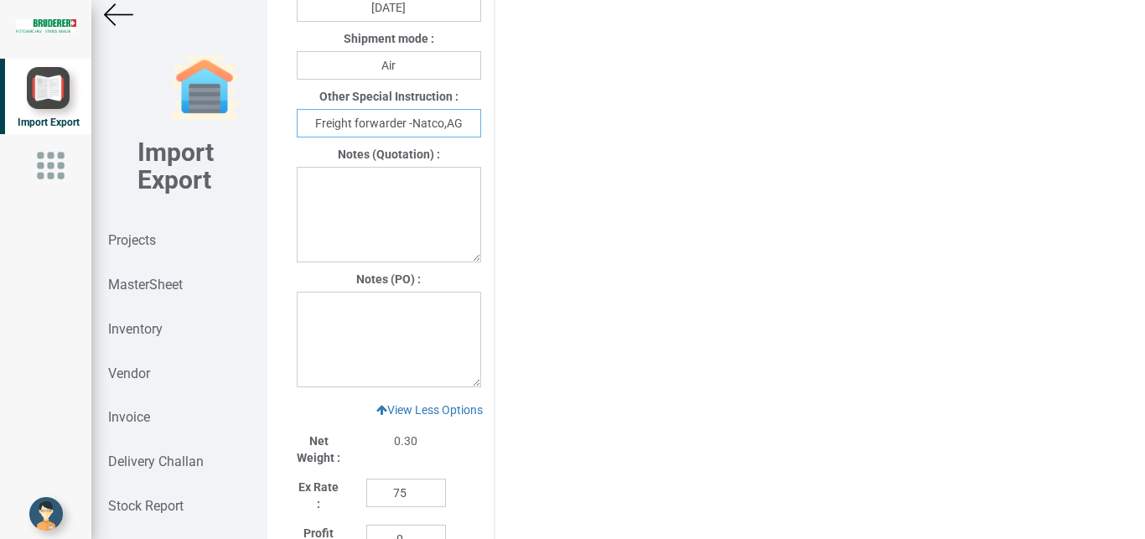
scroll to position [1223, 0]
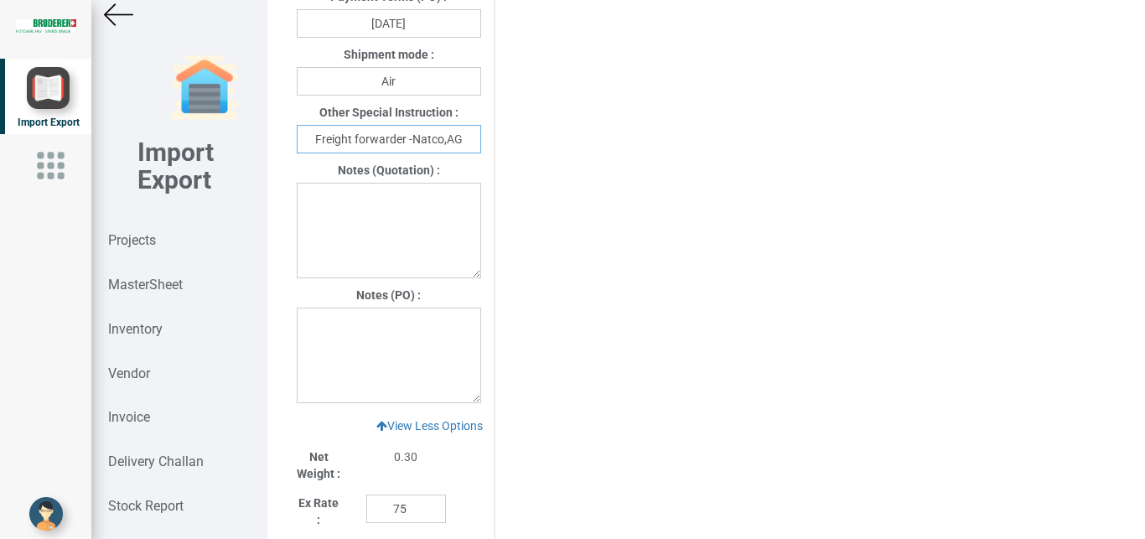
type input "Freight forwarder -Natco,AG"
click at [308, 332] on textarea at bounding box center [389, 356] width 184 height 96
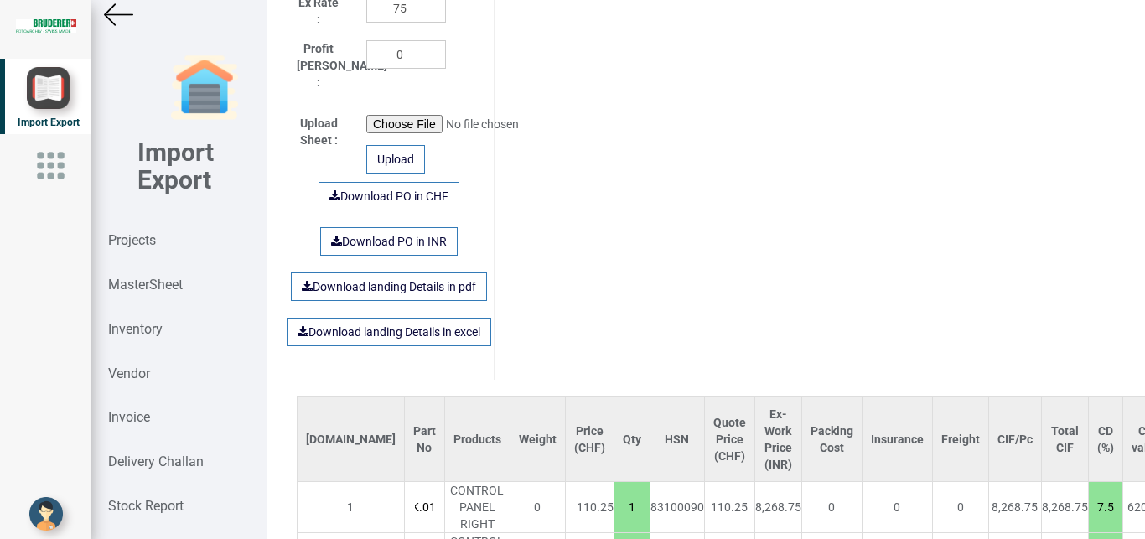
scroll to position [1679, 0]
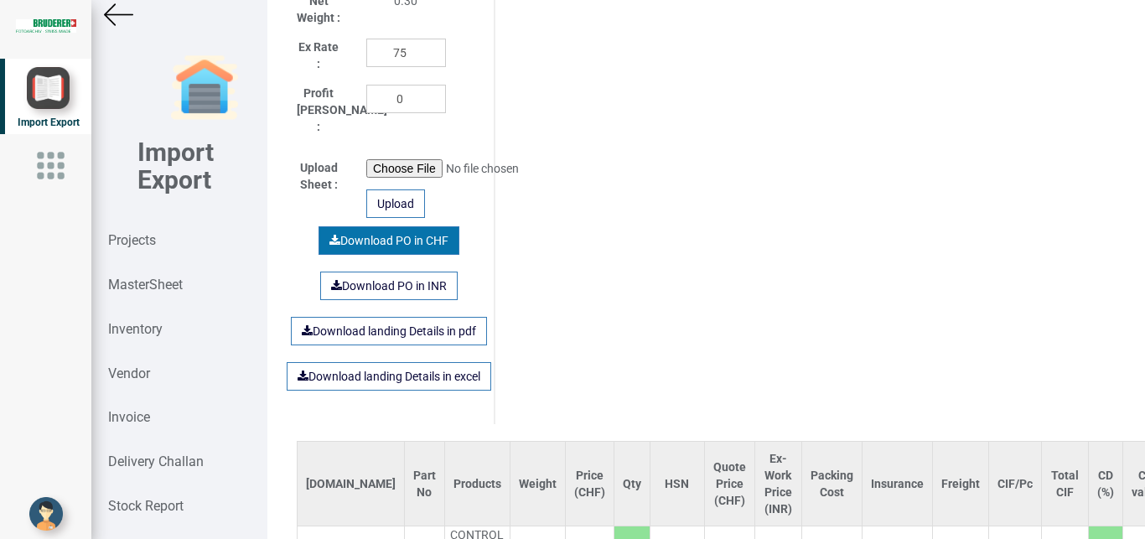
type textarea "1) Price is exclusive of packing and freight"
click at [385, 230] on link "Download PO in CHF" at bounding box center [388, 240] width 141 height 28
